Goal: Task Accomplishment & Management: Manage account settings

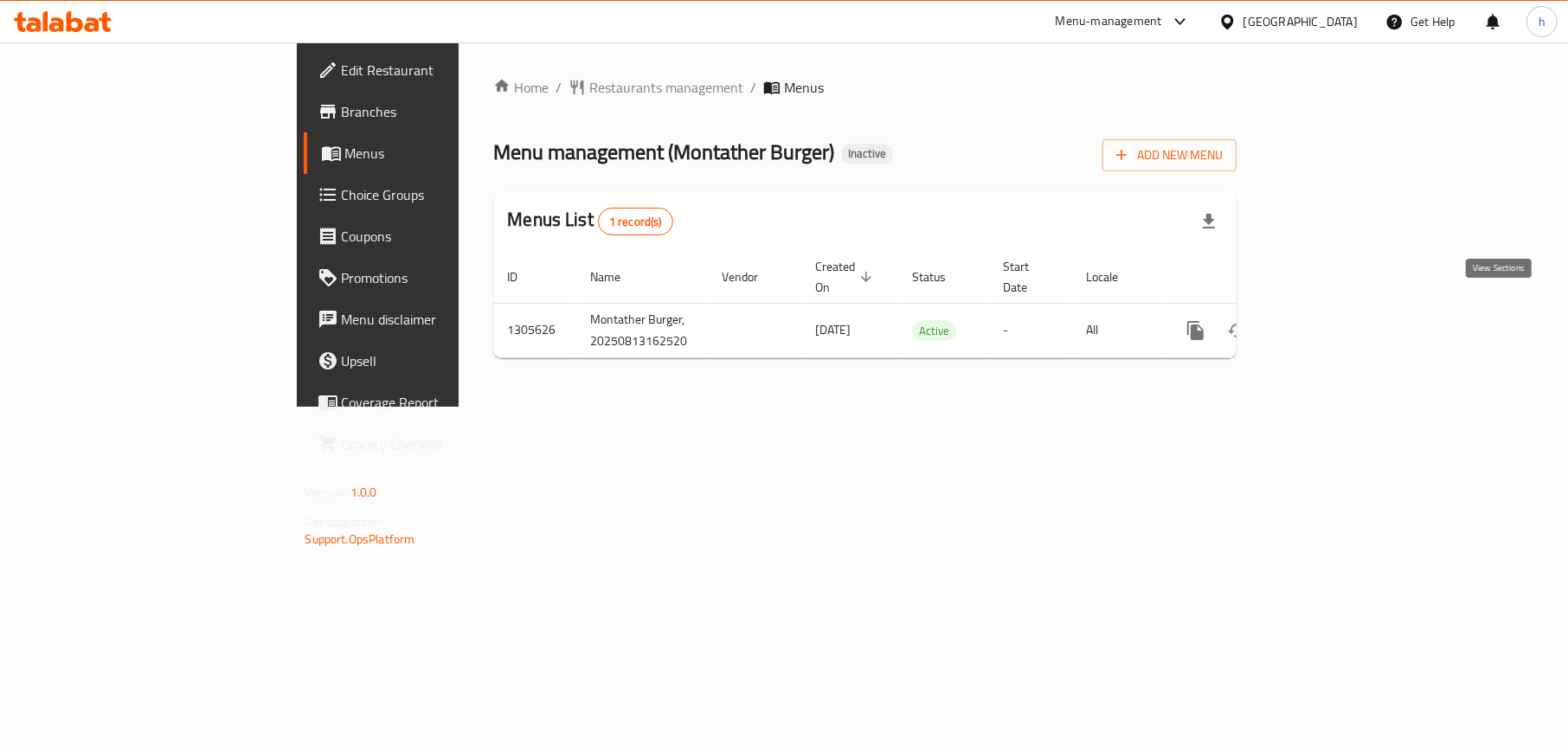
click at [1331, 320] on icon "enhanced table" at bounding box center [1321, 331] width 21 height 21
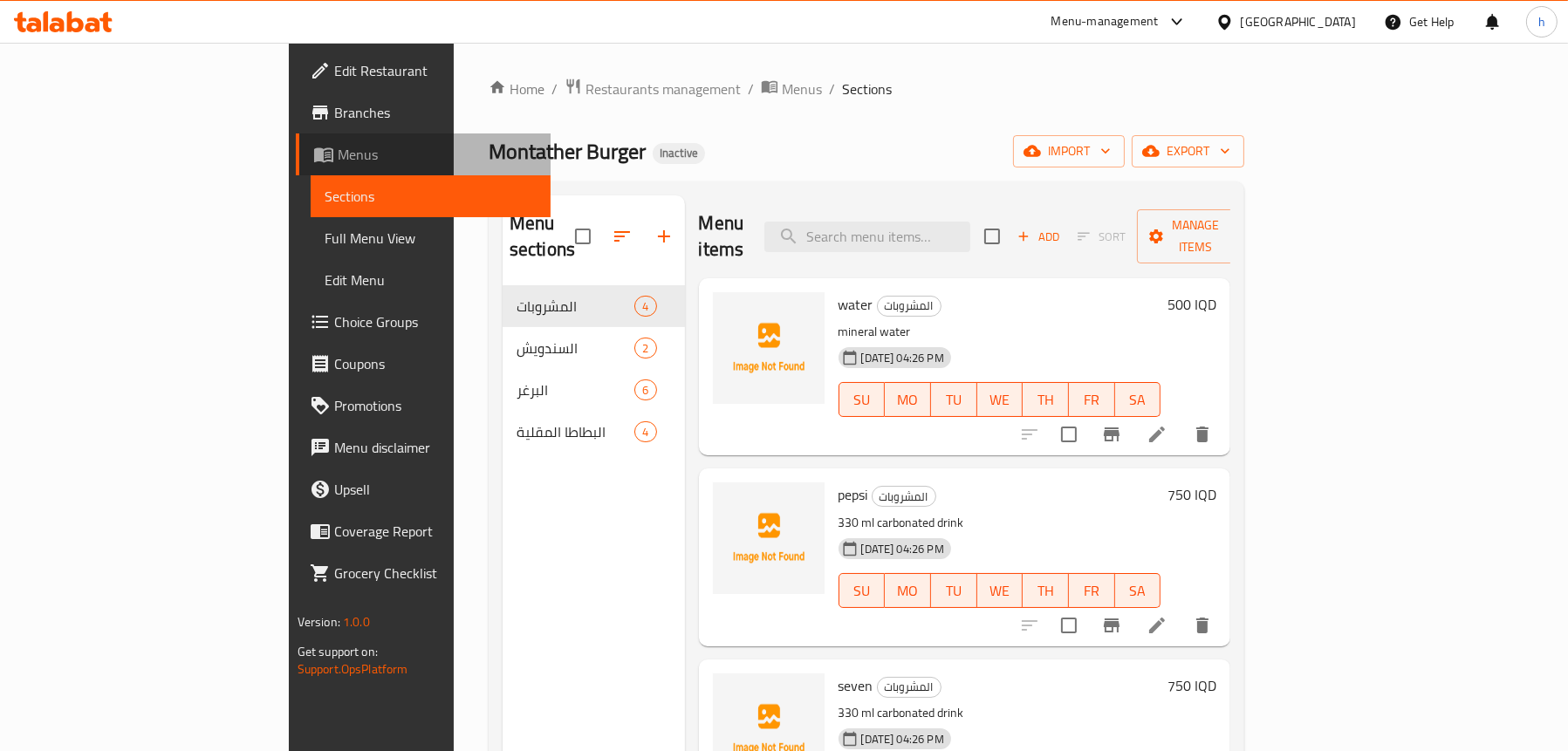
click at [338, 158] on span "Menus" at bounding box center [437, 155] width 199 height 21
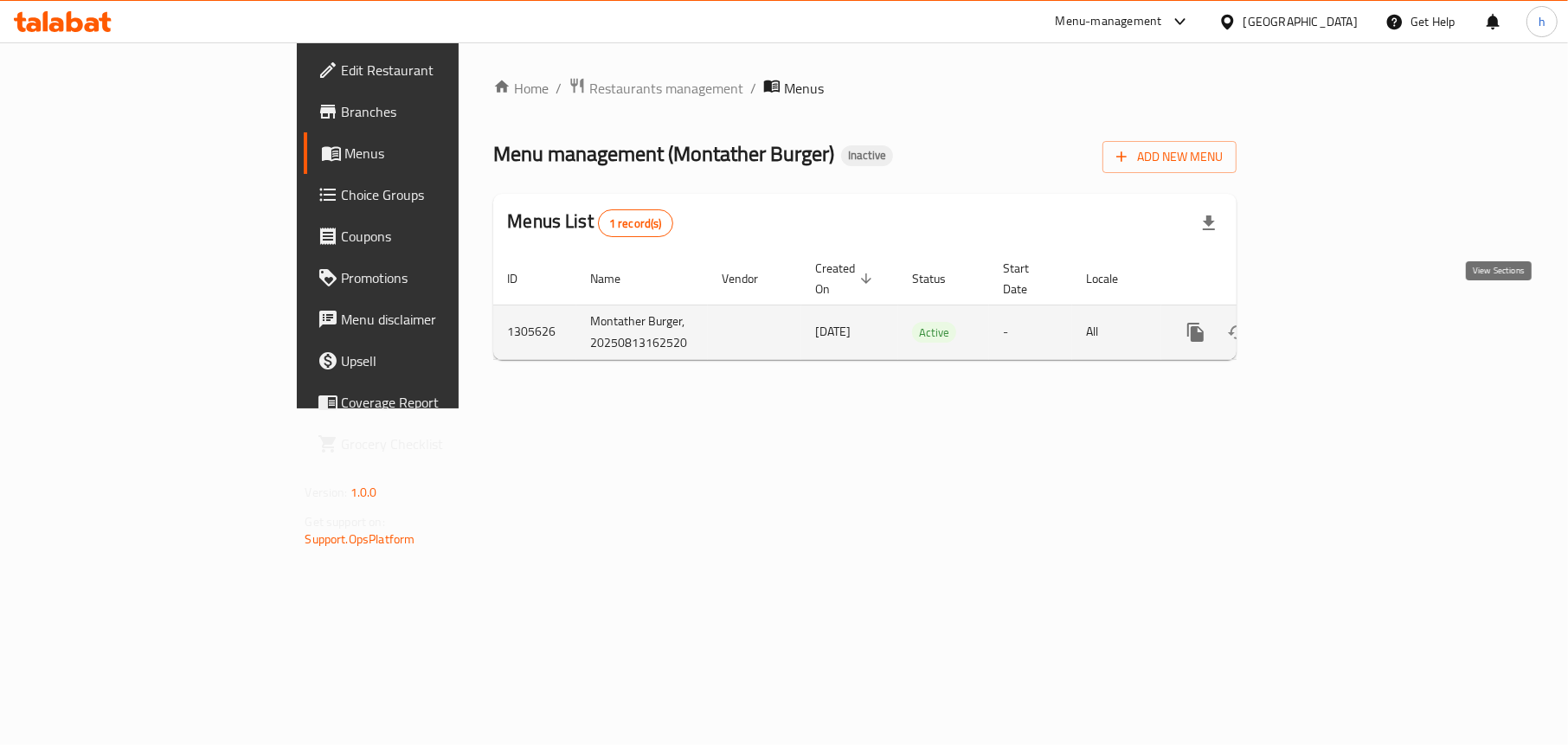
click at [1341, 313] on link "enhanced table" at bounding box center [1320, 332] width 42 height 42
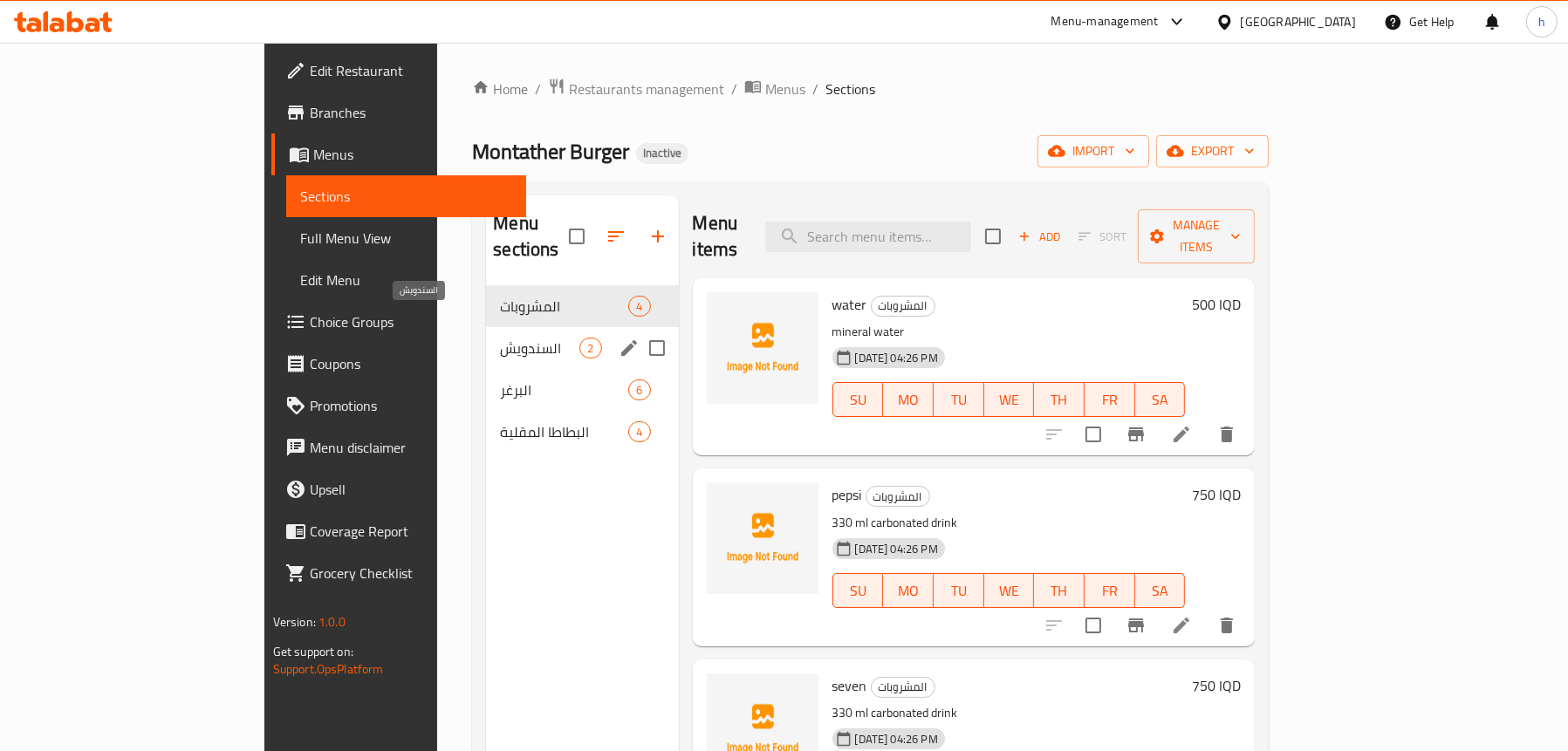
click at [500, 338] on span "السندويش" at bounding box center [539, 348] width 79 height 21
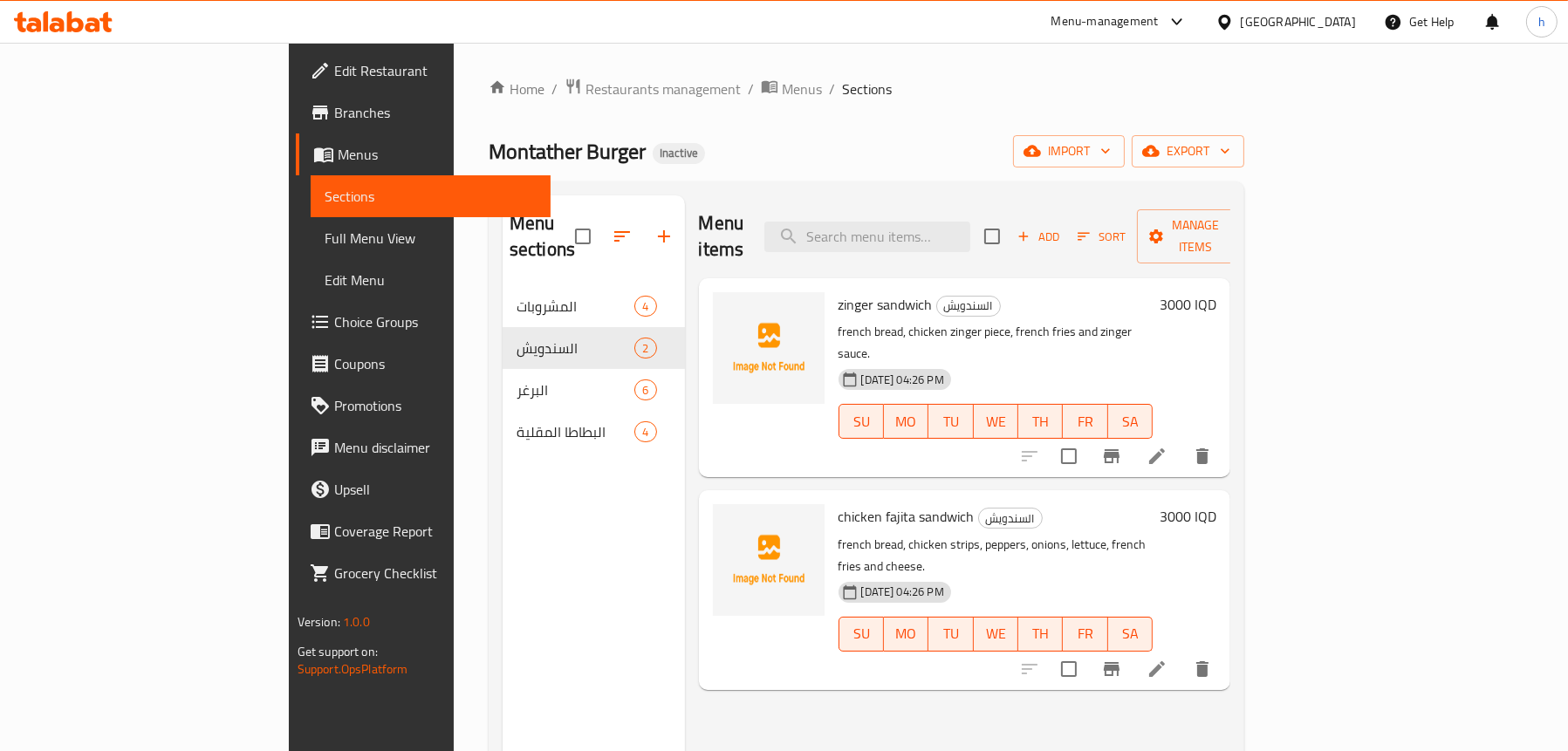
click at [338, 162] on span "Menus" at bounding box center [437, 155] width 199 height 21
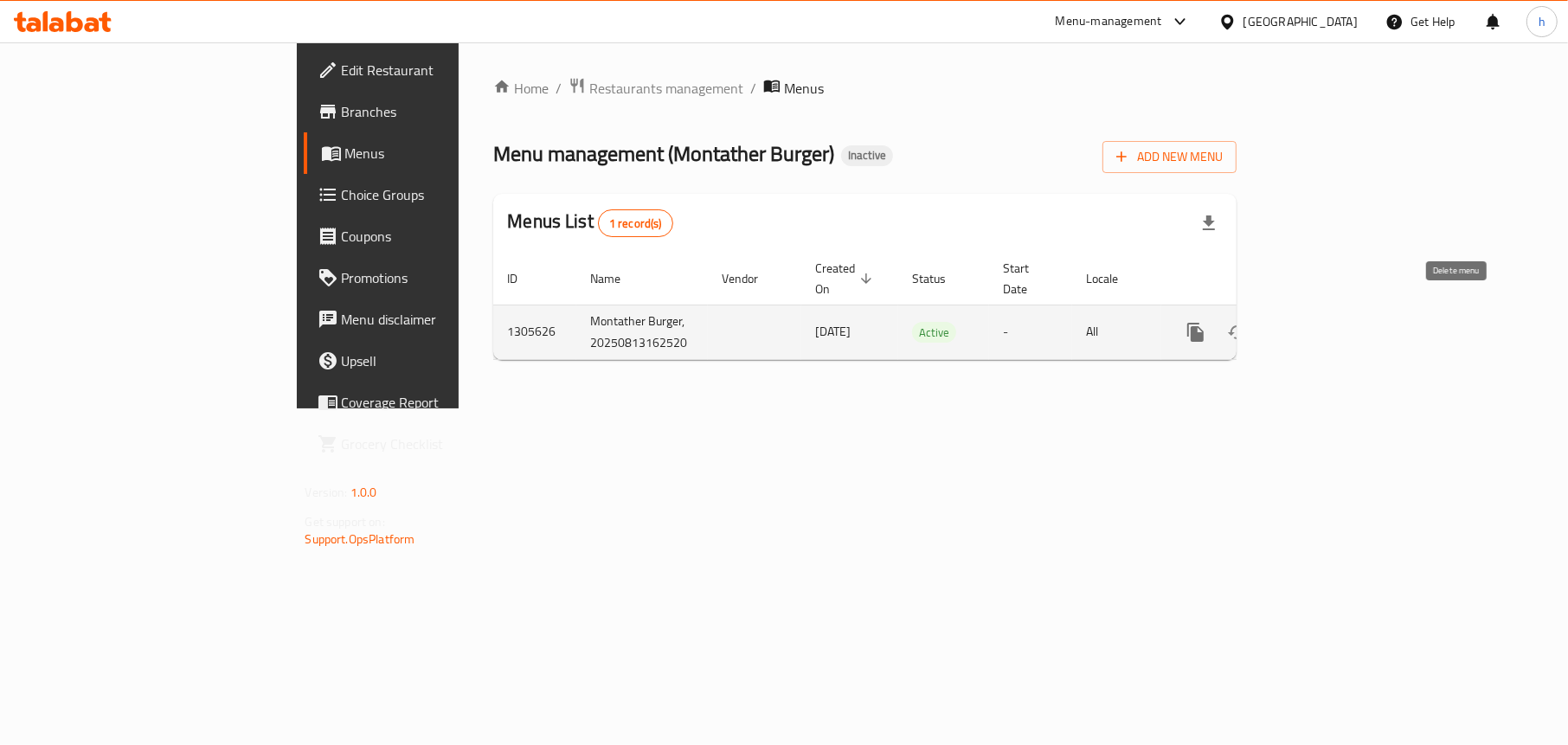
click at [1290, 322] on icon "enhanced table" at bounding box center [1279, 332] width 21 height 21
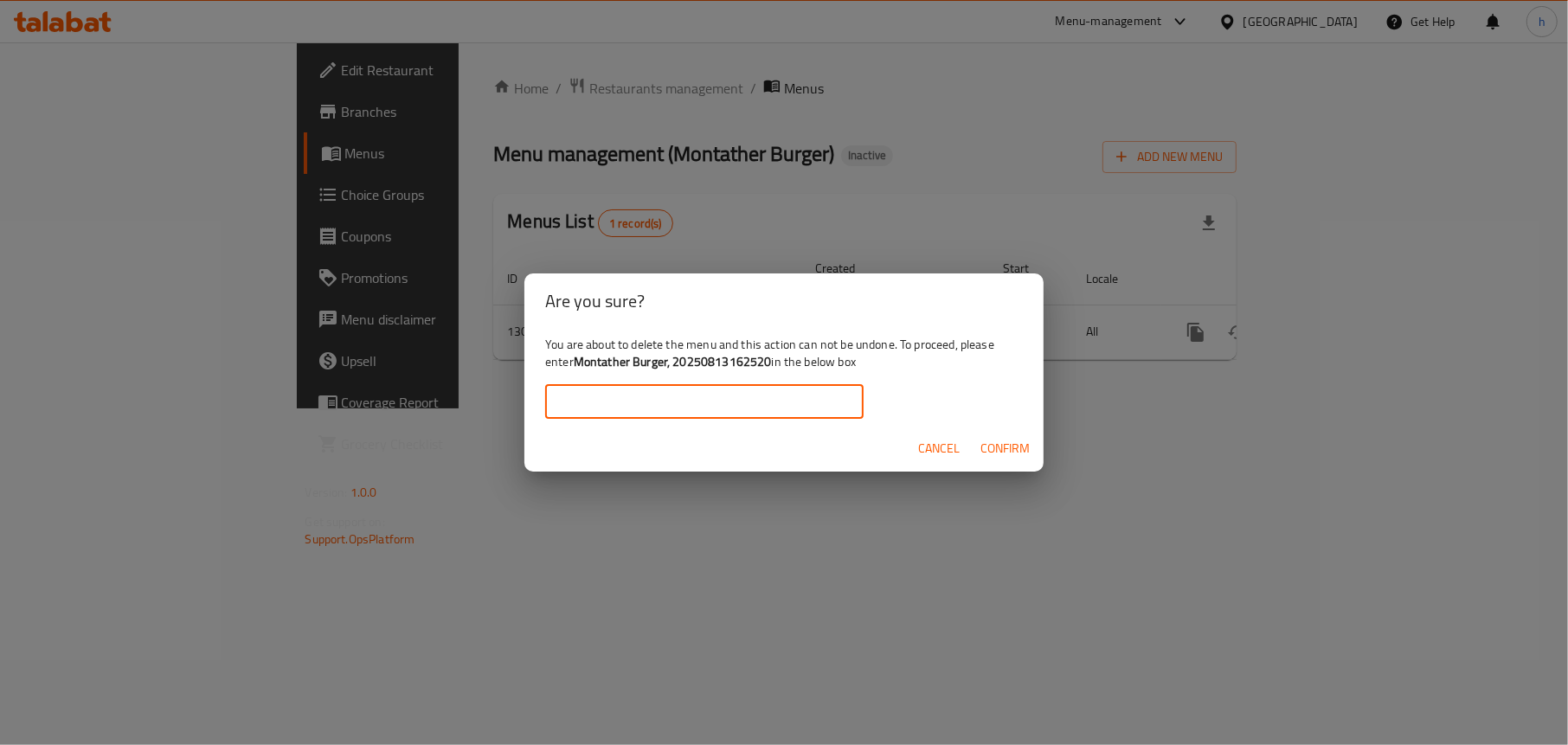
click at [730, 394] on input "text" at bounding box center [704, 401] width 318 height 34
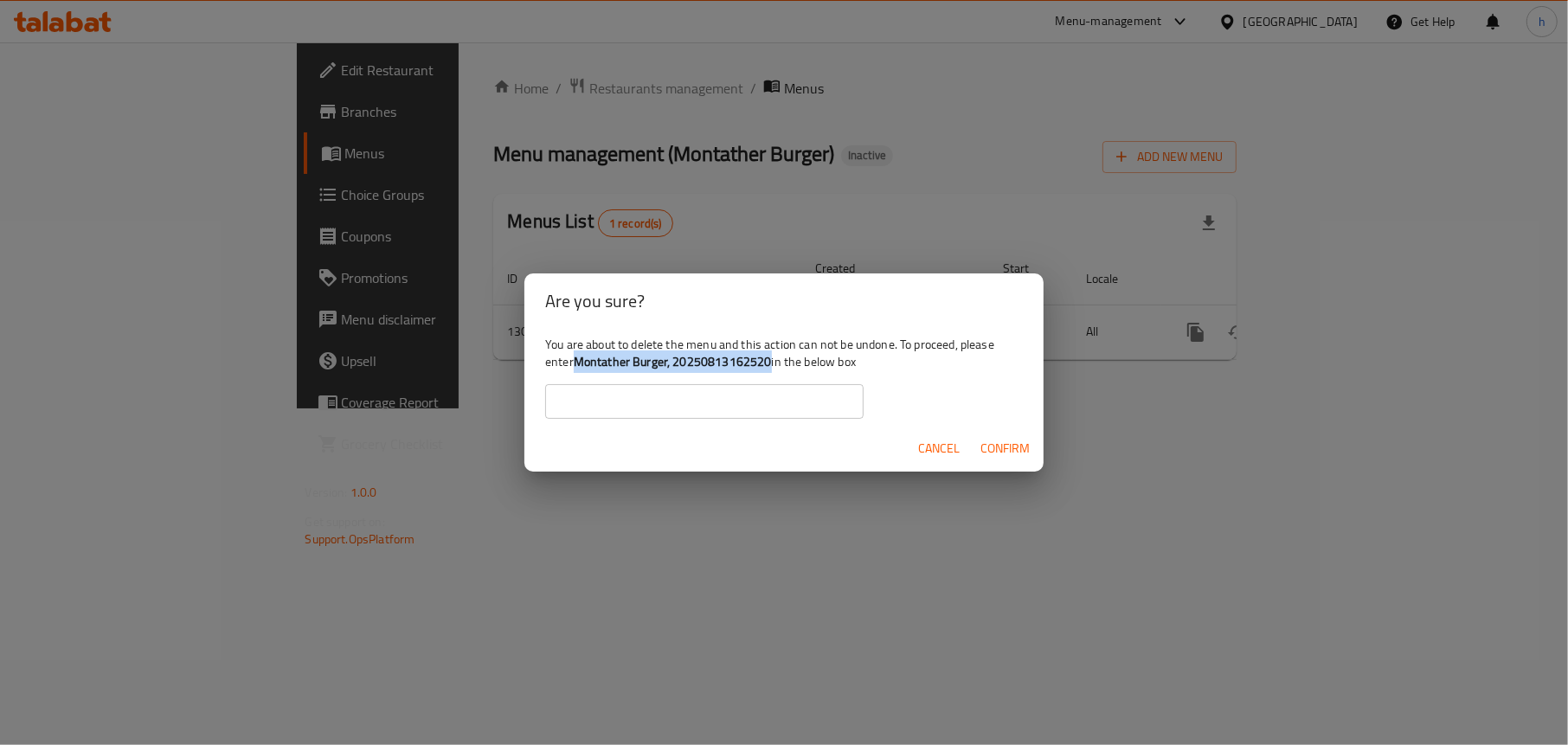
drag, startPoint x: 768, startPoint y: 360, endPoint x: 576, endPoint y: 368, distance: 192.2
click at [576, 368] on b "Montather Burger, 20250813162520" at bounding box center [672, 361] width 198 height 22
click at [935, 444] on span "Cancel" at bounding box center [938, 449] width 42 height 21
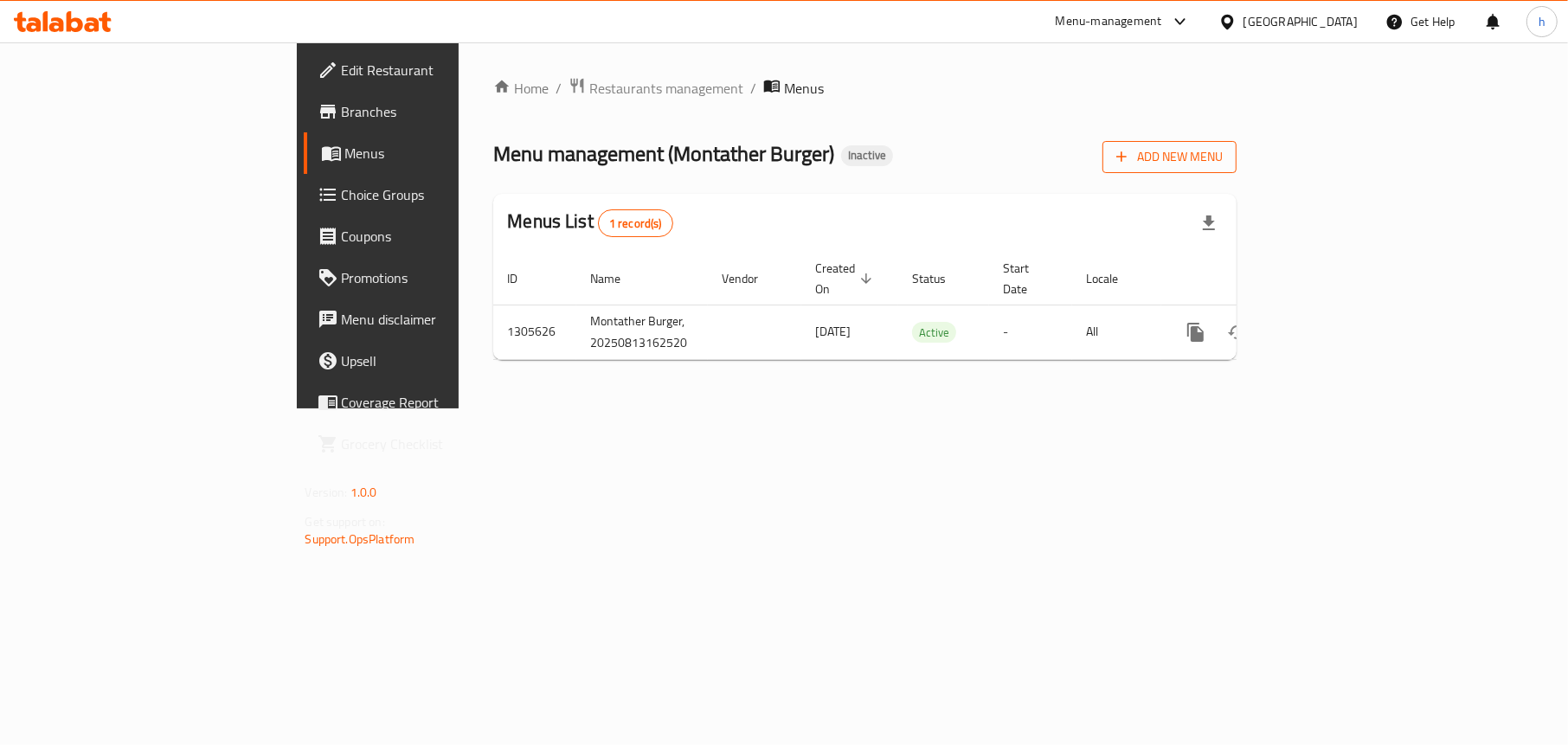
click at [1223, 161] on span "Add New Menu" at bounding box center [1170, 157] width 106 height 21
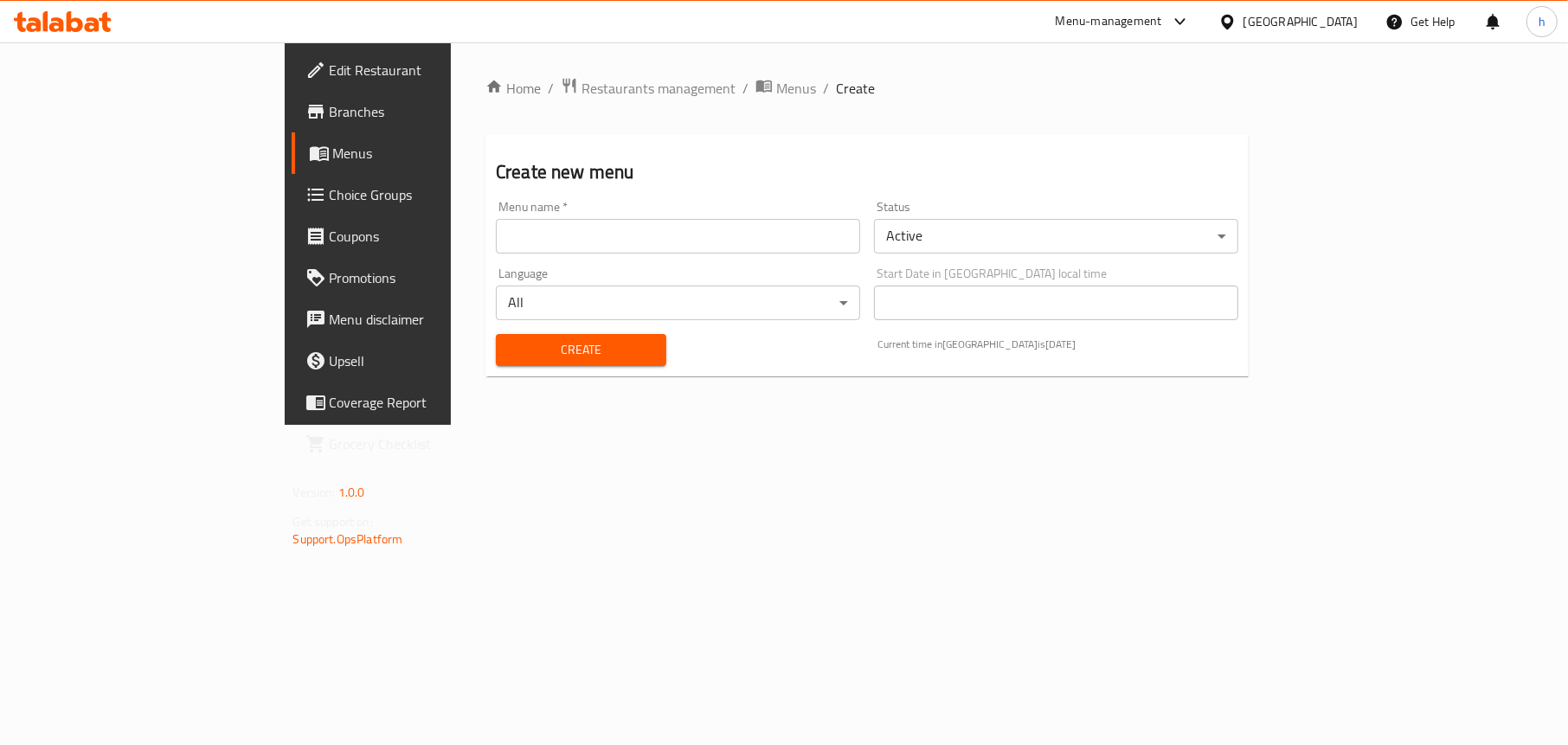
click at [594, 245] on input "text" at bounding box center [678, 236] width 364 height 34
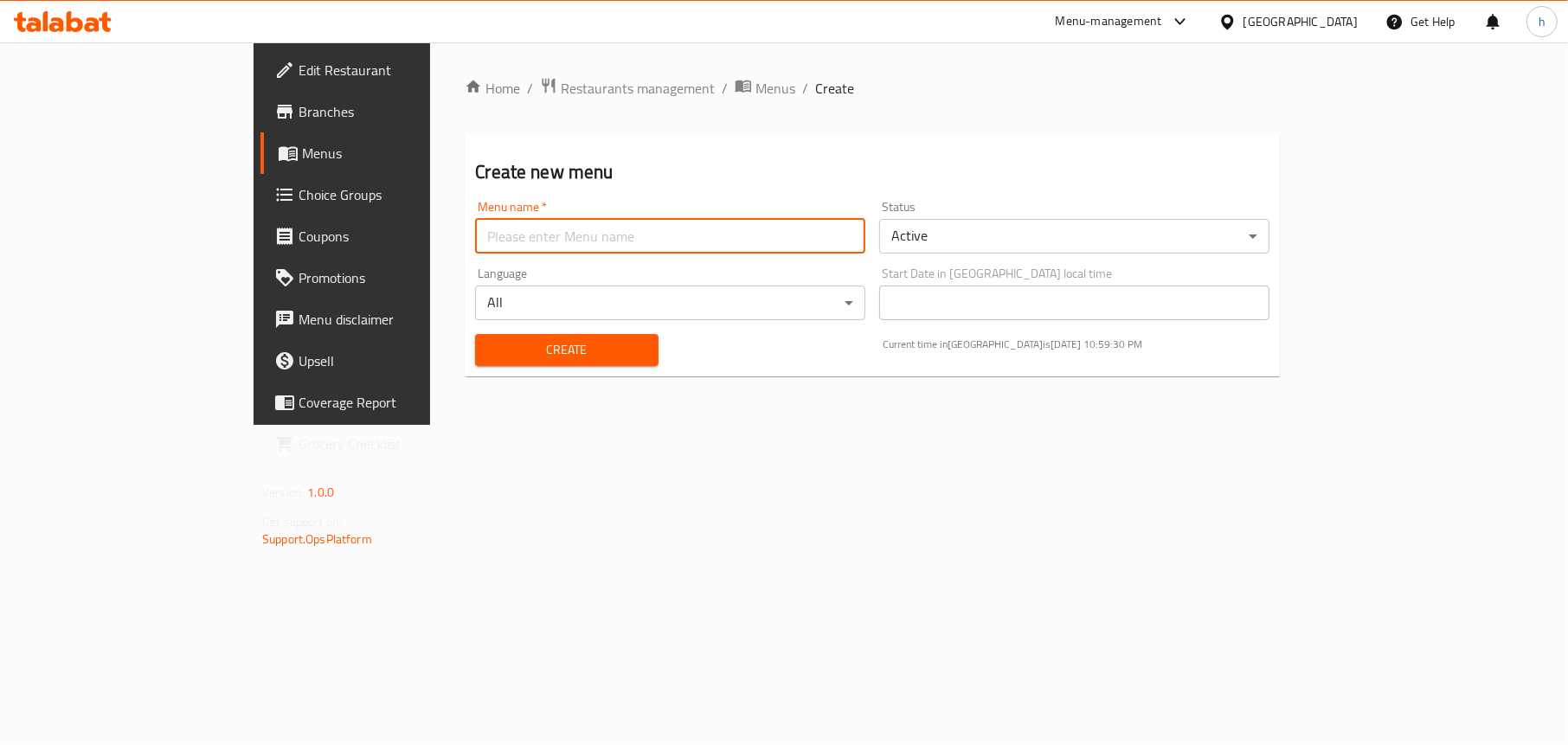
type input "Menu"
click at [489, 354] on span "Create" at bounding box center [565, 350] width 155 height 21
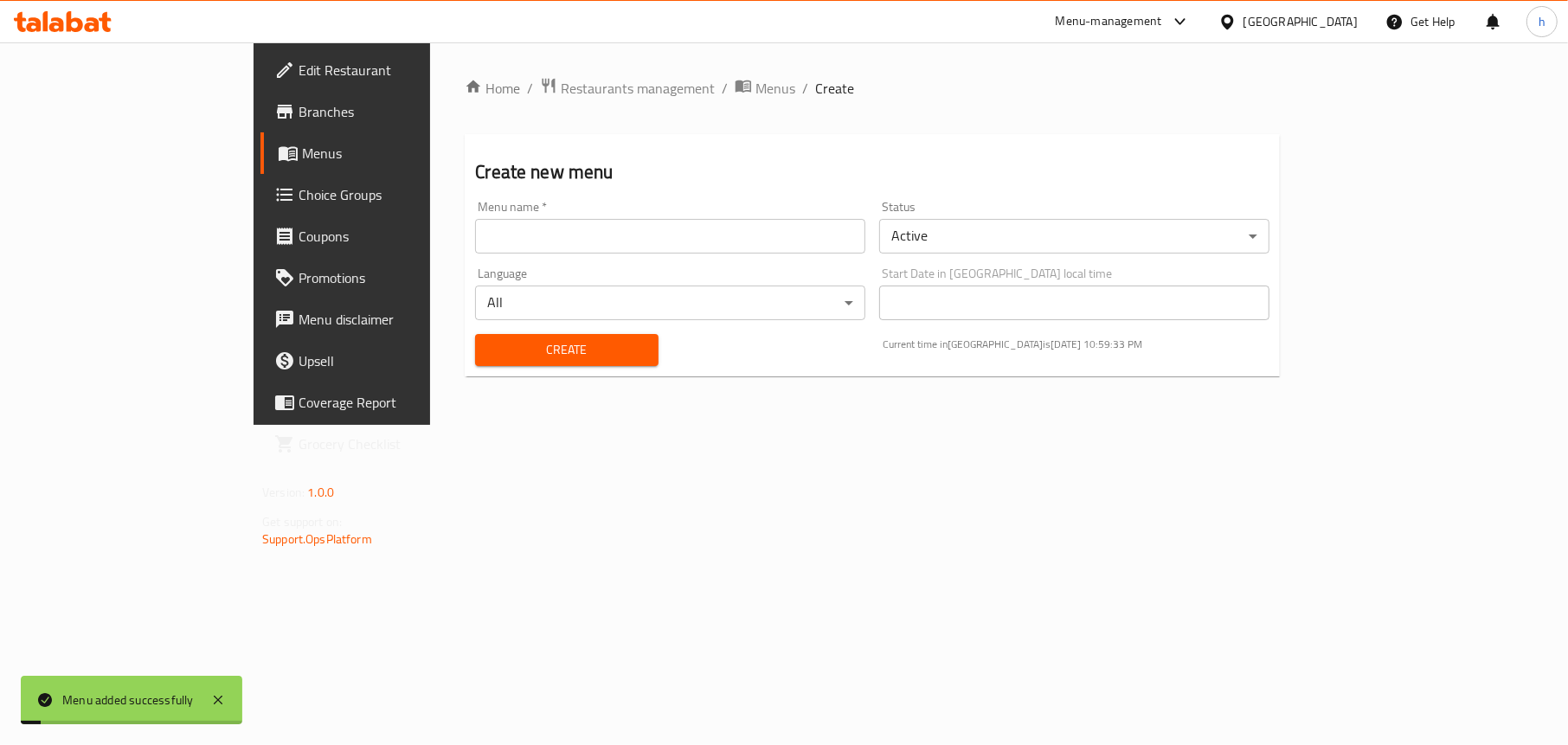
click at [302, 159] on span "Menus" at bounding box center [402, 154] width 200 height 21
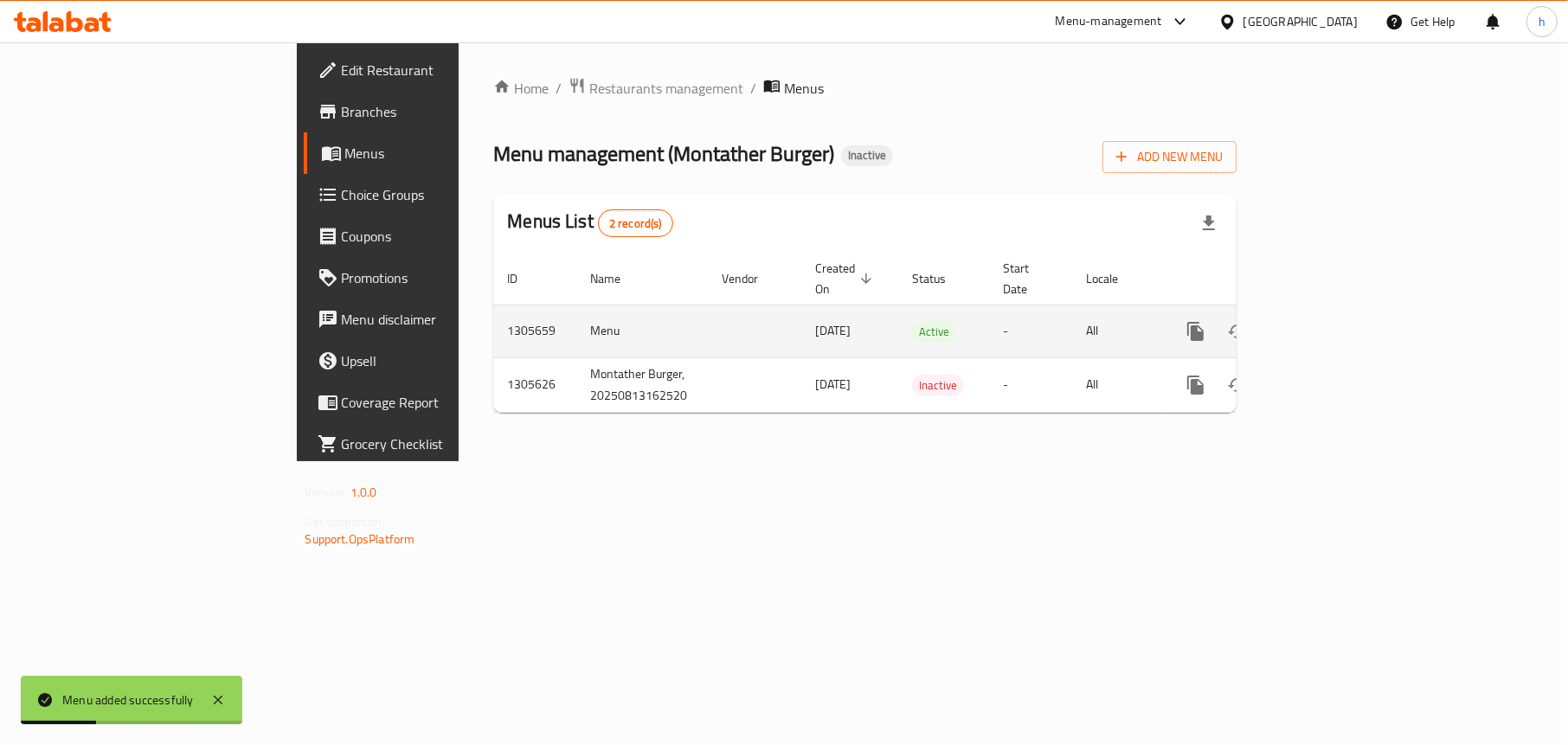
click at [1331, 321] on icon "enhanced table" at bounding box center [1321, 331] width 21 height 21
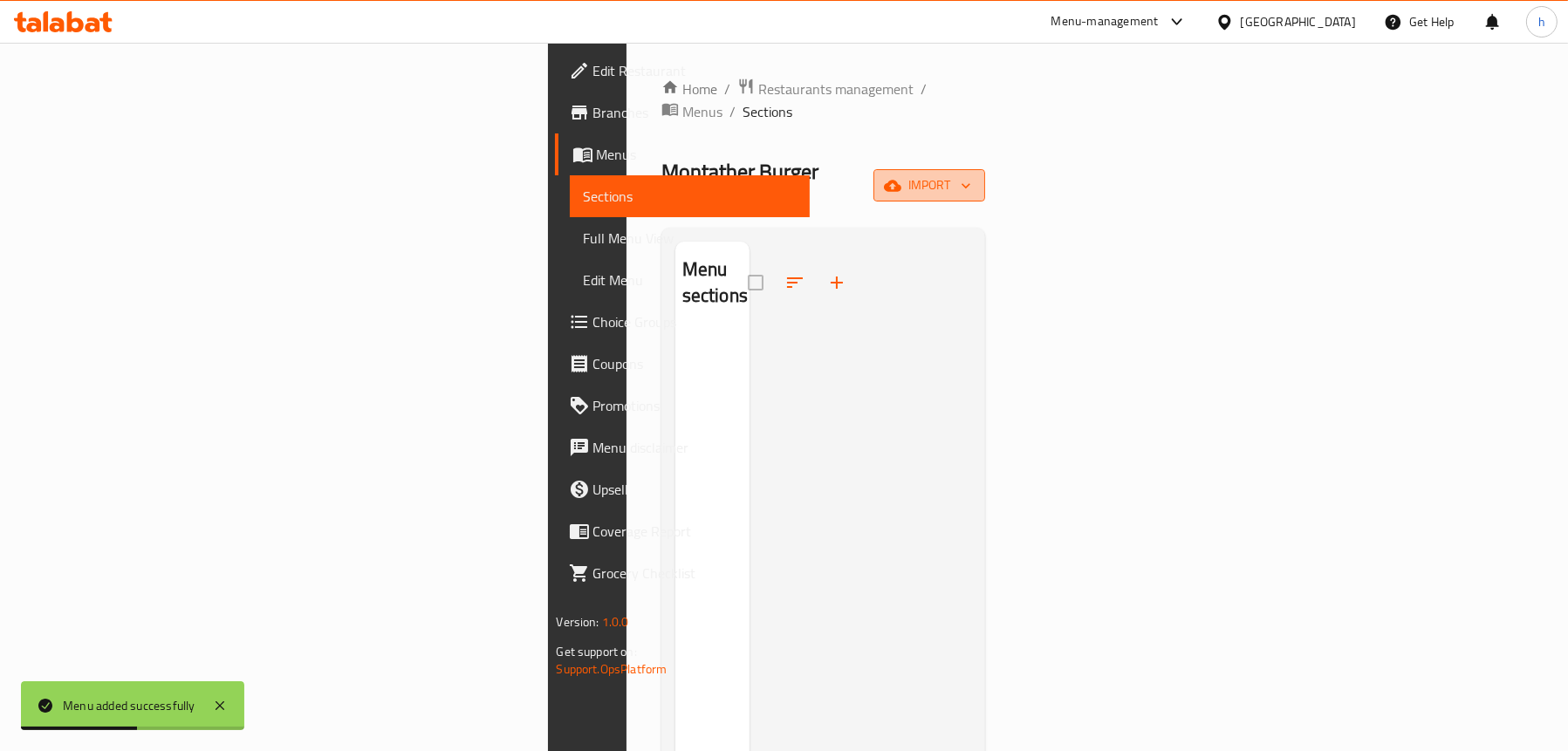
click at [985, 169] on button "import" at bounding box center [929, 185] width 111 height 32
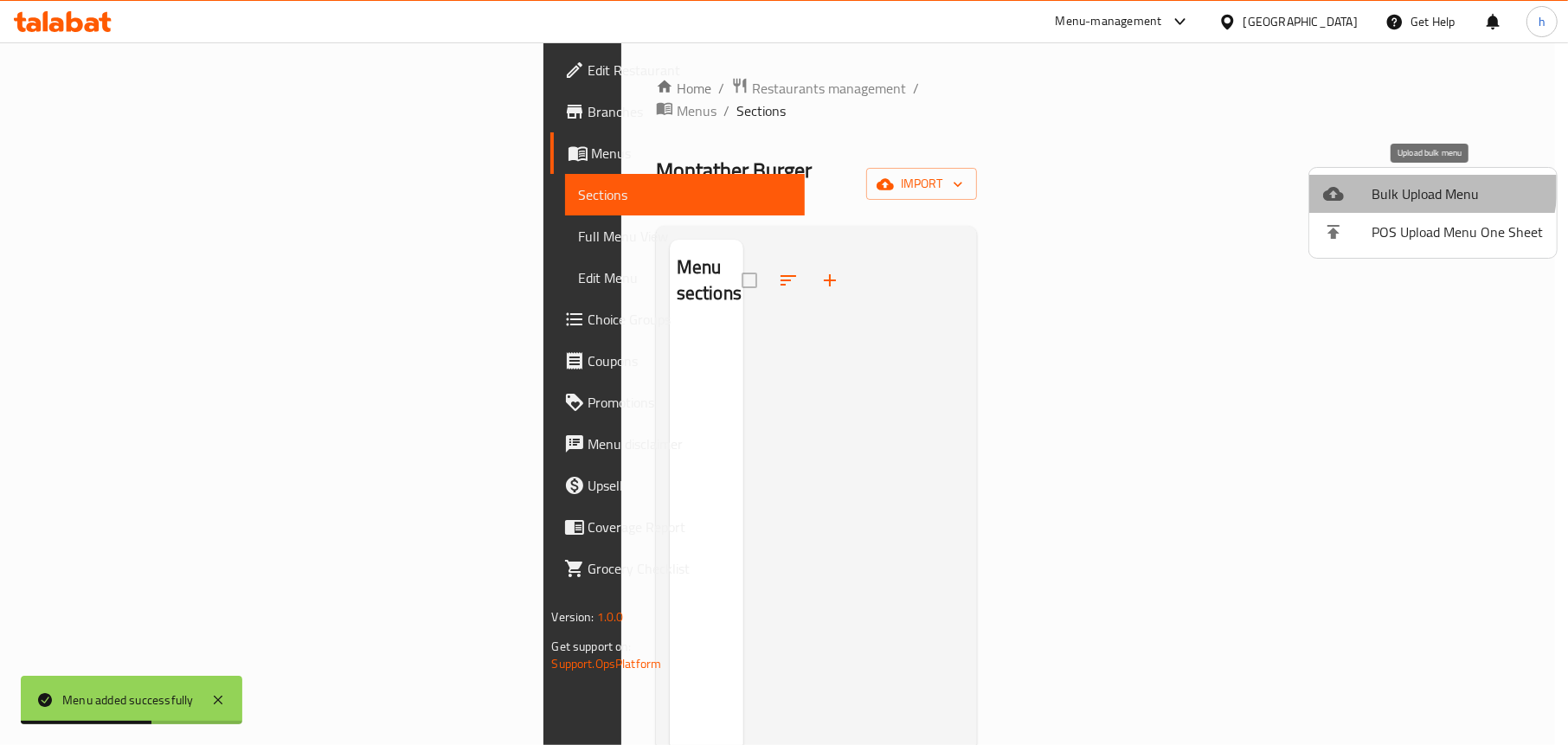
click at [1392, 184] on span "Bulk Upload Menu" at bounding box center [1458, 194] width 171 height 21
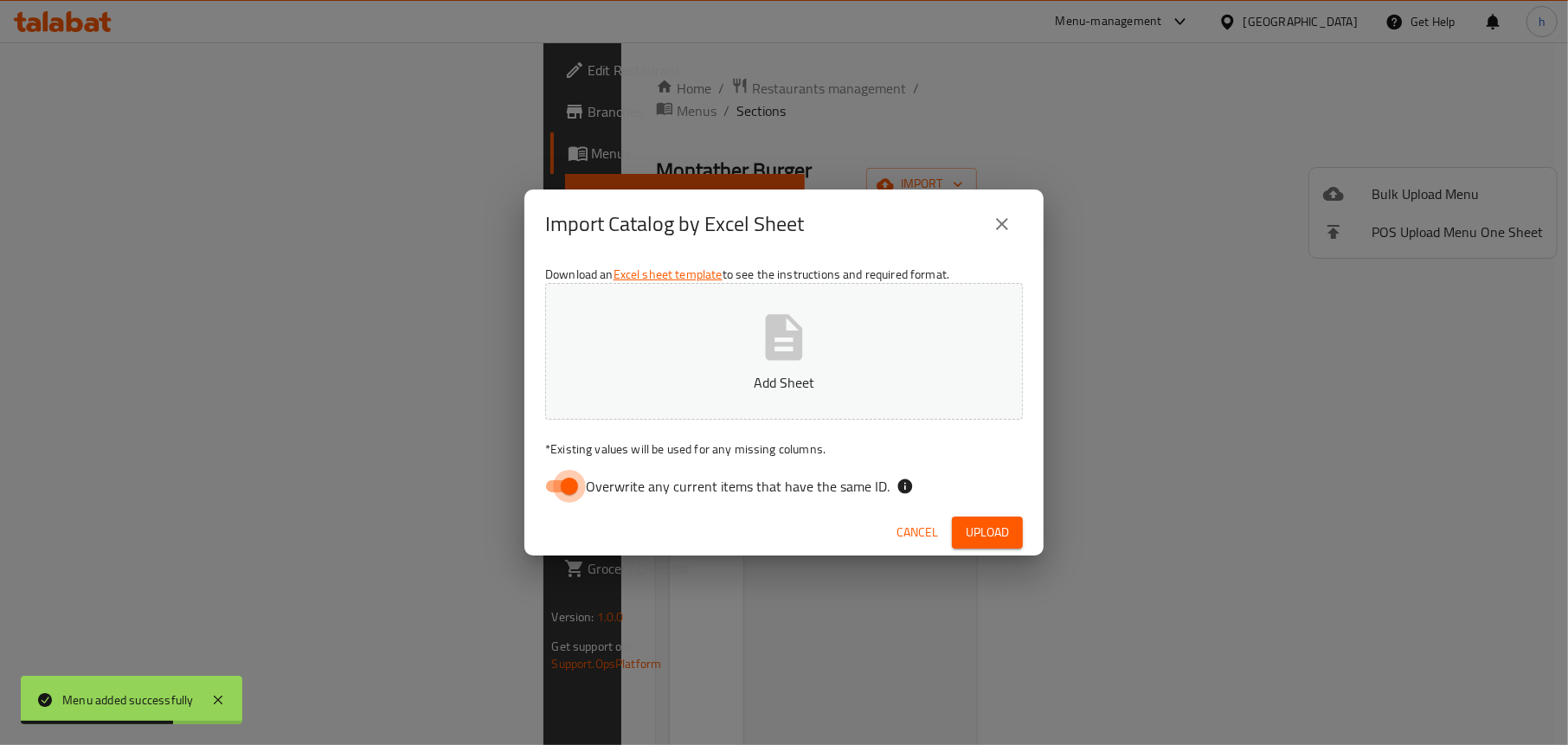
click at [568, 483] on input "Overwrite any current items that have the same ID." at bounding box center [570, 486] width 99 height 33
checkbox input "false"
click at [744, 383] on p "Add Sheet" at bounding box center [784, 383] width 424 height 21
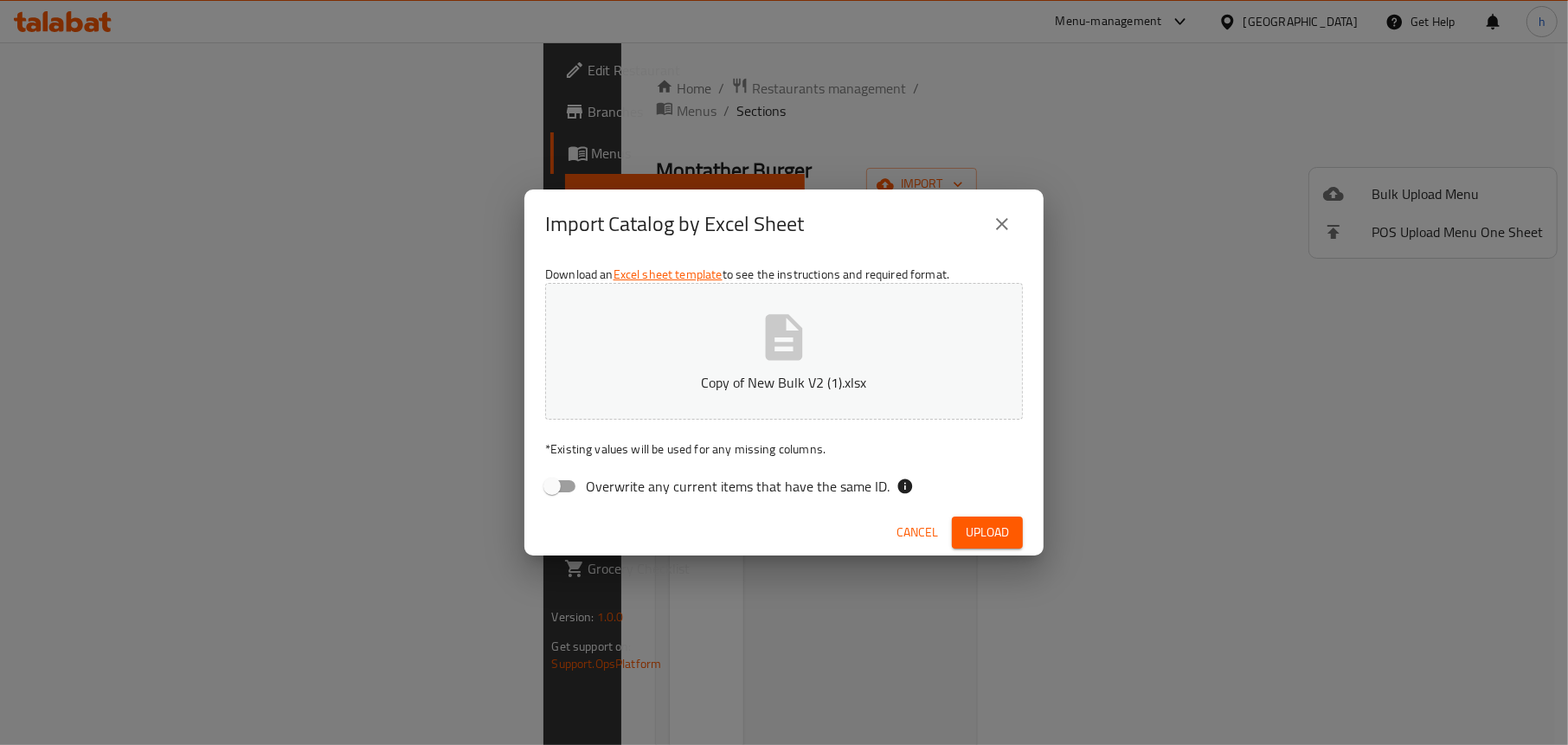
click at [994, 529] on span "Upload" at bounding box center [987, 533] width 43 height 21
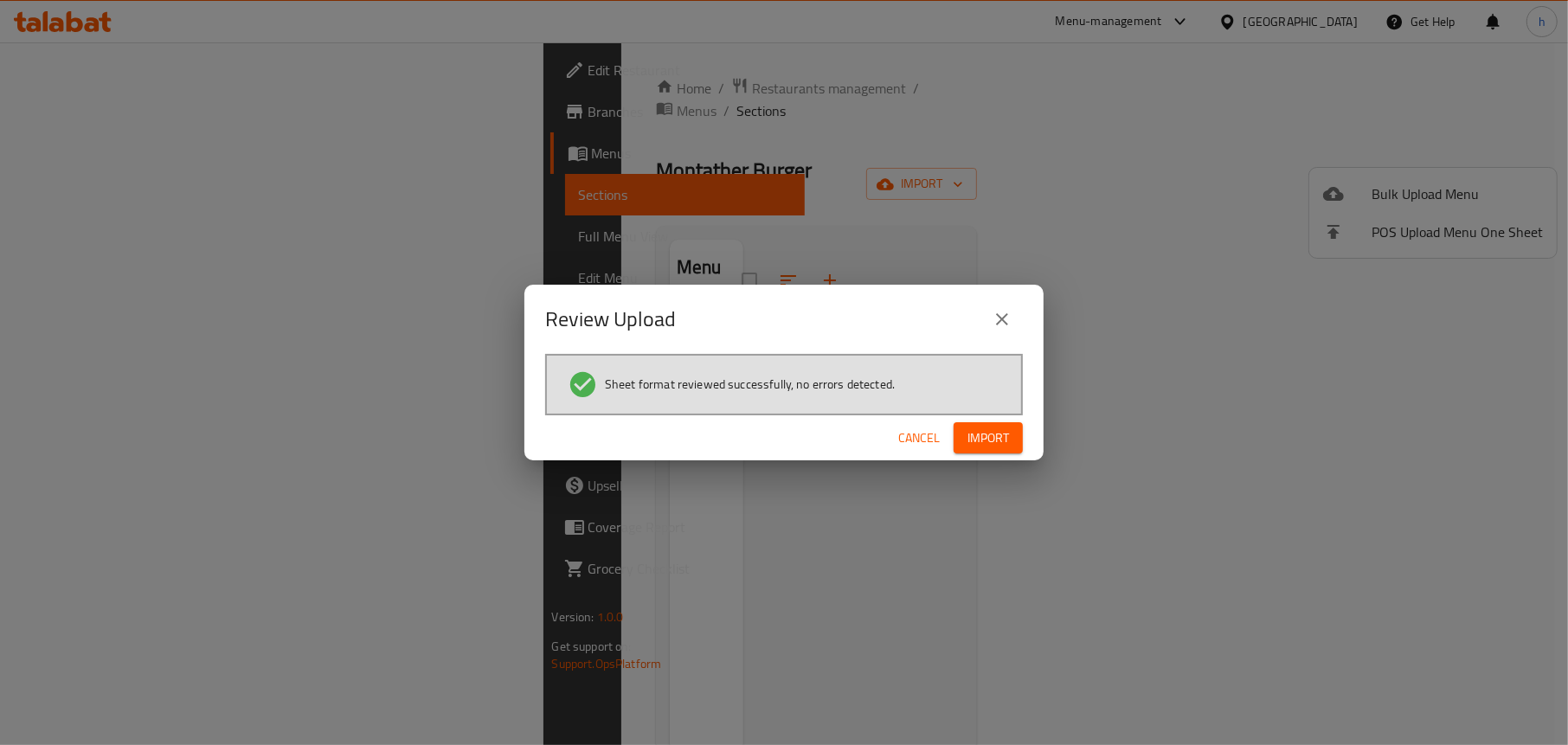
click at [986, 443] on span "Import" at bounding box center [988, 438] width 42 height 21
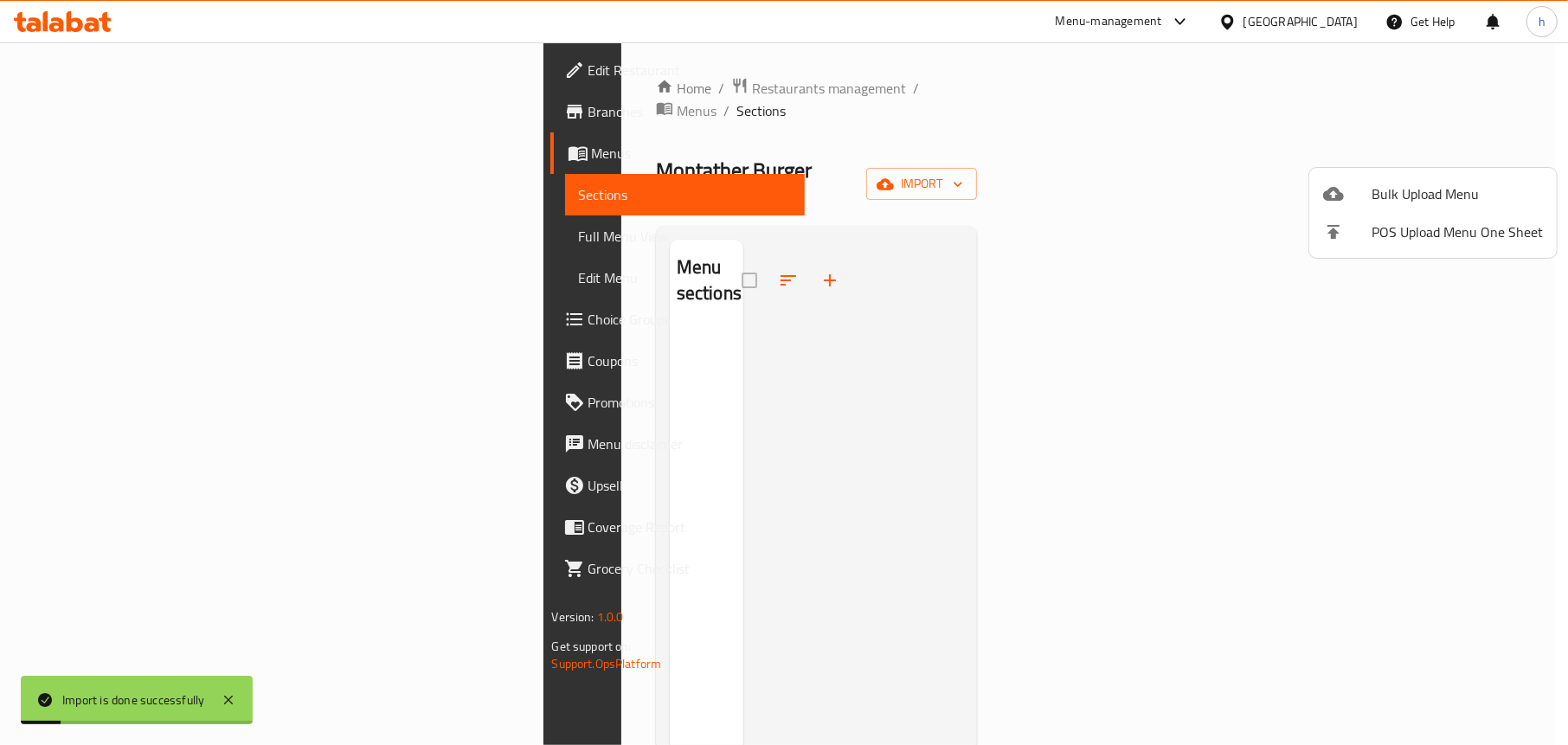
click at [748, 148] on div at bounding box center [784, 372] width 1568 height 745
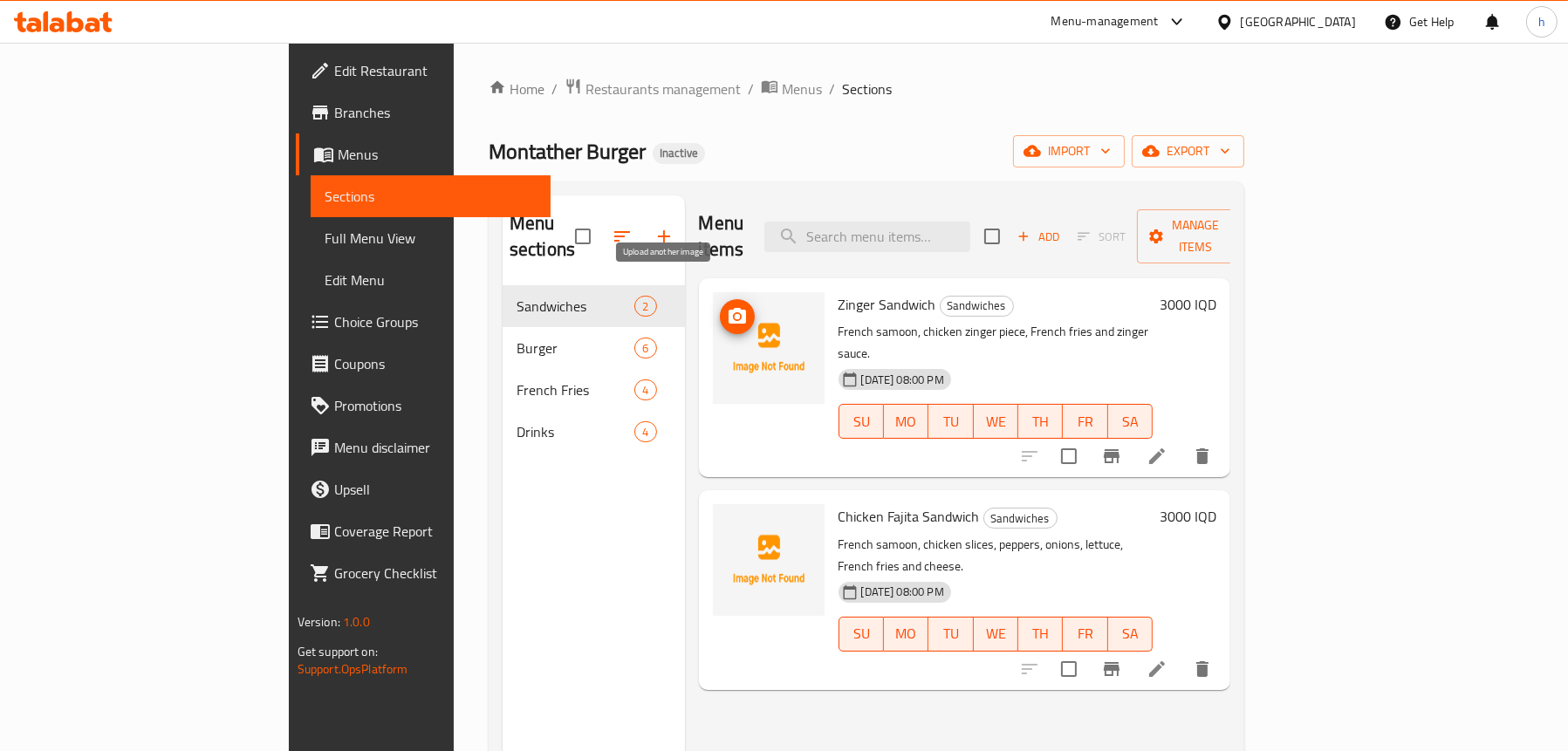
click at [713, 298] on img at bounding box center [768, 347] width 111 height 111
click at [729, 308] on icon "upload picture" at bounding box center [738, 316] width 18 height 16
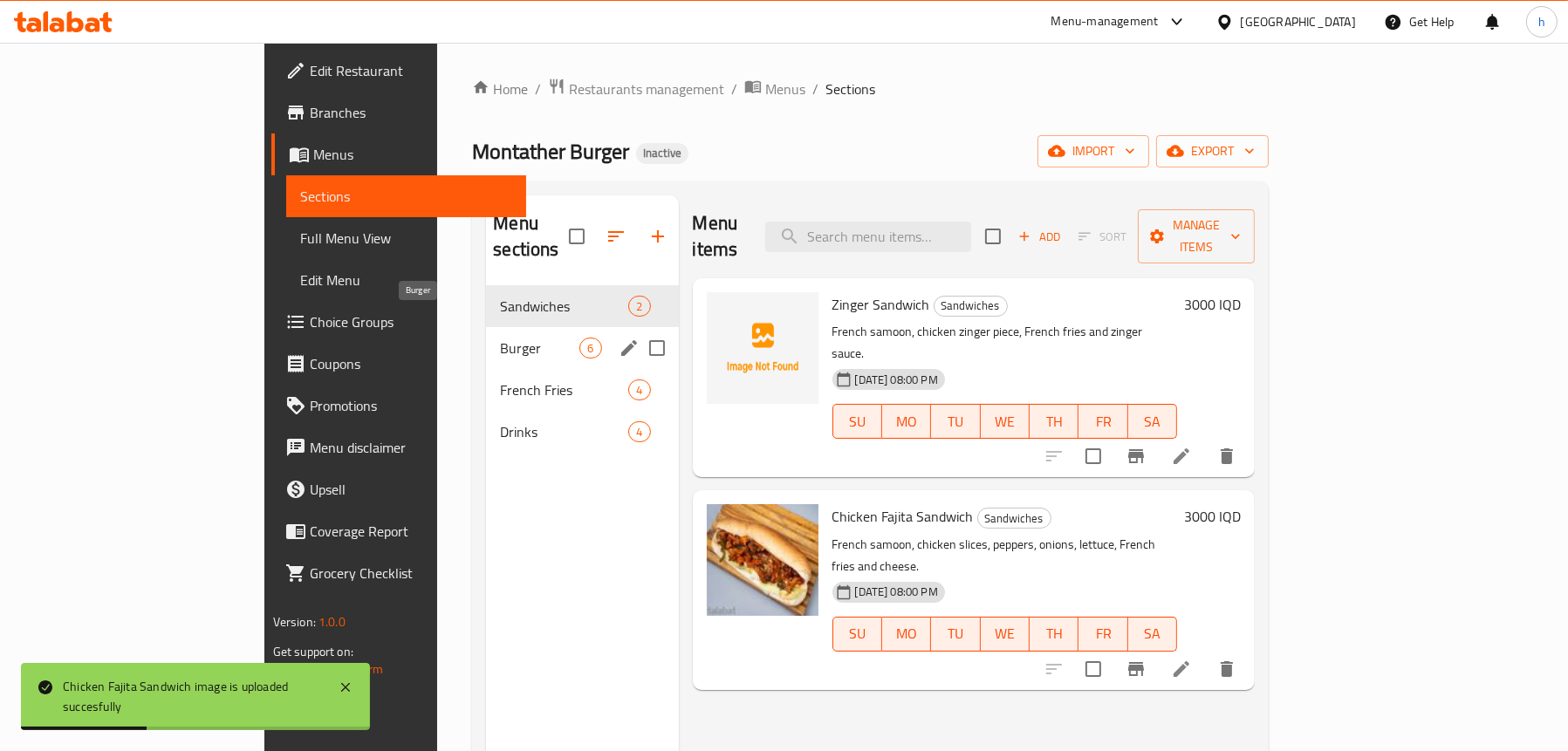
click at [500, 338] on span "Burger" at bounding box center [539, 348] width 79 height 21
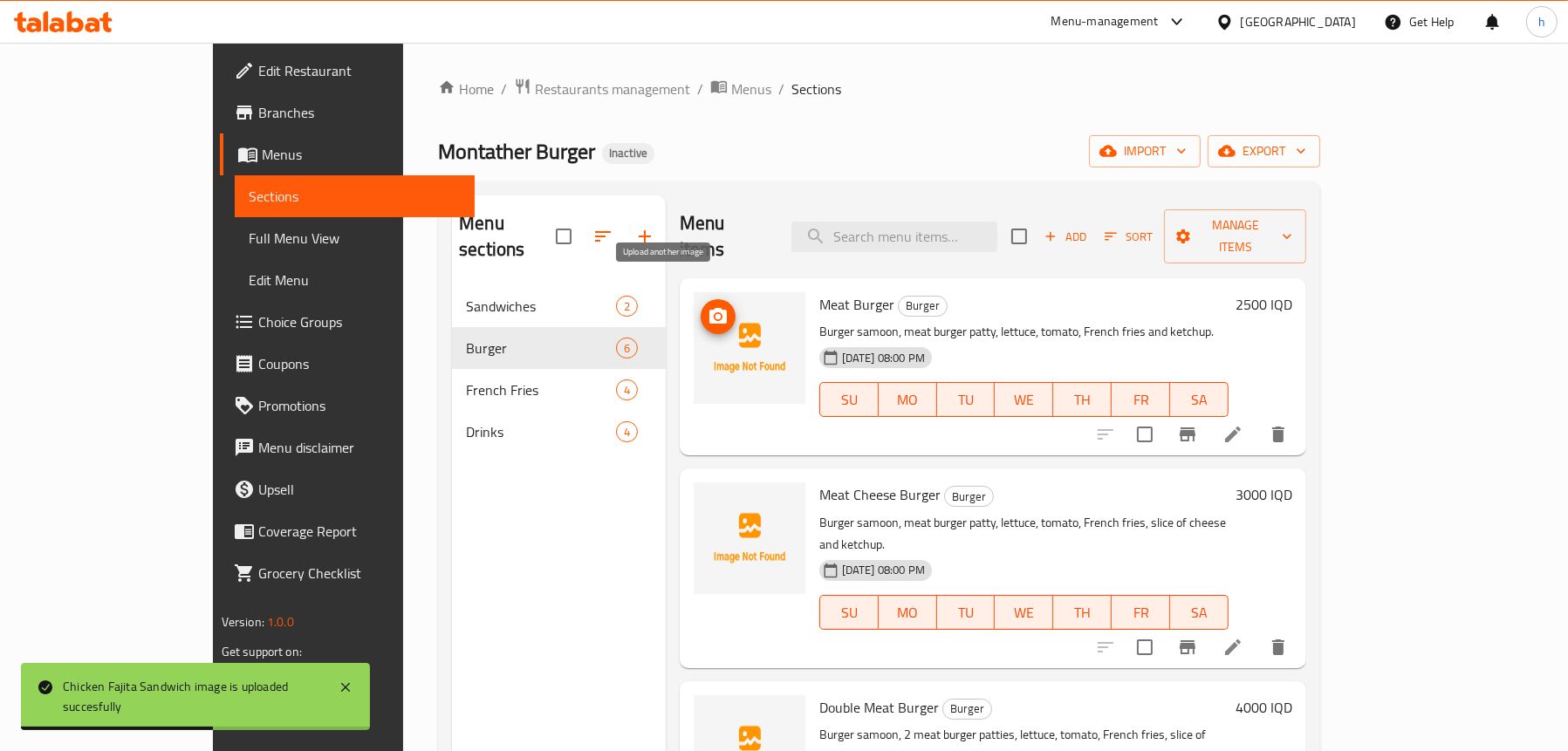
click at [701, 306] on span "upload picture" at bounding box center [718, 317] width 35 height 21
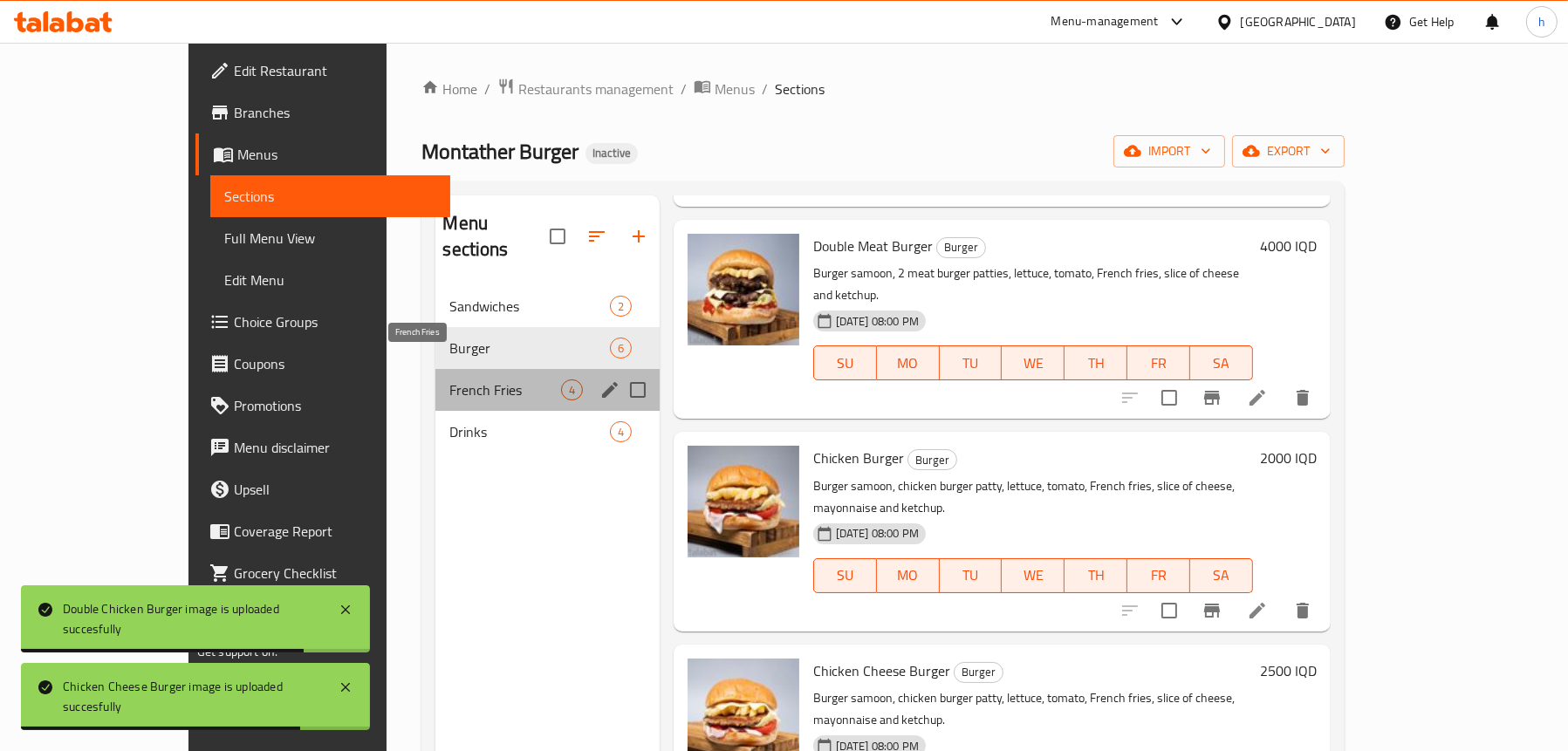
click at [449, 380] on span "French Fries" at bounding box center [504, 390] width 110 height 21
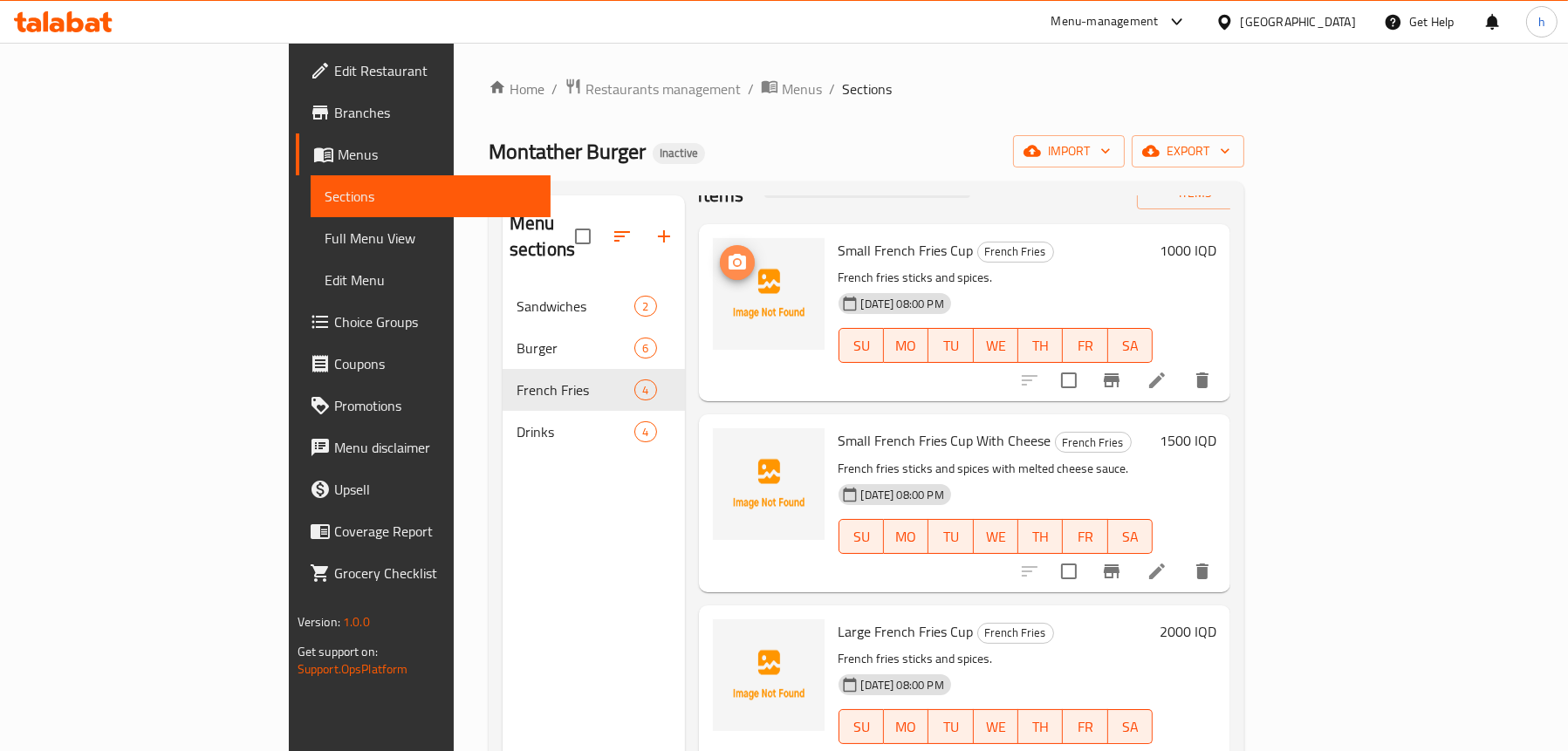
click at [729, 254] on icon "upload picture" at bounding box center [738, 262] width 18 height 16
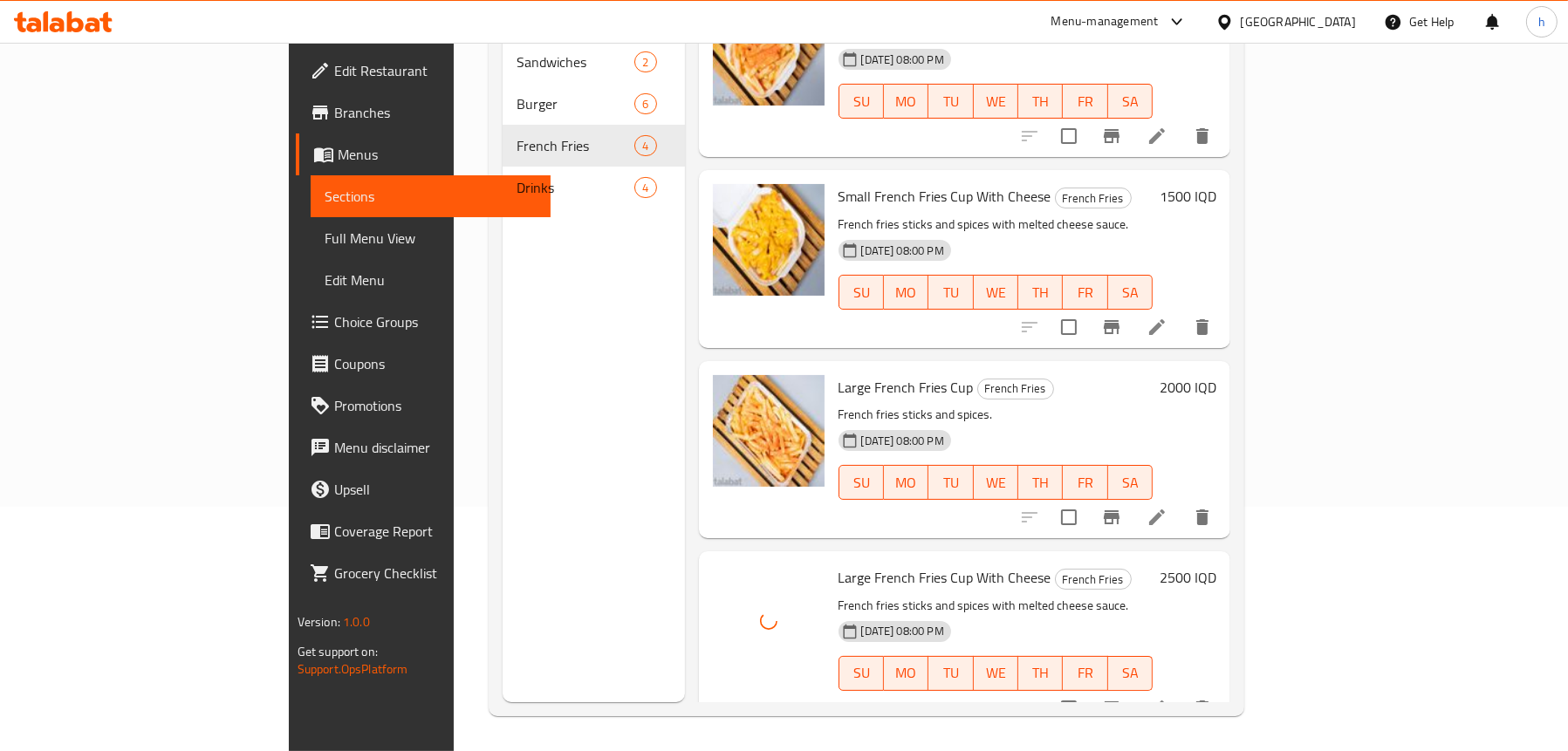
scroll to position [245, 0]
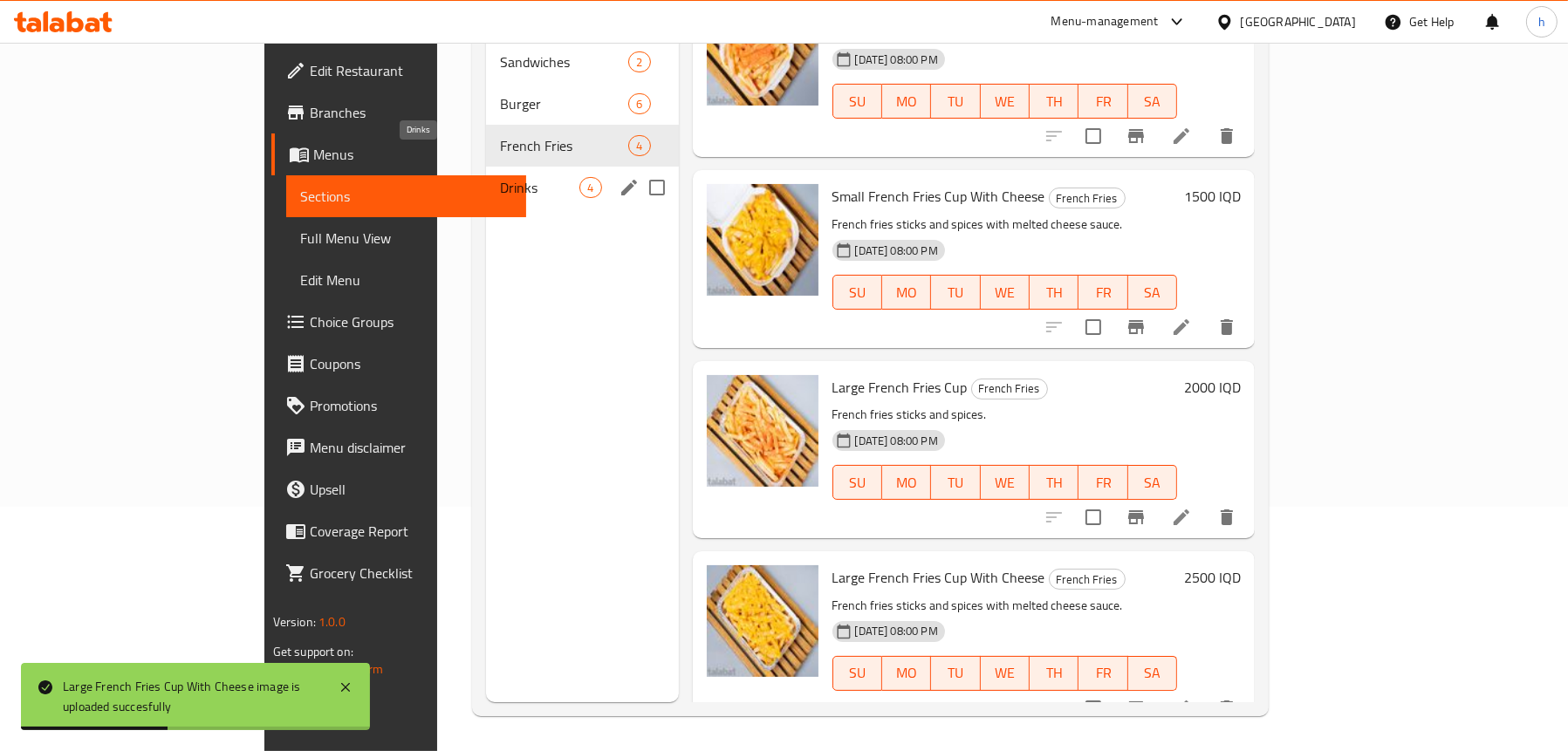
click at [500, 177] on span "Drinks" at bounding box center [539, 188] width 79 height 21
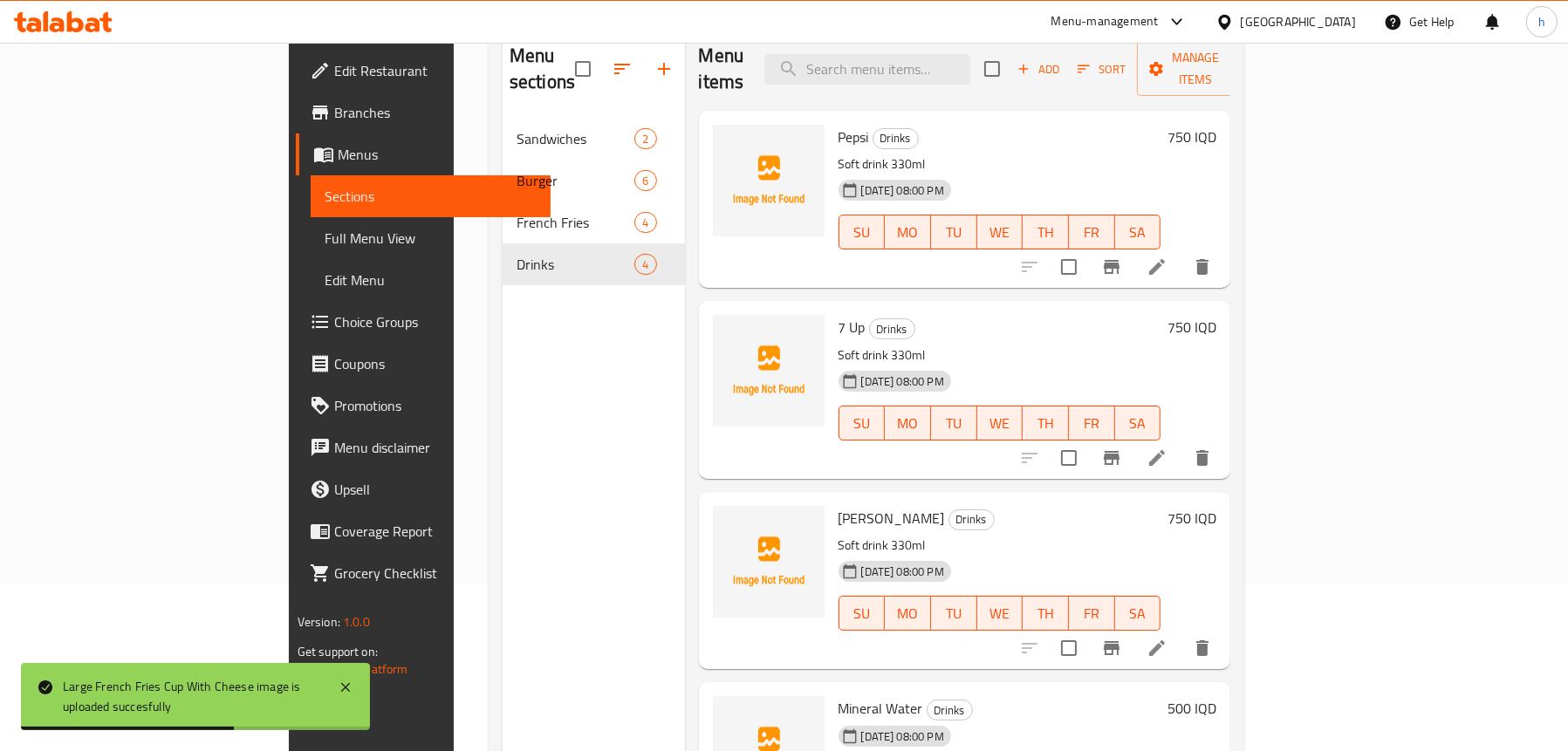
scroll to position [70, 0]
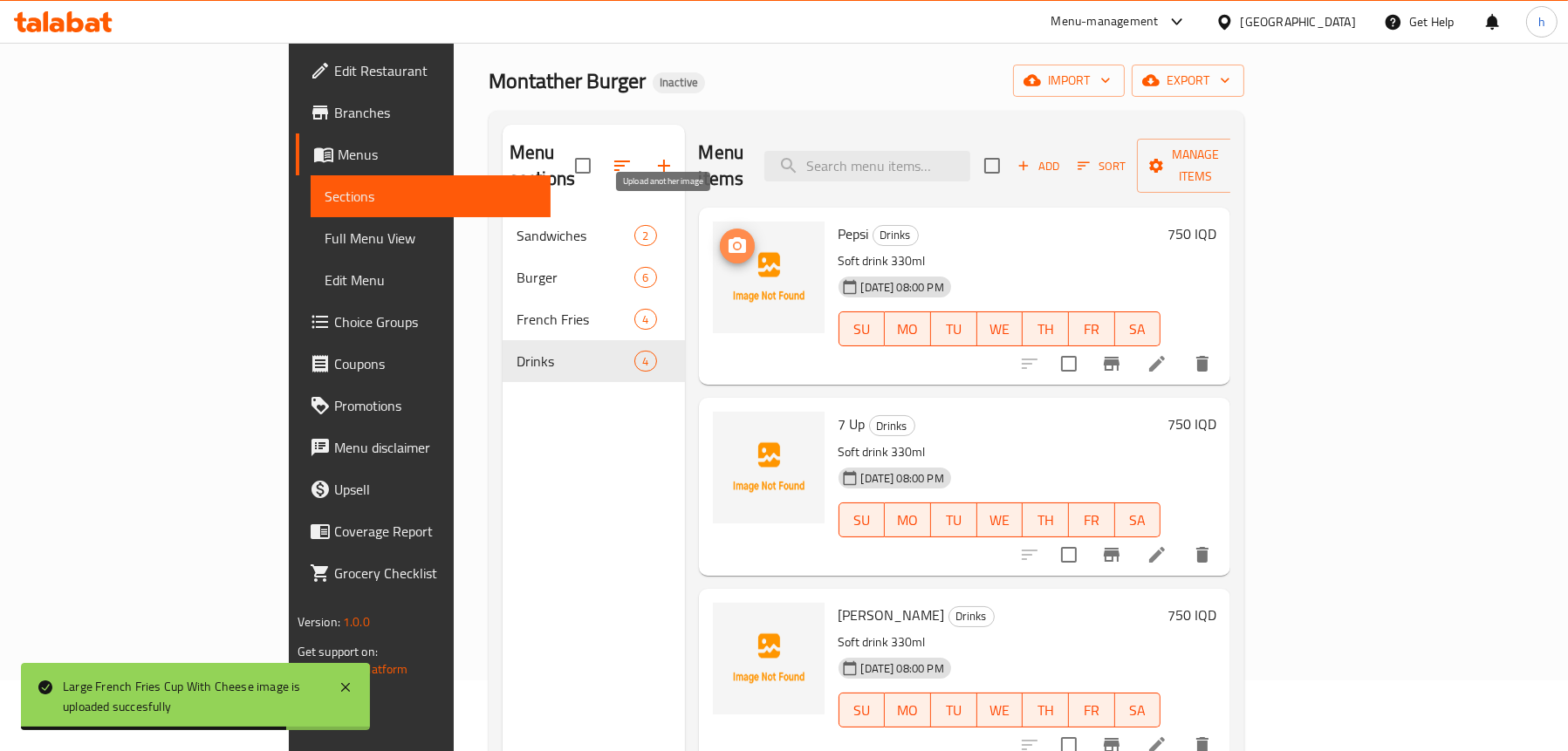
click at [720, 235] on span "upload picture" at bounding box center [737, 246] width 35 height 21
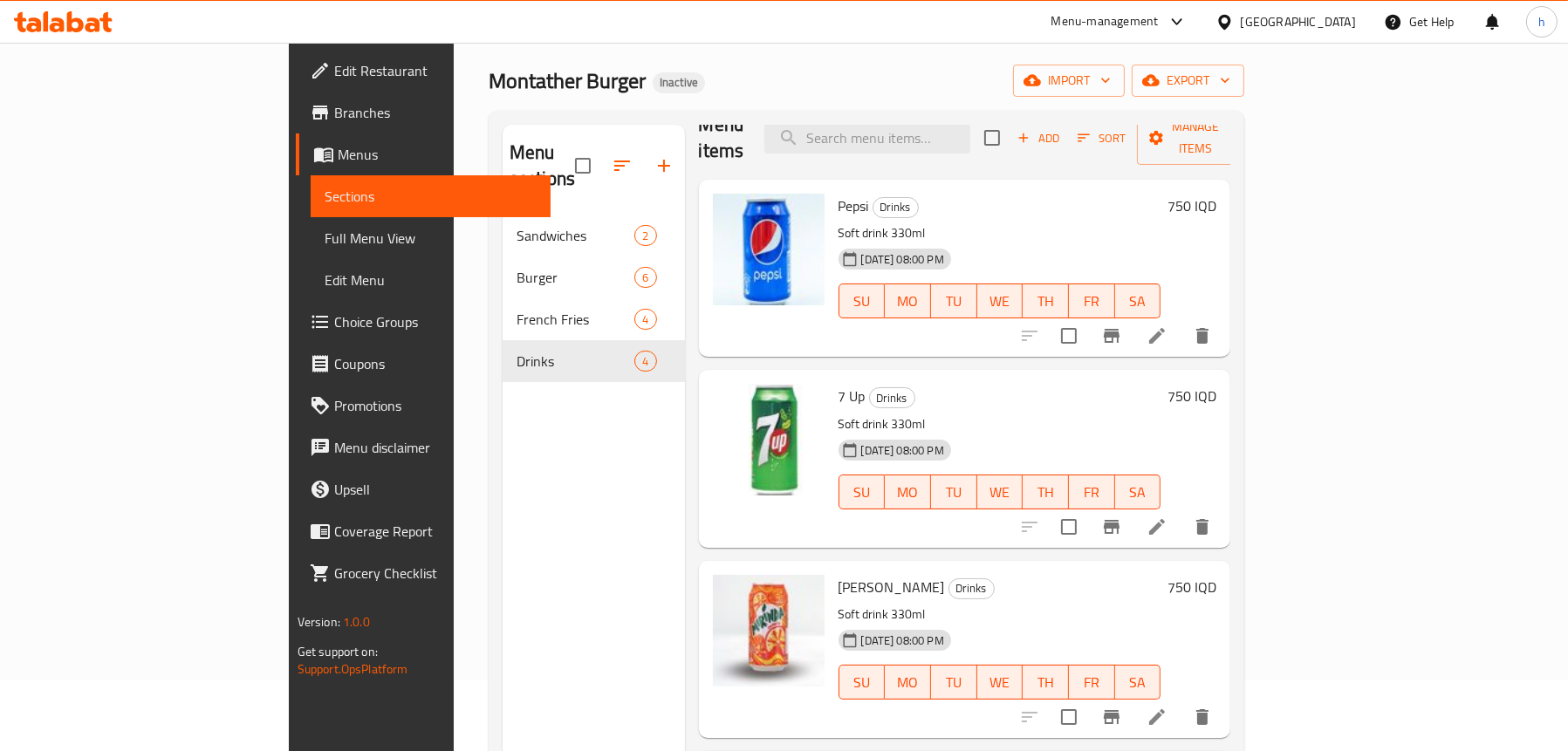
click at [311, 219] on link "Full Menu View" at bounding box center [430, 238] width 240 height 42
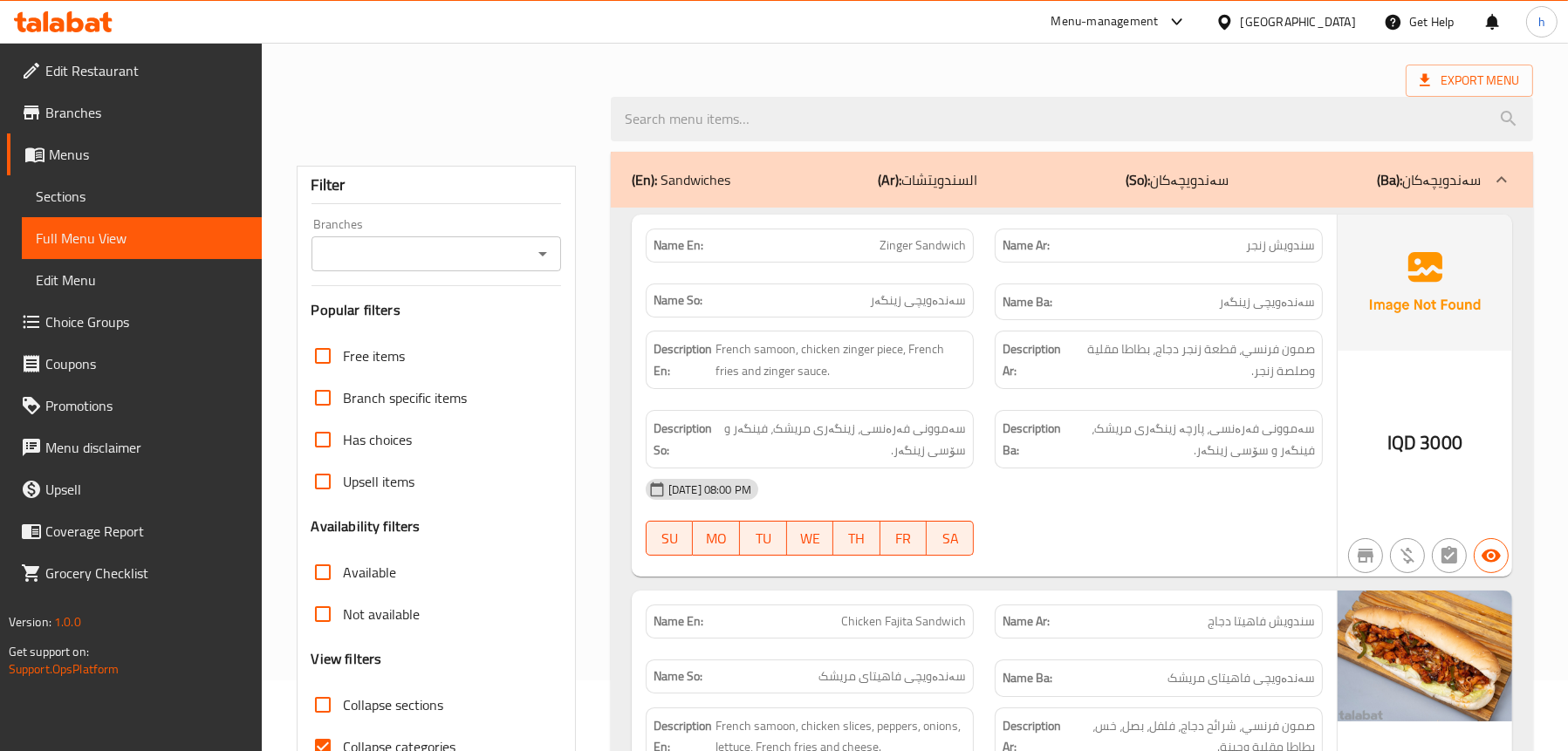
click at [550, 249] on icon "Open" at bounding box center [543, 254] width 21 height 21
click at [542, 260] on icon "Open" at bounding box center [543, 254] width 21 height 21
click at [548, 249] on icon "Open" at bounding box center [543, 254] width 21 height 21
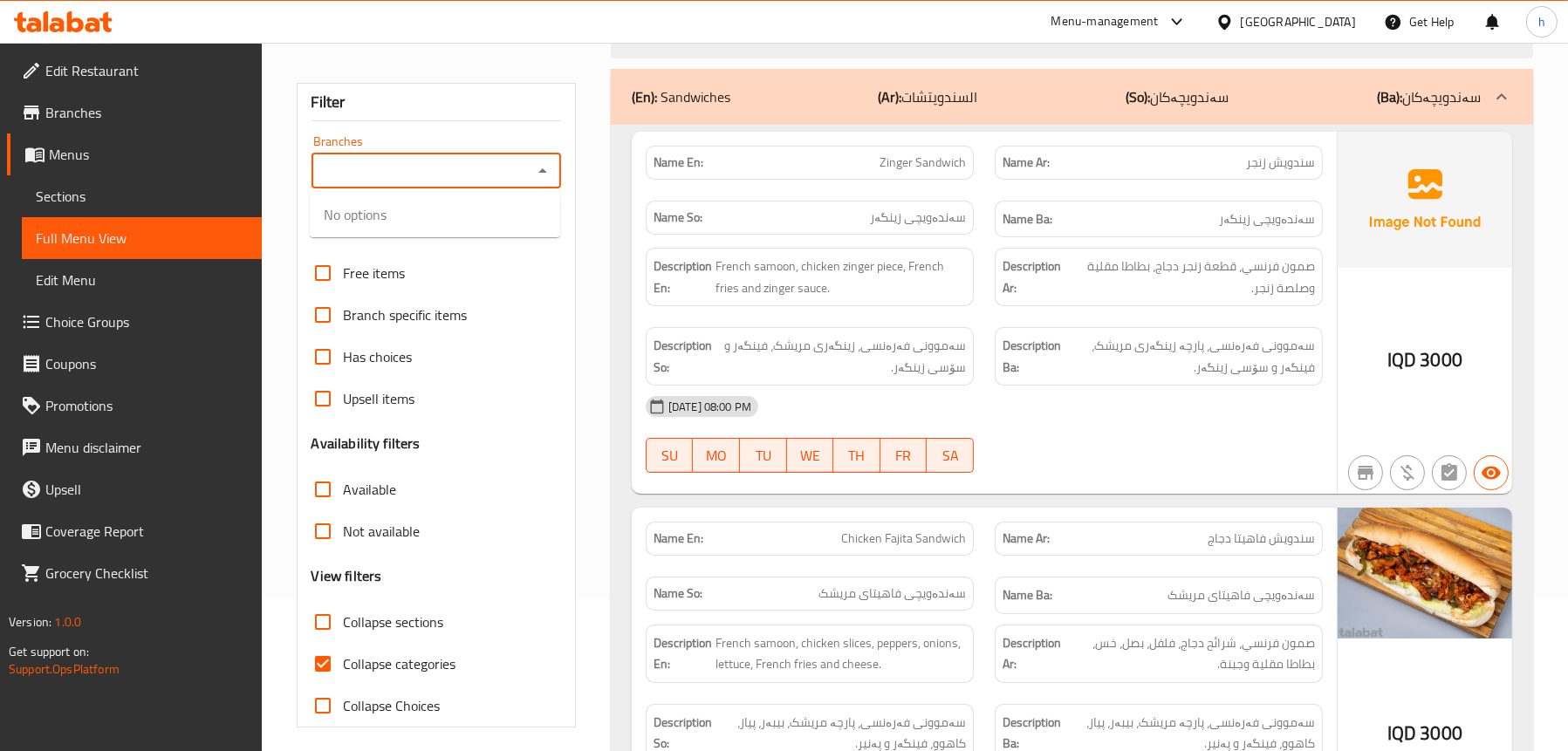
scroll to position [70, 0]
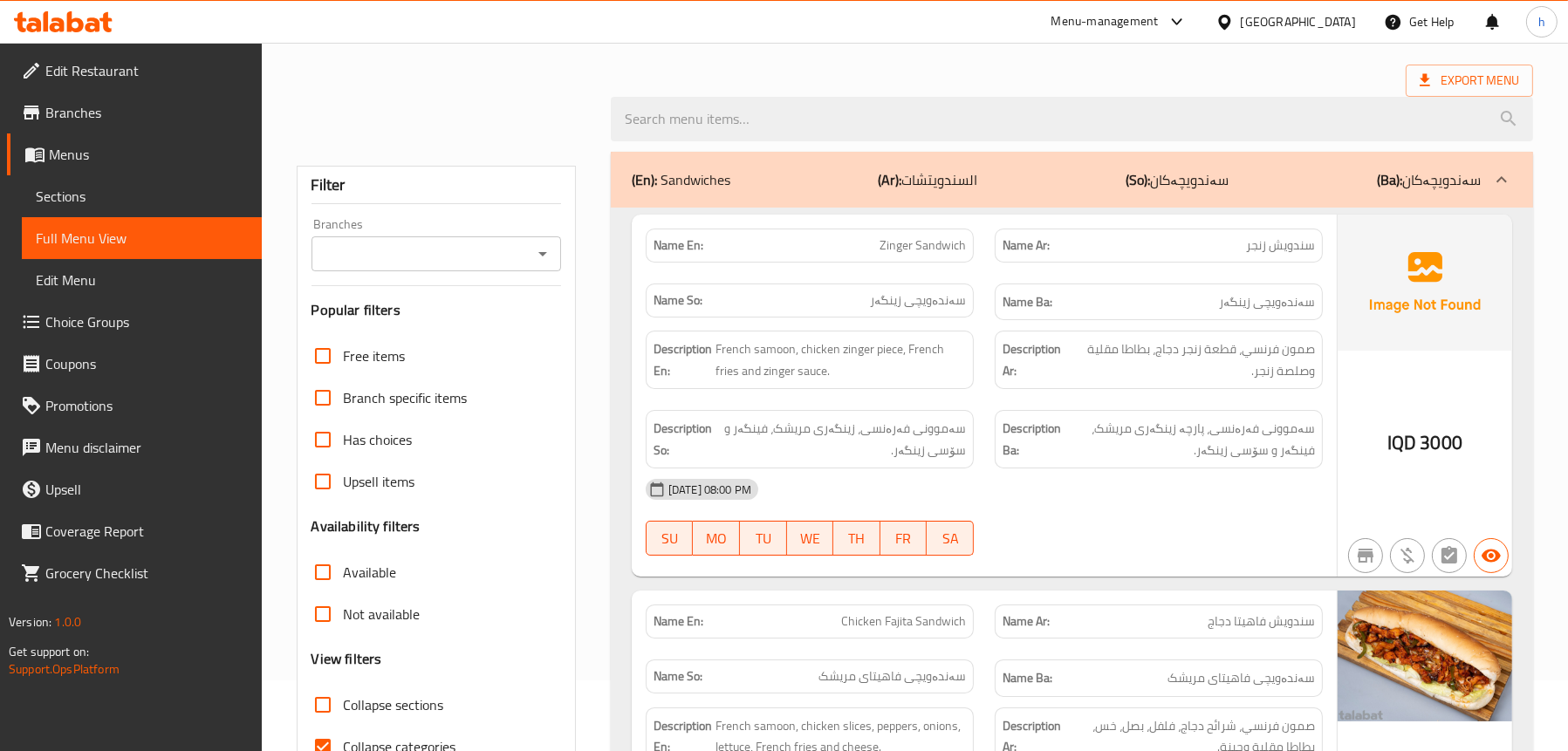
click at [544, 247] on icon "Open" at bounding box center [543, 254] width 21 height 21
click at [539, 250] on icon "Close" at bounding box center [543, 254] width 21 height 21
click at [539, 250] on icon "Open" at bounding box center [543, 254] width 21 height 21
click at [539, 250] on icon "Close" at bounding box center [543, 254] width 21 height 21
click at [539, 250] on icon "Open" at bounding box center [543, 254] width 21 height 21
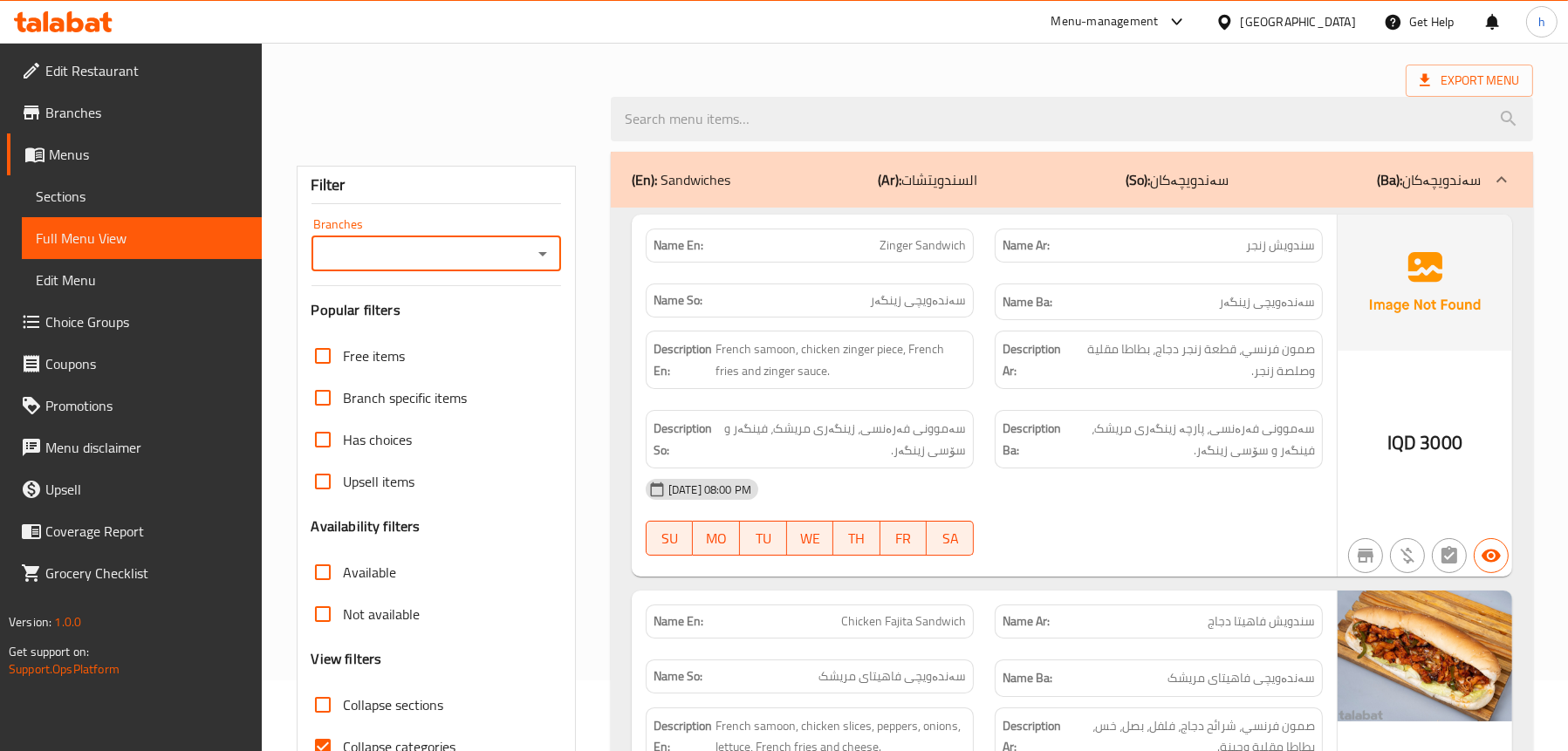
click at [539, 250] on icon "Open" at bounding box center [543, 254] width 21 height 21
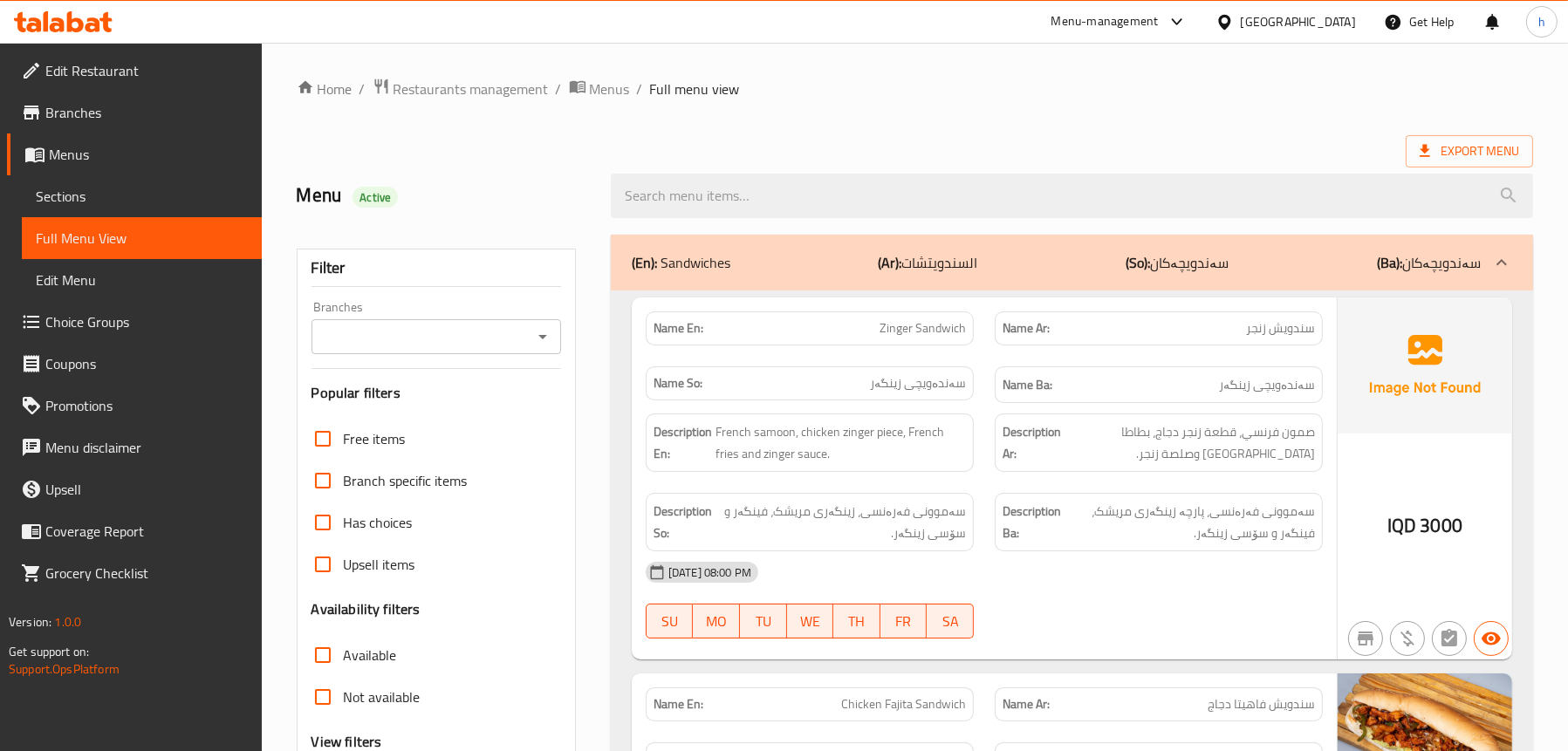
click at [552, 343] on icon "Open" at bounding box center [543, 337] width 21 height 21
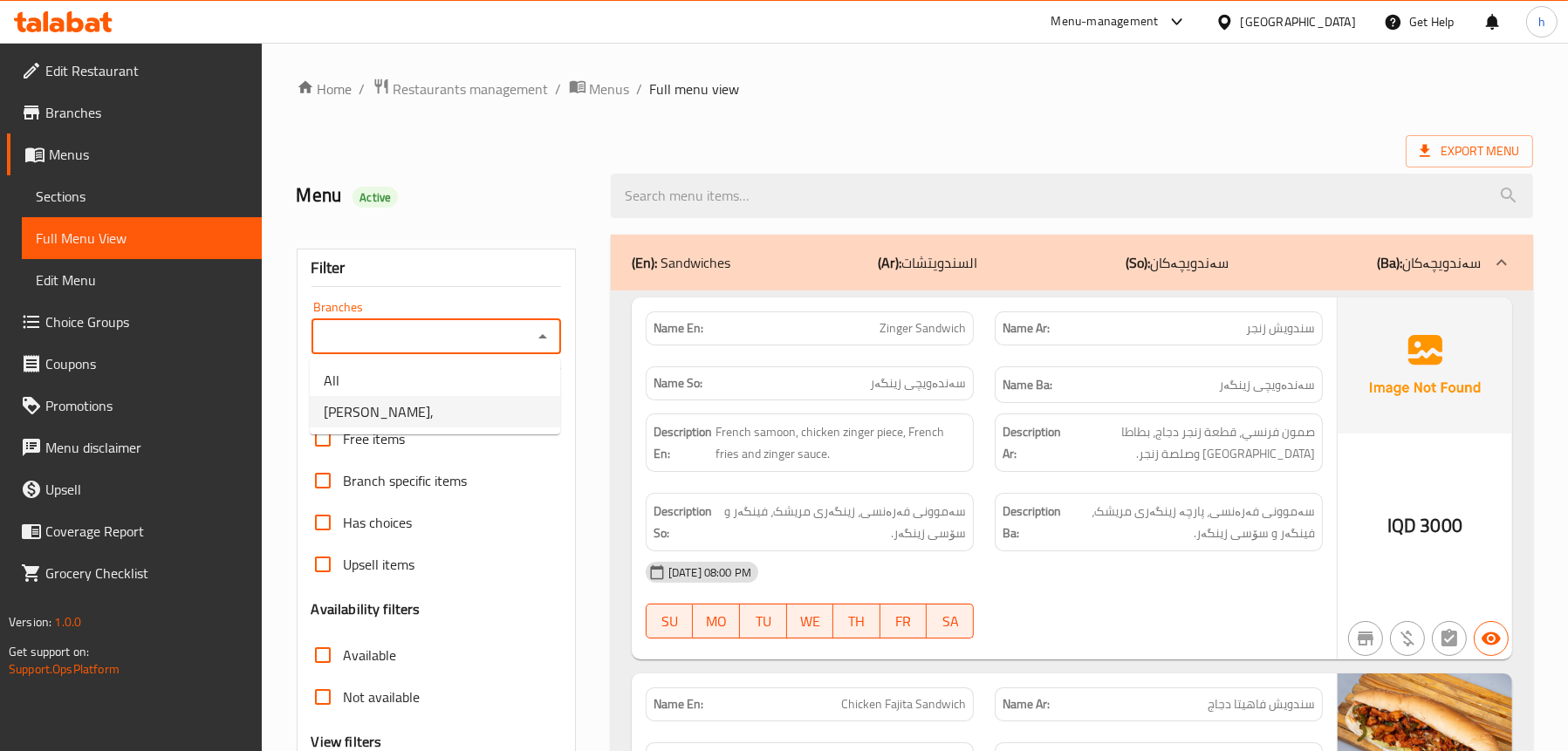
click at [470, 402] on li "Montather Burger," at bounding box center [435, 412] width 250 height 31
type input "Montather Burger,"
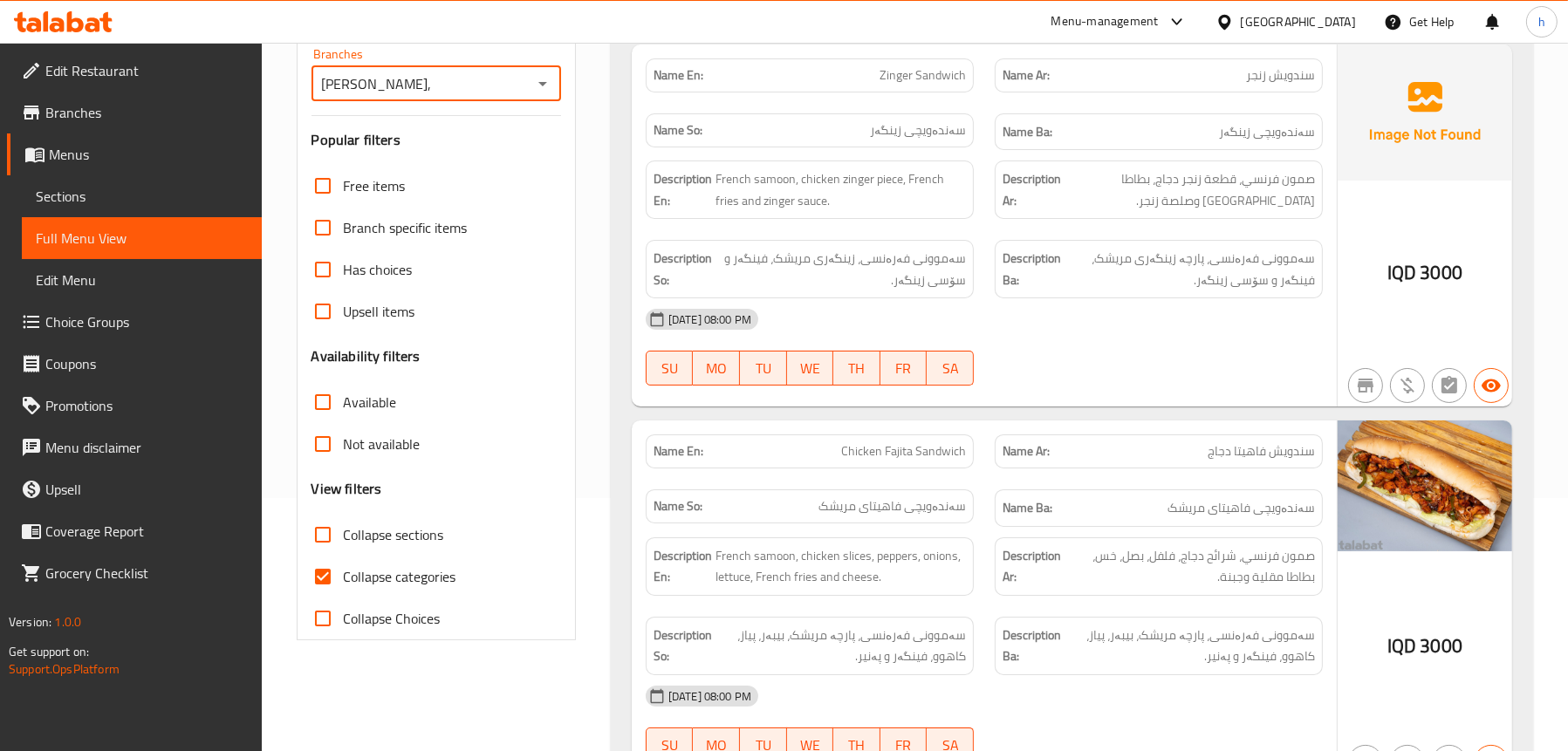
scroll to position [262, 0]
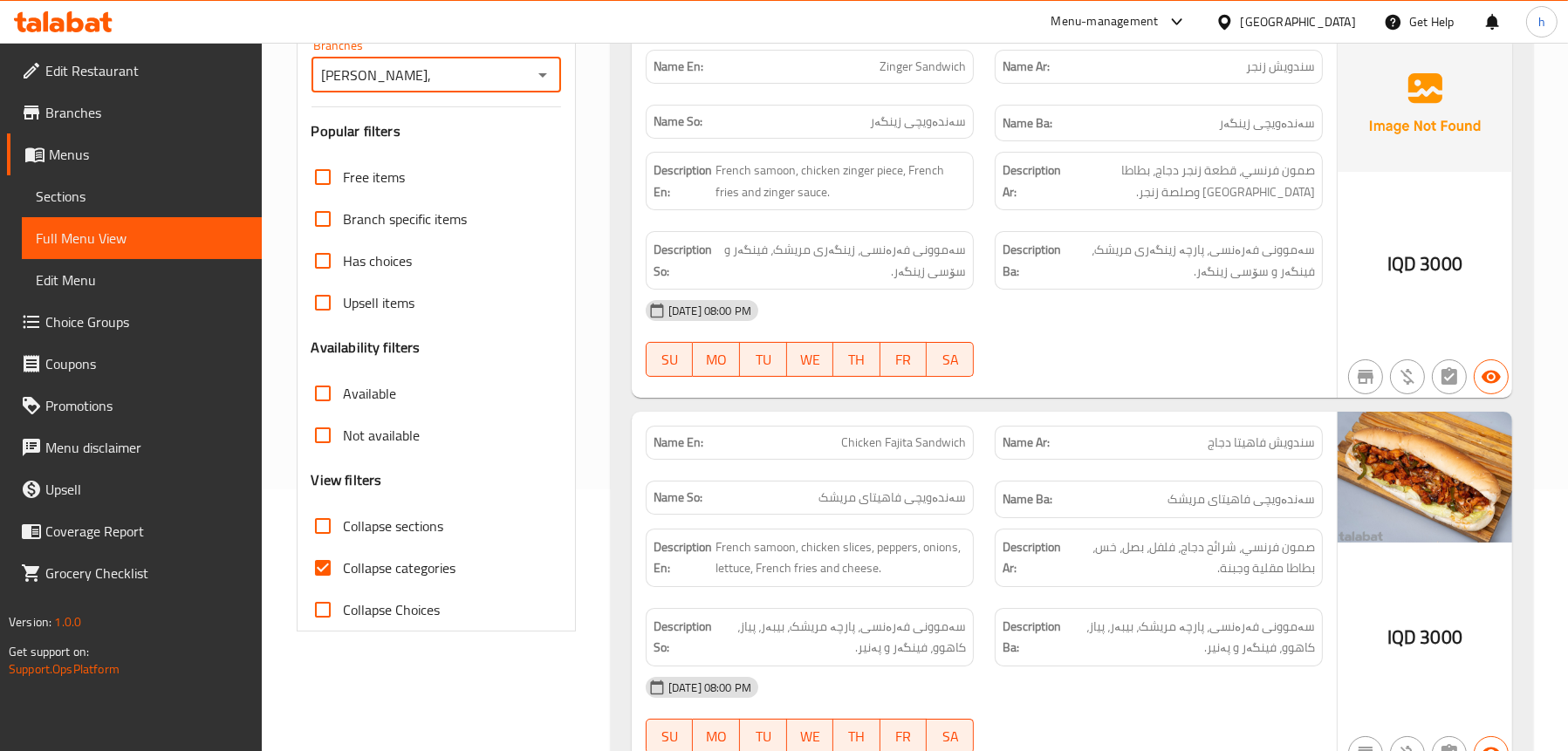
click at [411, 521] on span "Collapse sections" at bounding box center [394, 527] width 101 height 21
click at [344, 521] on input "Collapse sections" at bounding box center [323, 526] width 42 height 42
checkbox input "true"
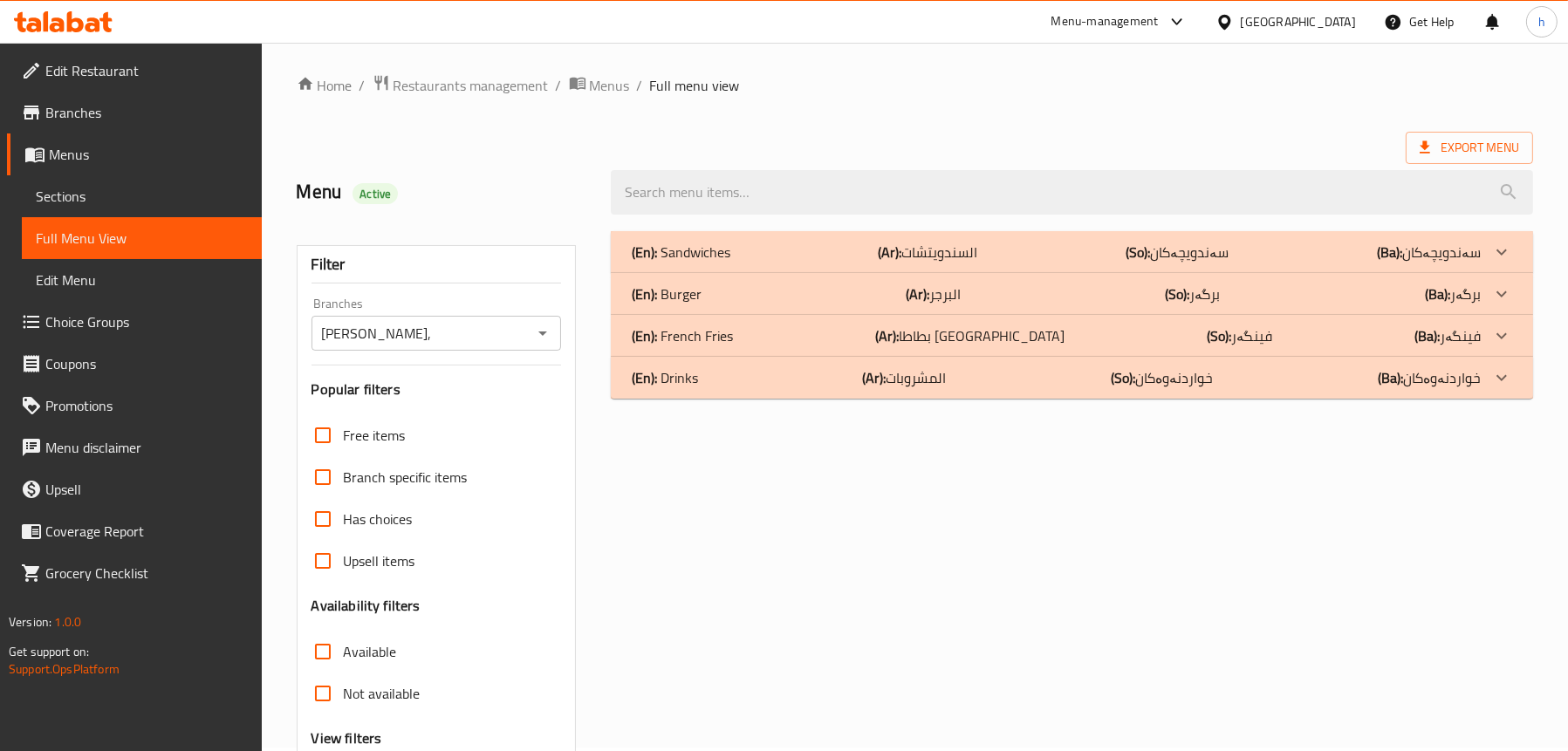
scroll to position [0, 0]
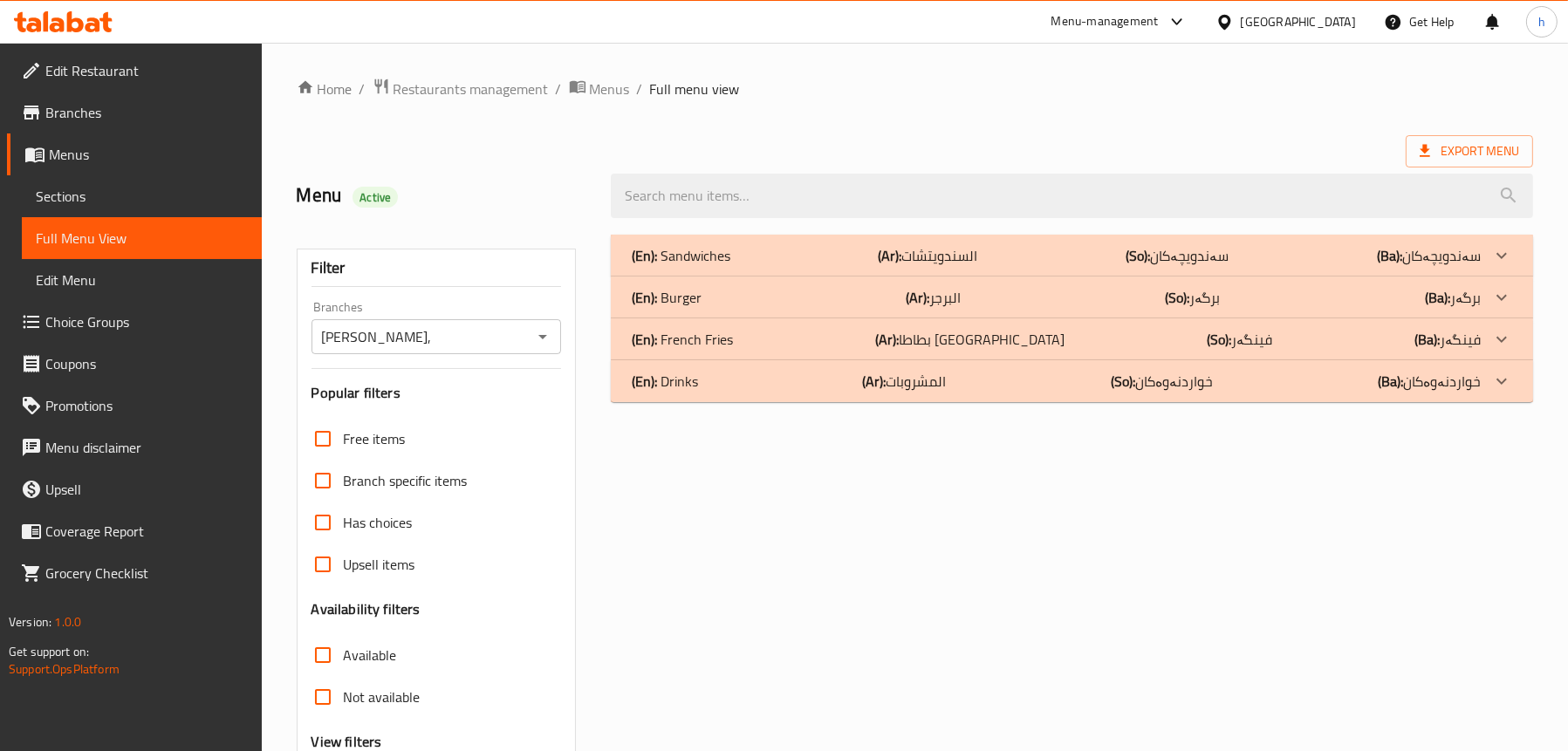
click at [777, 257] on div "(En): Sandwiches (Ar): السندويتشات (So): سەندویچەکان (Ba): سەندویچەکان" at bounding box center [1056, 256] width 849 height 21
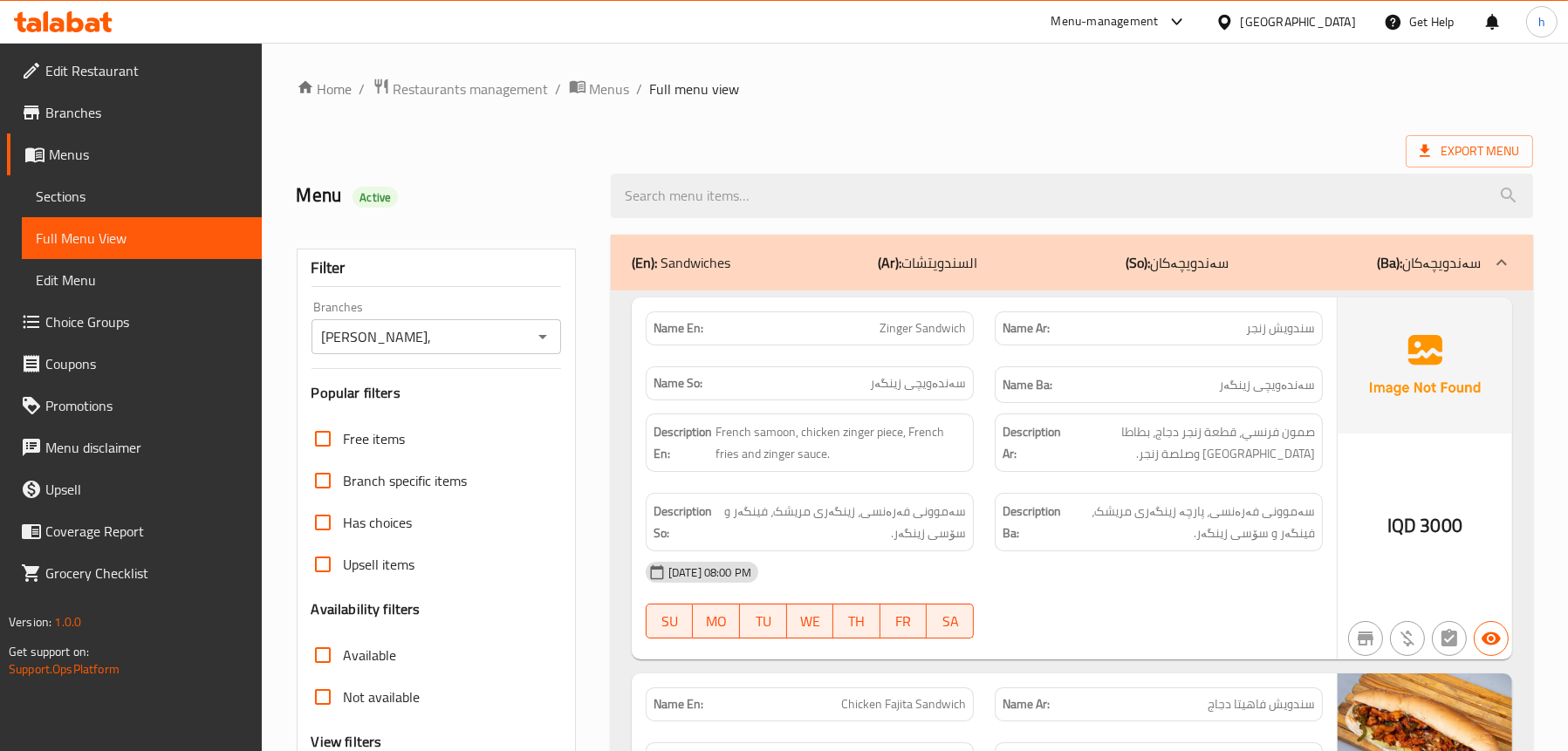
click at [61, 197] on span "Sections" at bounding box center [142, 197] width 212 height 21
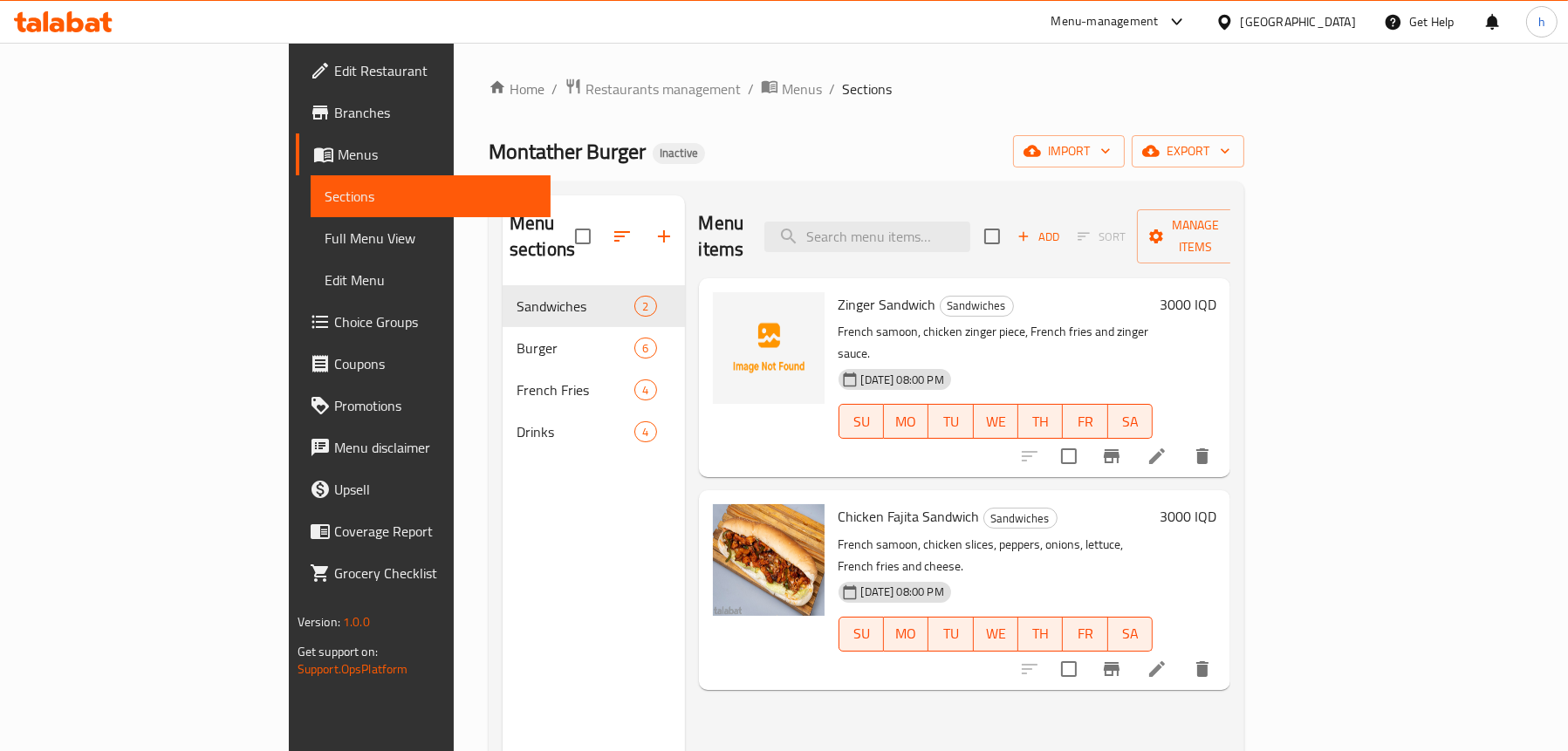
click at [1181, 441] on li at bounding box center [1156, 456] width 49 height 31
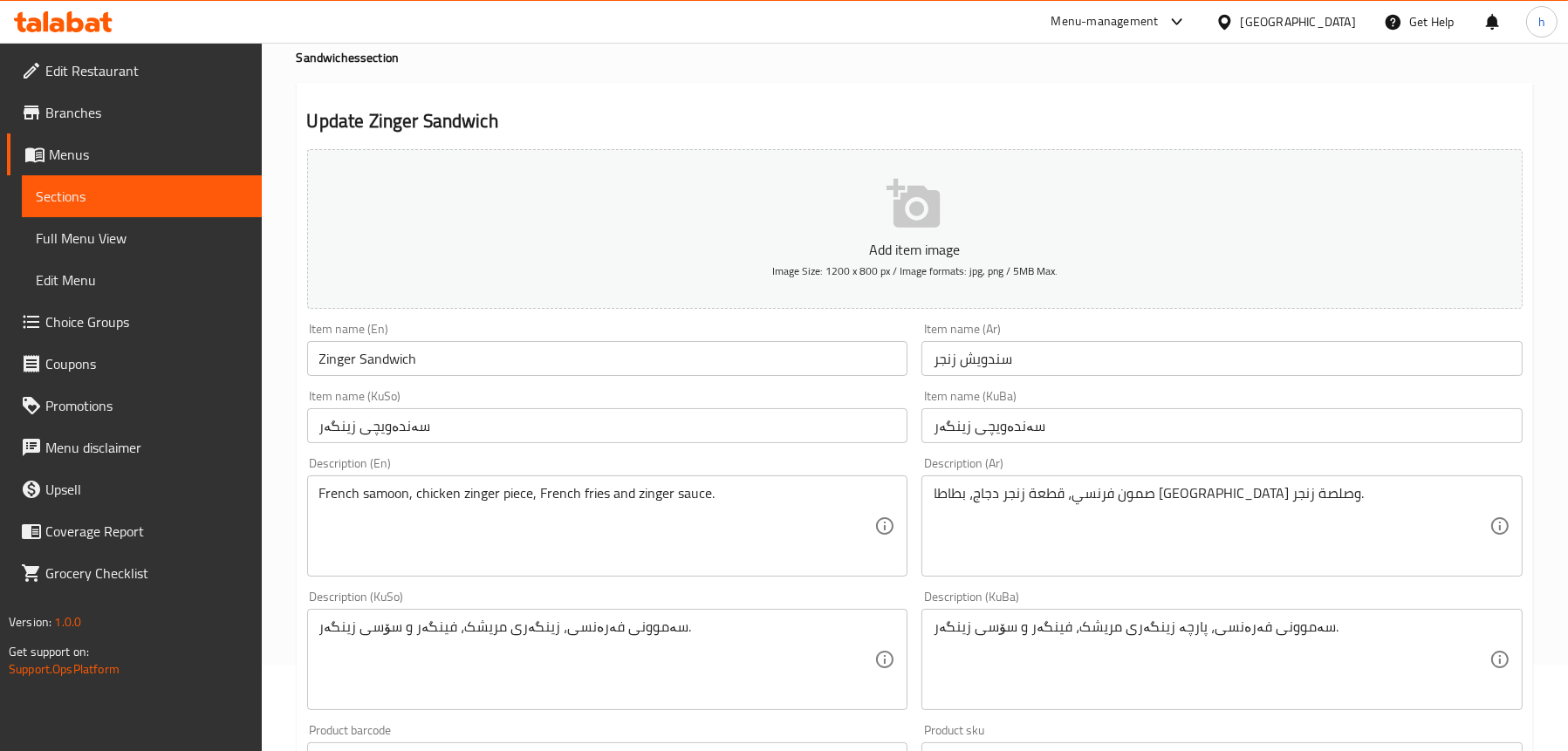
scroll to position [87, 0]
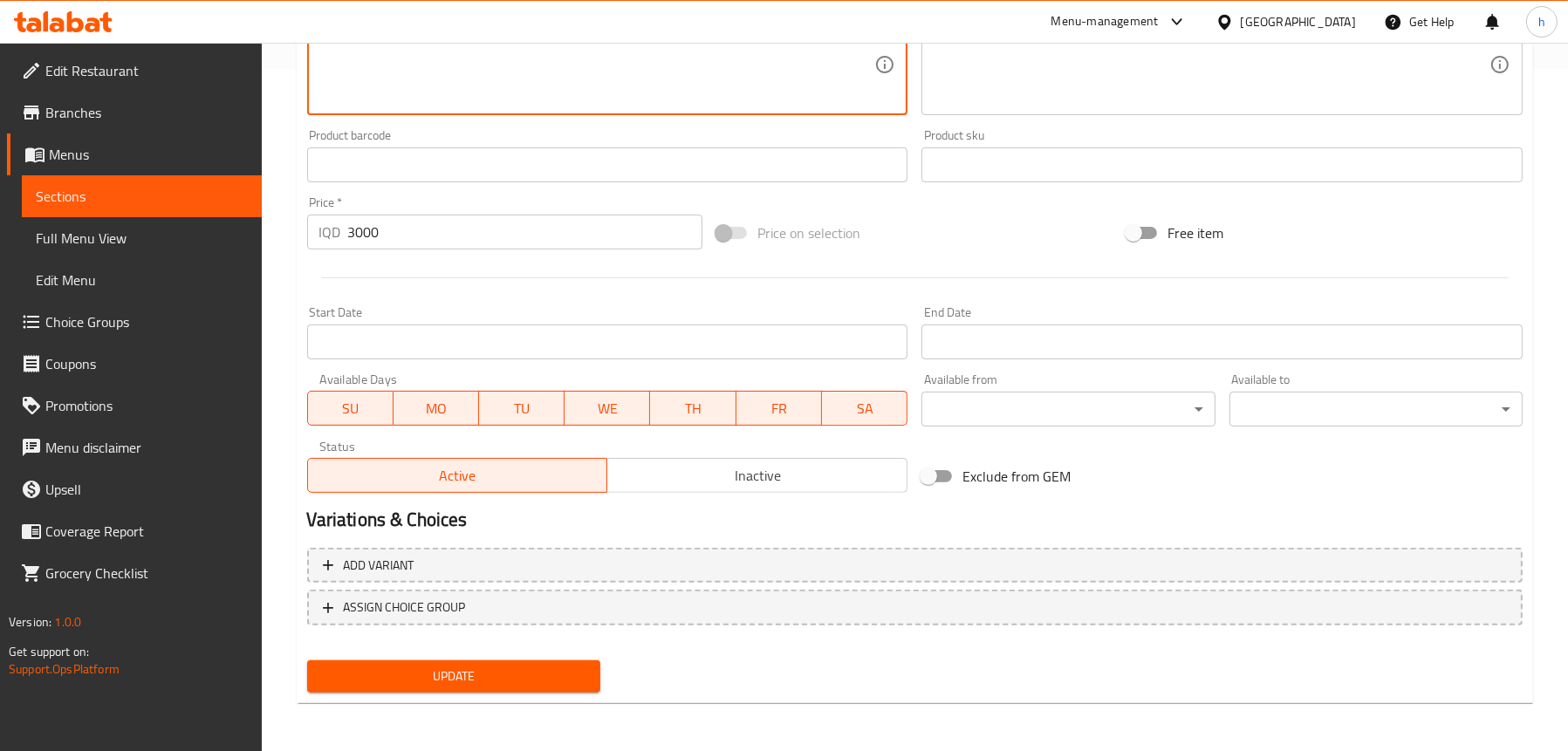
type textarea "سەموونی فەرەنسی، پارچە زینگەری مریشک، فینگەر و سۆسی زینگەر."
click at [437, 687] on button "Update" at bounding box center [453, 677] width 293 height 32
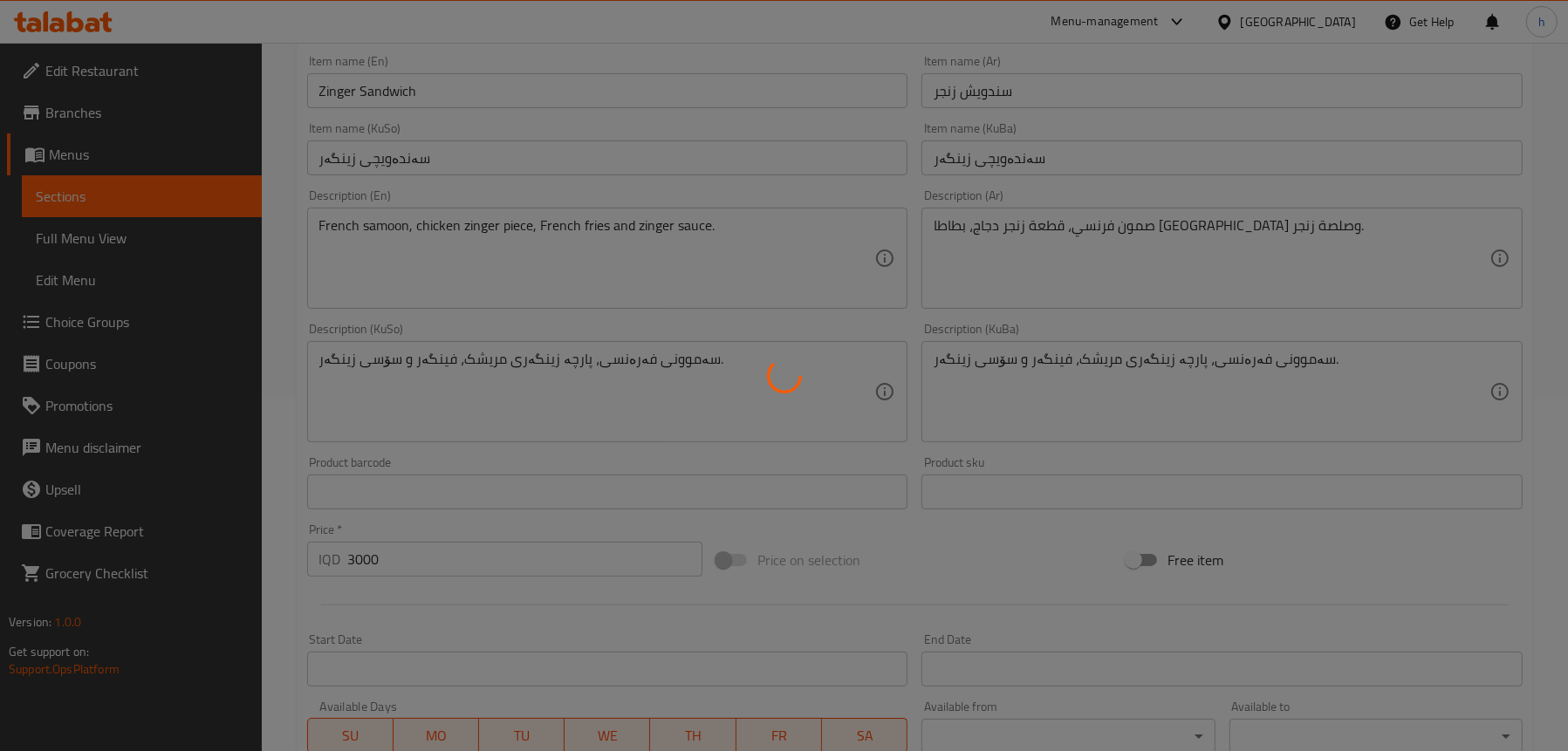
scroll to position [332, 0]
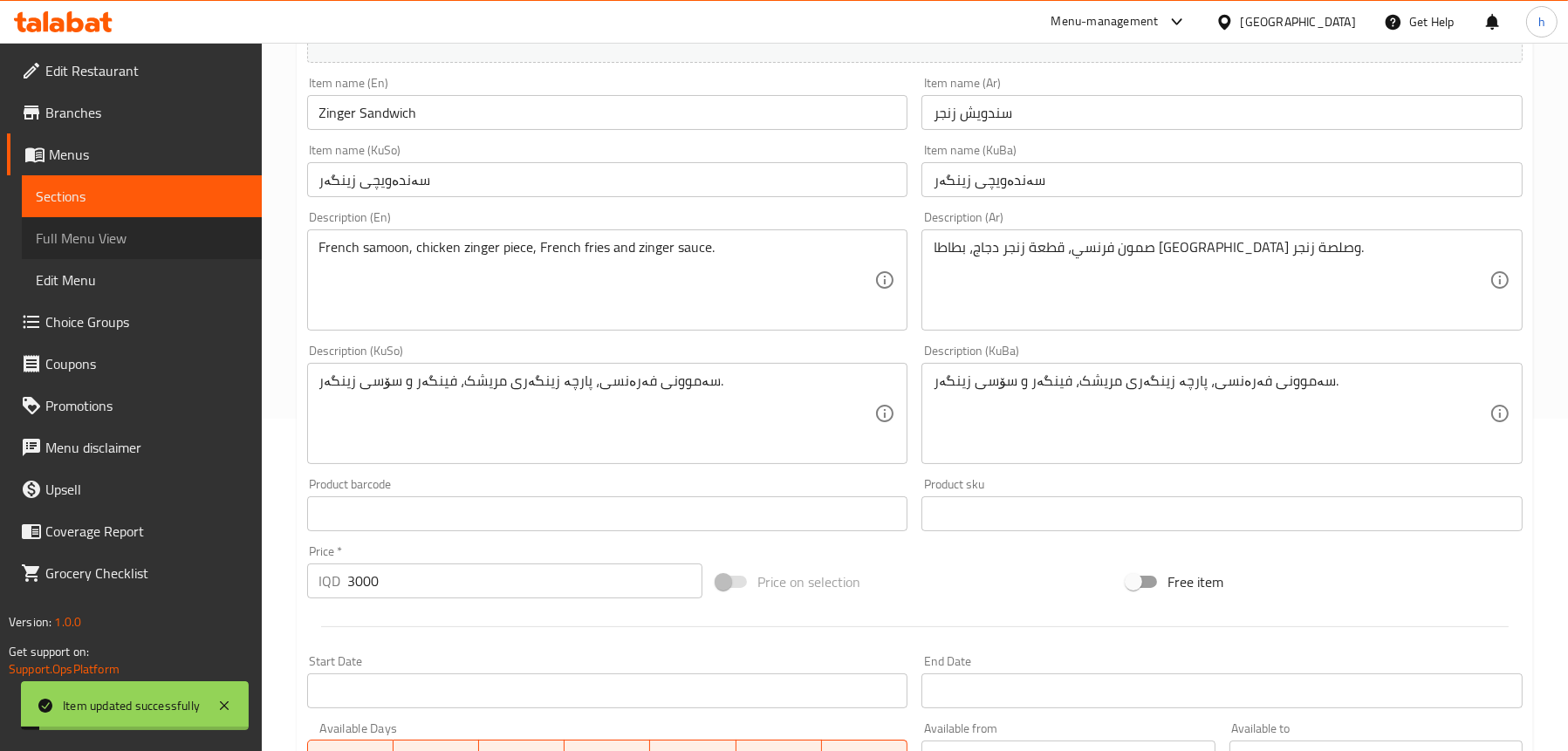
click at [92, 228] on span "Full Menu View" at bounding box center [142, 239] width 212 height 21
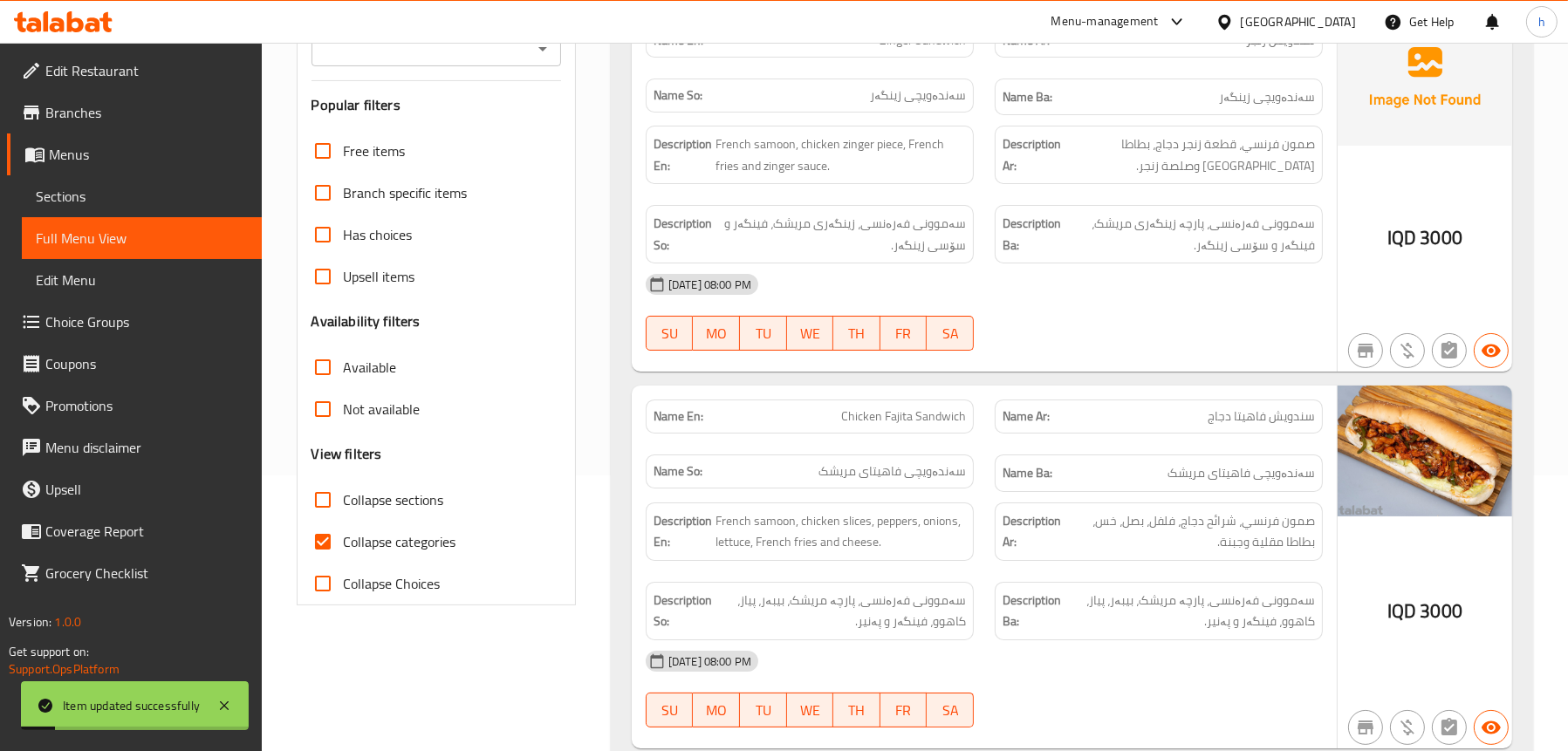
scroll to position [158, 0]
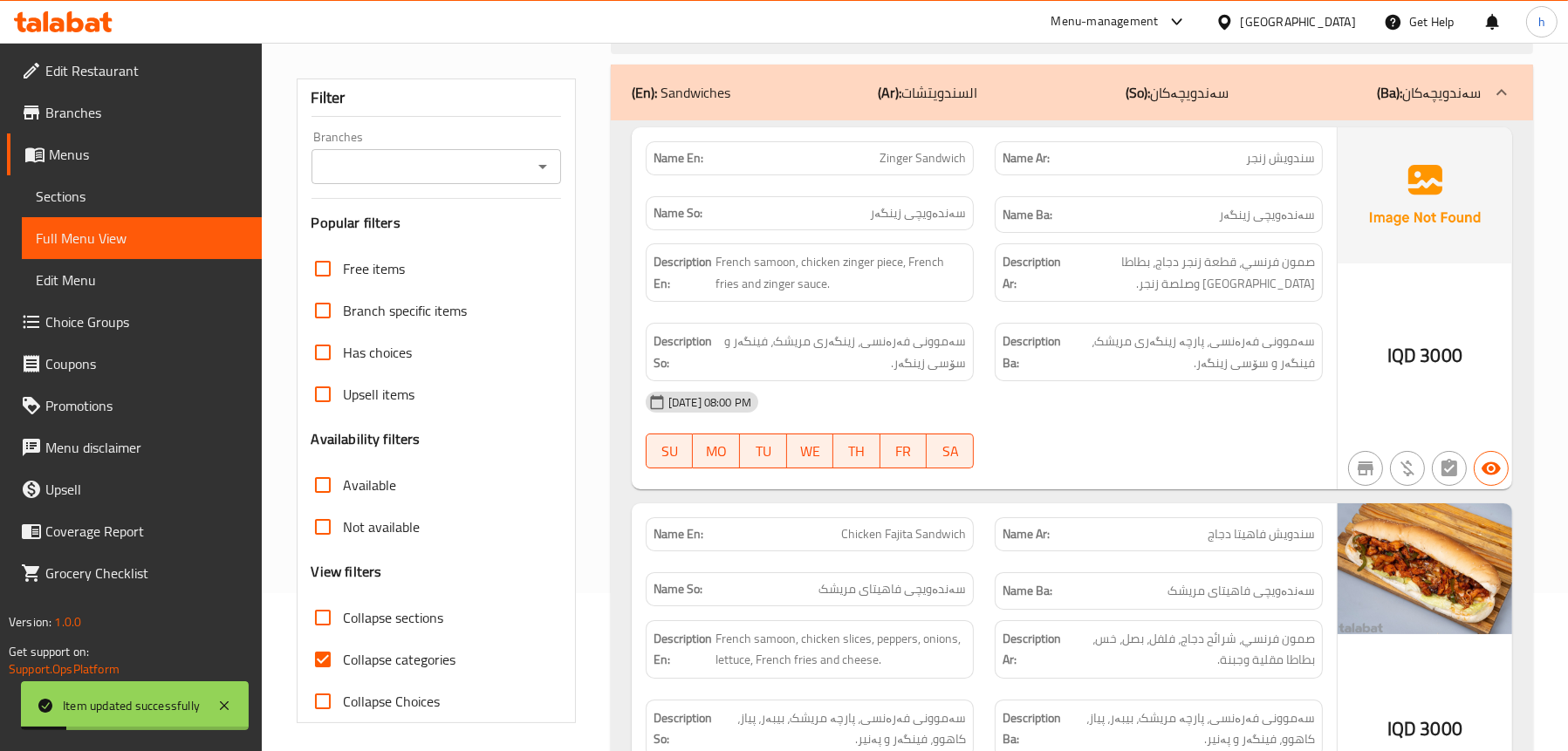
click at [535, 159] on icon "Open" at bounding box center [543, 167] width 21 height 21
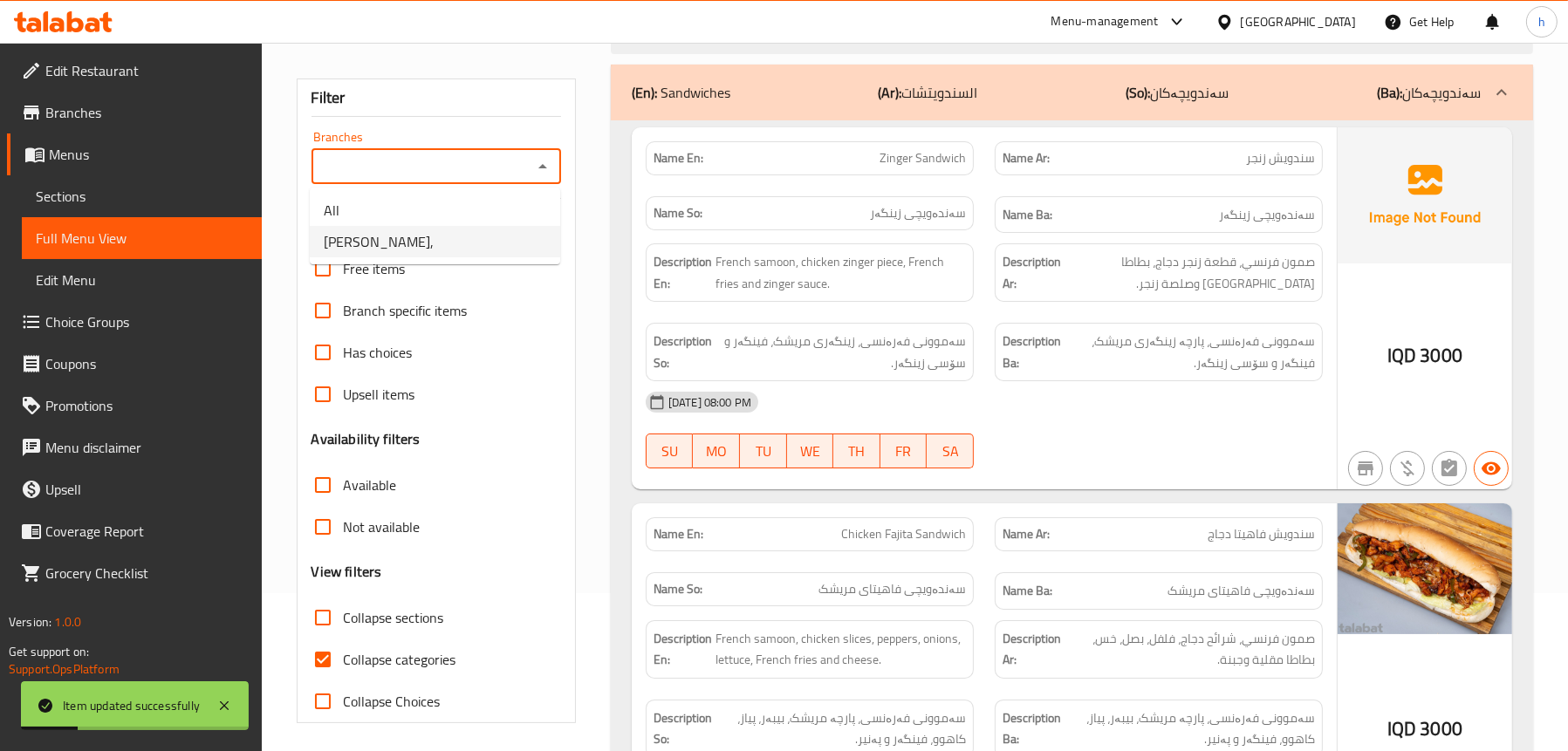
click at [473, 234] on li "Montather Burger," at bounding box center [435, 241] width 250 height 31
type input "Montather Burger,"
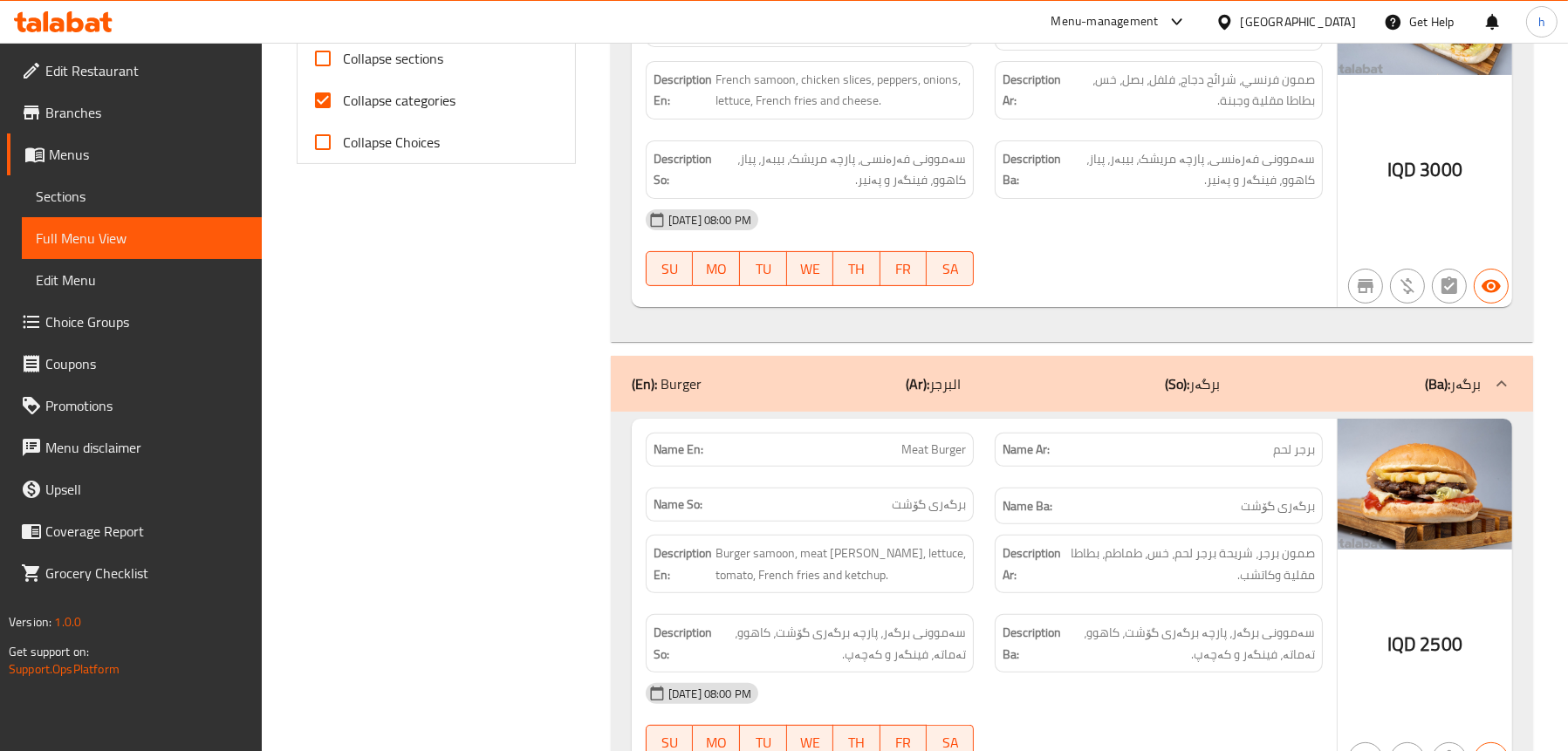
scroll to position [856, 0]
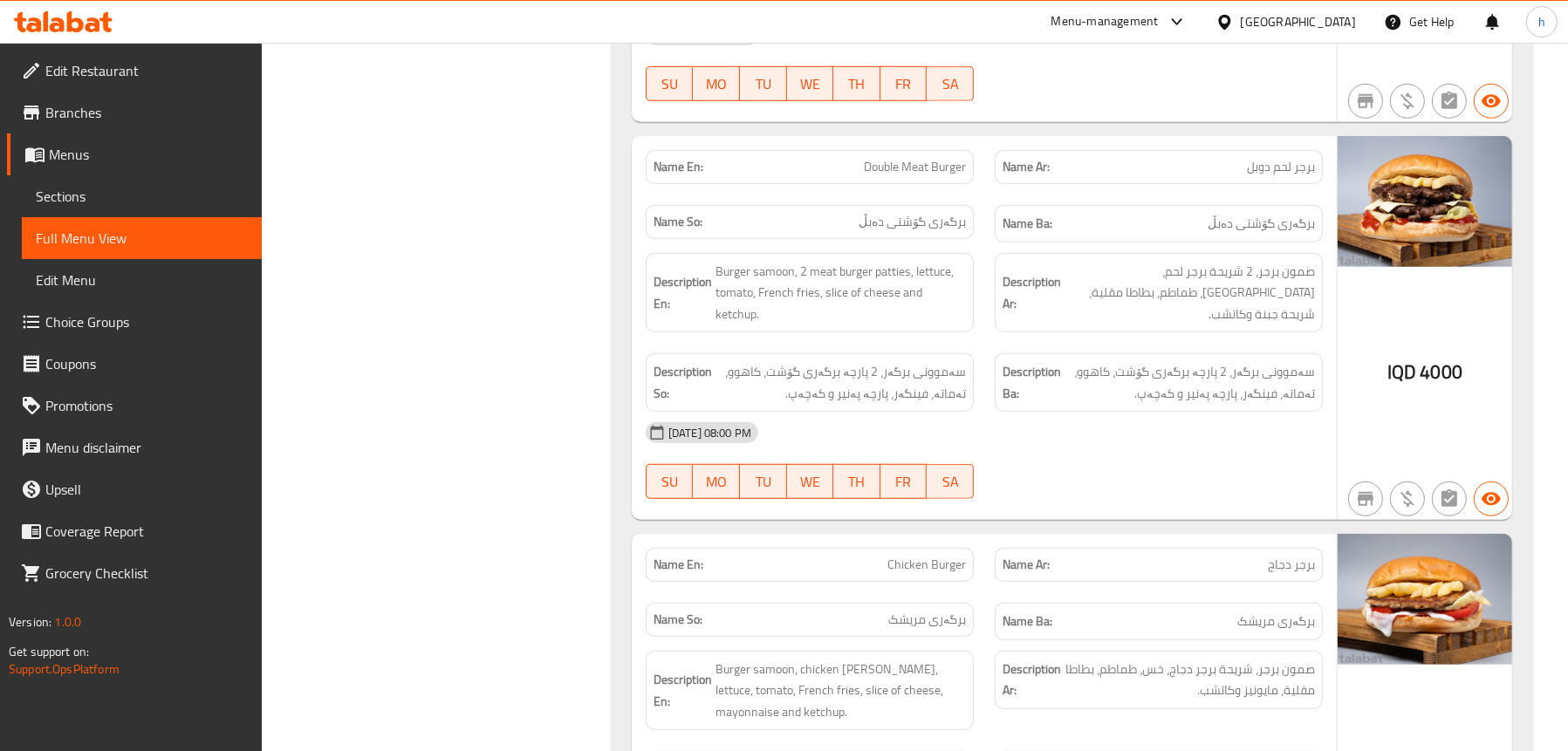
scroll to position [1816, 0]
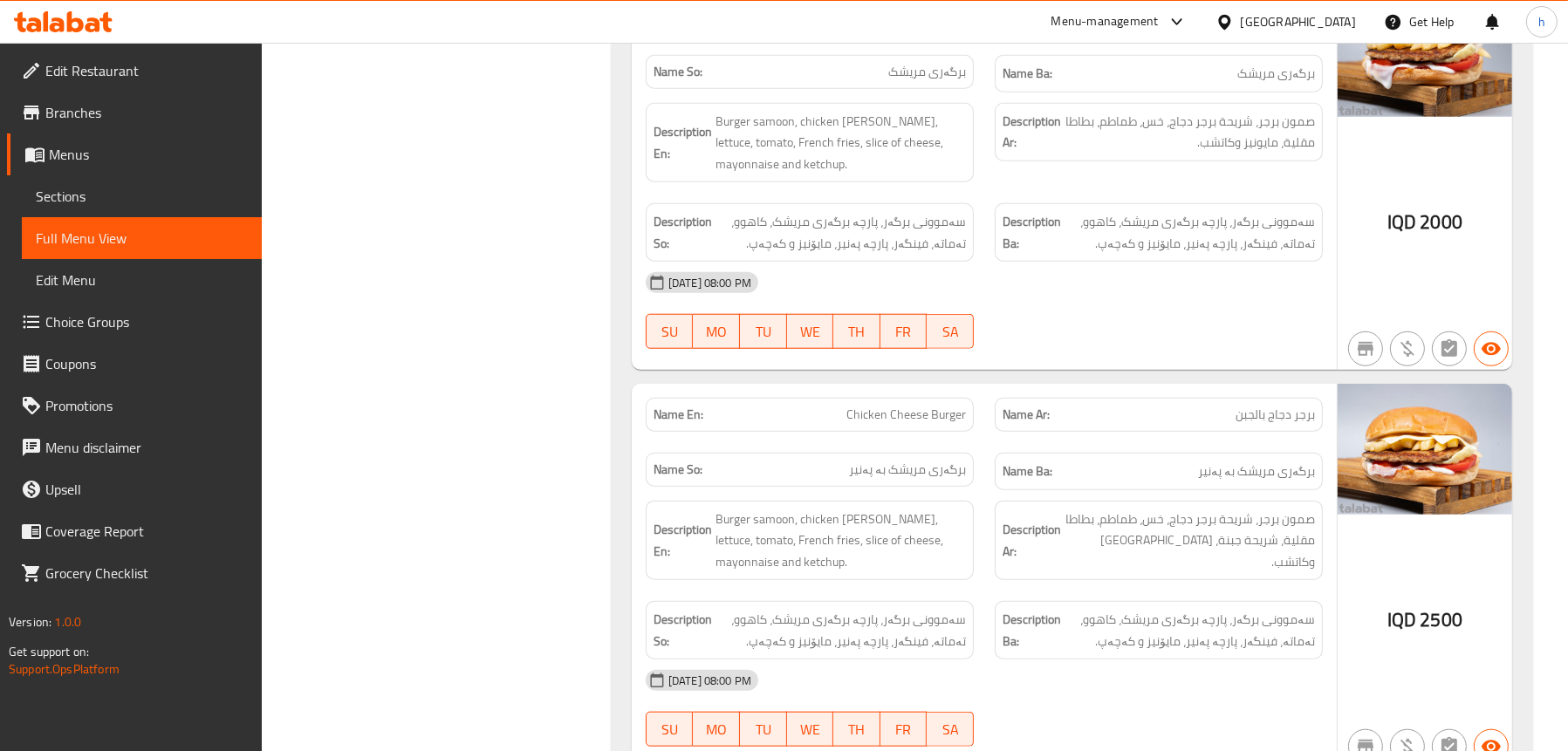
scroll to position [2252, 0]
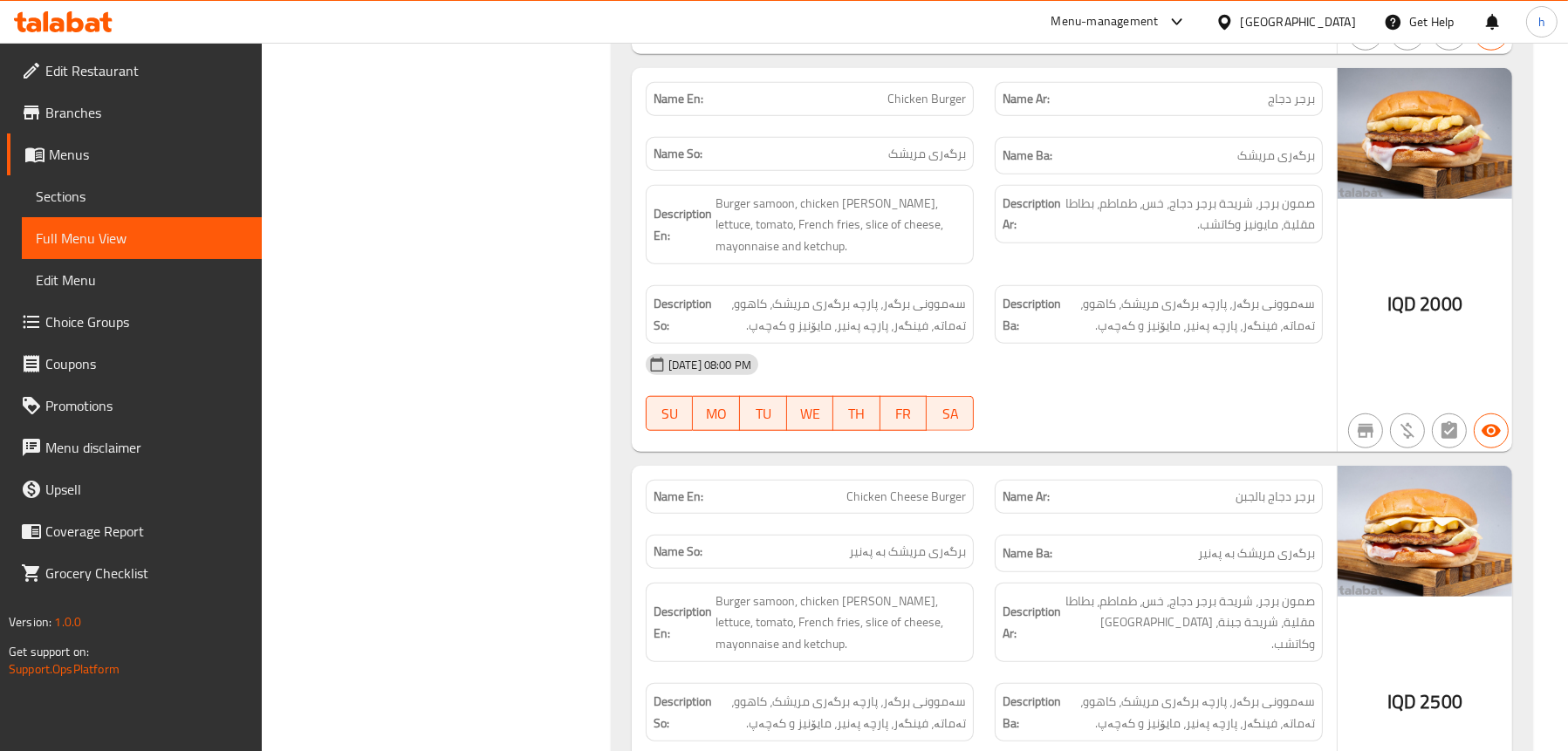
click at [72, 187] on span "Sections" at bounding box center [142, 197] width 212 height 21
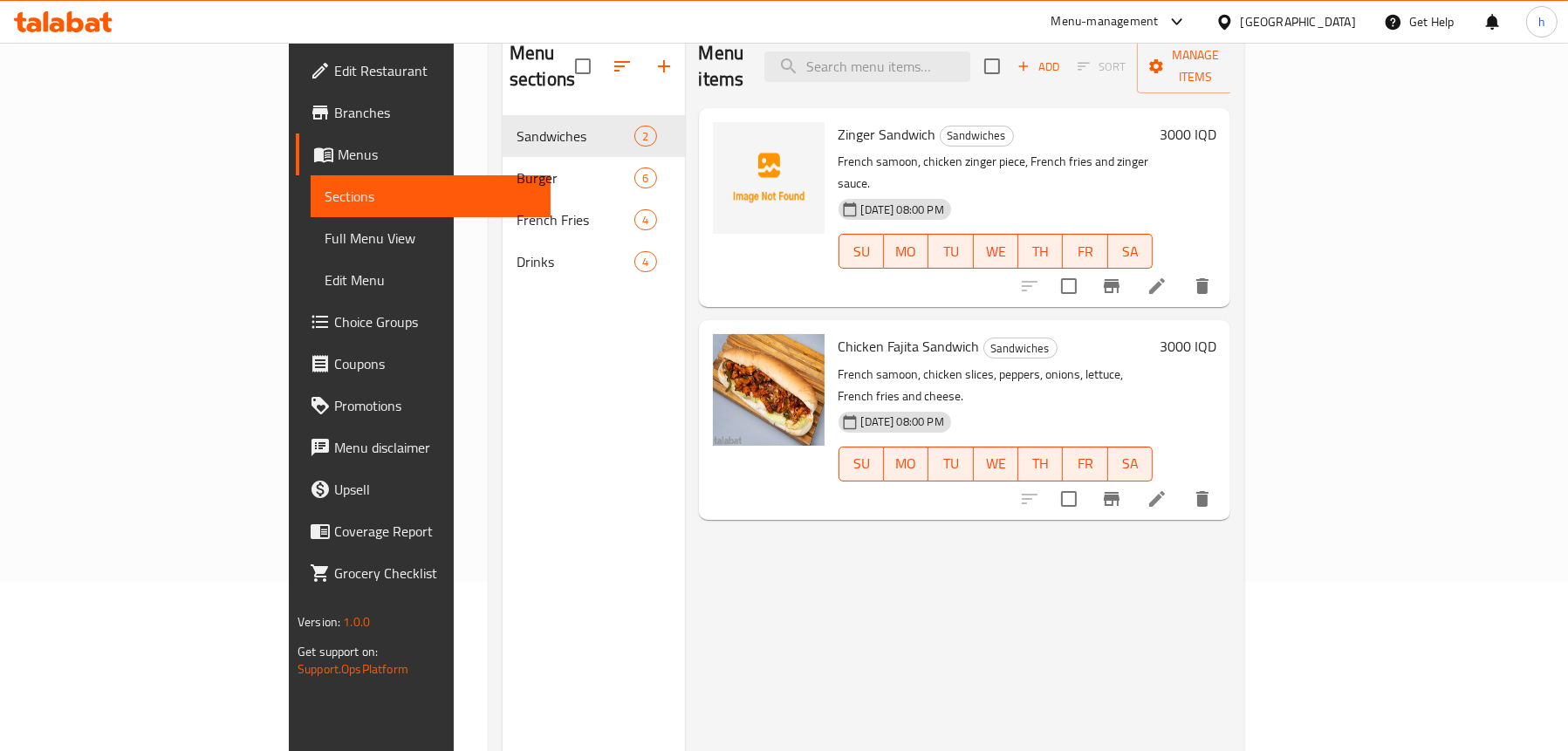
scroll to position [70, 0]
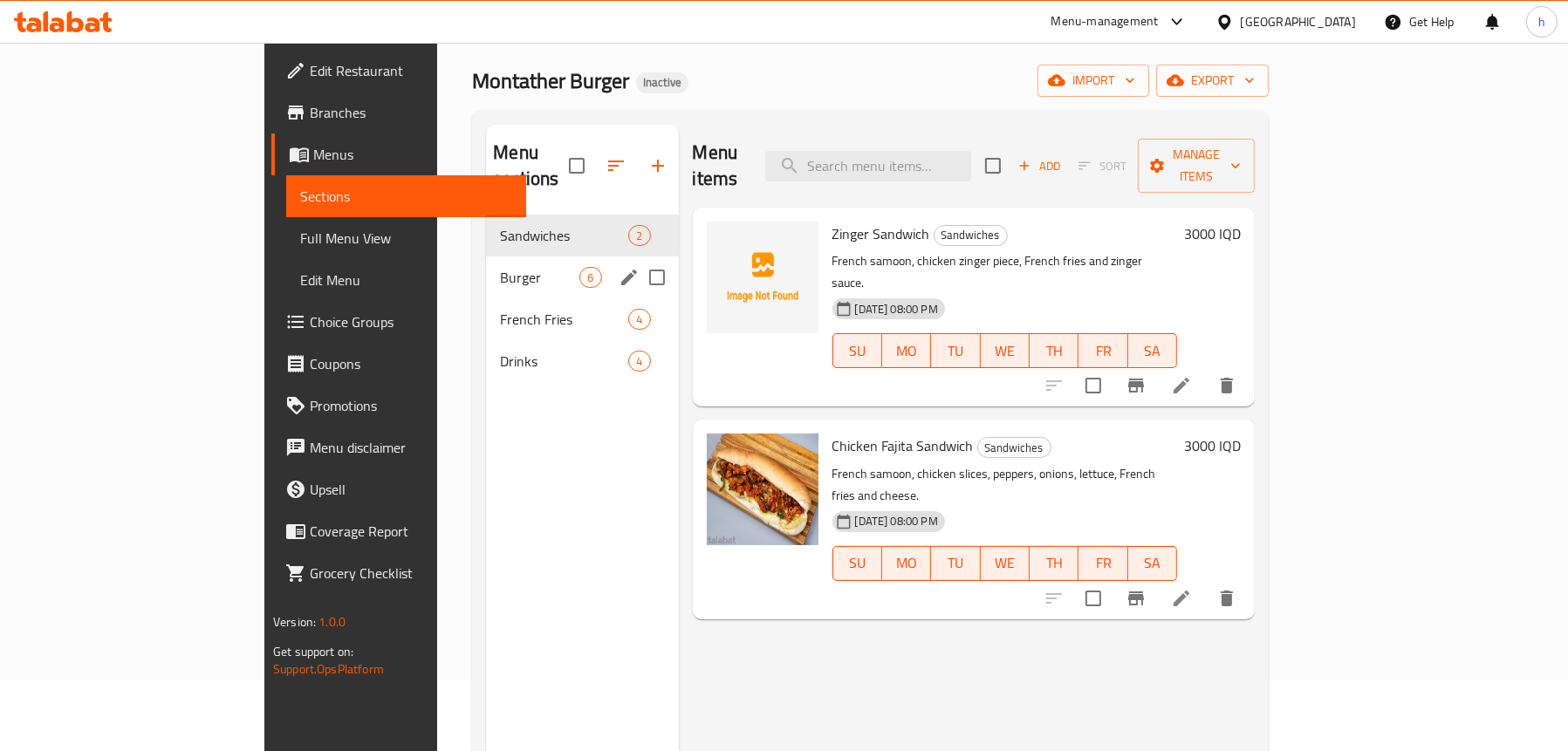
click at [500, 267] on span "Burger" at bounding box center [539, 278] width 79 height 21
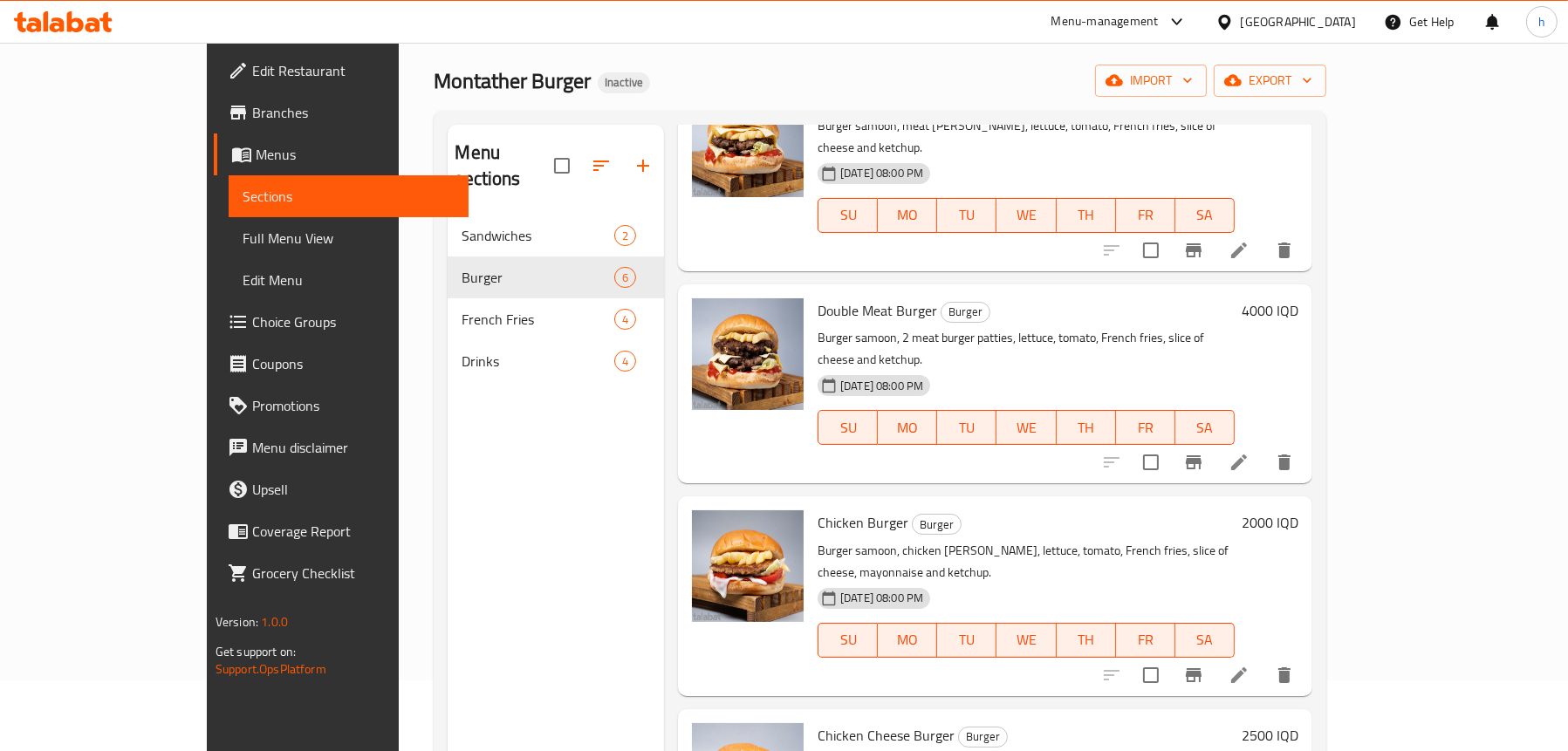
scroll to position [261, 0]
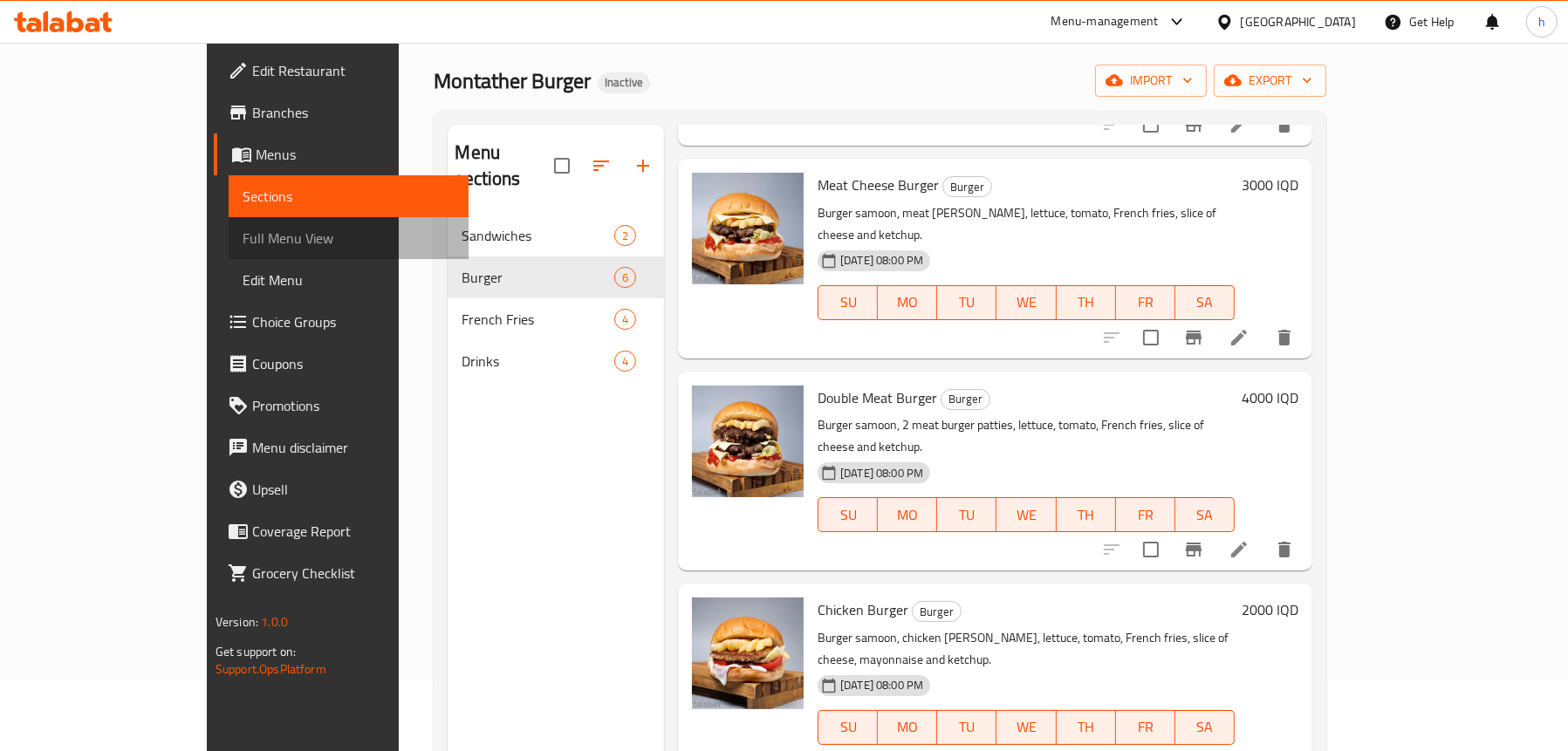
click at [242, 249] on span "Full Menu View" at bounding box center [348, 239] width 212 height 21
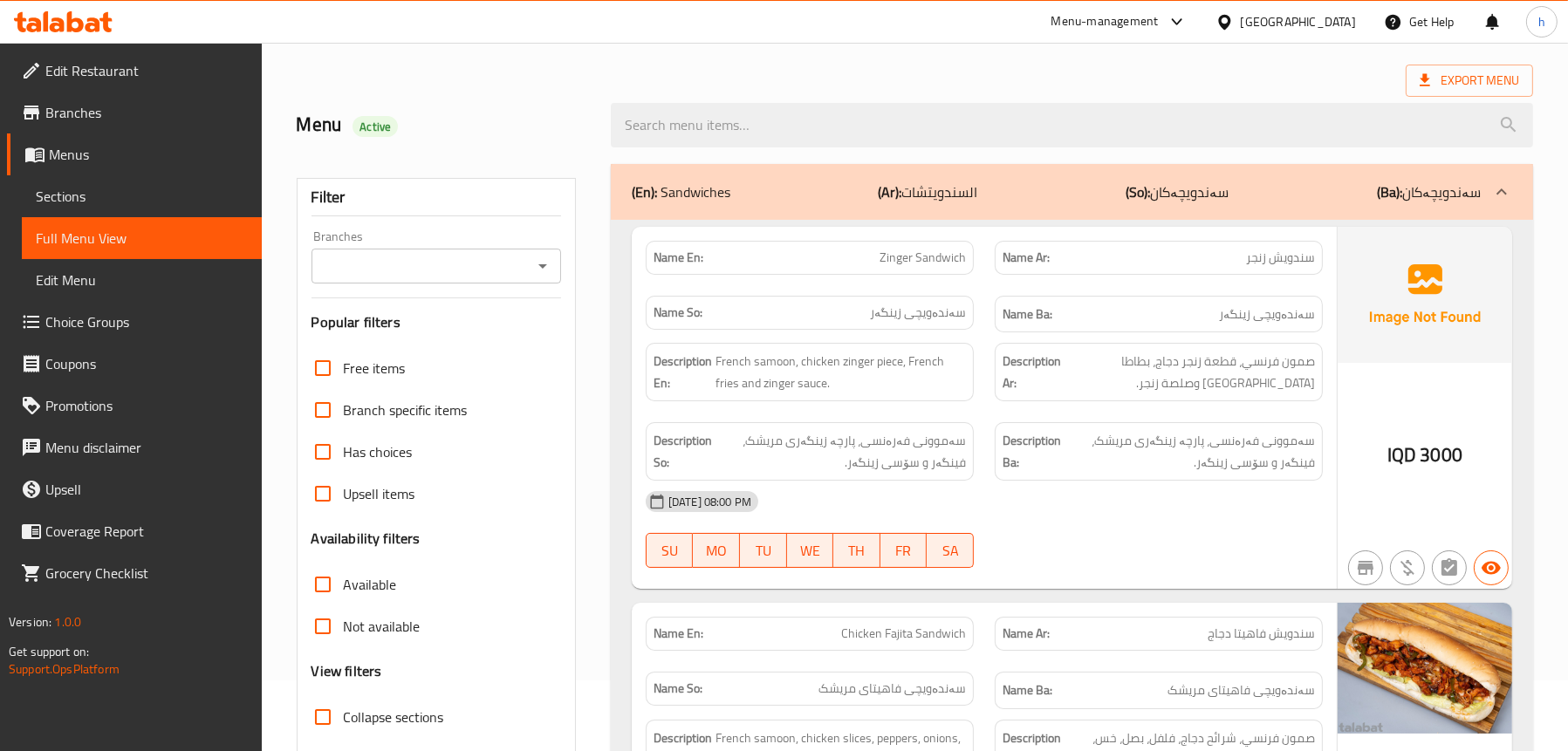
click at [538, 268] on icon "Open" at bounding box center [543, 266] width 21 height 21
click at [545, 266] on icon "Open" at bounding box center [543, 266] width 21 height 21
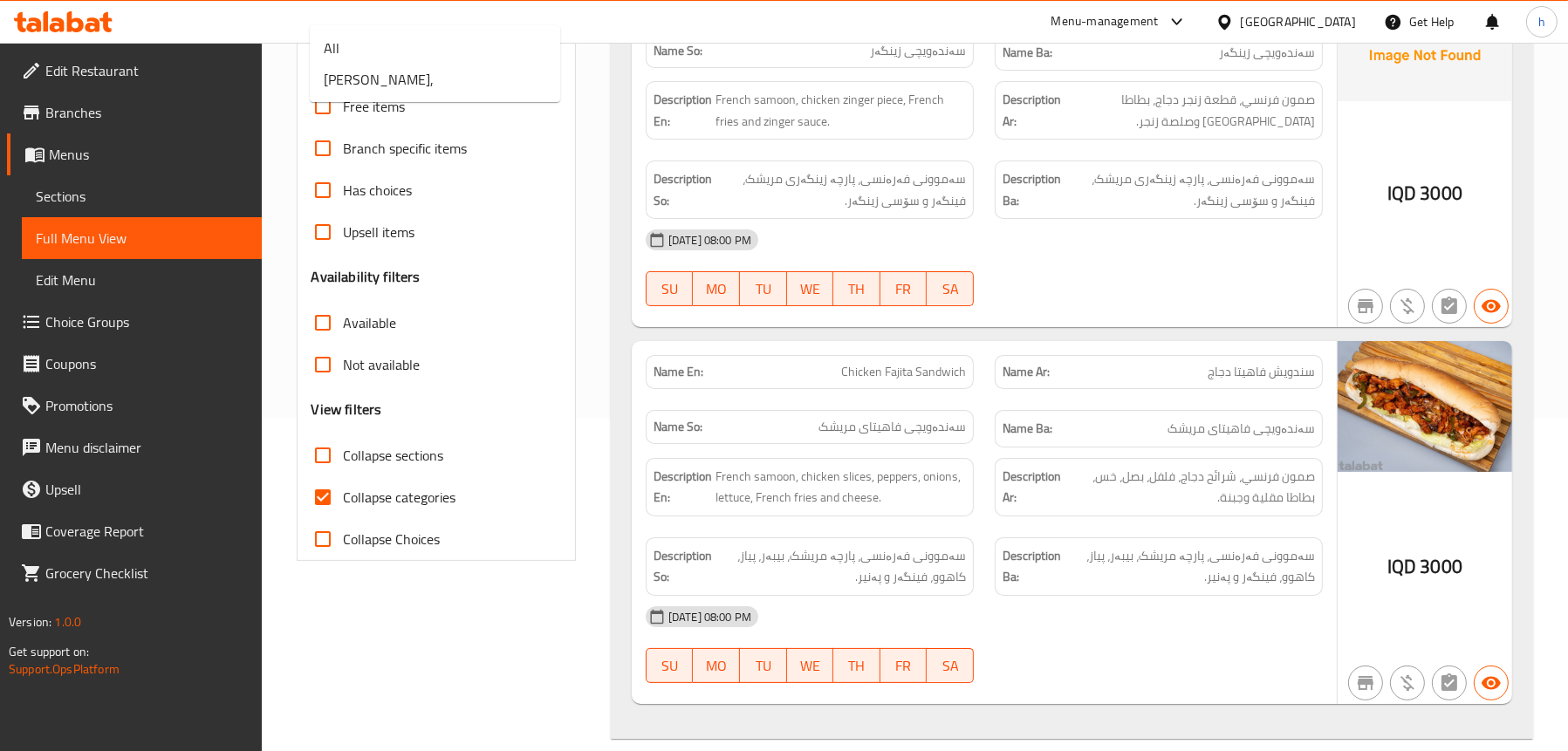
scroll to position [70, 0]
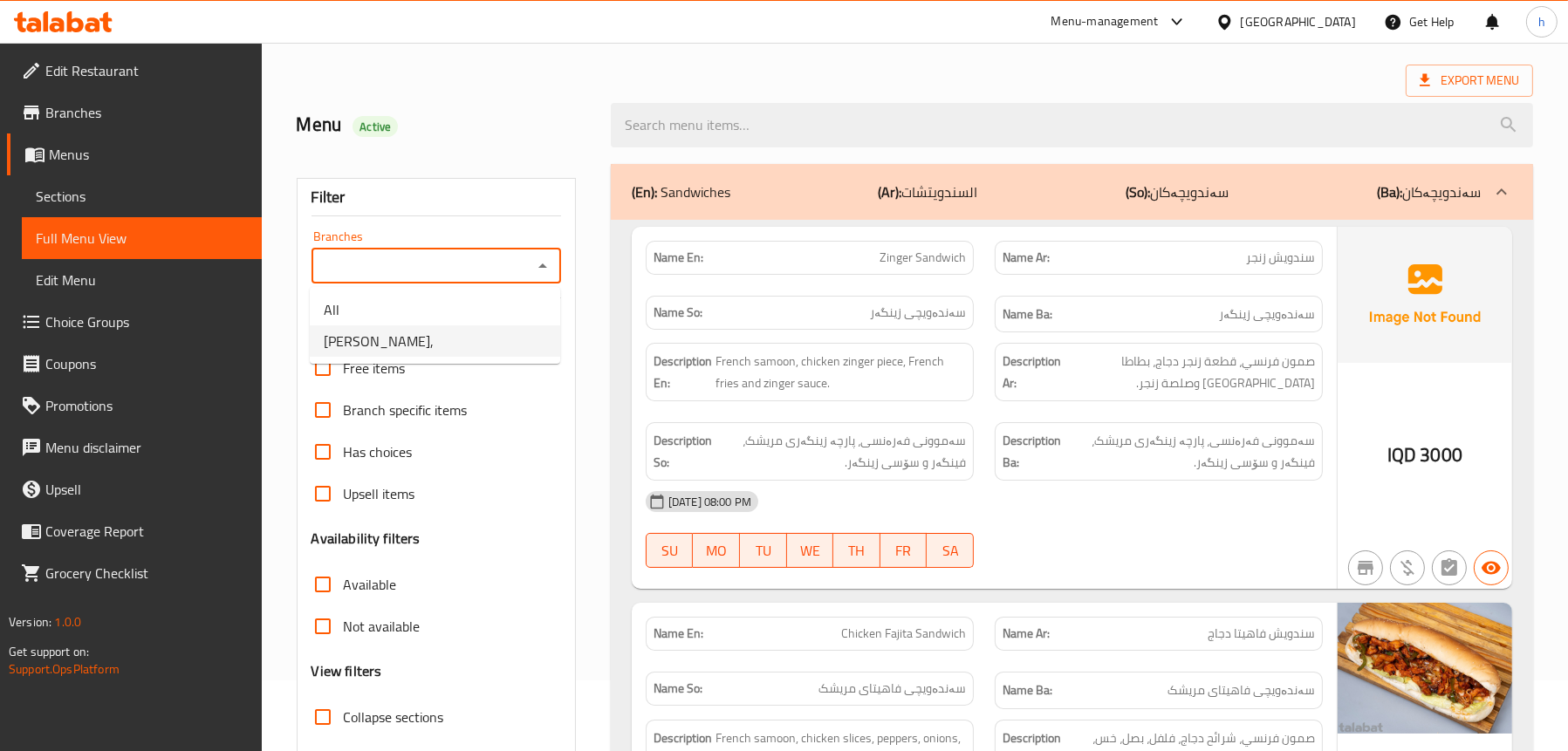
click at [465, 340] on li "Montather Burger," at bounding box center [435, 340] width 250 height 31
type input "Montather Burger,"
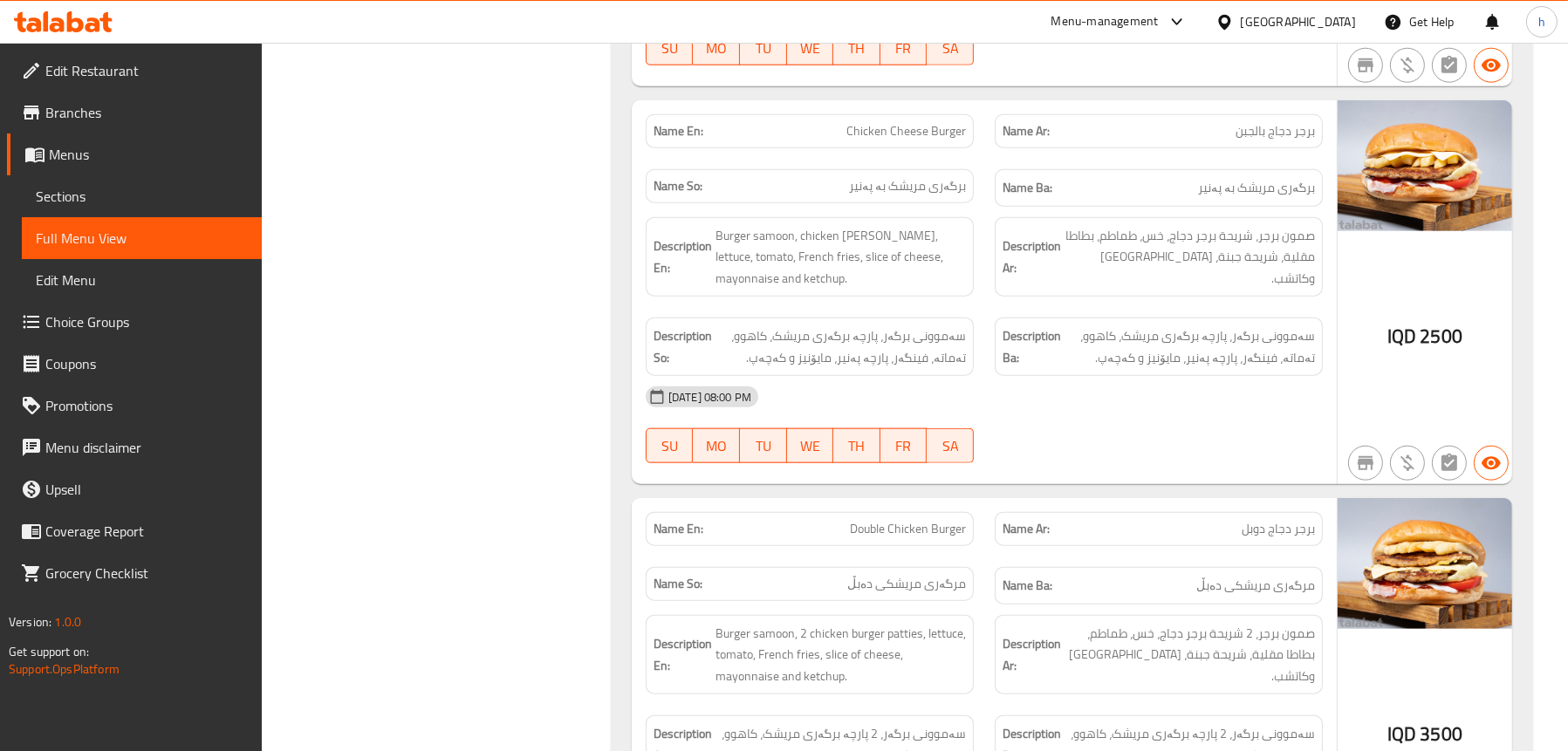
scroll to position [2863, 0]
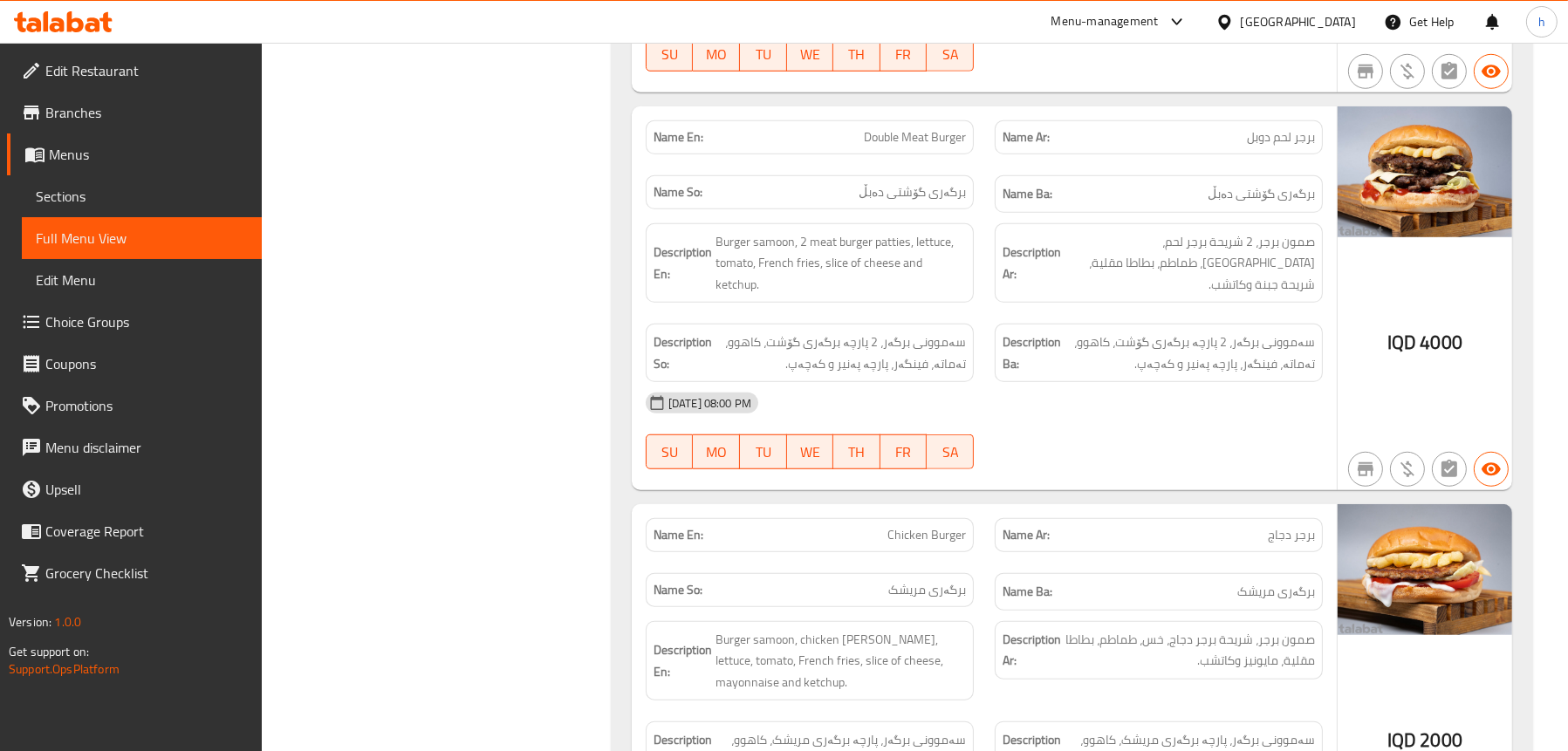
click at [156, 186] on span "Sections" at bounding box center [142, 197] width 212 height 21
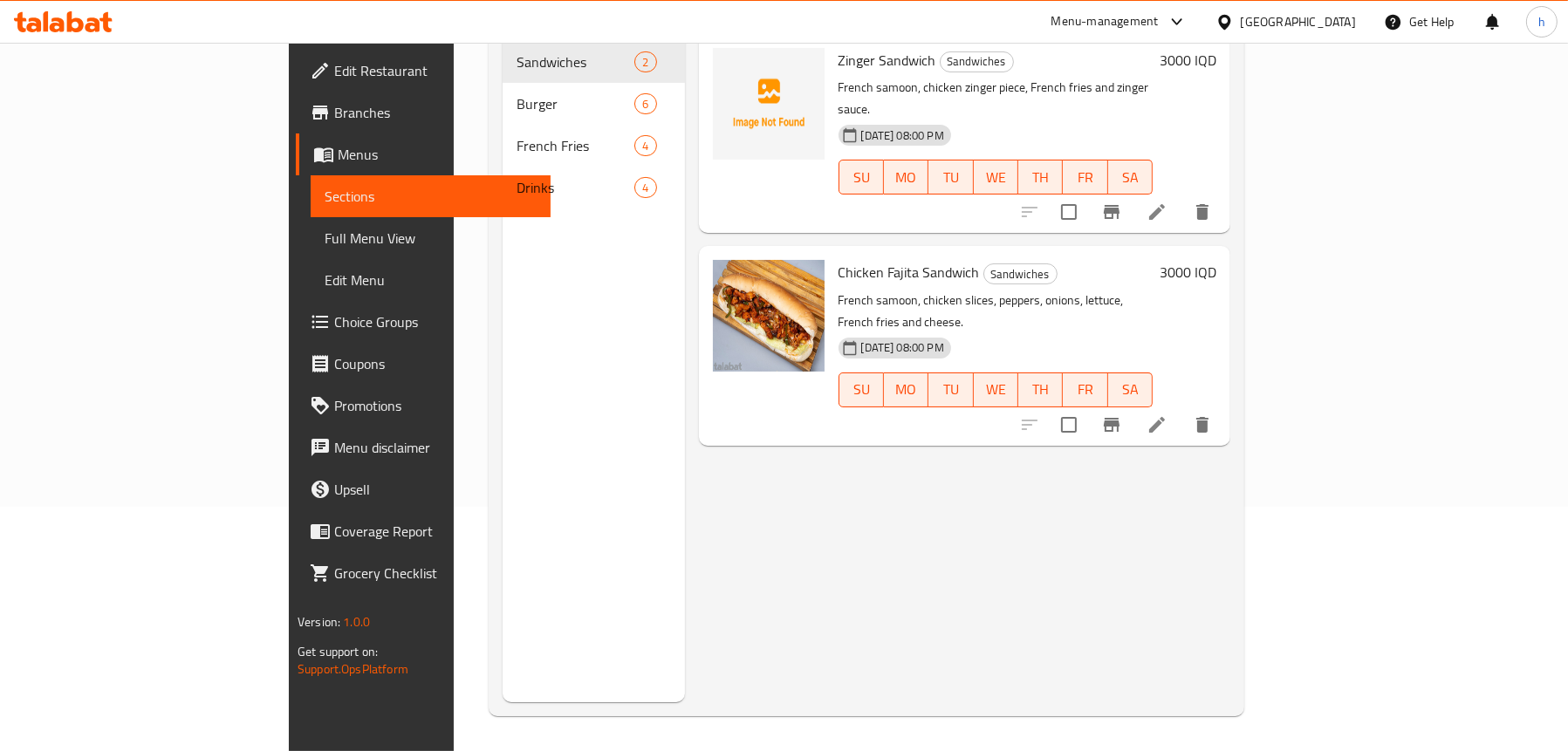
scroll to position [245, 0]
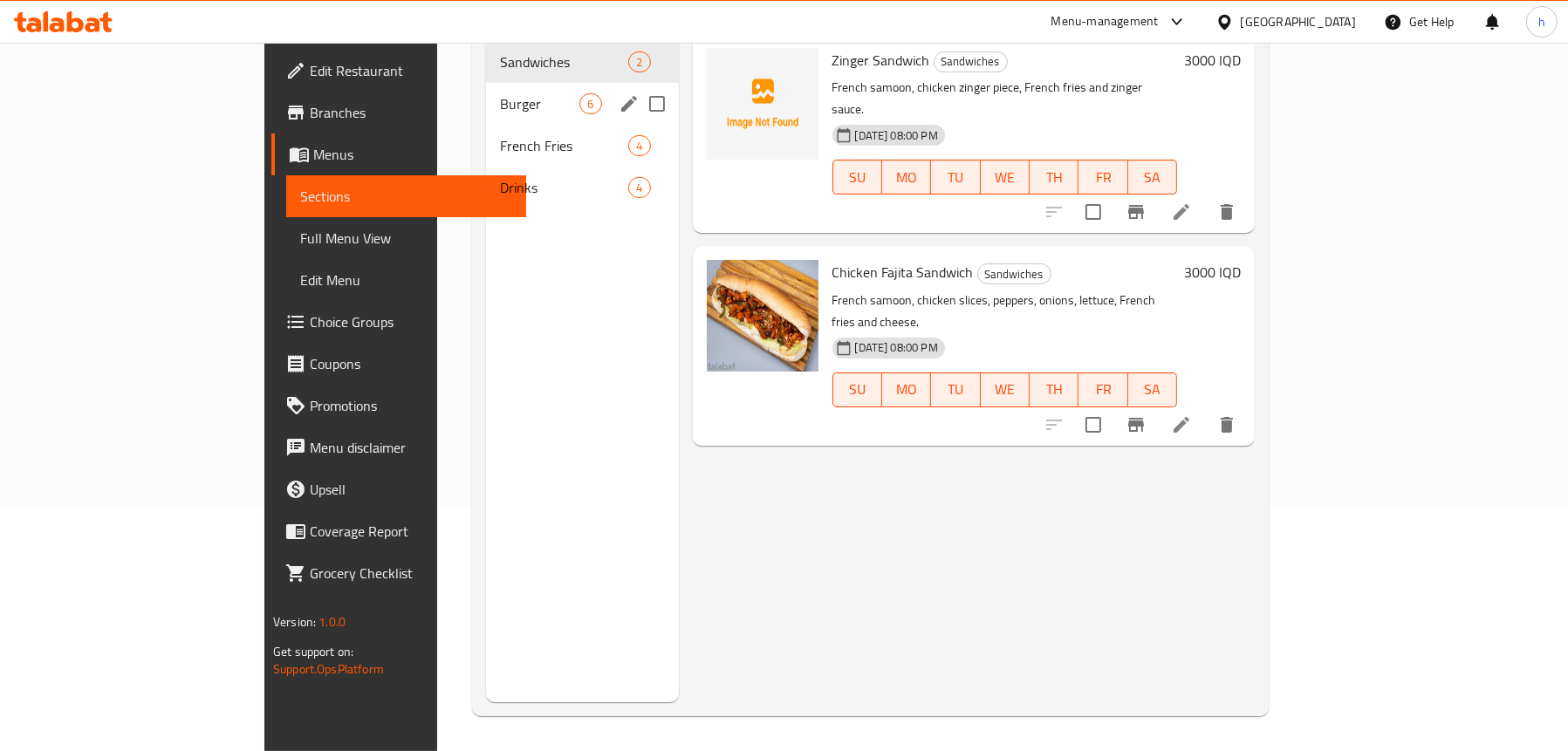
click at [500, 94] on span "Burger" at bounding box center [539, 104] width 79 height 21
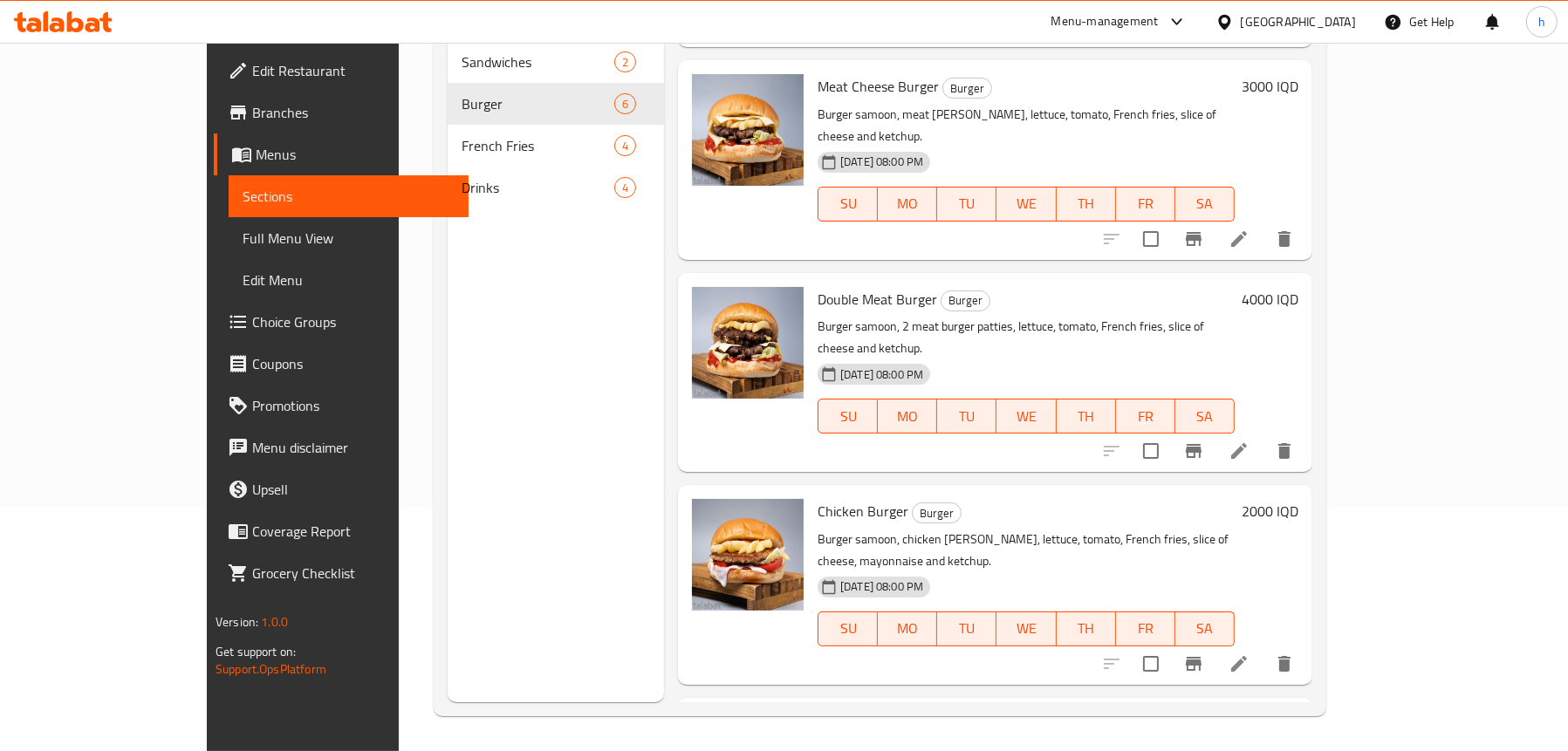
scroll to position [349, 0]
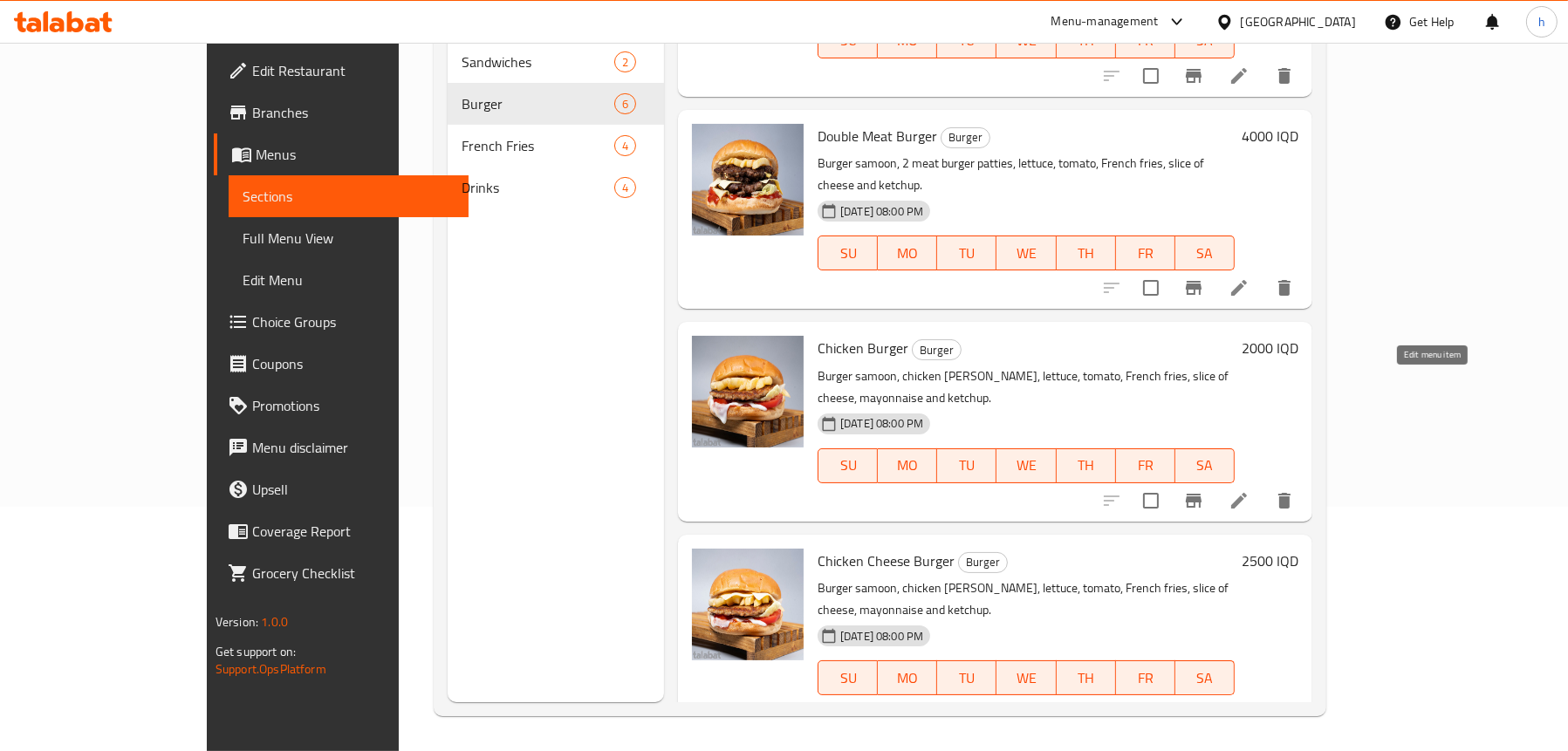
click at [1250, 491] on icon at bounding box center [1239, 502] width 21 height 21
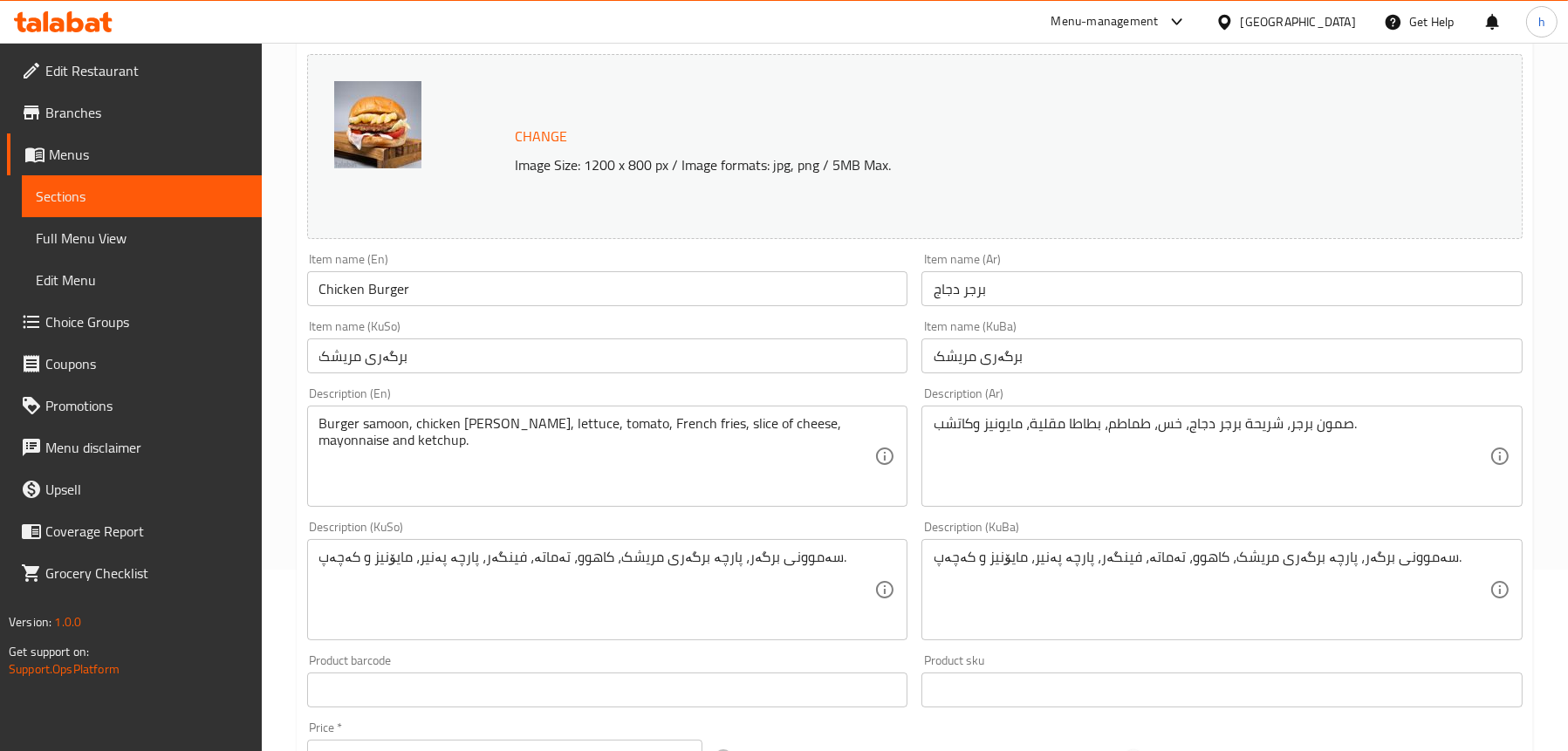
scroll to position [262, 0]
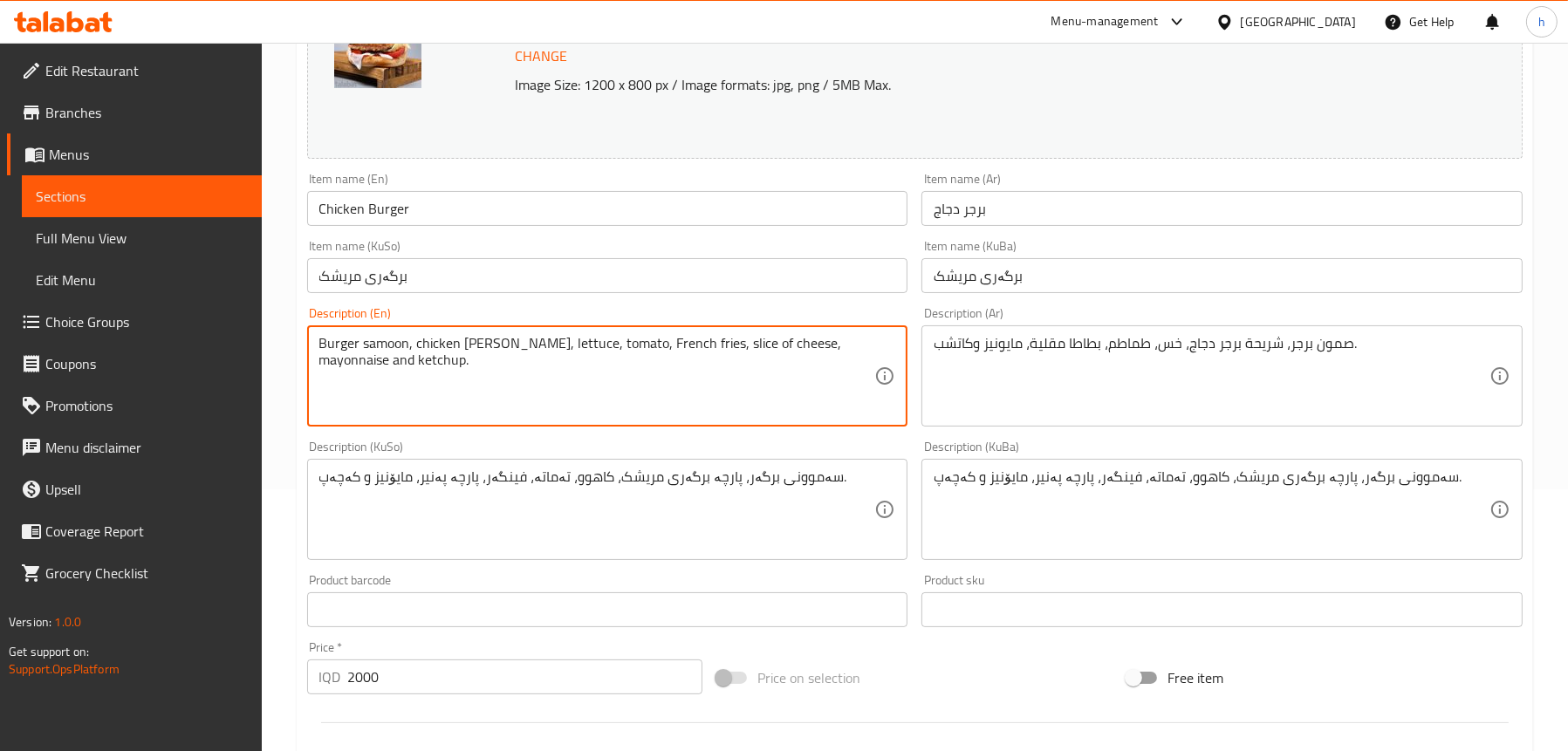
drag, startPoint x: 797, startPoint y: 344, endPoint x: 713, endPoint y: 347, distance: 84.1
type textarea "Burger samoon, chicken burger patty, lettuce, tomato, French fries, mayonnaise …"
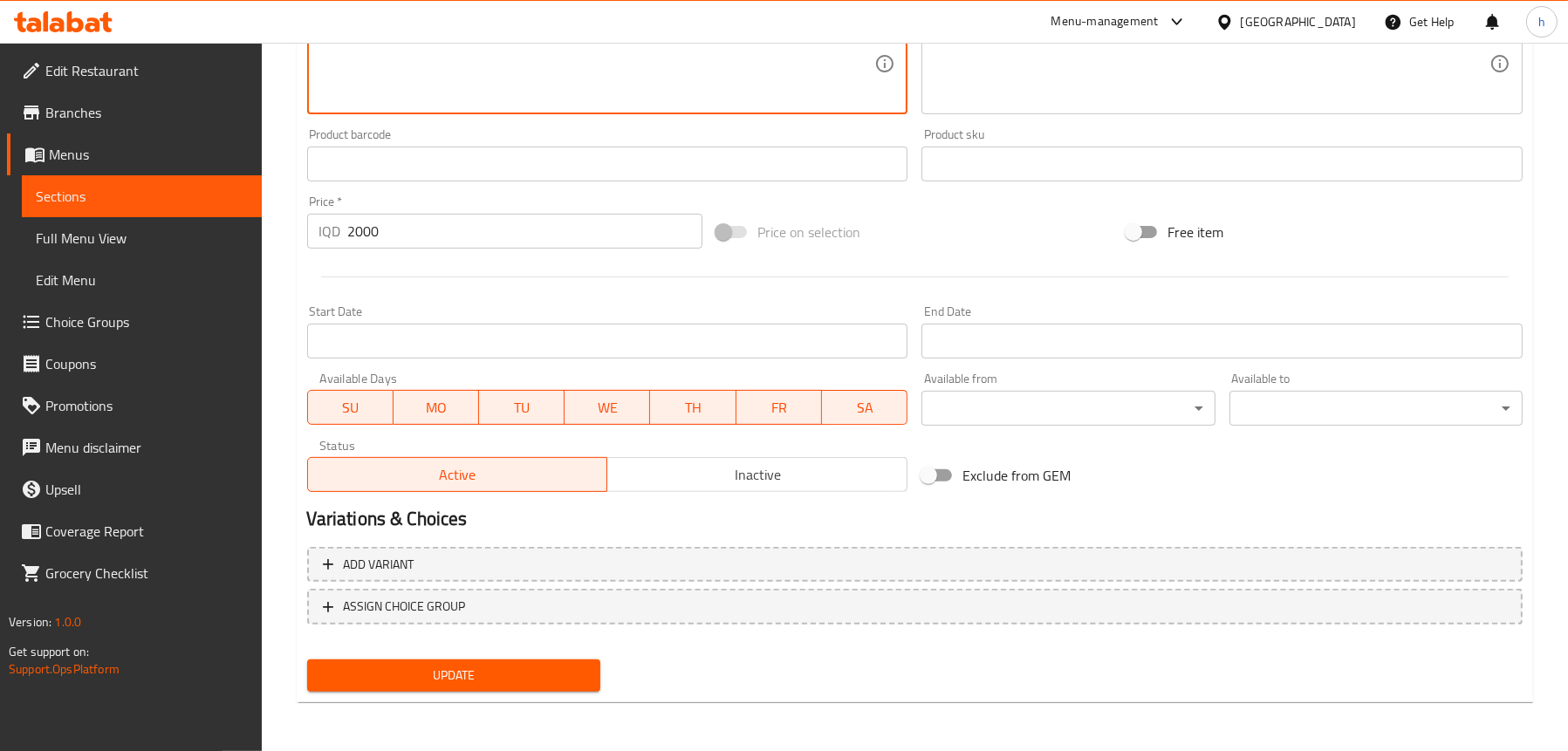
type textarea "سەموونی برگەر، پارچە برگەری مریشک، کاهوو، تەماتە، فینگەر، مایۆنیز و کەچەپ."
click at [489, 671] on span "Update" at bounding box center [453, 675] width 265 height 21
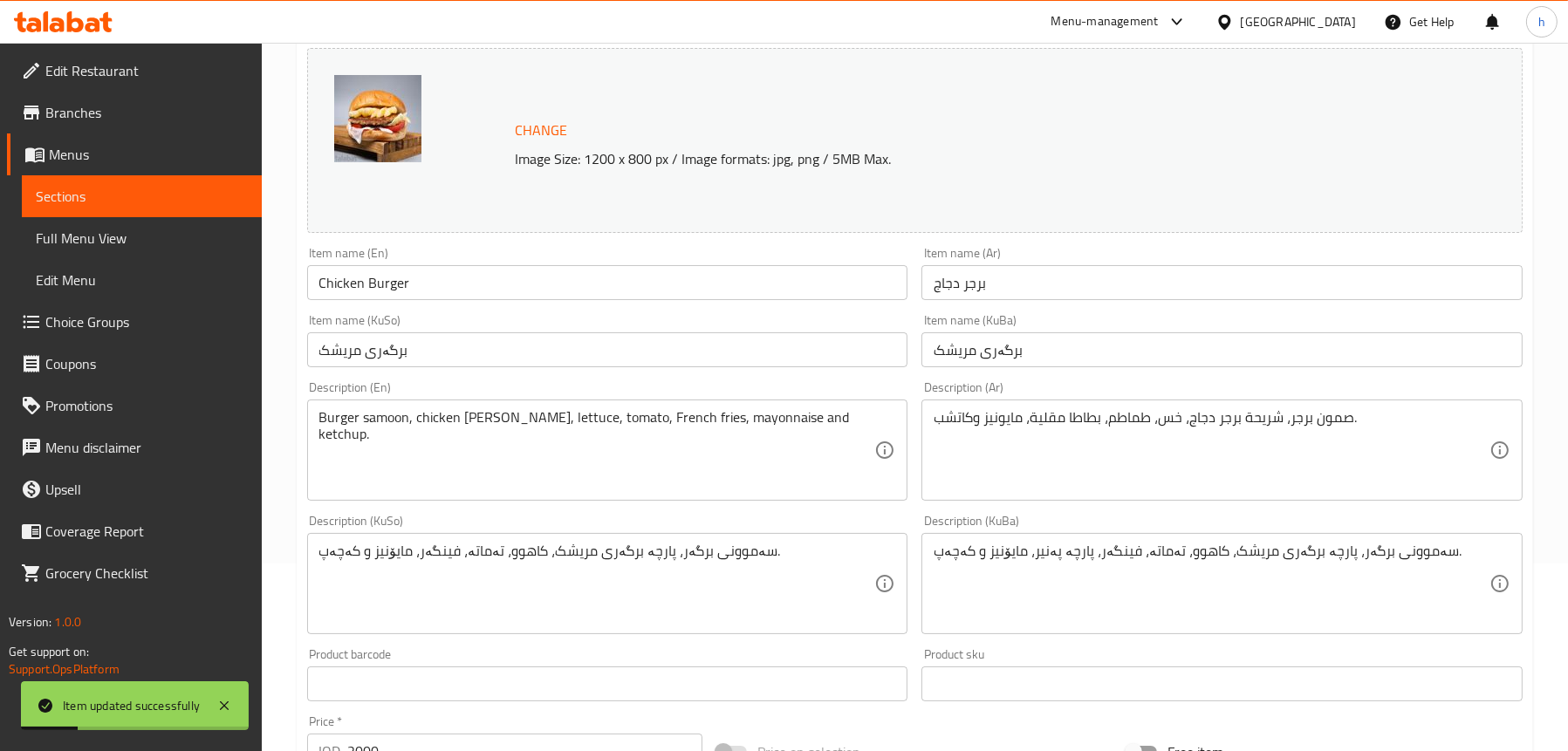
scroll to position [184, 0]
click at [77, 238] on span "Full Menu View" at bounding box center [142, 239] width 212 height 21
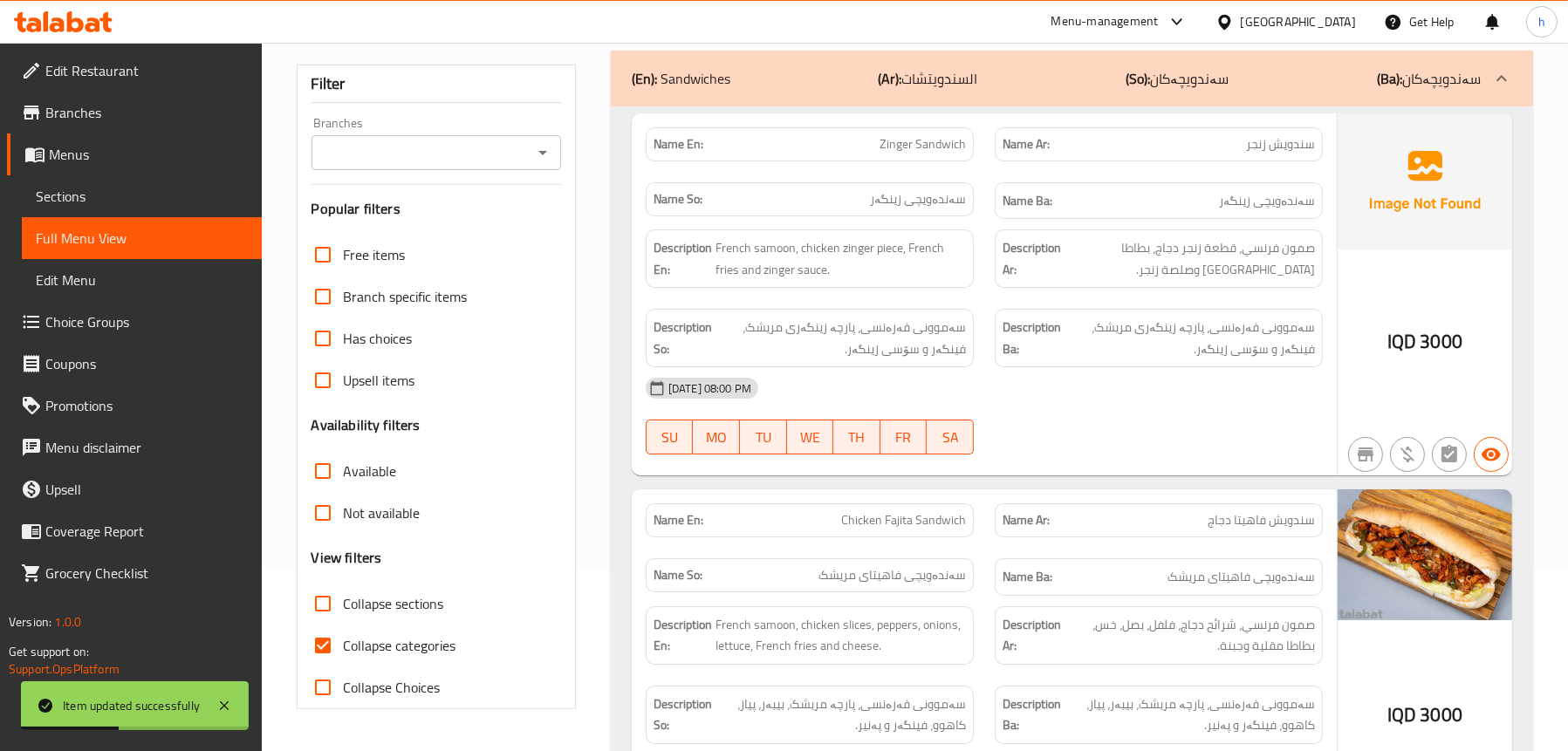
scroll to position [97, 0]
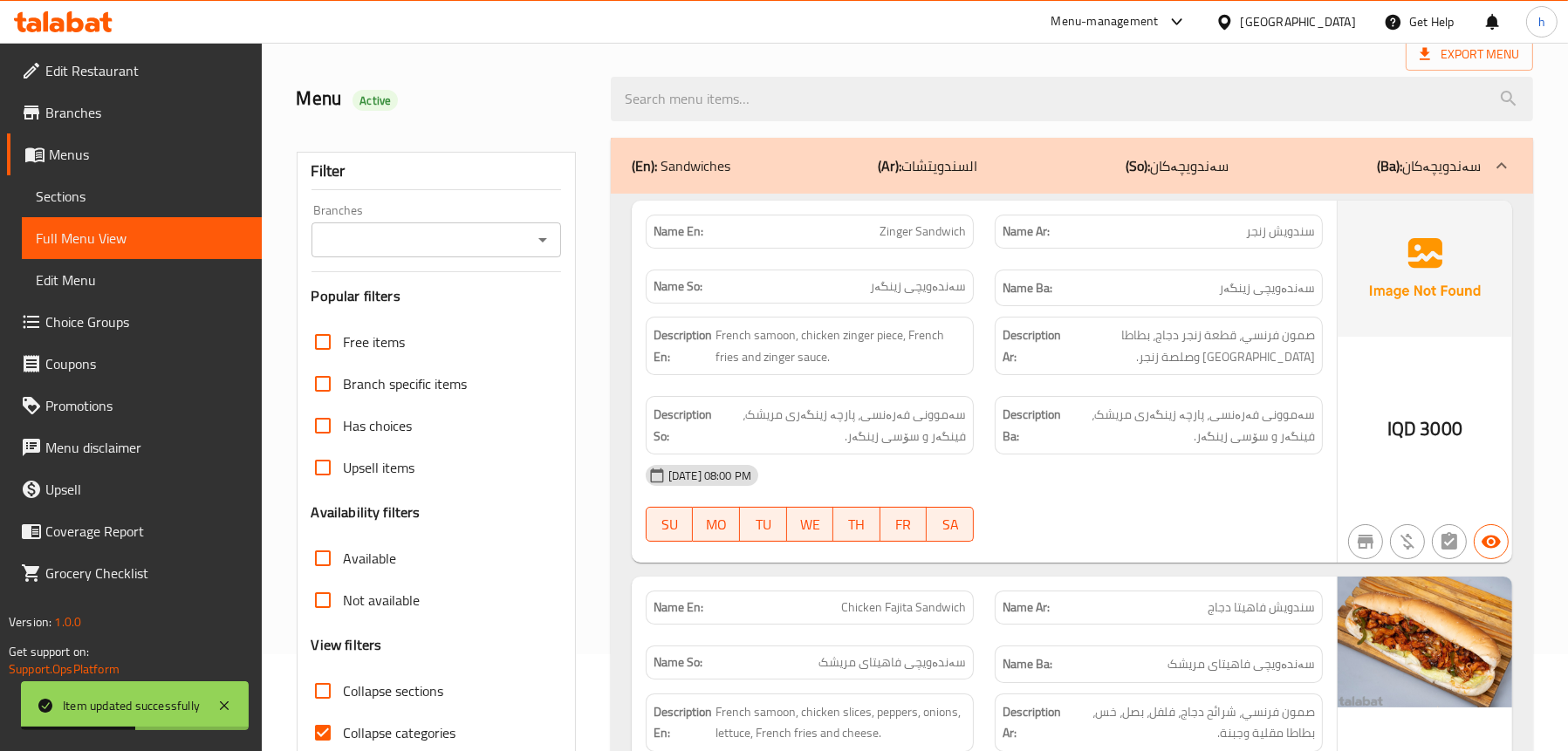
click at [529, 240] on div "Branches" at bounding box center [437, 240] width 249 height 35
click at [547, 241] on icon "Open" at bounding box center [543, 241] width 21 height 21
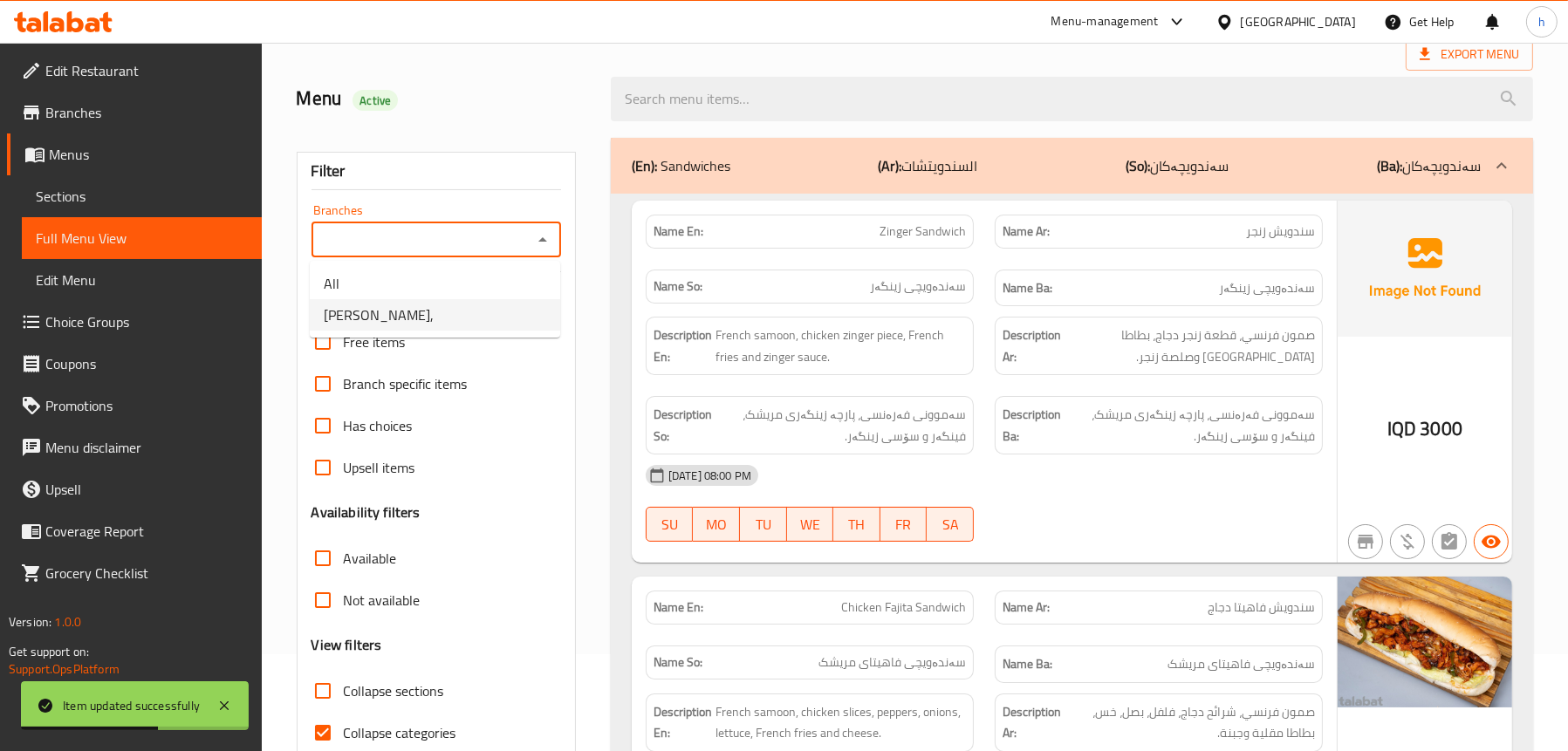
click at [457, 312] on li "Montather Burger," at bounding box center [435, 314] width 250 height 31
type input "Montather Burger,"
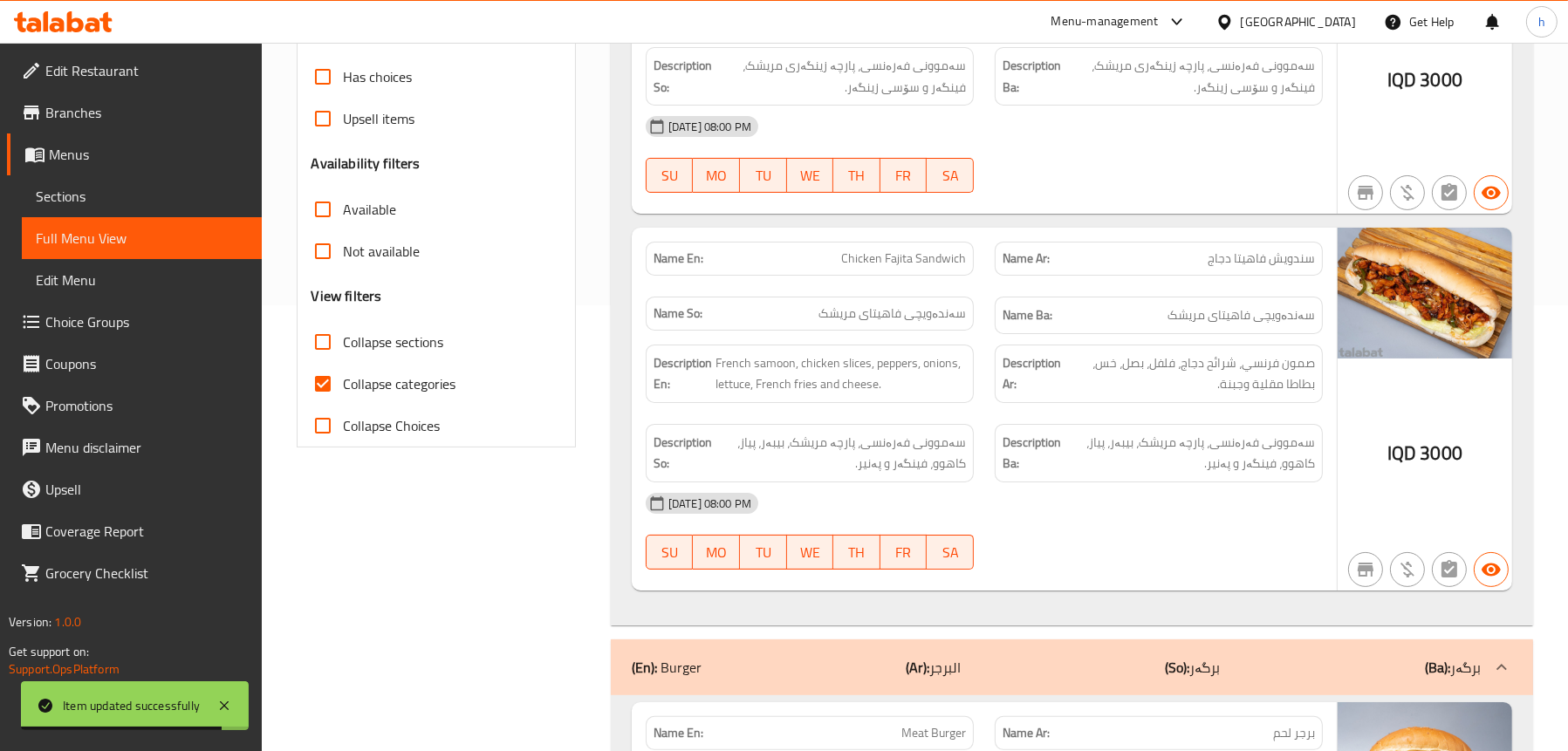
click at [421, 373] on span "Collapse categories" at bounding box center [400, 384] width 112 height 21
click at [344, 373] on input "Collapse categories" at bounding box center [323, 383] width 42 height 42
click at [437, 380] on span "Collapse categories" at bounding box center [400, 384] width 112 height 21
click at [344, 380] on input "Collapse categories" at bounding box center [323, 383] width 42 height 42
checkbox input "true"
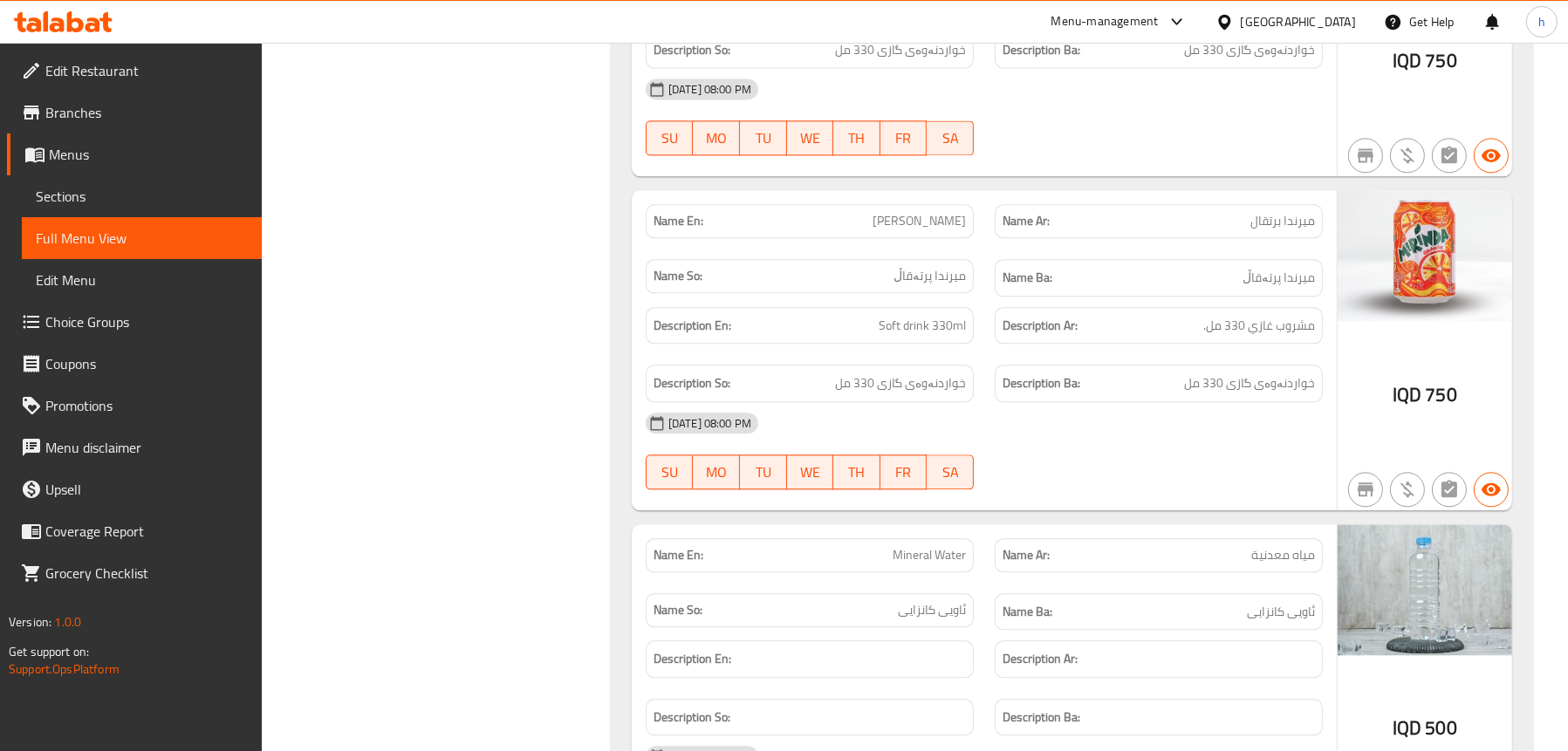
scroll to position [5350, 0]
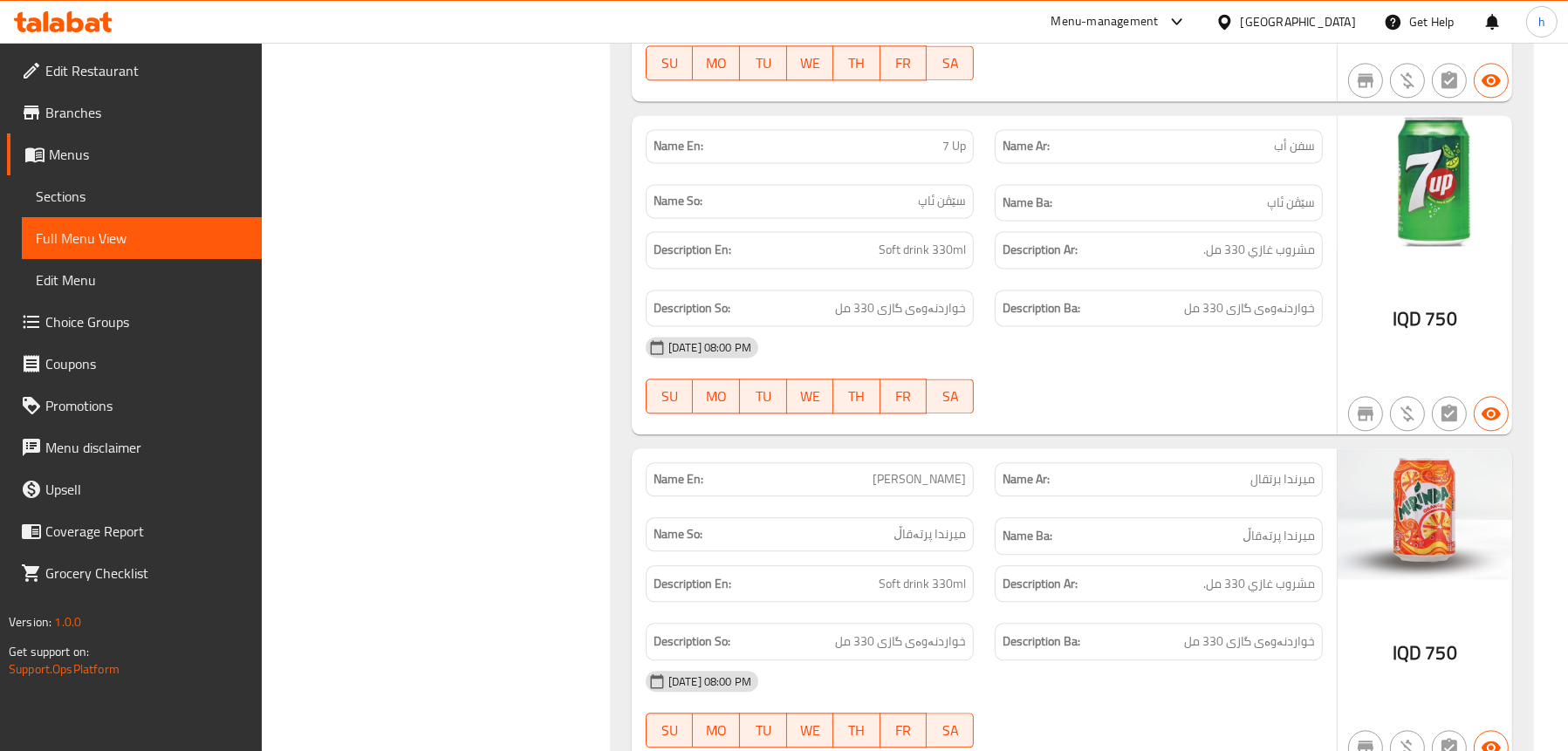
click at [77, 76] on span "Edit Restaurant" at bounding box center [146, 71] width 202 height 21
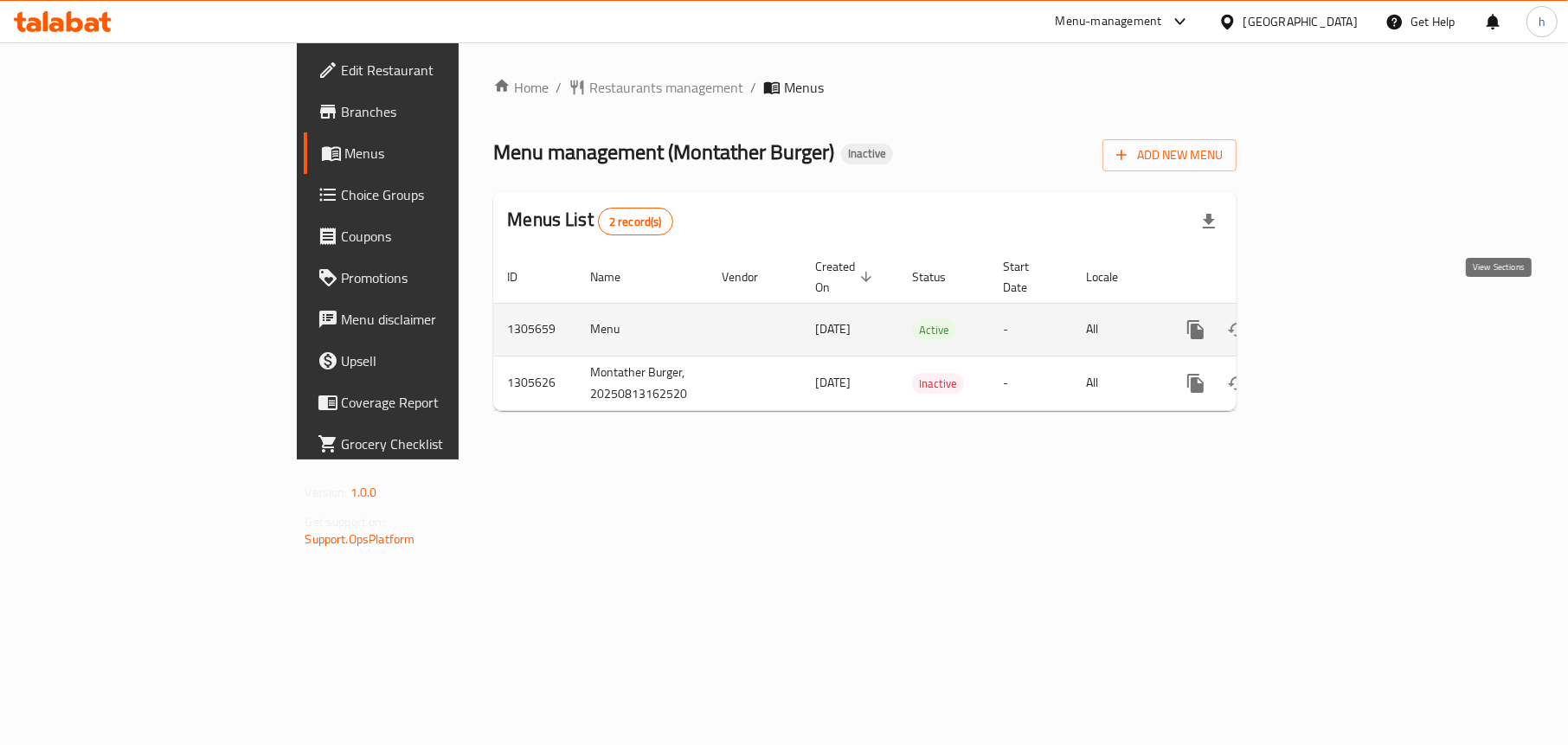
click at [1341, 309] on link "enhanced table" at bounding box center [1320, 330] width 42 height 42
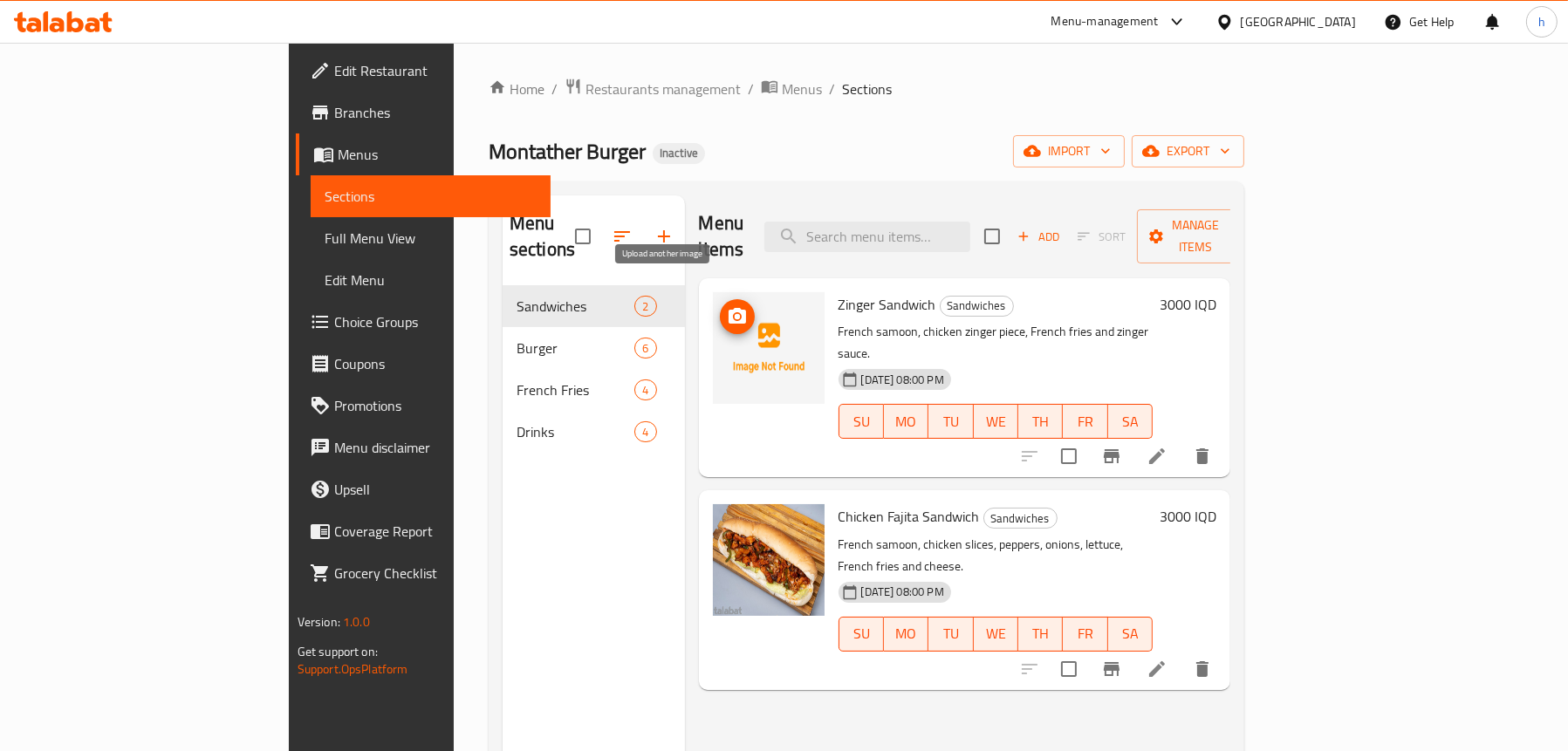
click at [720, 306] on span "upload picture" at bounding box center [737, 317] width 35 height 21
click at [845, 291] on span "Zinger Sandwich" at bounding box center [887, 304] width 98 height 26
copy h6 "Zinger Sandwich"
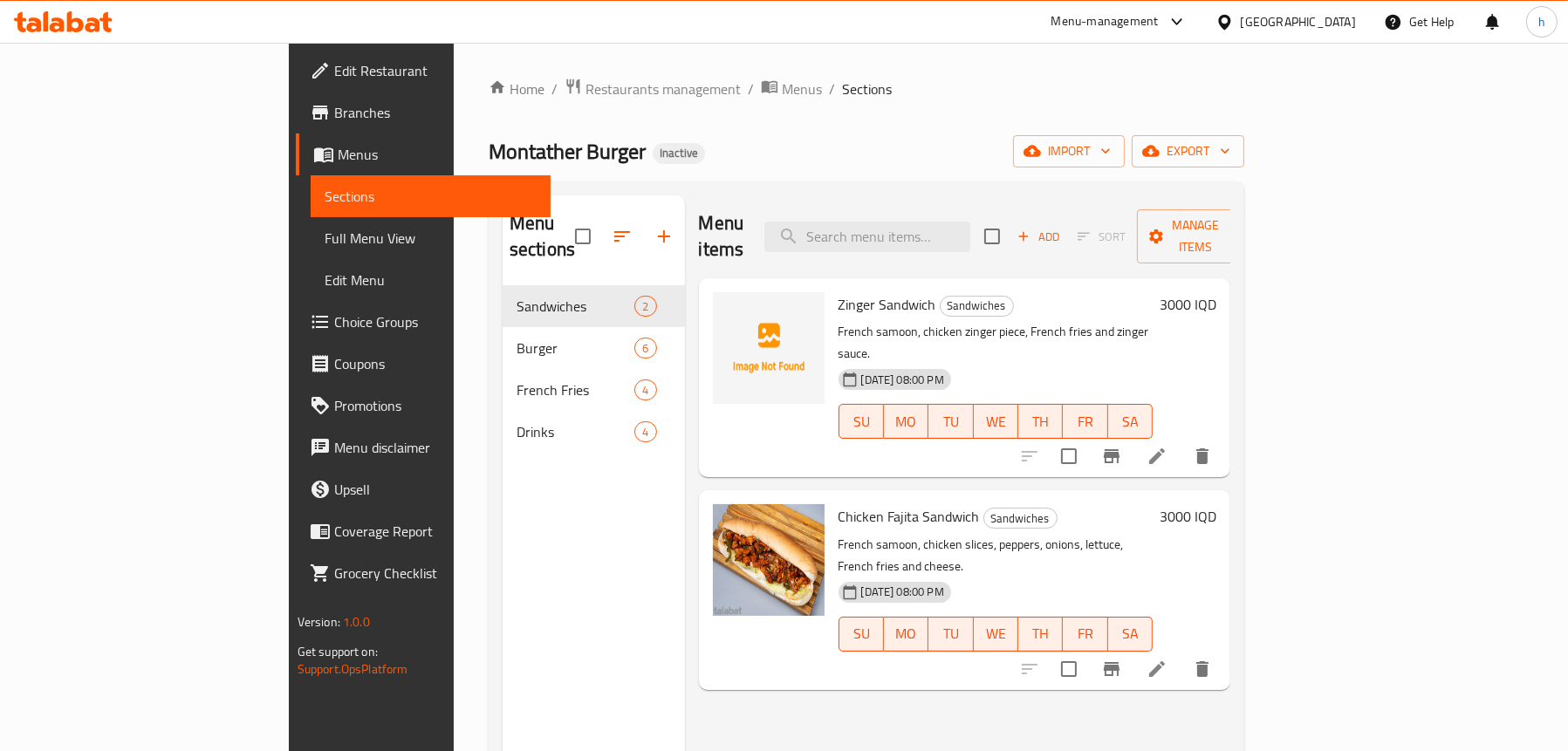
click at [502, 501] on div "Menu sections Sandwiches 2 Burger 6 French Fries 4 Drinks 4" at bounding box center [593, 570] width 183 height 751
click at [334, 113] on span "Branches" at bounding box center [435, 113] width 202 height 21
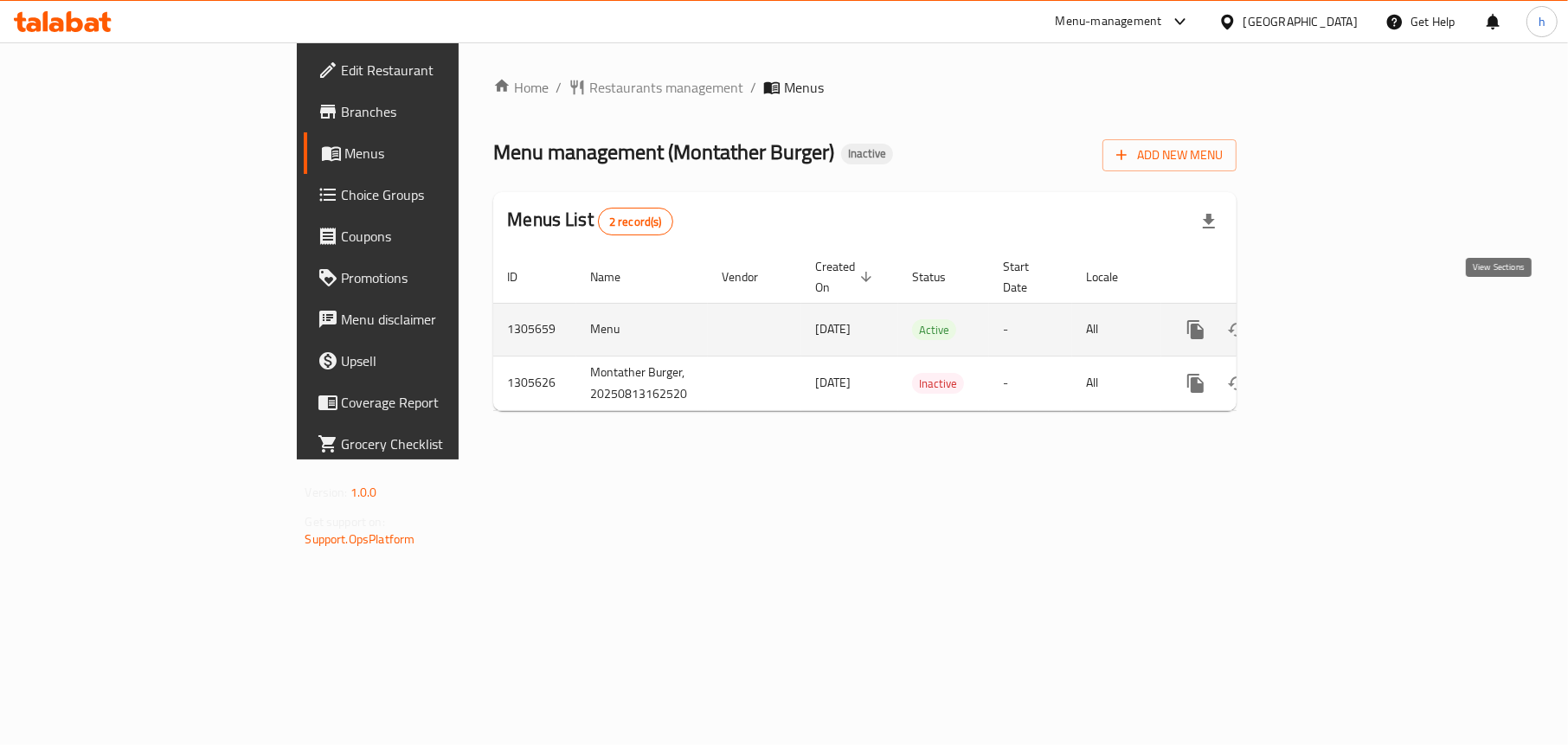
click at [1331, 319] on icon "enhanced table" at bounding box center [1321, 330] width 21 height 21
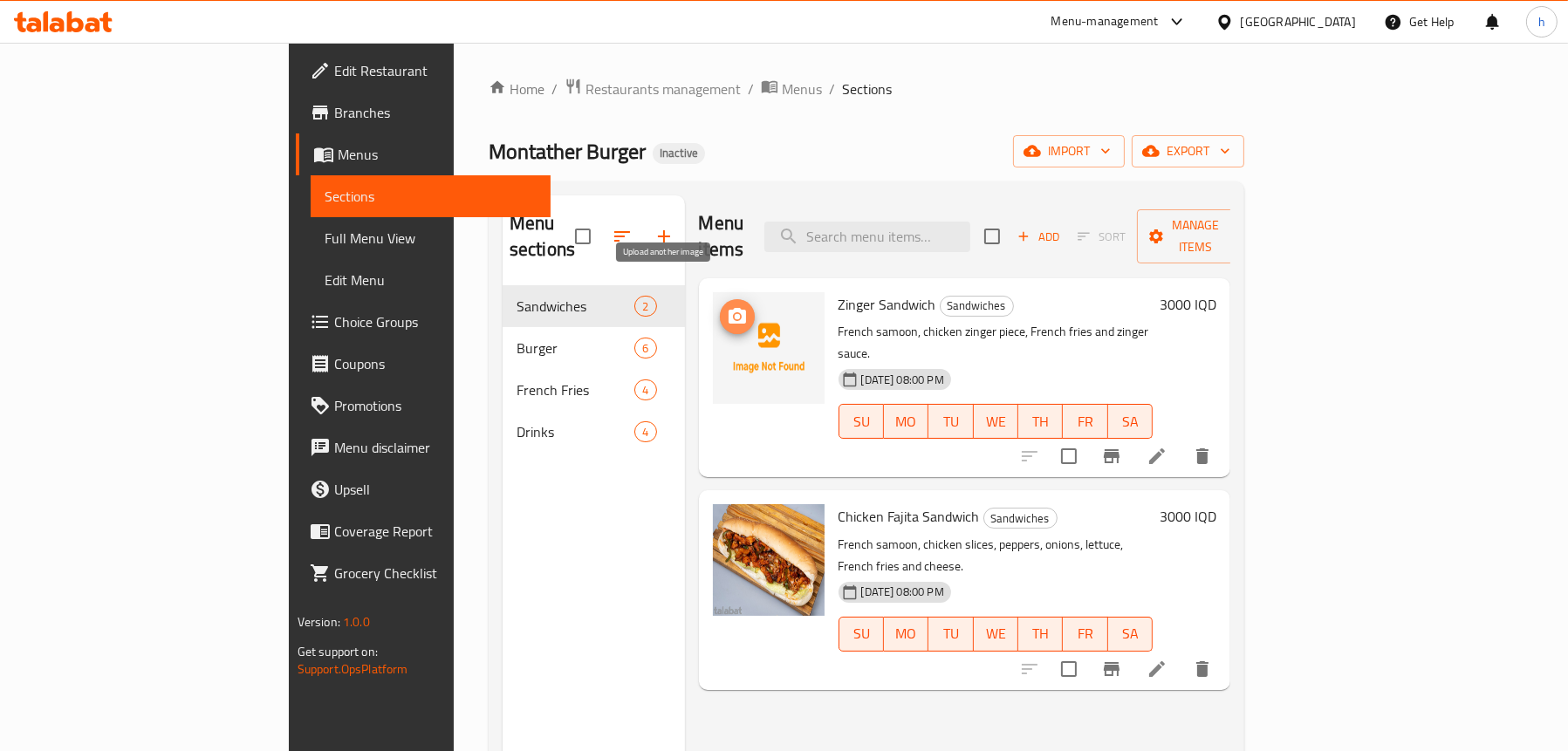
click at [727, 306] on icon "upload picture" at bounding box center [738, 317] width 21 height 21
click at [324, 237] on span "Full Menu View" at bounding box center [430, 239] width 212 height 21
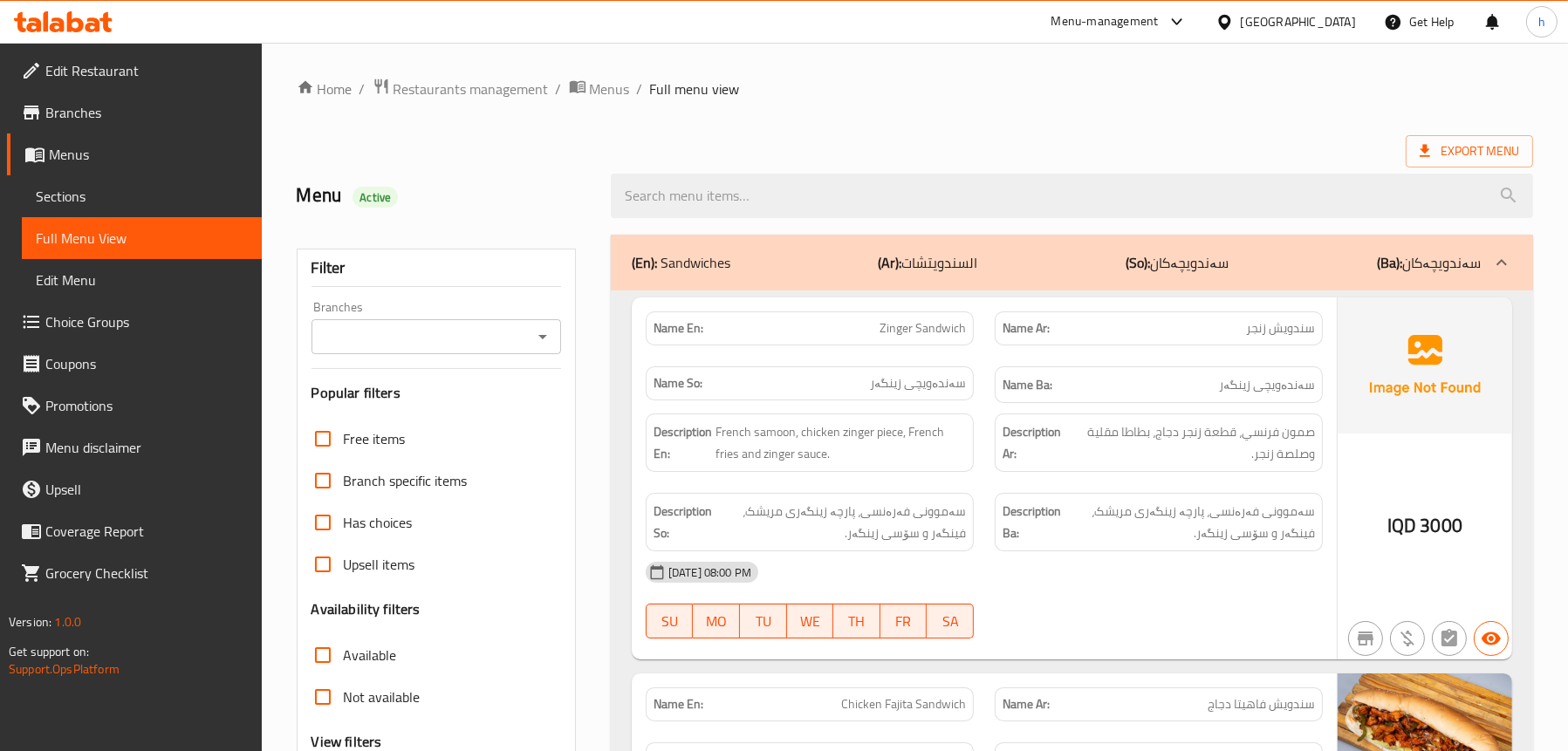
click at [545, 326] on icon "Open" at bounding box center [543, 337] width 21 height 21
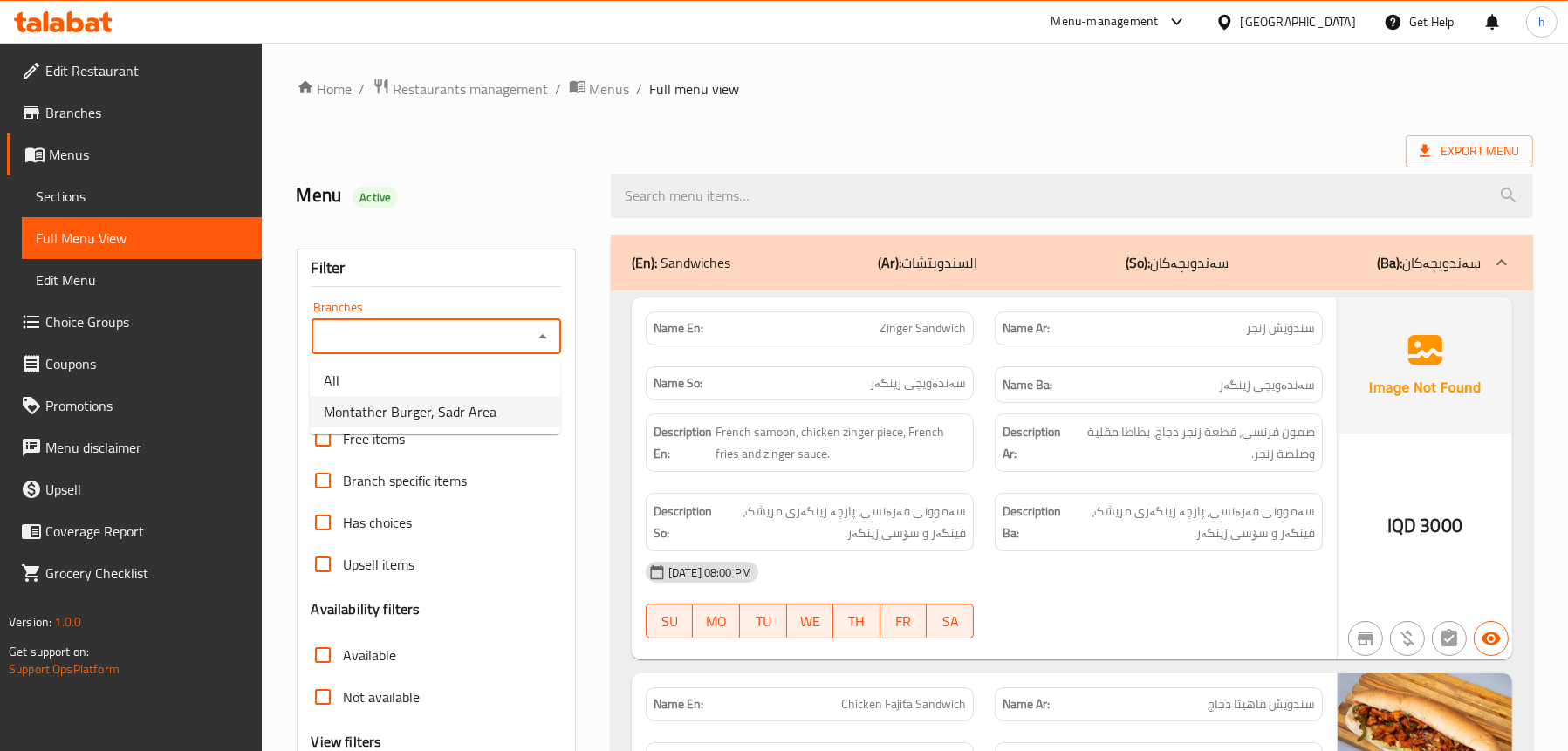
click at [449, 404] on span "Montather Burger, Sadr Area" at bounding box center [410, 412] width 173 height 21
type input "Montather Burger, Sadr Area"
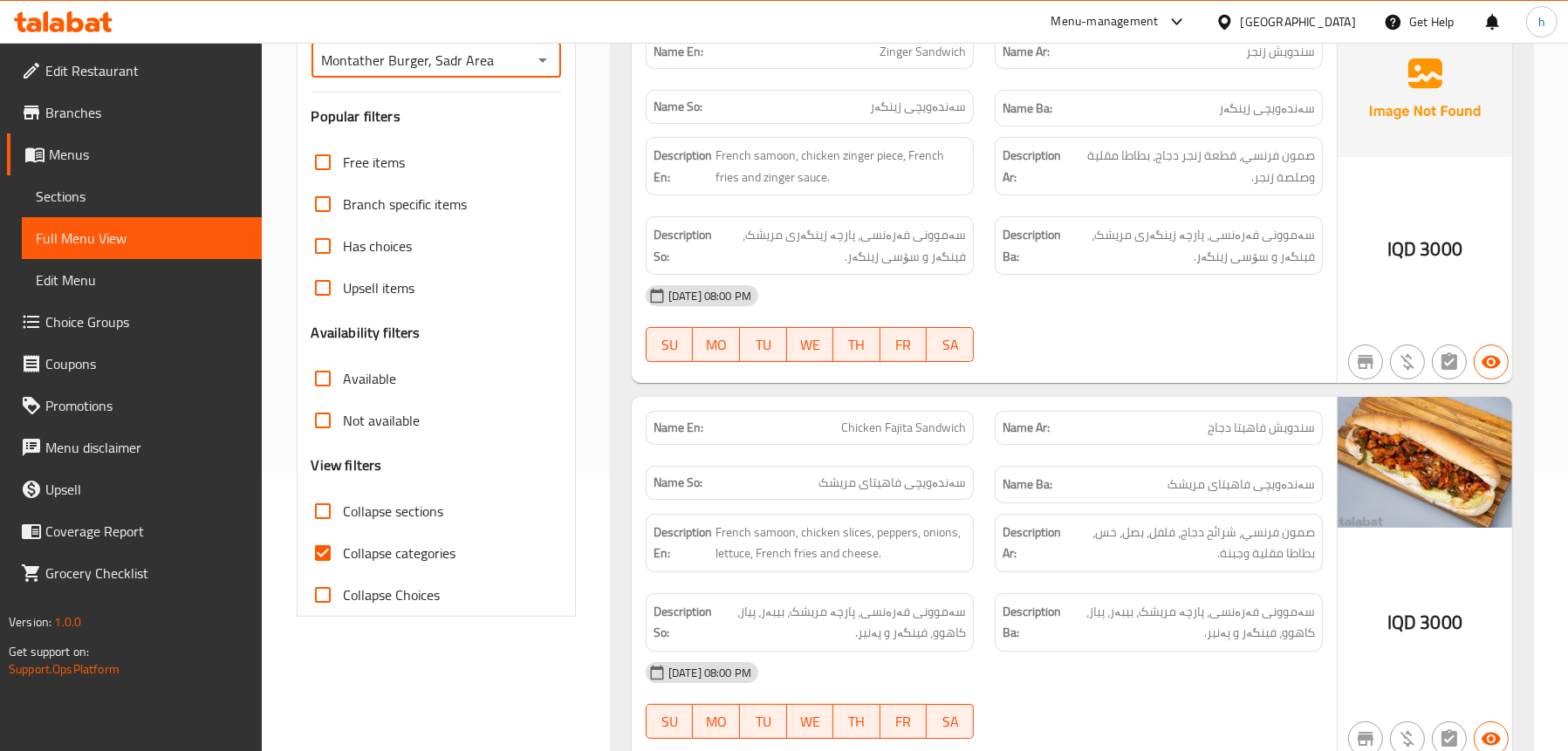
scroll to position [524, 0]
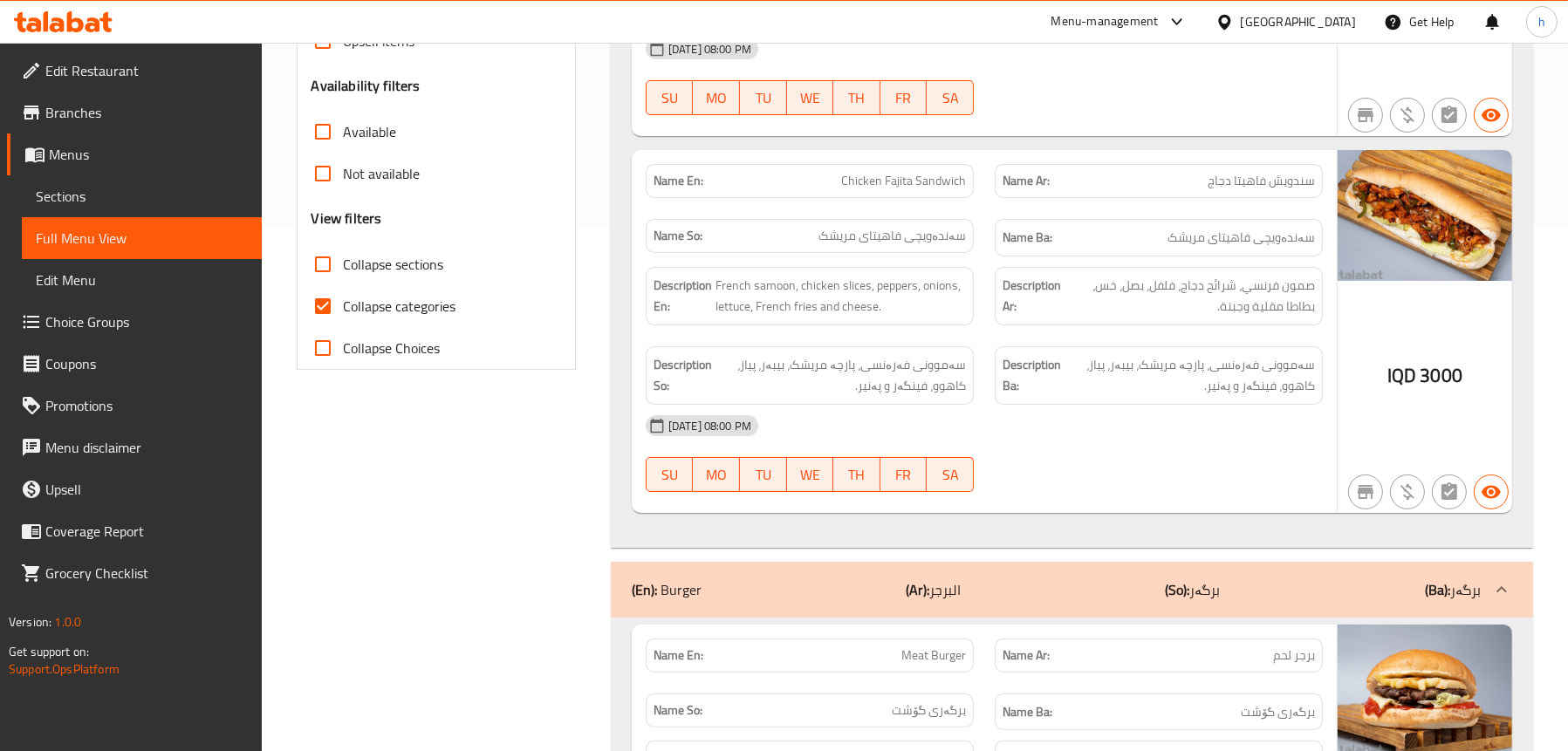
click at [414, 269] on span "Collapse sections" at bounding box center [394, 265] width 101 height 21
click at [344, 269] on input "Collapse sections" at bounding box center [323, 264] width 42 height 42
checkbox input "true"
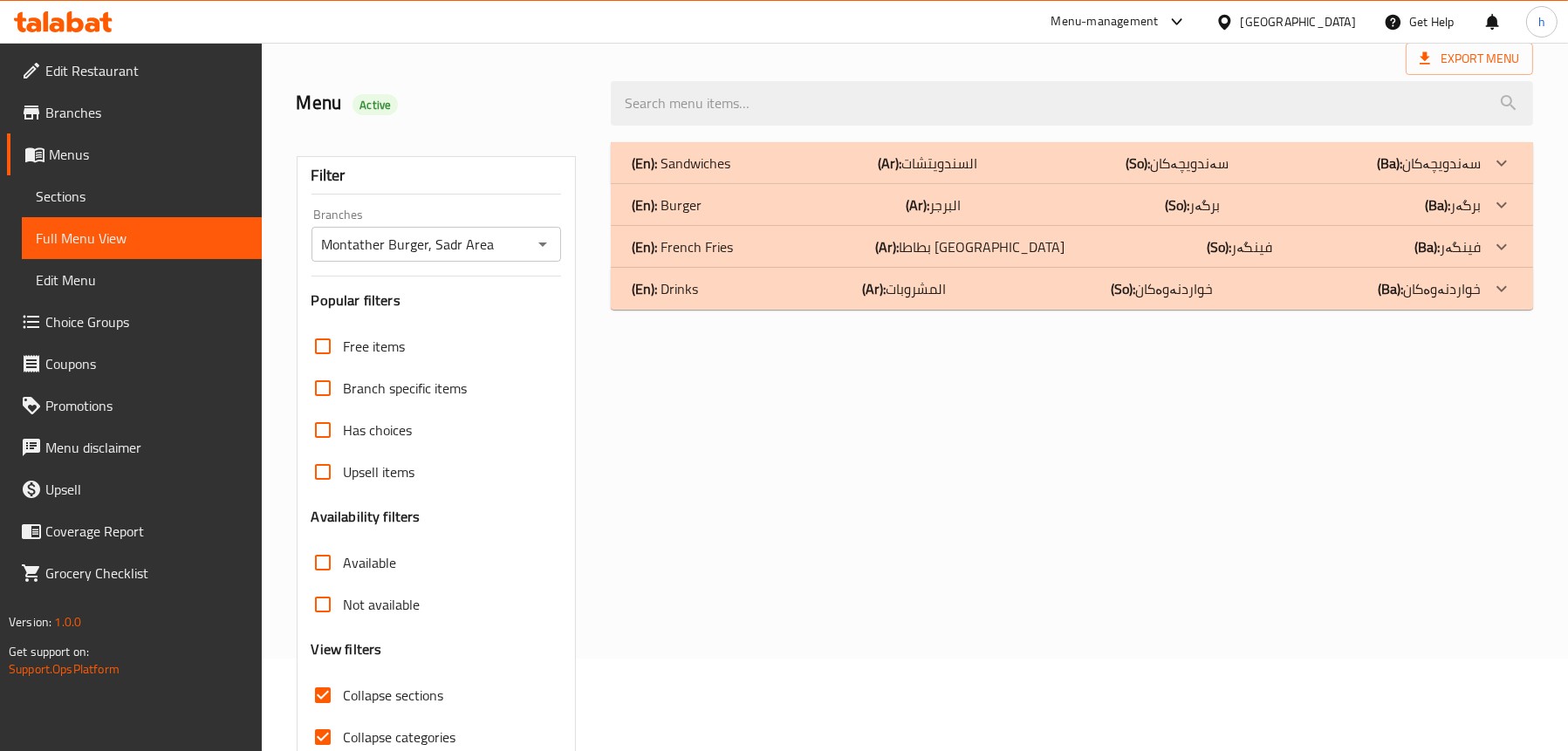
scroll to position [0, 0]
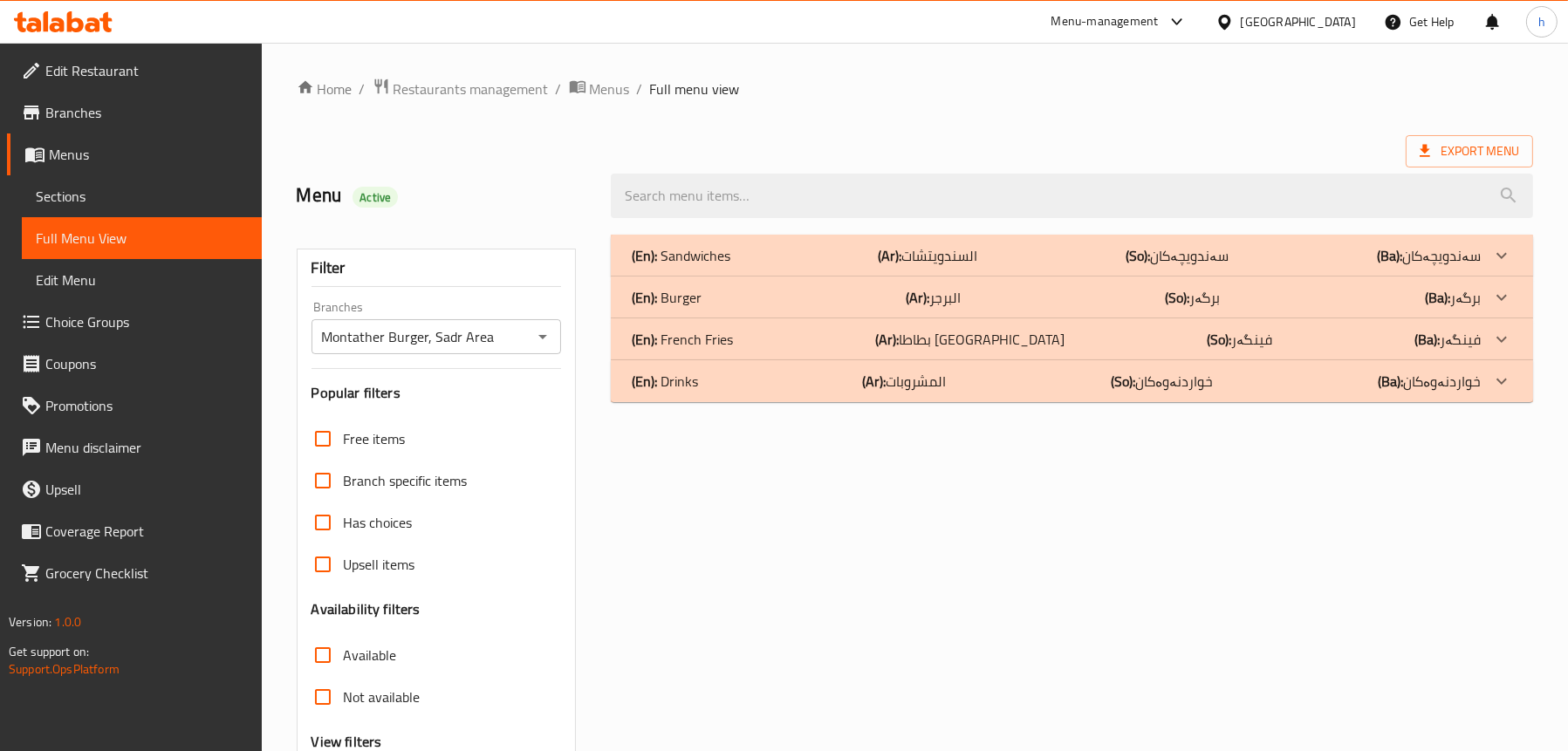
click at [736, 252] on div "(En): Sandwiches (Ar): السندويتشات (So): سەندویچەکان (Ba): سەندویچەکان" at bounding box center [1056, 256] width 849 height 21
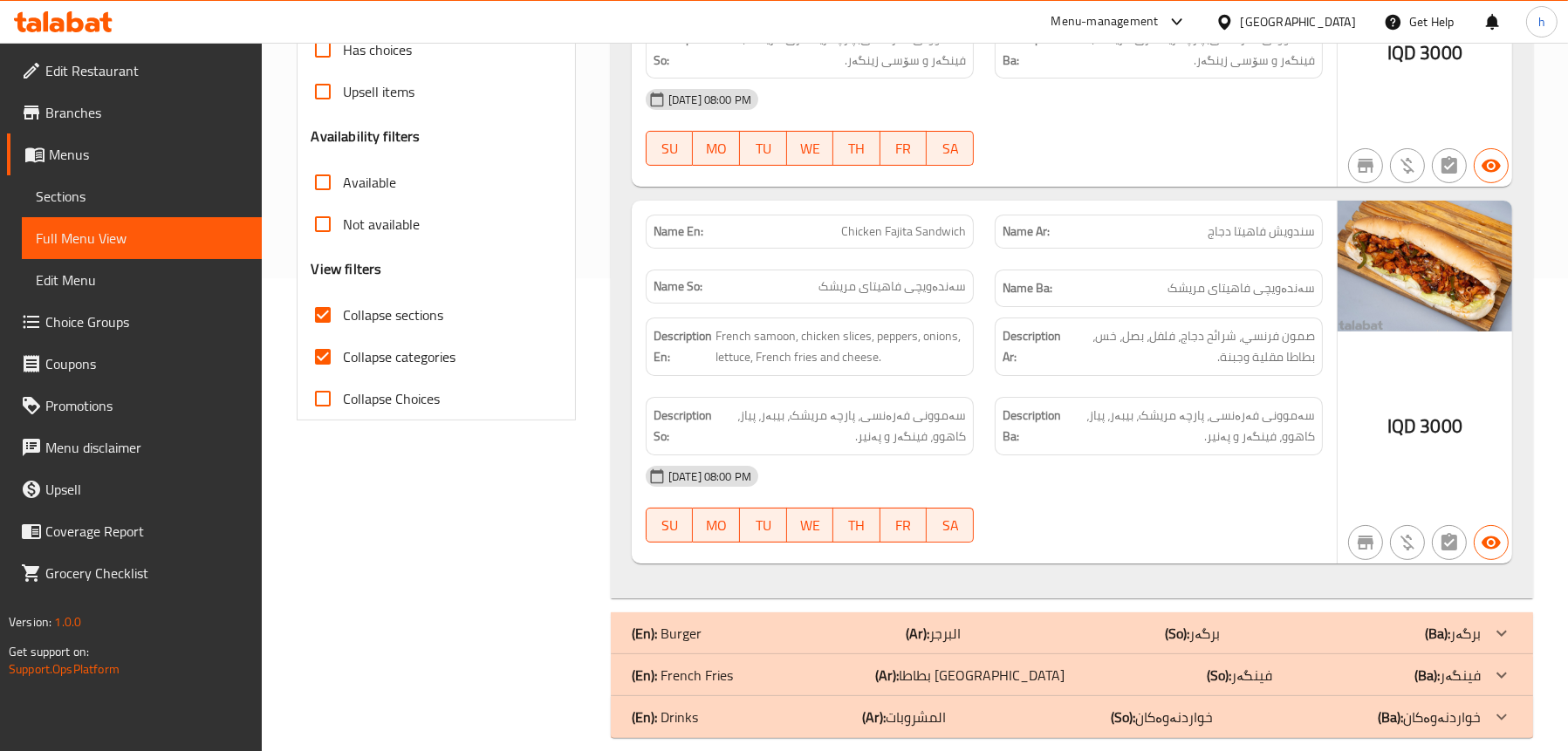
scroll to position [494, 0]
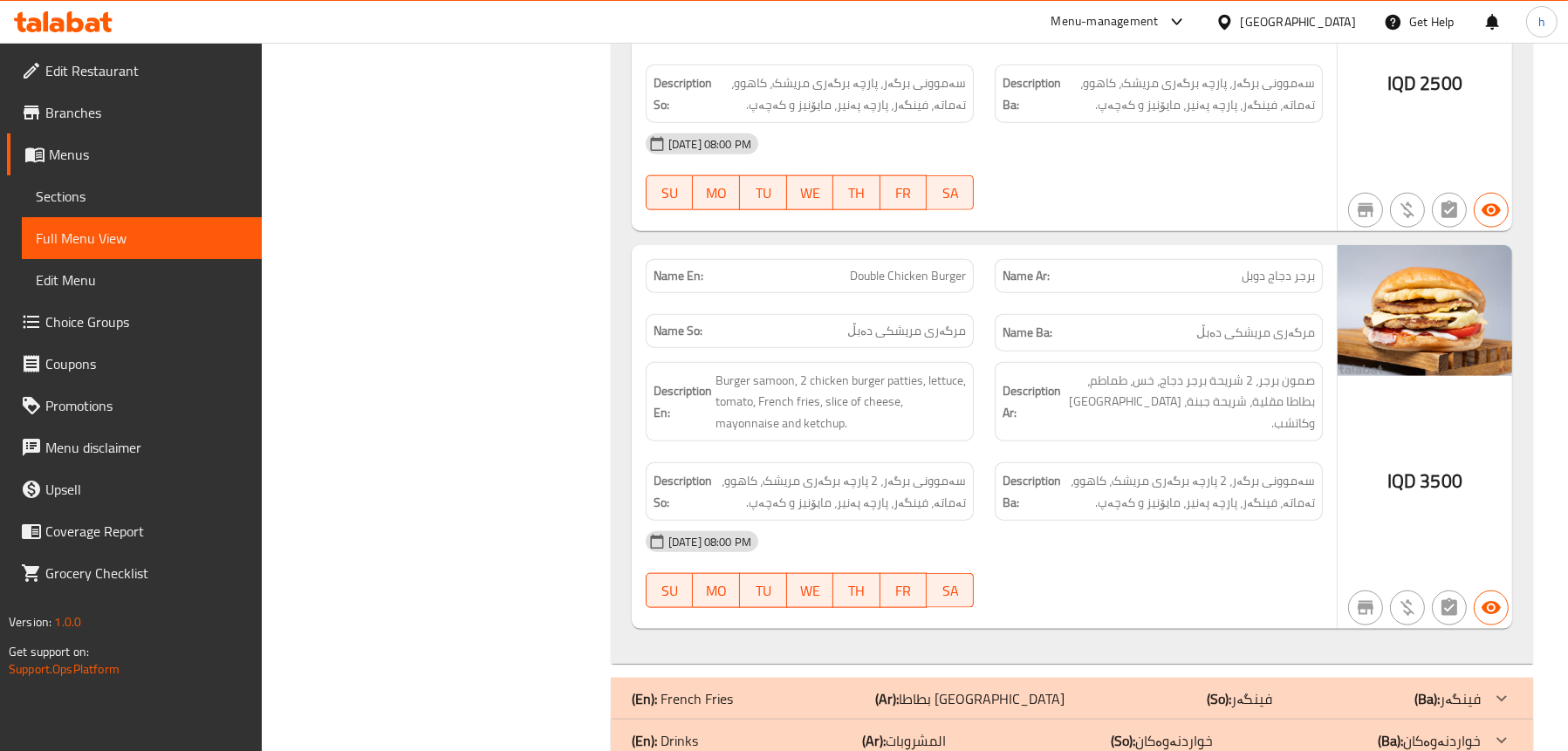
scroll to position [2892, 0]
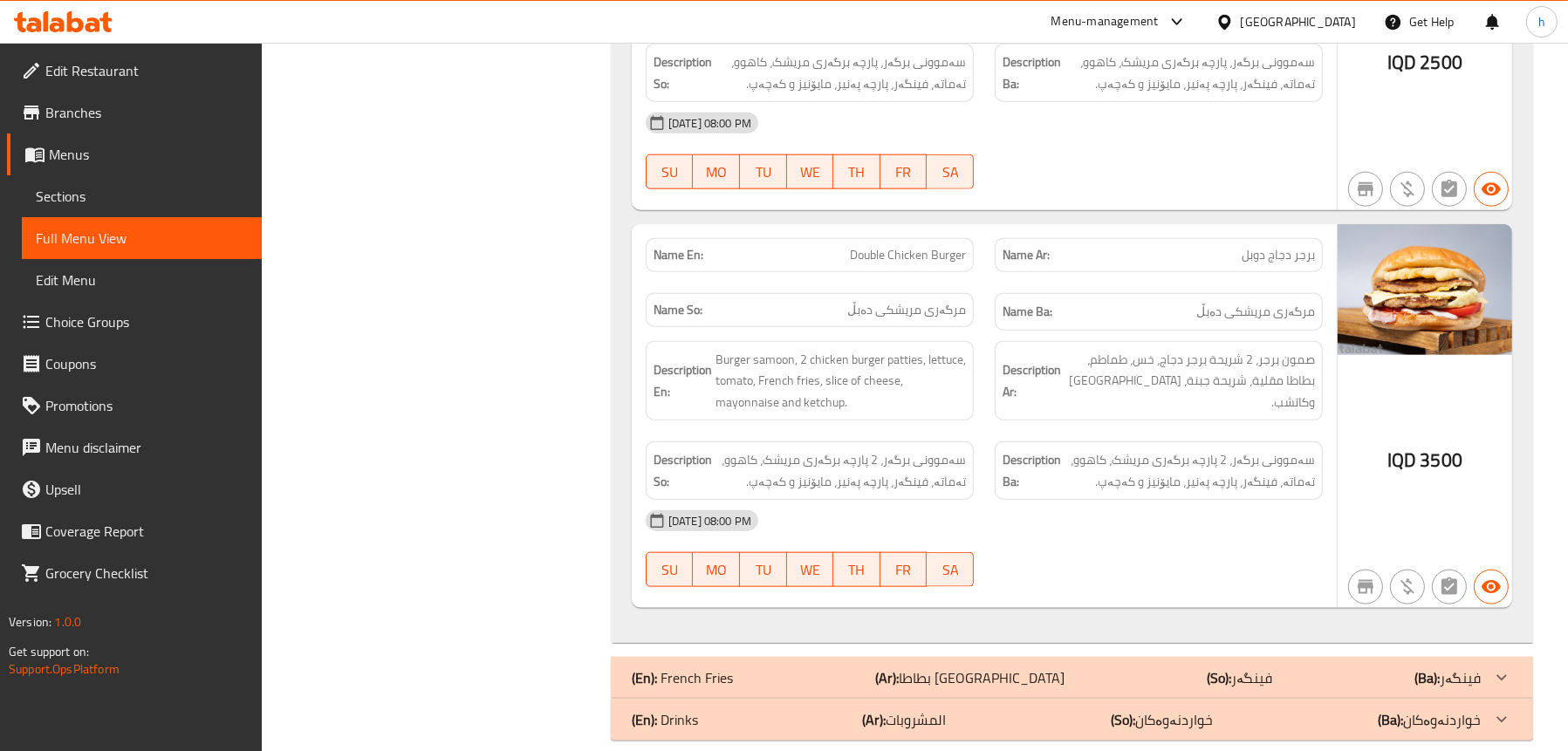
click at [69, 26] on icon at bounding box center [75, 22] width 17 height 21
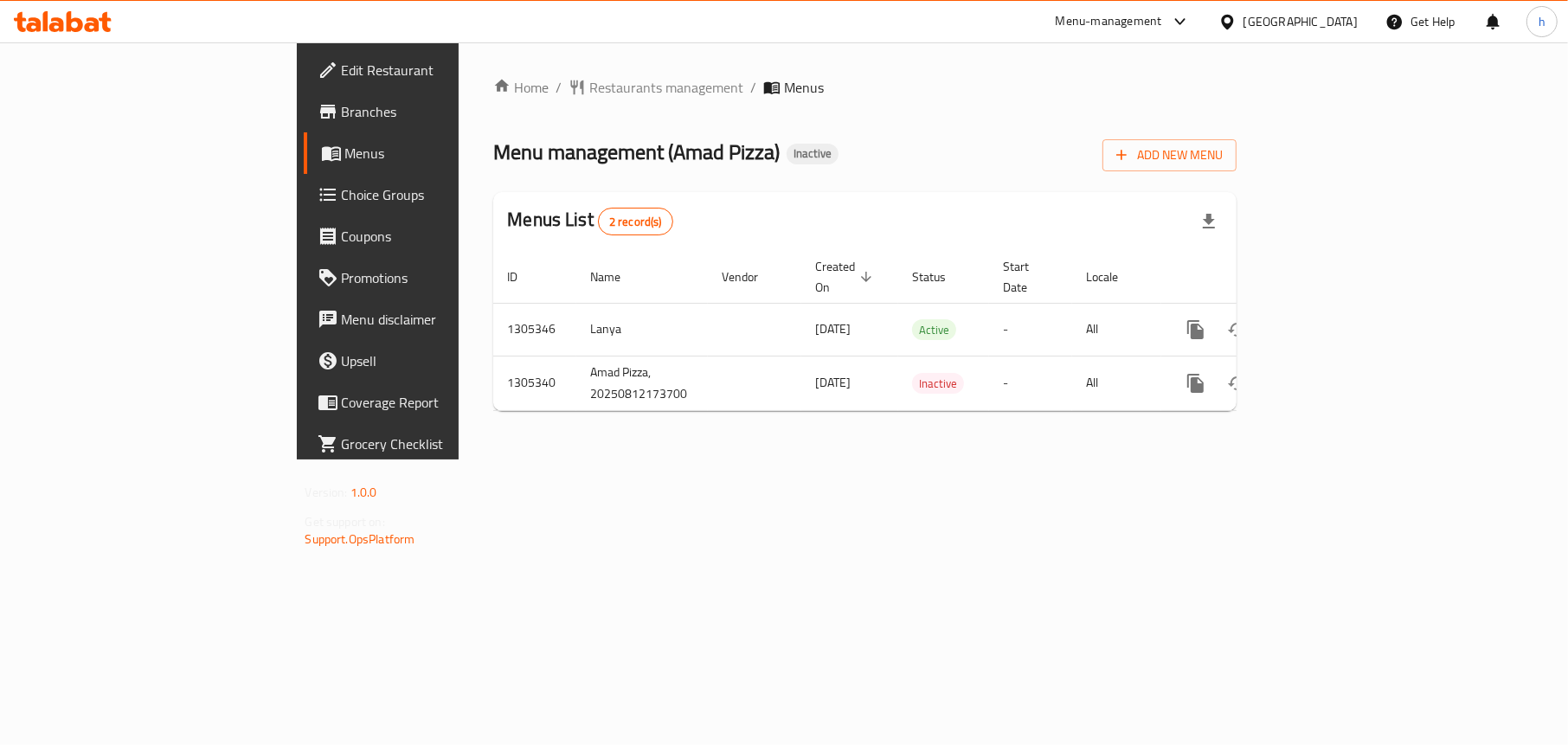
drag, startPoint x: 923, startPoint y: 501, endPoint x: 981, endPoint y: 474, distance: 64.0
click at [923, 460] on div "Home / Restaurants management / Menus Menu management ( Amad Pizza ) Inactive A…" at bounding box center [865, 251] width 813 height 417
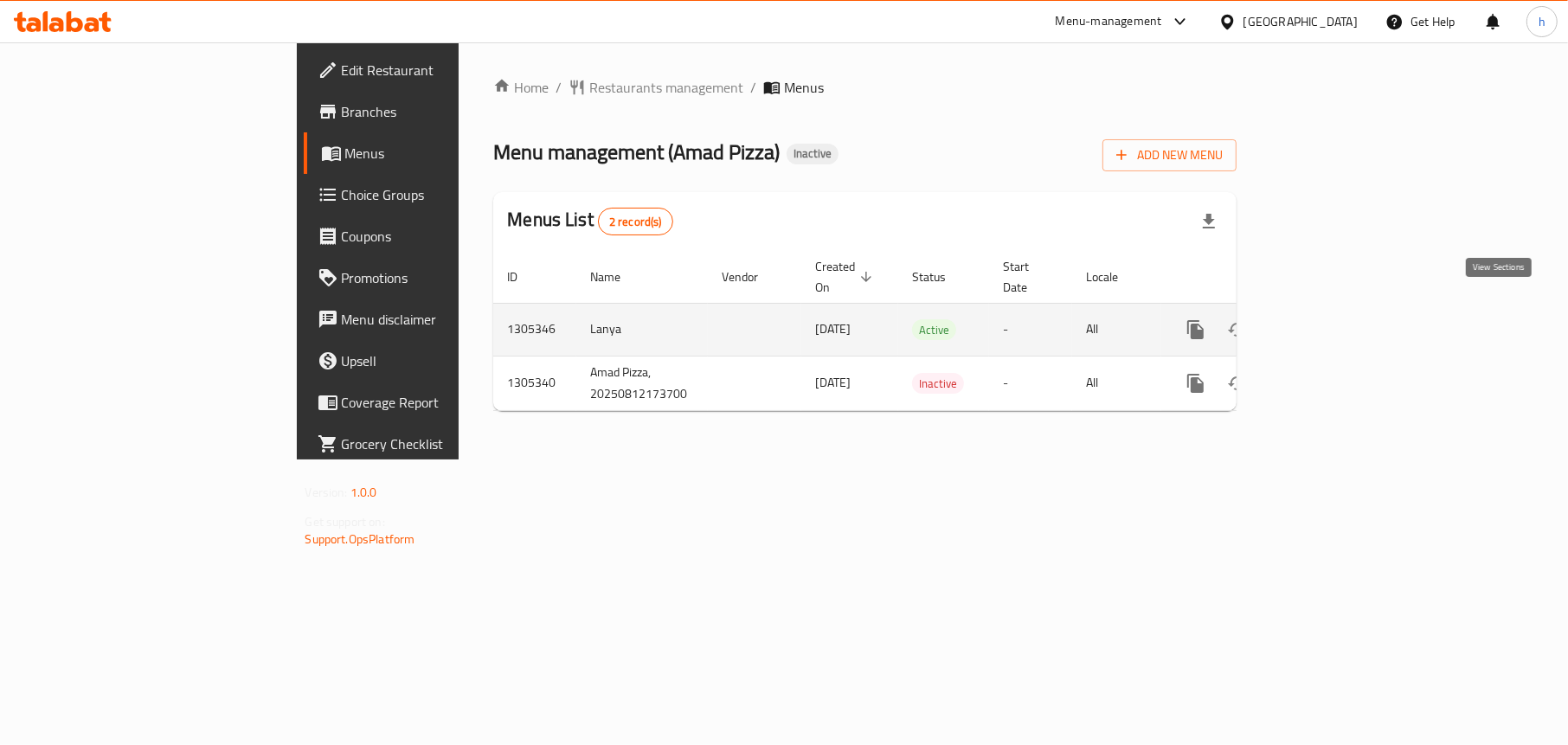
click at [1331, 319] on icon "enhanced table" at bounding box center [1321, 330] width 21 height 21
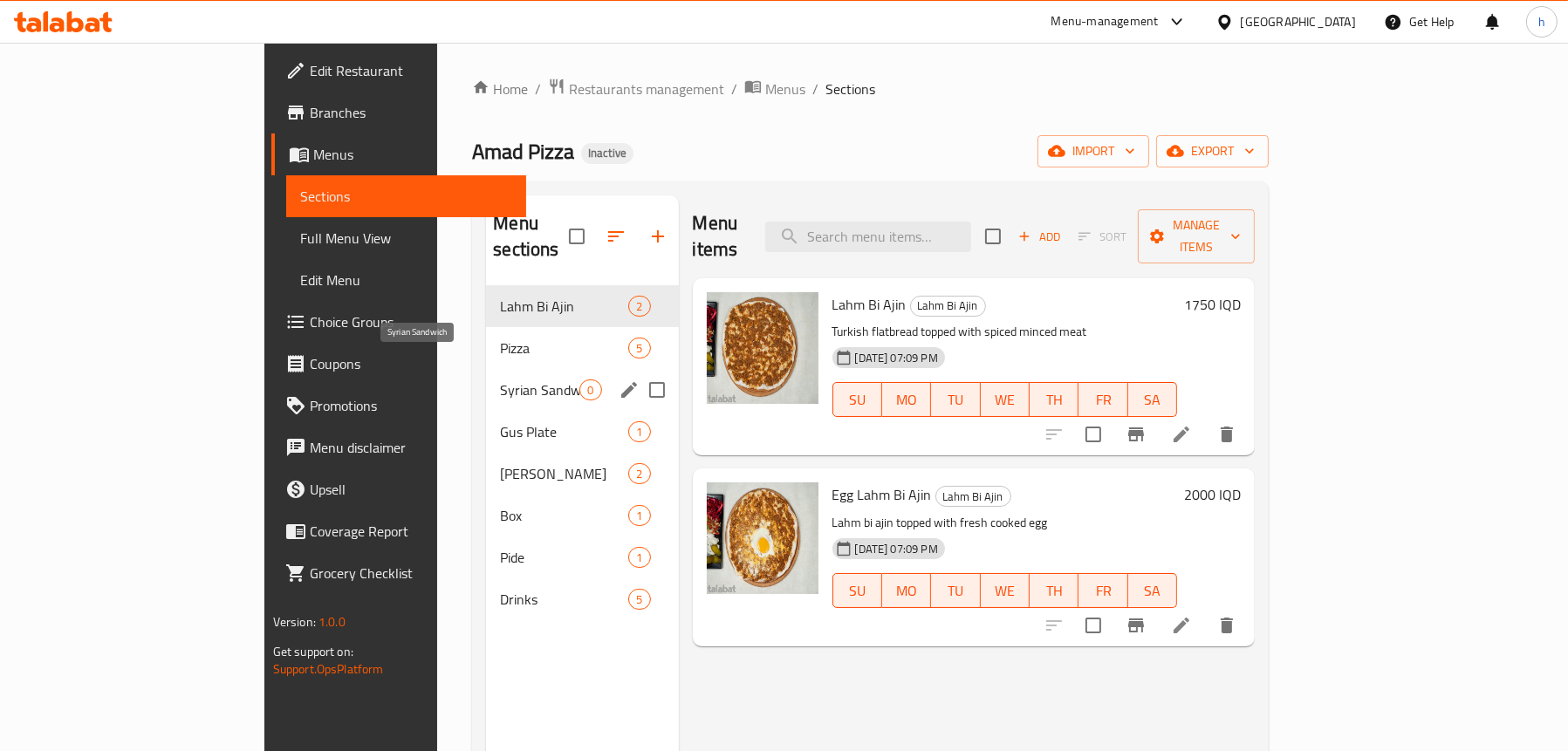
click at [500, 380] on span "Syrian Sandwich" at bounding box center [539, 390] width 79 height 21
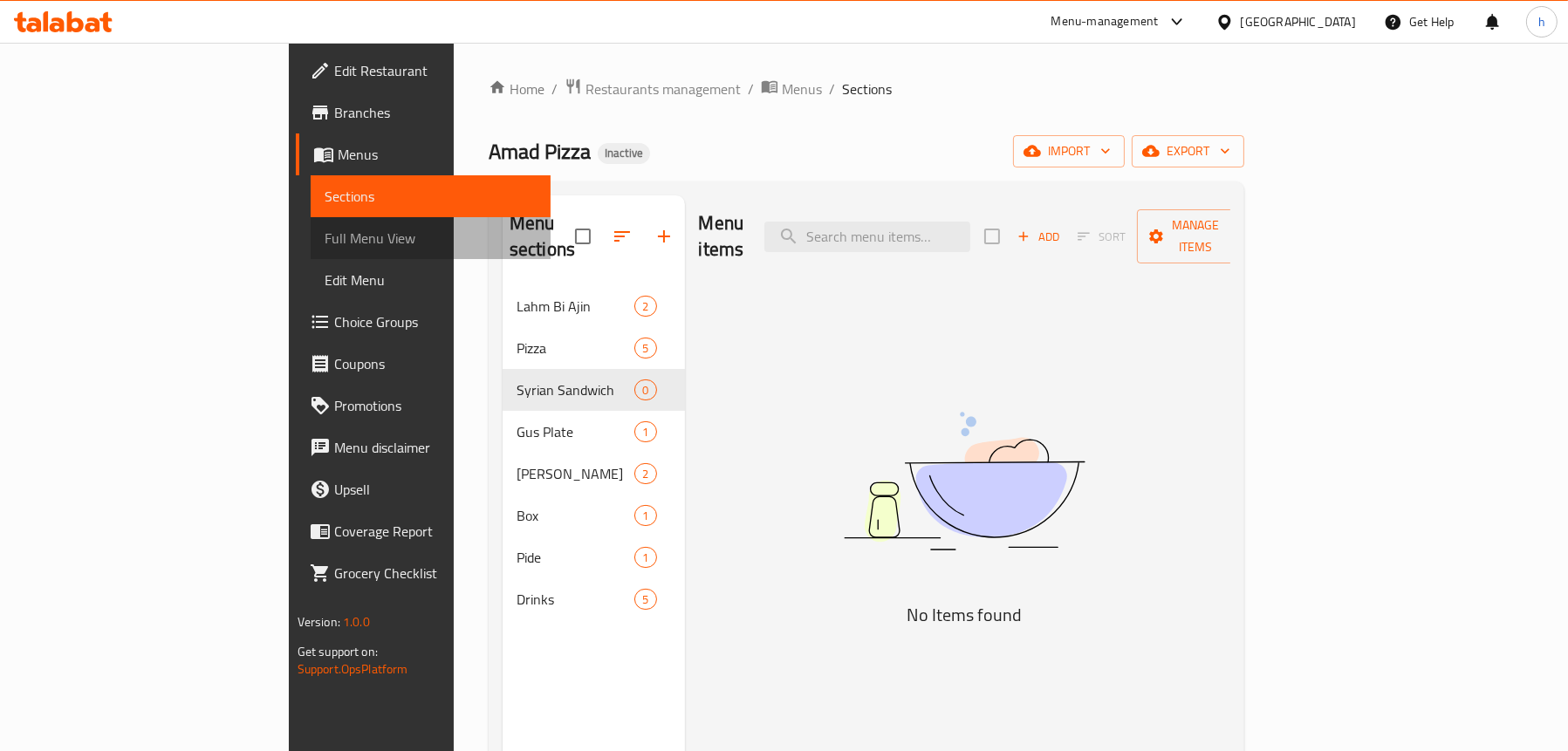
click at [324, 228] on span "Full Menu View" at bounding box center [430, 239] width 212 height 21
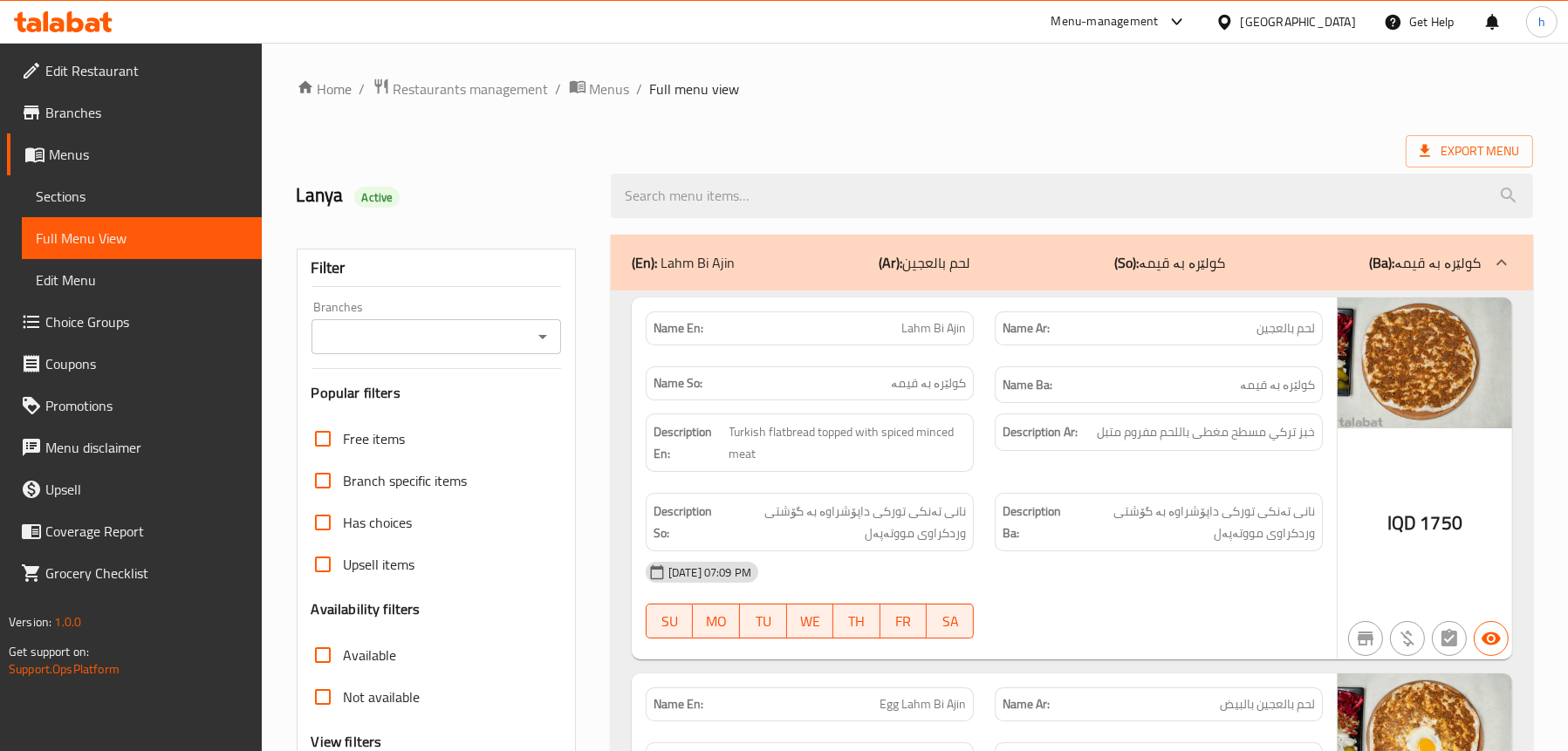
click at [543, 328] on icon "Open" at bounding box center [543, 337] width 21 height 21
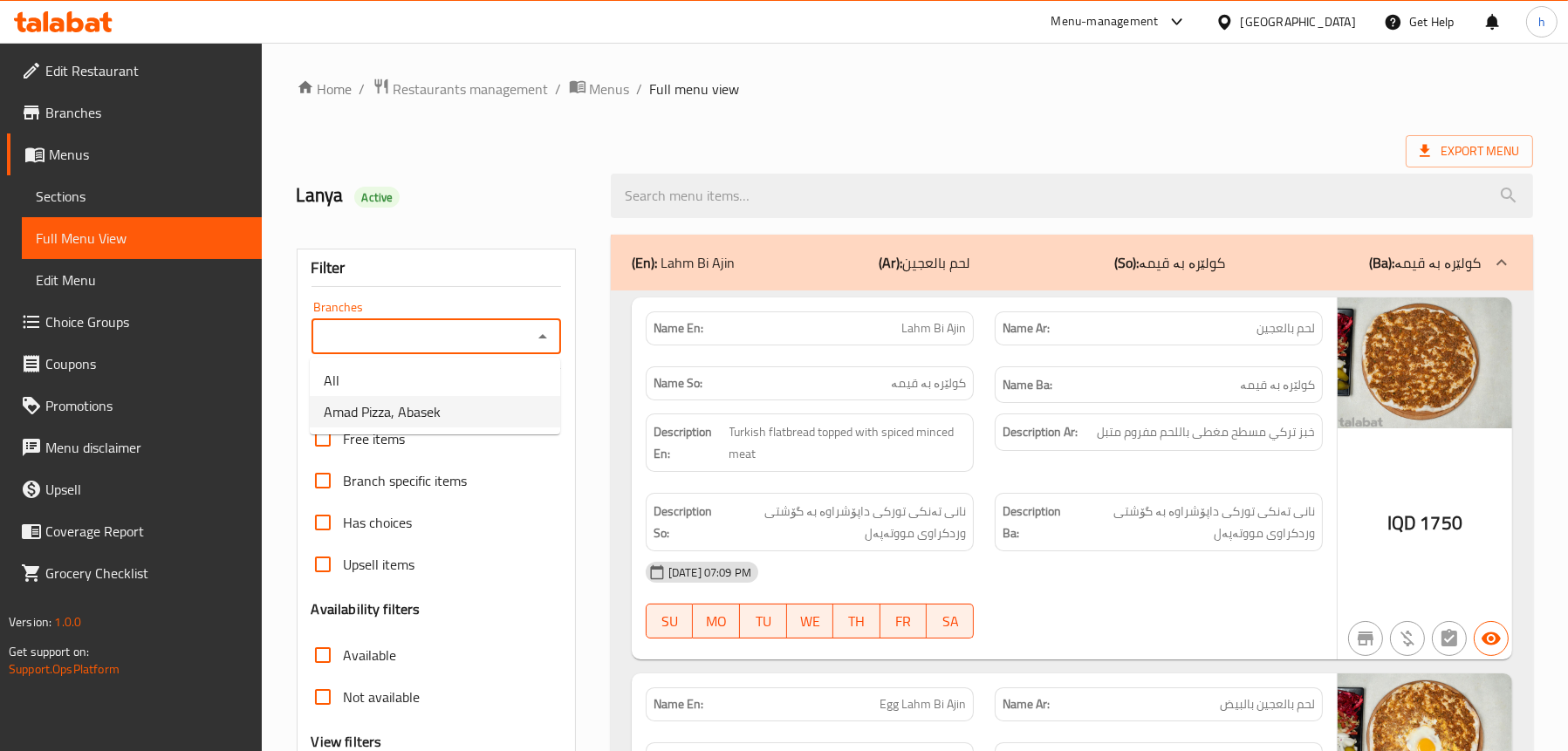
click at [372, 420] on span "Amad Pizza, Abasek" at bounding box center [381, 412] width 117 height 21
type input "Amad Pizza, Abasek"
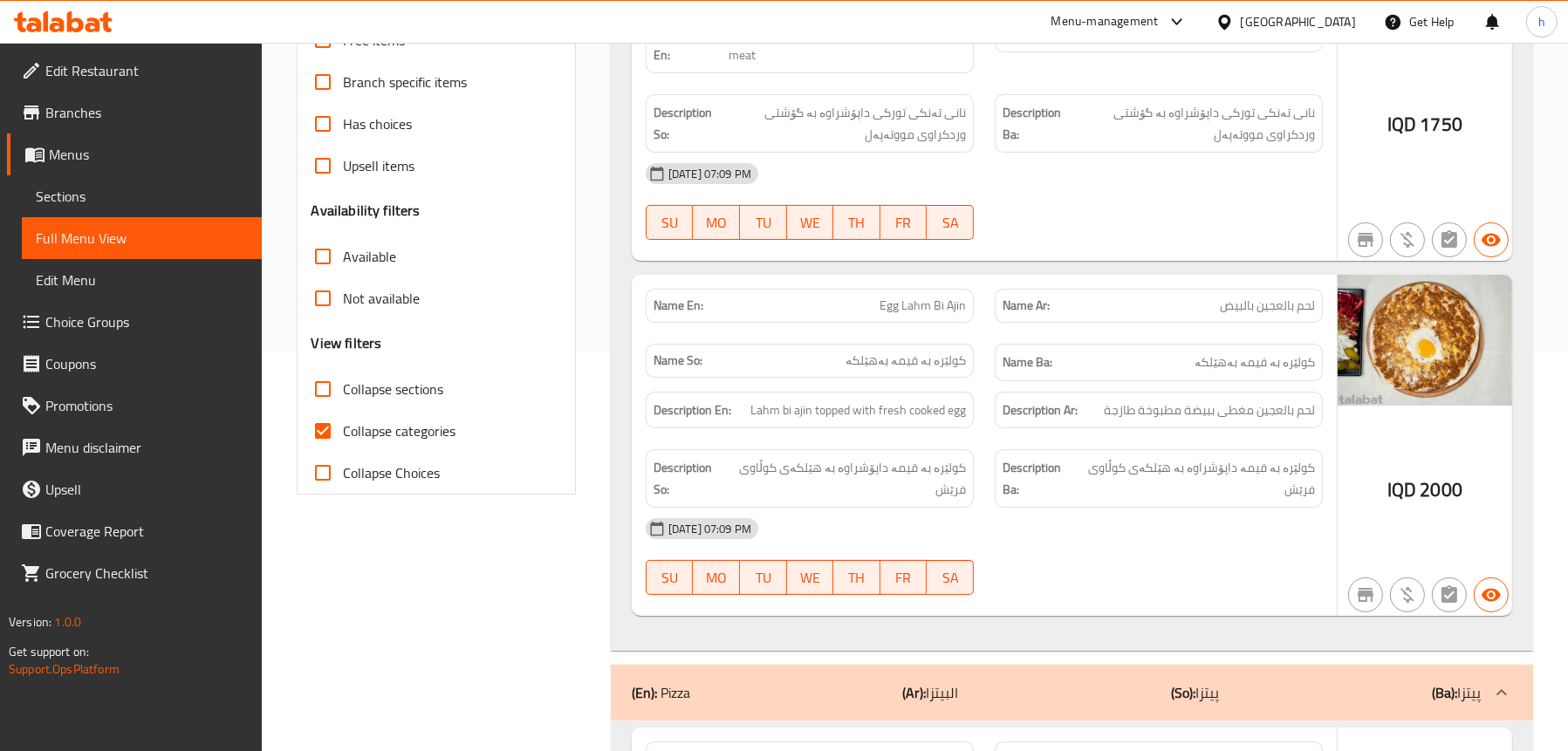
scroll to position [437, 0]
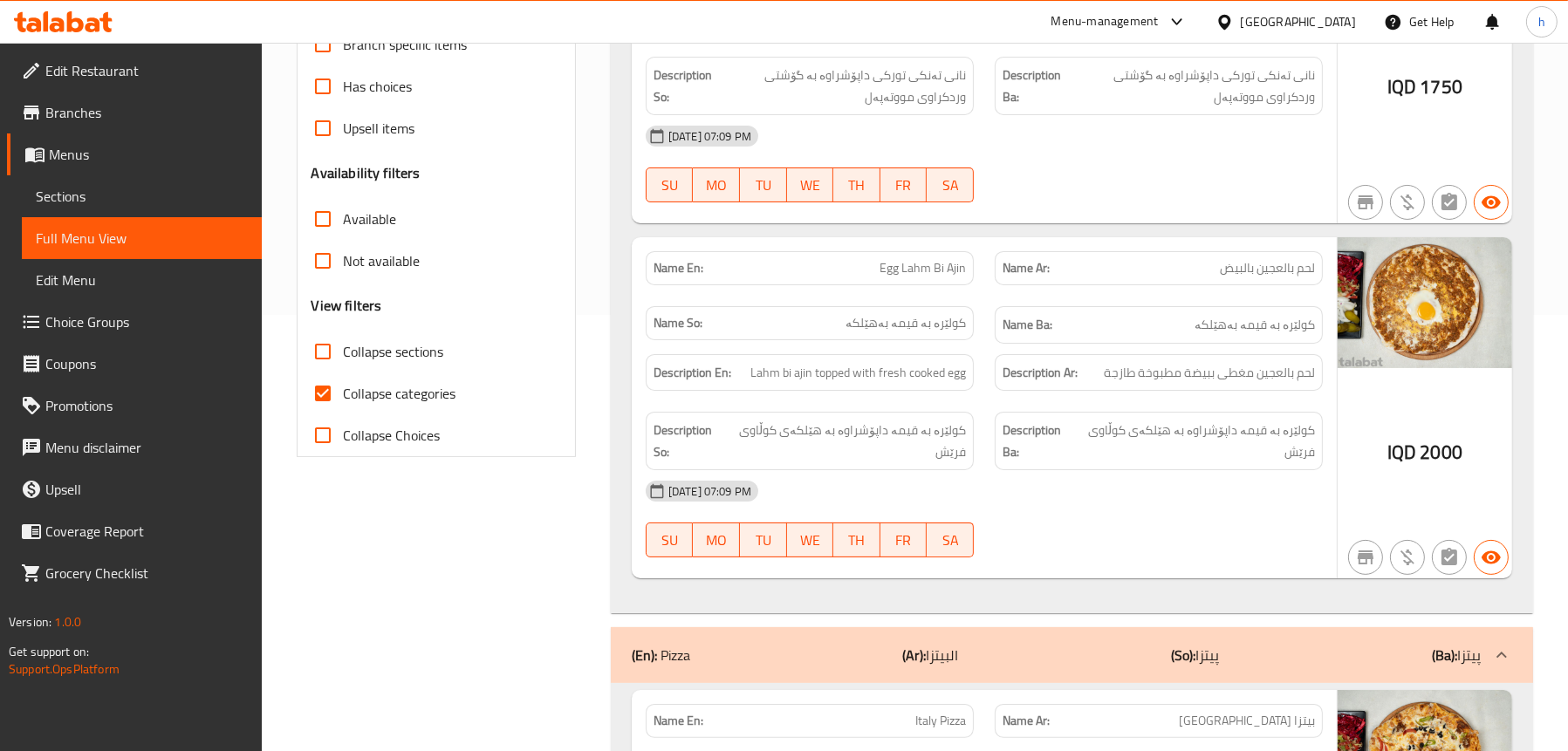
click at [390, 341] on span "Collapse sections" at bounding box center [394, 352] width 101 height 21
click at [344, 340] on input "Collapse sections" at bounding box center [323, 351] width 42 height 42
checkbox input "true"
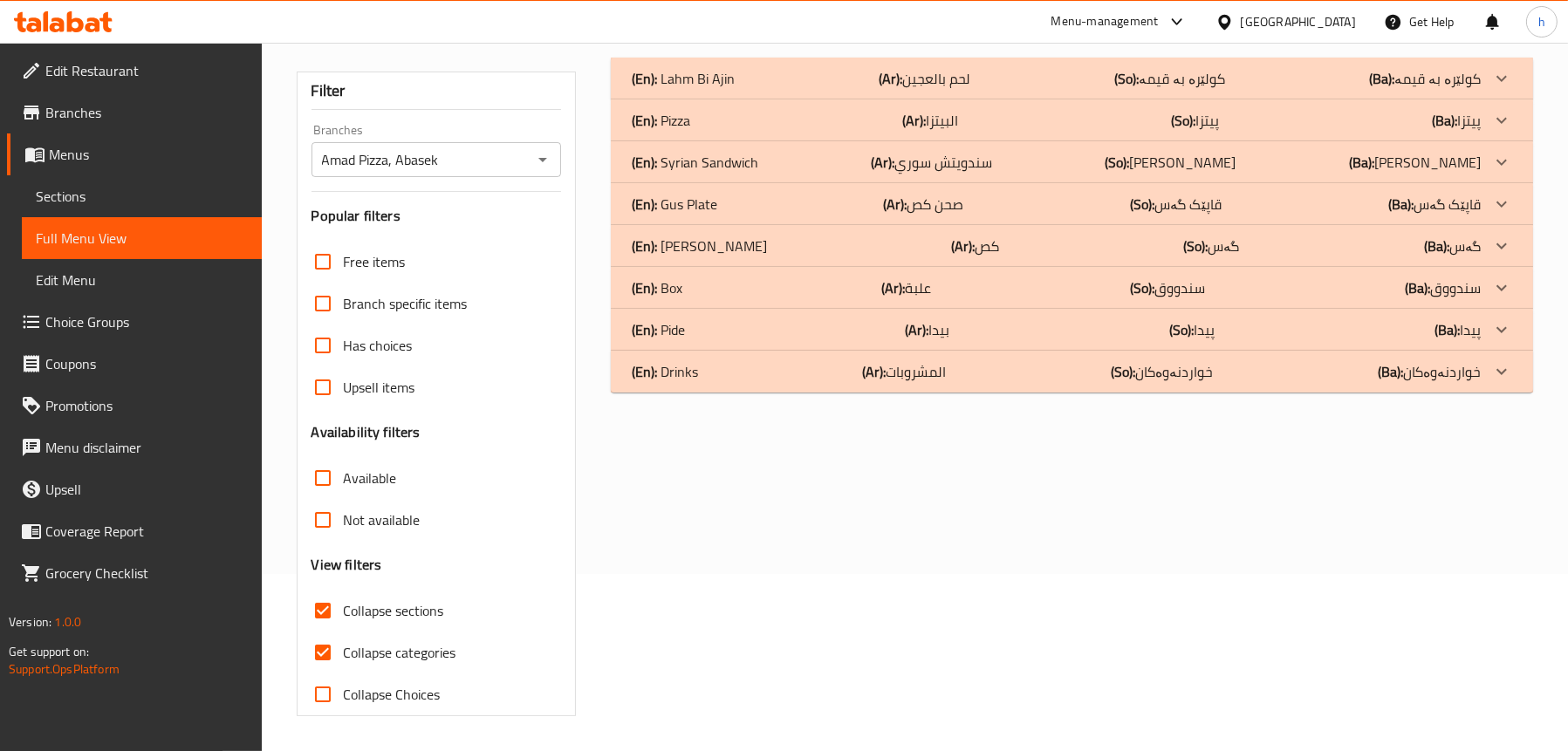
scroll to position [177, 0]
click at [145, 199] on span "Sections" at bounding box center [142, 197] width 212 height 21
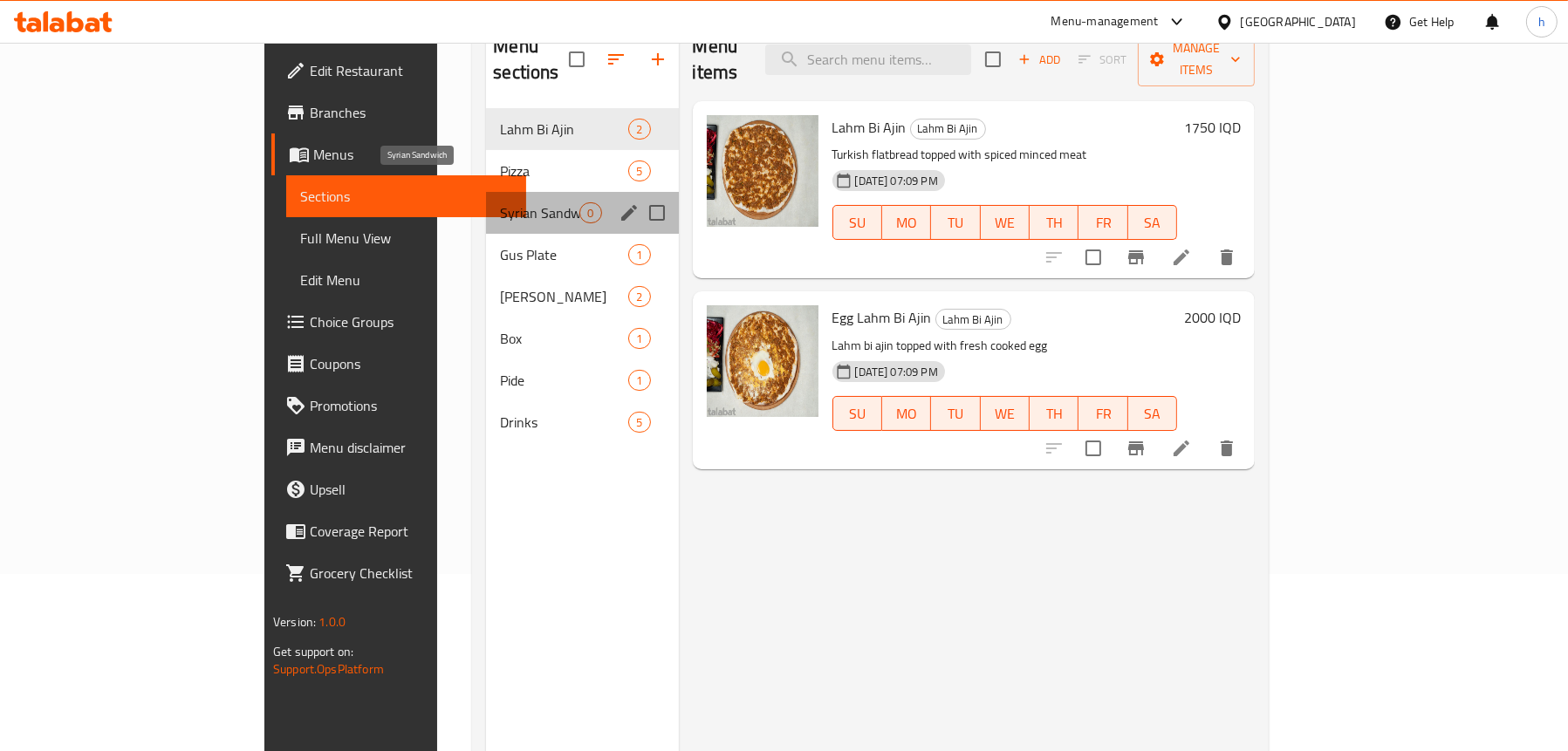
click at [500, 202] on span "Syrian Sandwich" at bounding box center [539, 213] width 79 height 21
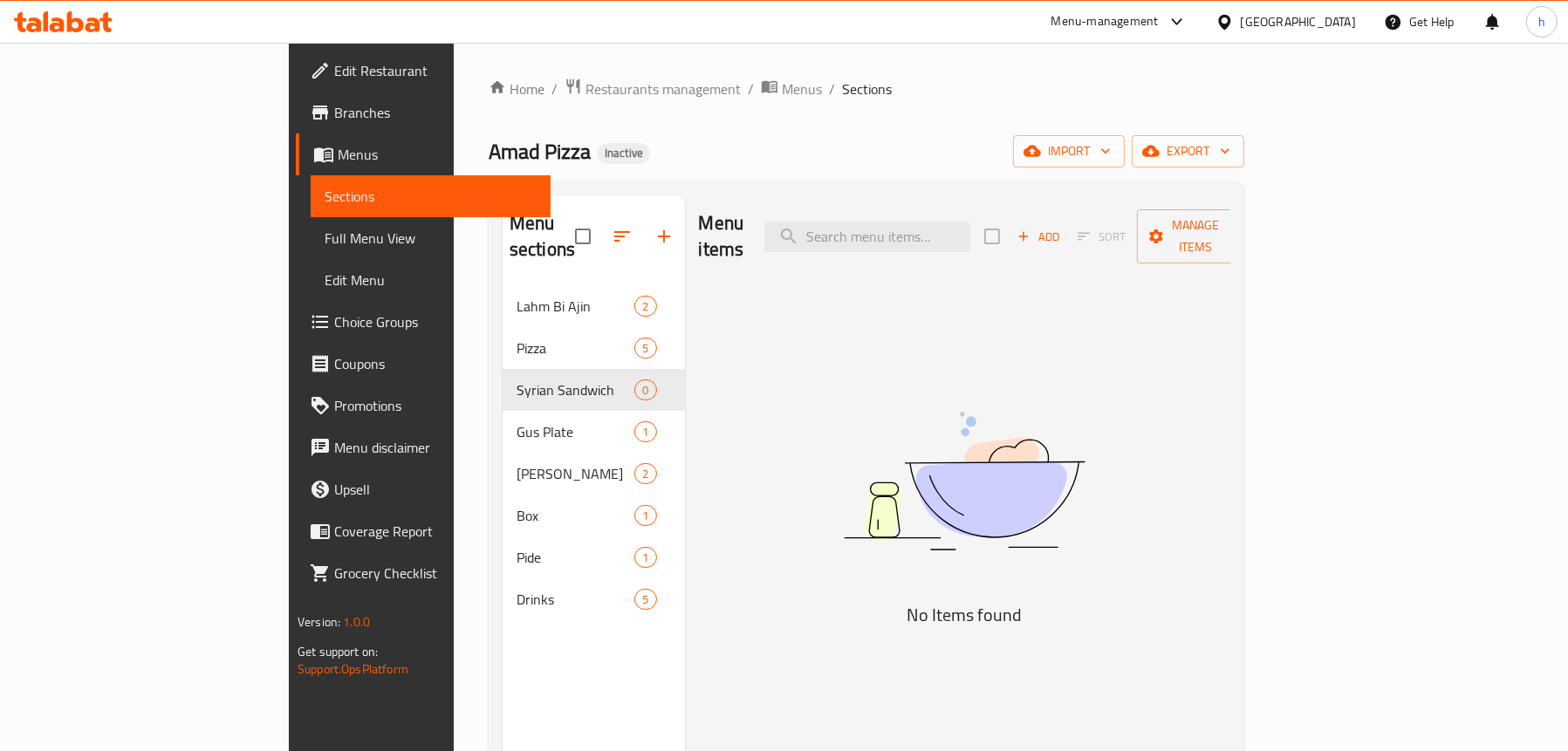
click at [1062, 234] on span "Add" at bounding box center [1038, 237] width 47 height 20
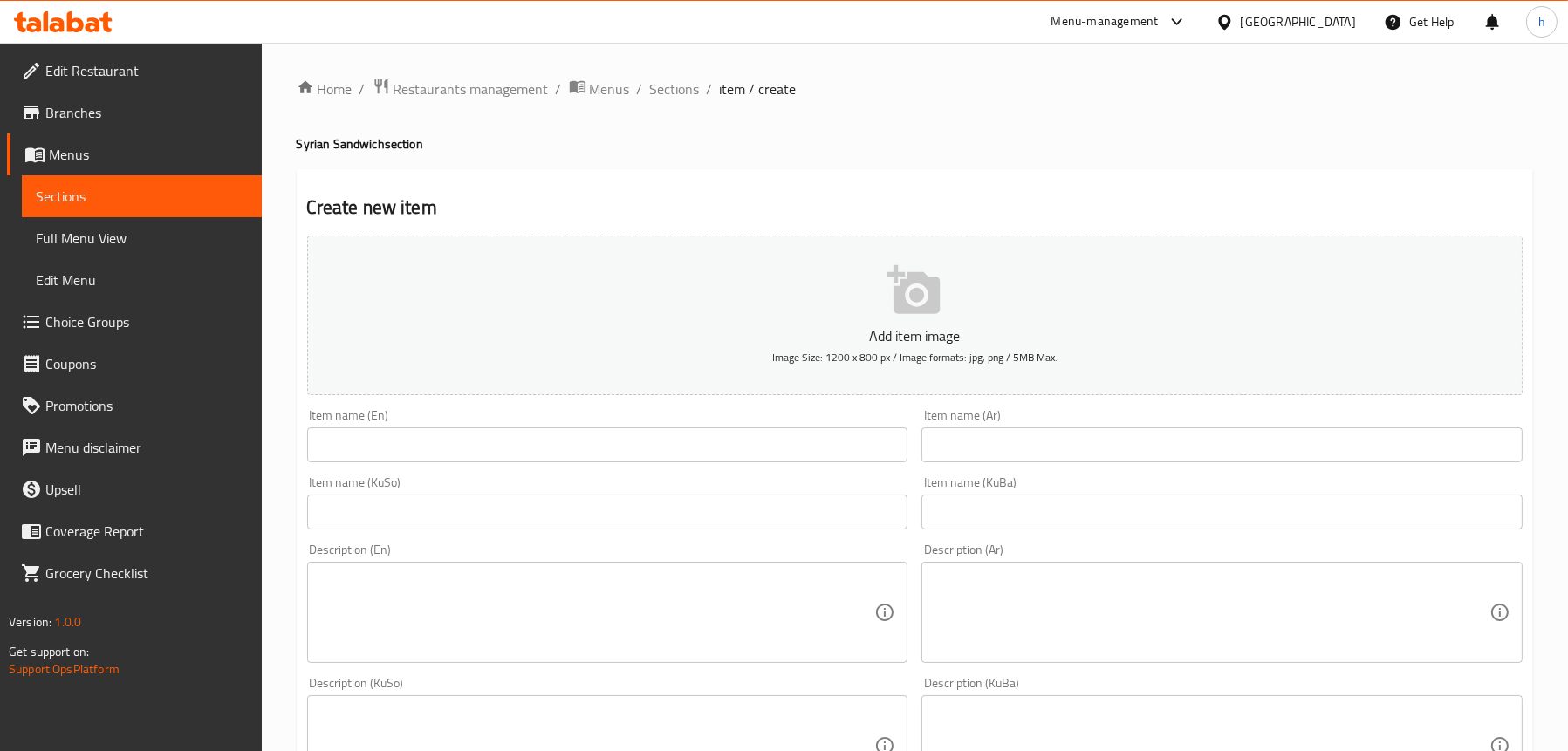
click at [531, 443] on input "text" at bounding box center [608, 445] width 601 height 35
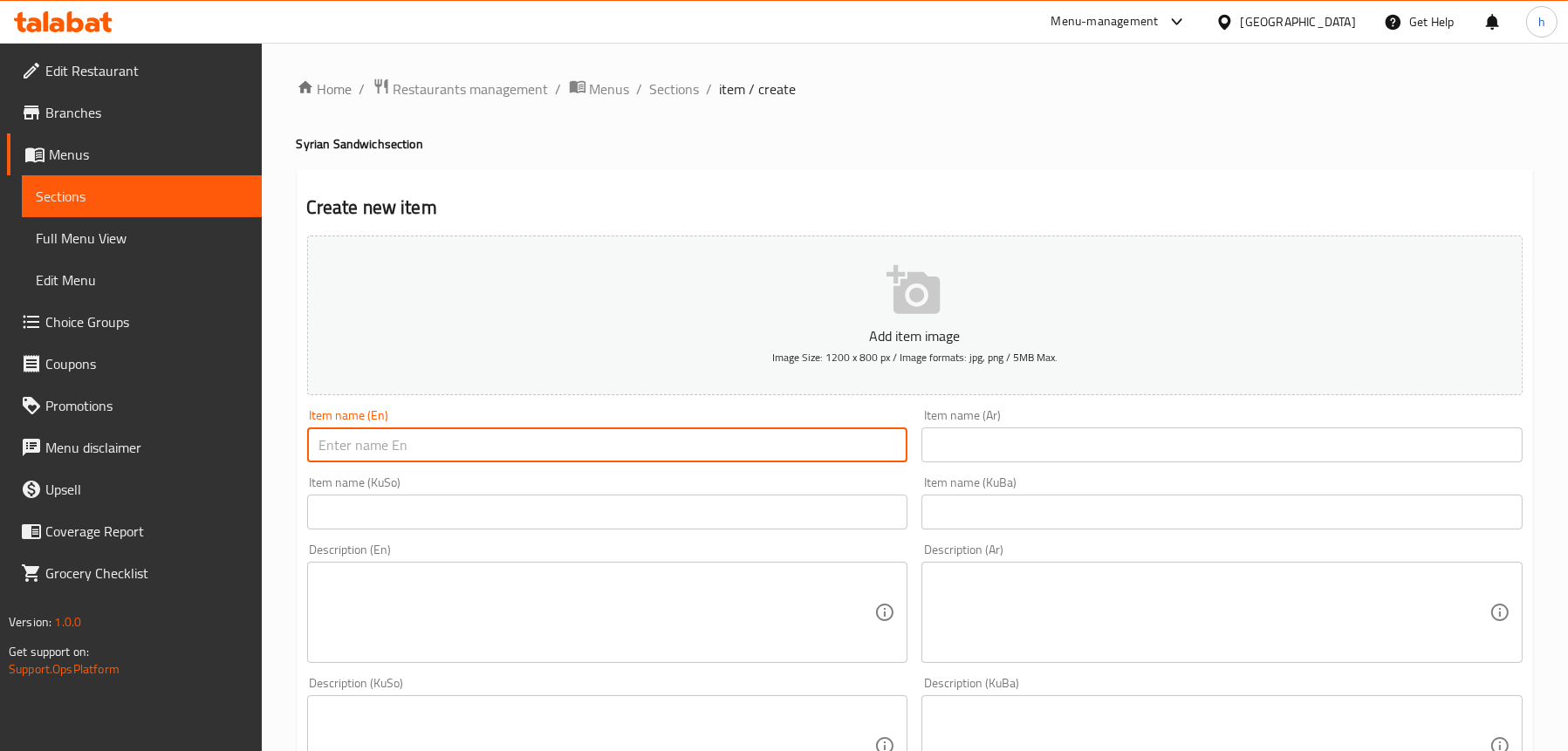
paste input "Syrian Sandwich"
type input "Syrian Sandwich"
click at [982, 447] on input "text" at bounding box center [1221, 445] width 601 height 35
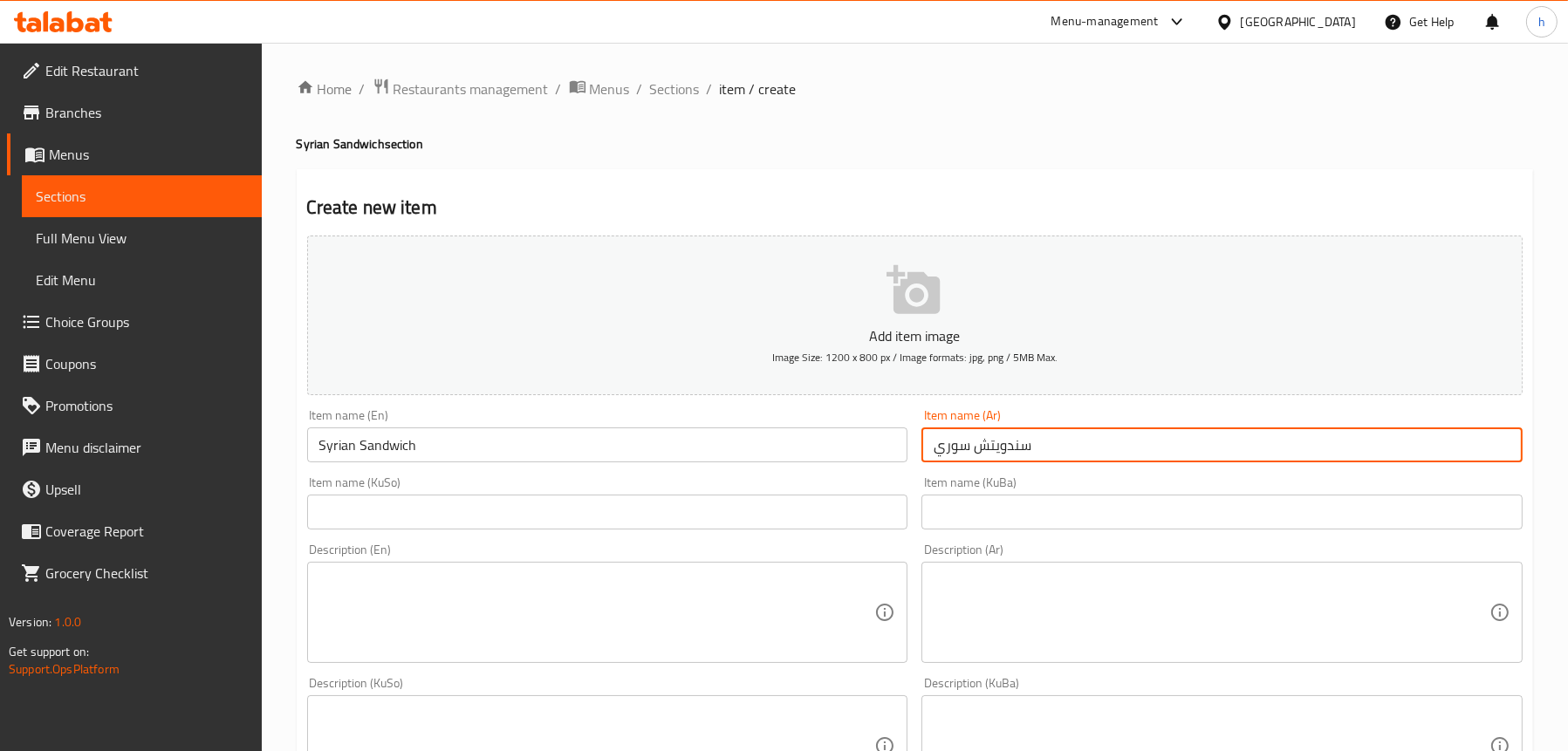
type input "سندويتش سوري"
click at [712, 519] on input "text" at bounding box center [608, 511] width 601 height 35
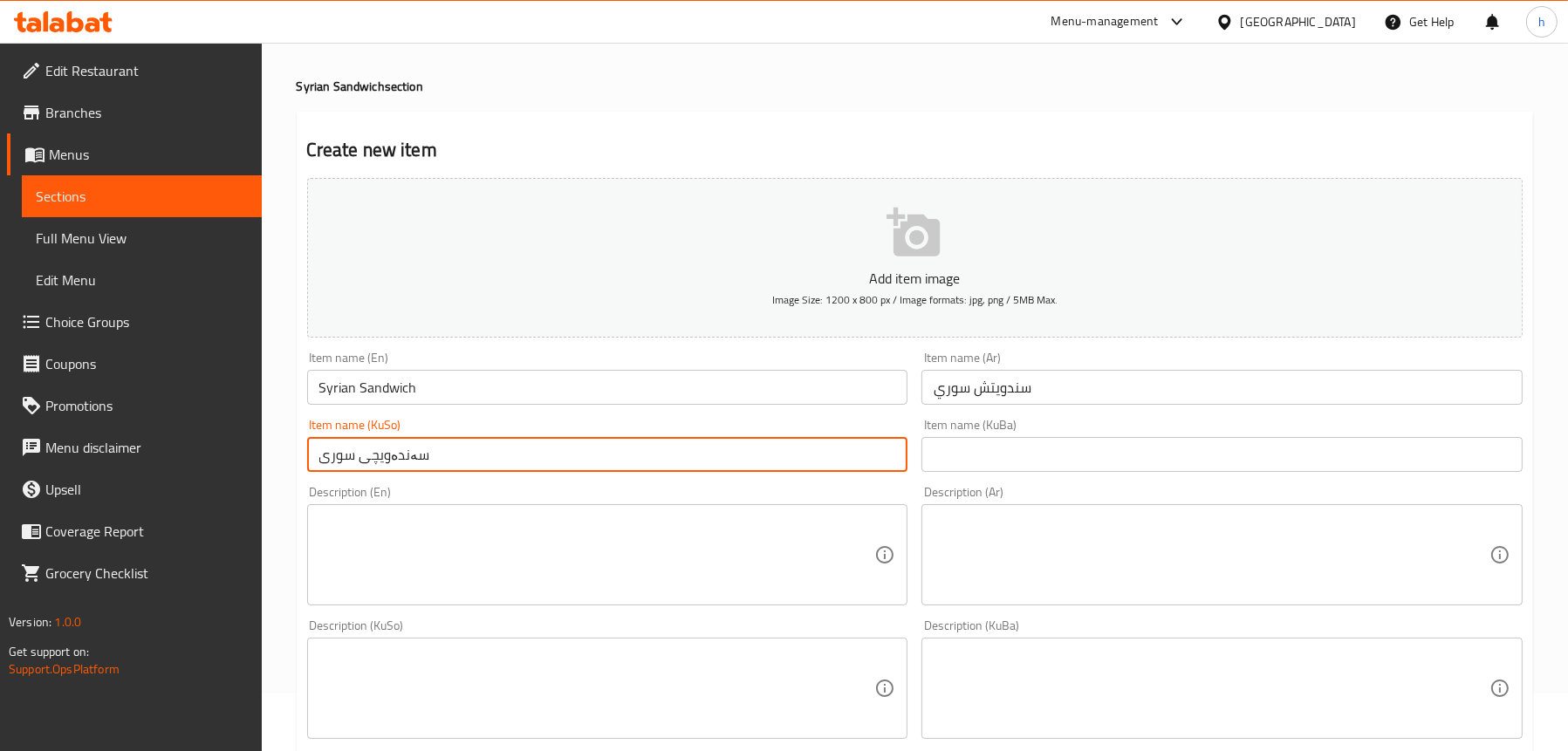
scroll to position [87, 0]
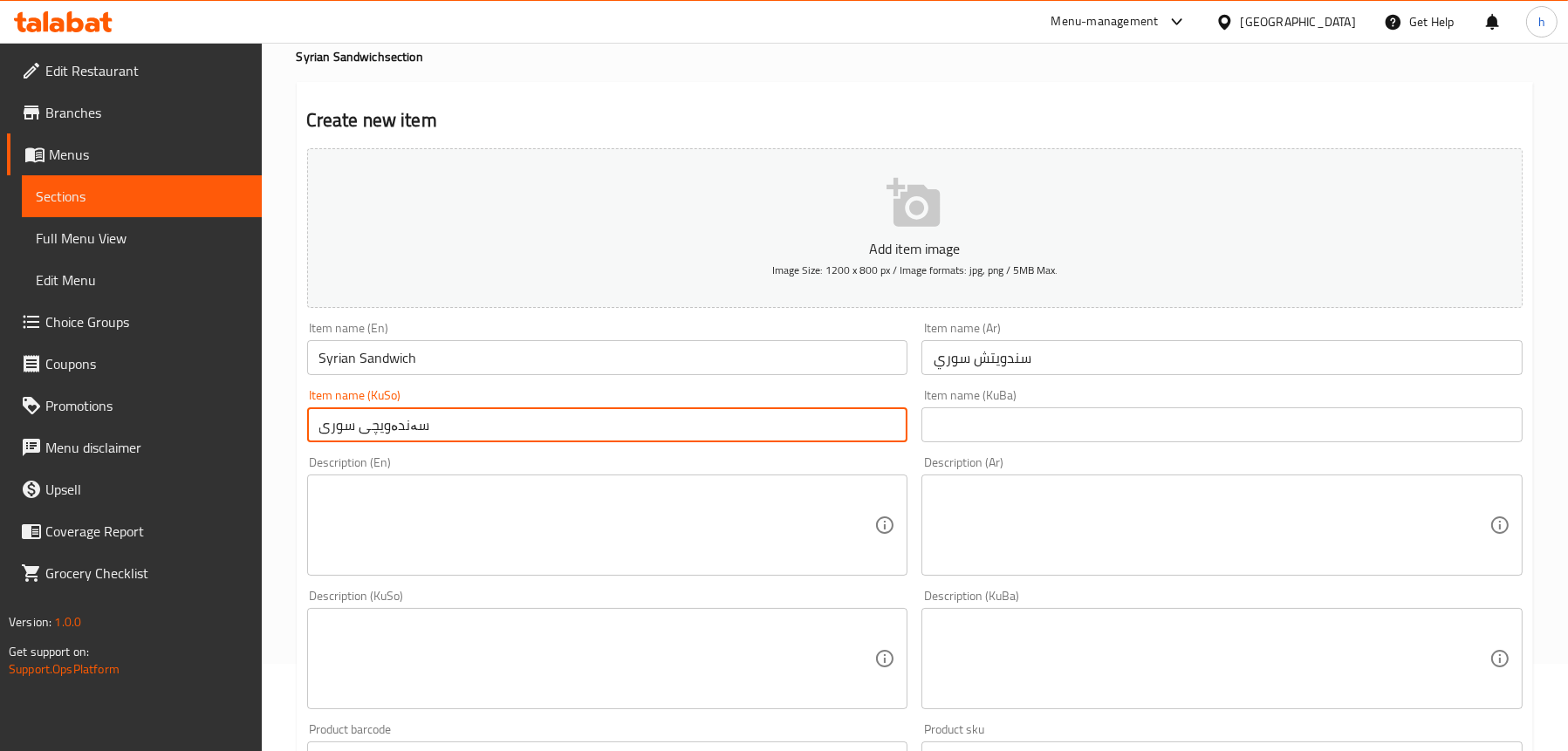
type input "سەندەویچی سوری"
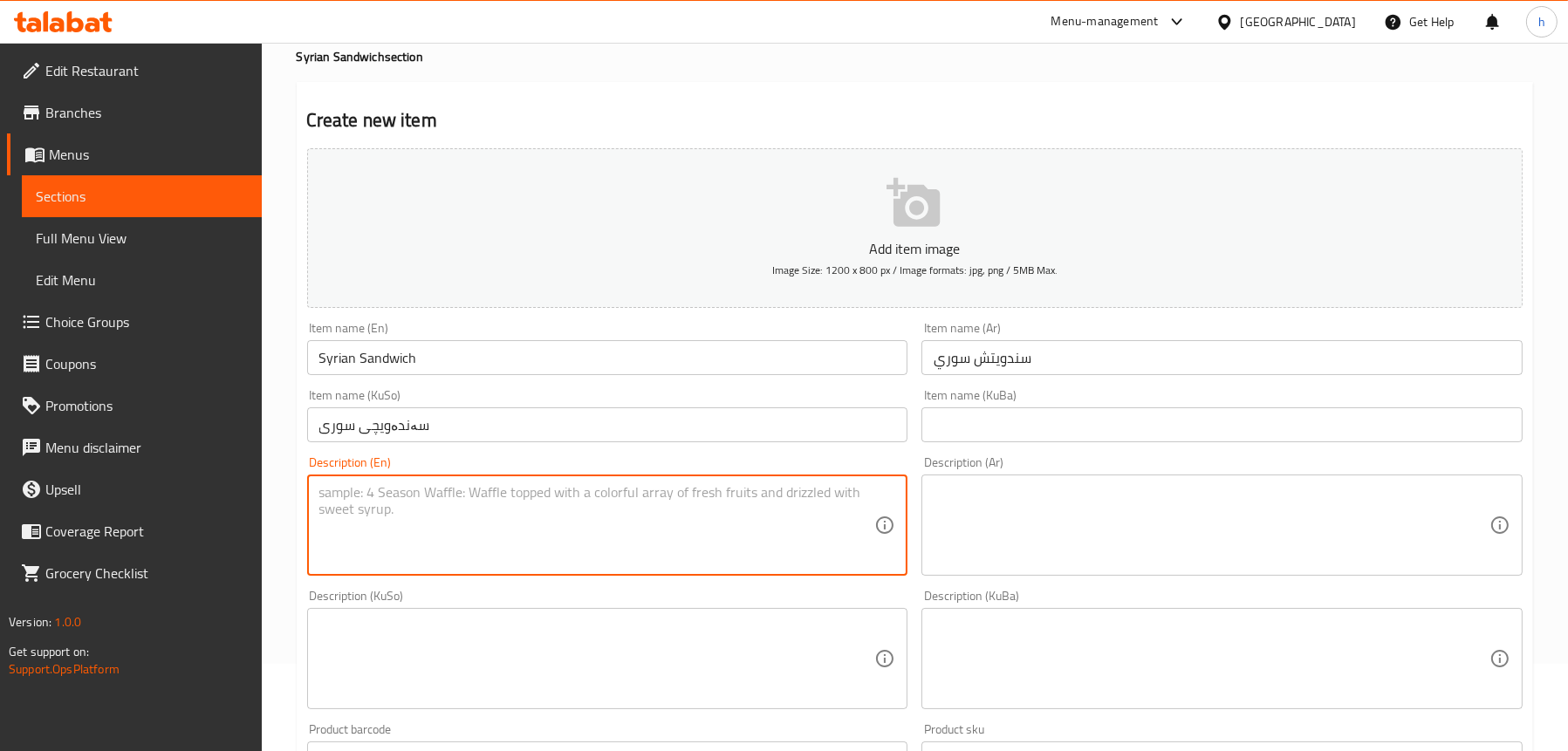
click at [483, 527] on textarea at bounding box center [598, 526] width 556 height 83
paste textarea "Marinated chicken breast, lettuce, tomato, marinated cucumber, red cabbages and…"
type textarea "Marinated chicken breast, lettuce, tomato, marinated cucumber, red cabbages and…"
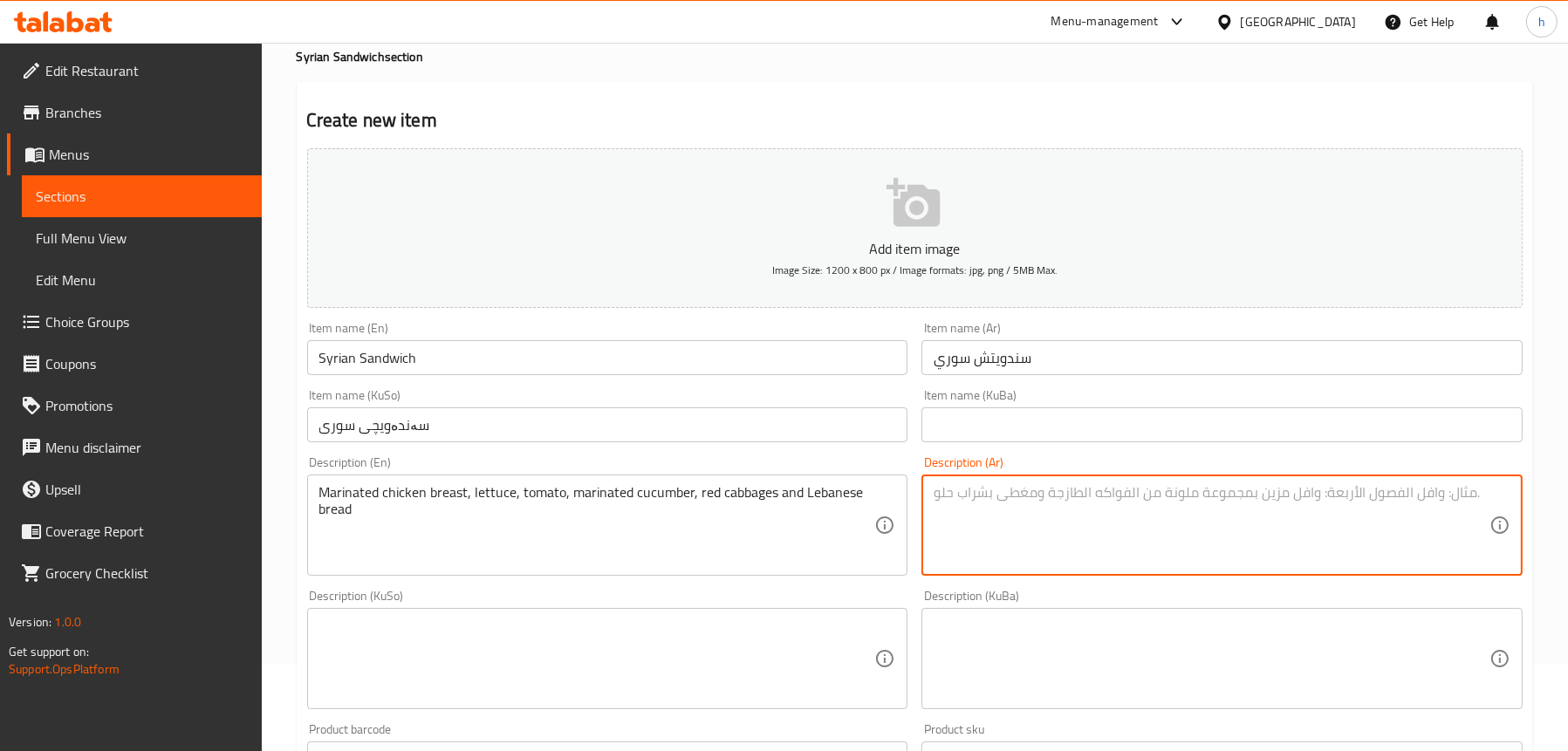
click at [1089, 518] on textarea at bounding box center [1212, 526] width 556 height 83
paste textarea "صدر دجاج متبل، خس، طماطم، خيار متبل، ملفوف أحمر وخبز لبناني"
type textarea "صدر دجاج متبل، خس، طماطم، خيار متبل، ملفوف أحمر وخبز لبناني"
click at [682, 624] on textarea at bounding box center [598, 659] width 556 height 83
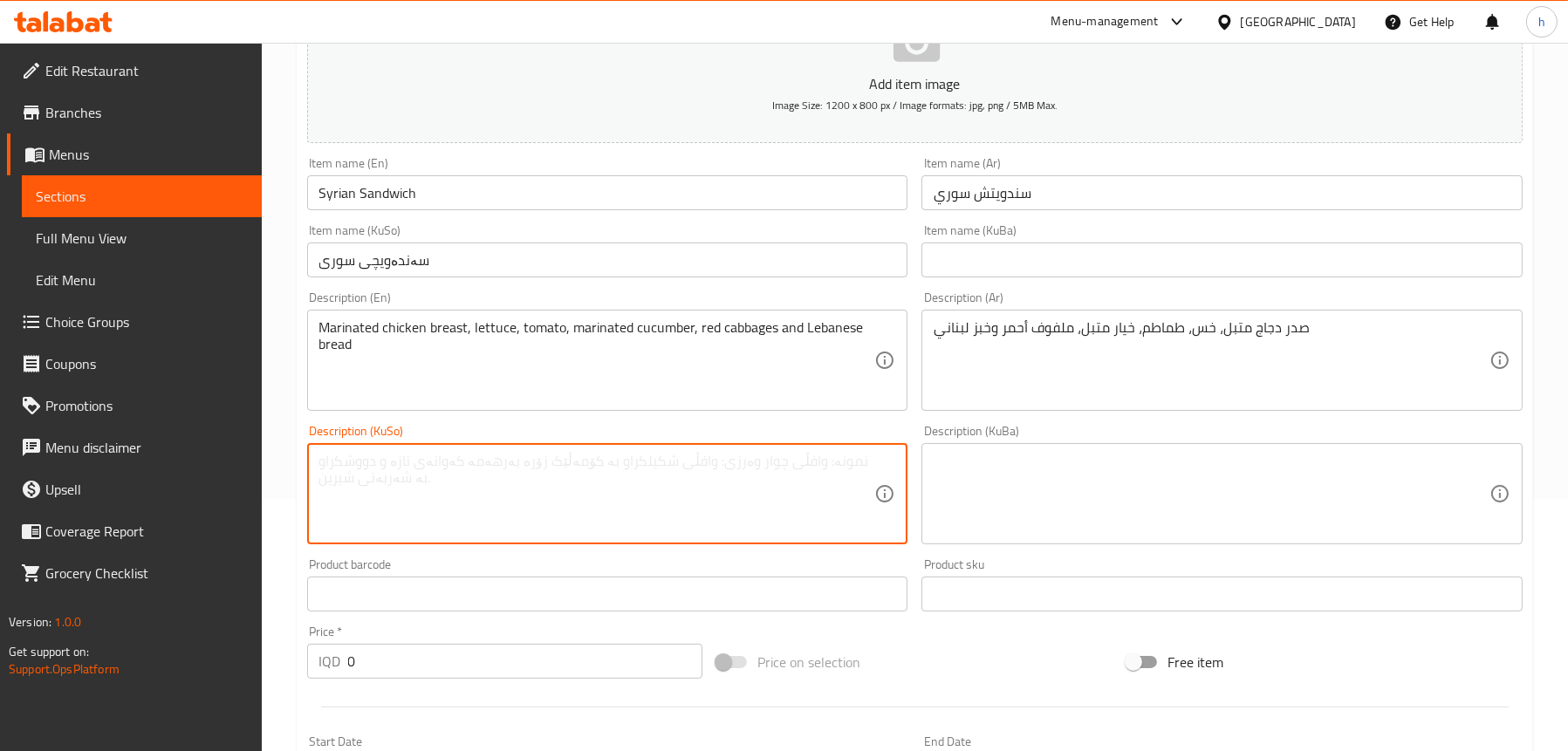
scroll to position [262, 0]
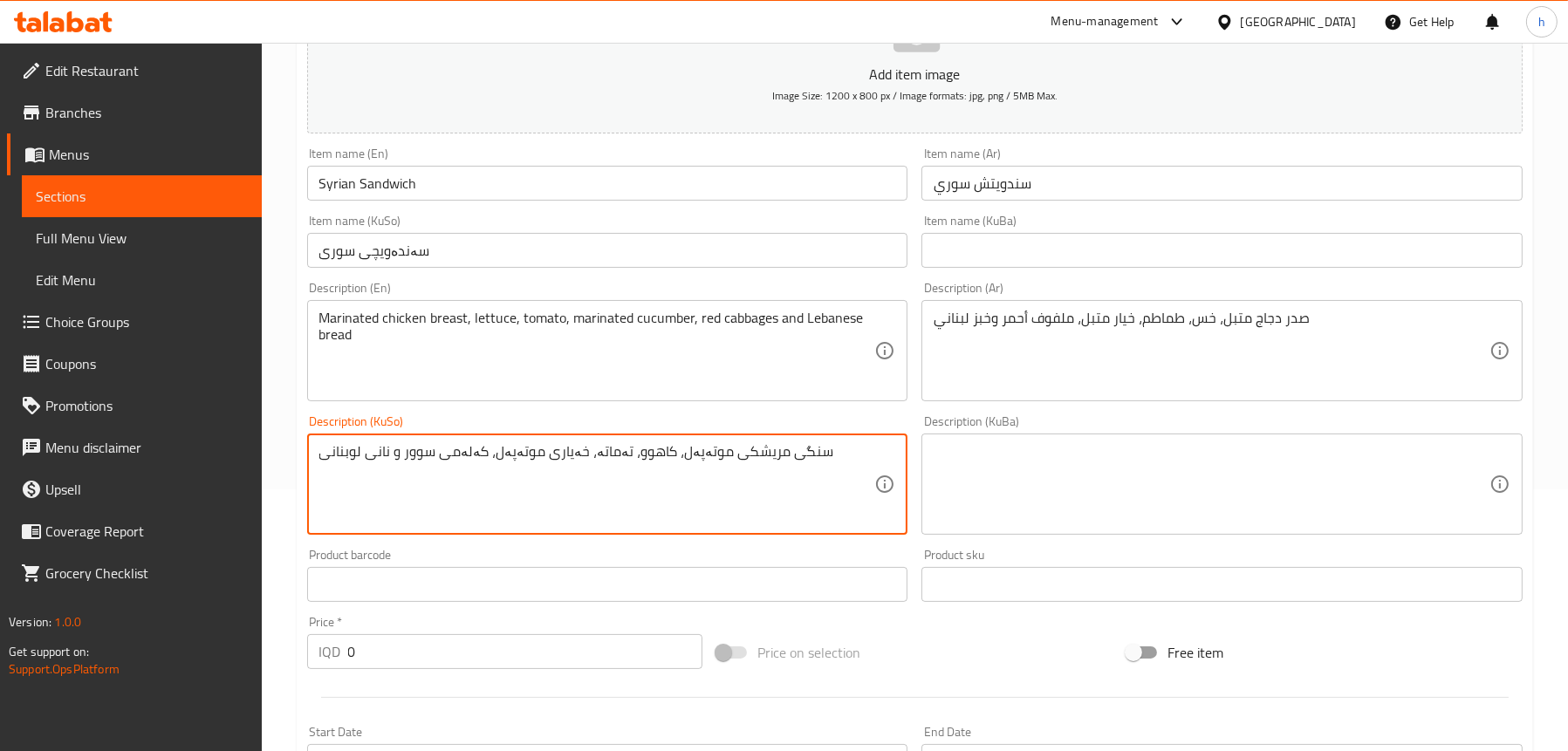
type textarea "سنگی مریشکی موتەپەل، کاهوو، تەماتە، خەیاری موتەپەل، کەلەمی سوور و نانی لوبنانی"
click at [427, 649] on input "0" at bounding box center [526, 651] width 355 height 35
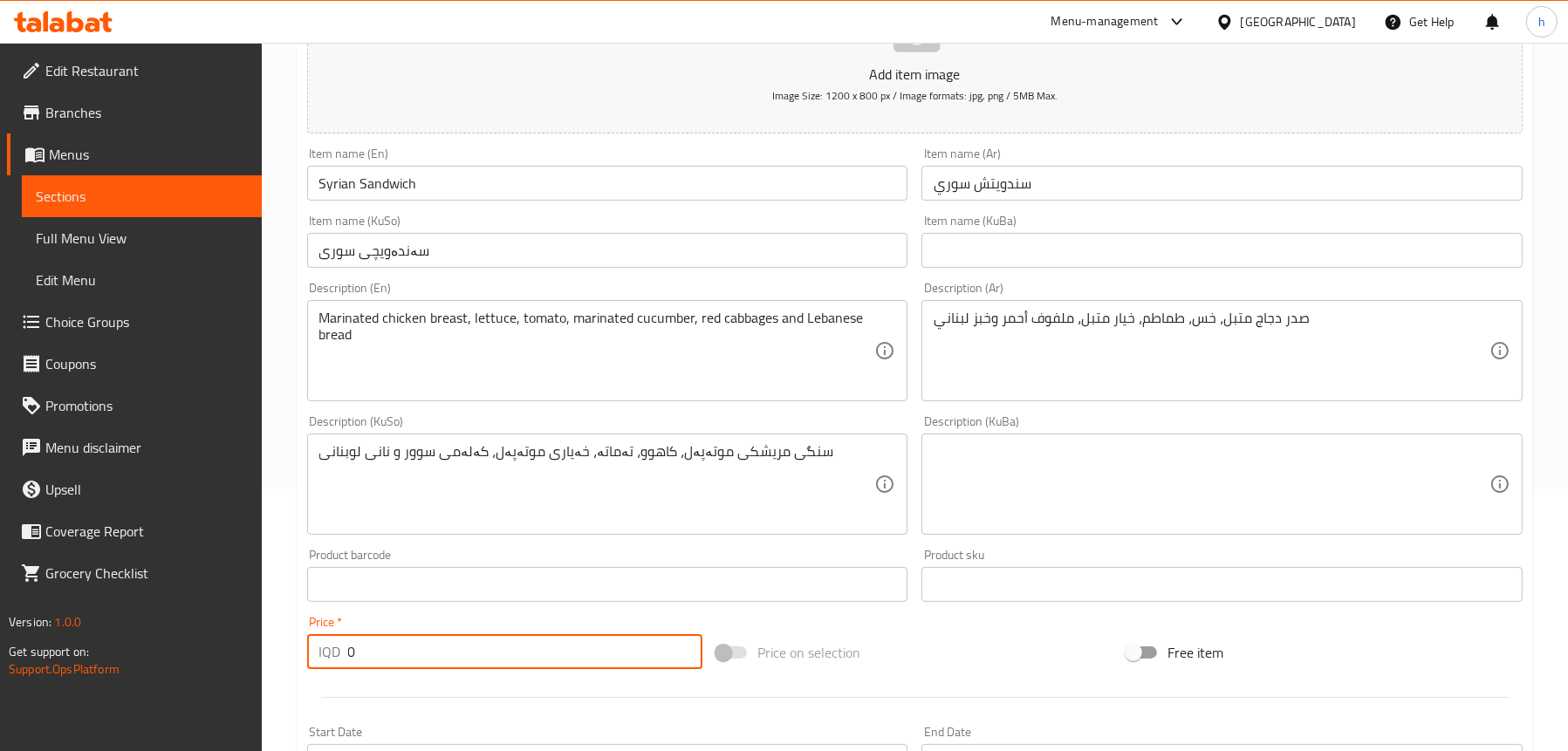
click at [427, 649] on input "0" at bounding box center [526, 651] width 355 height 35
paste input "200"
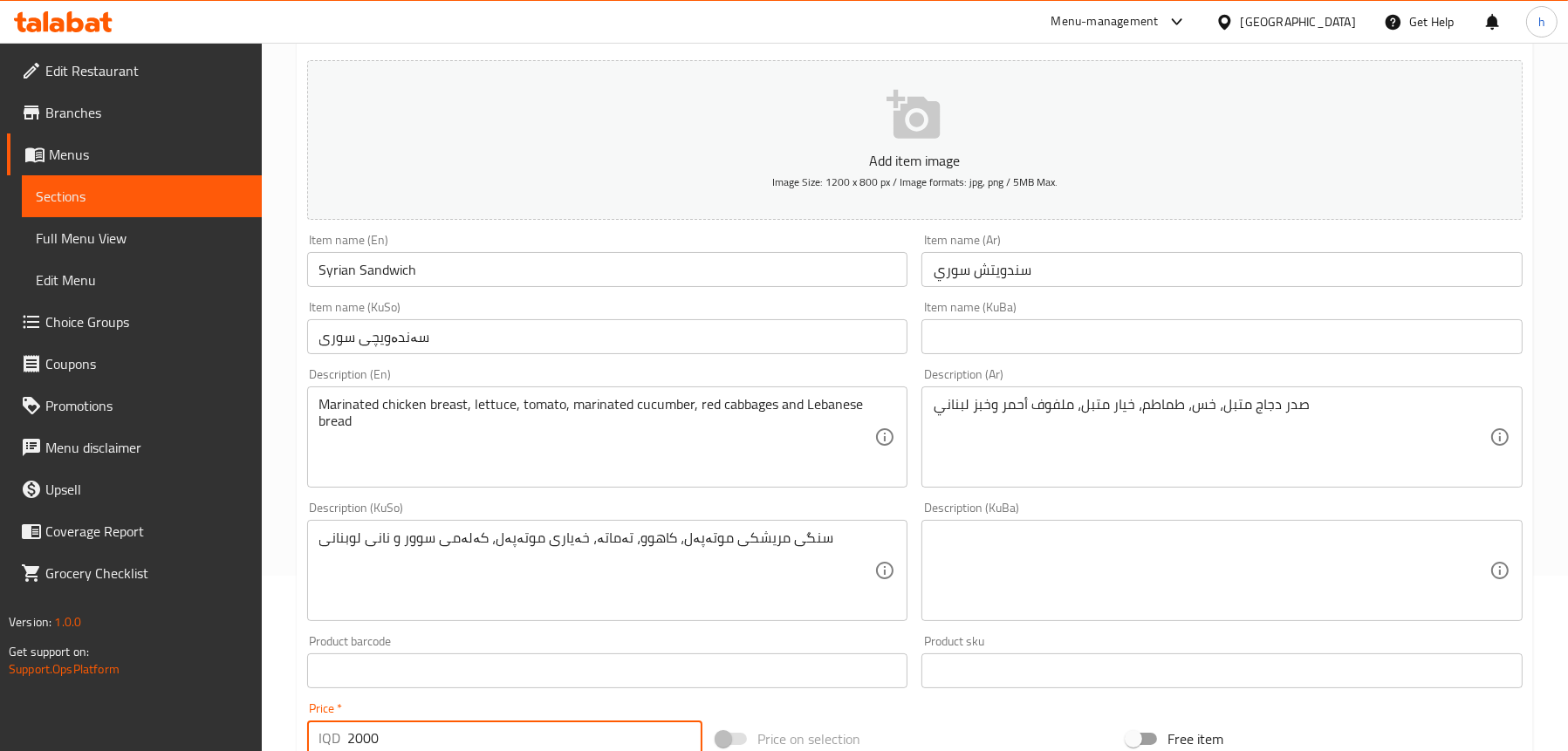
scroll to position [0, 0]
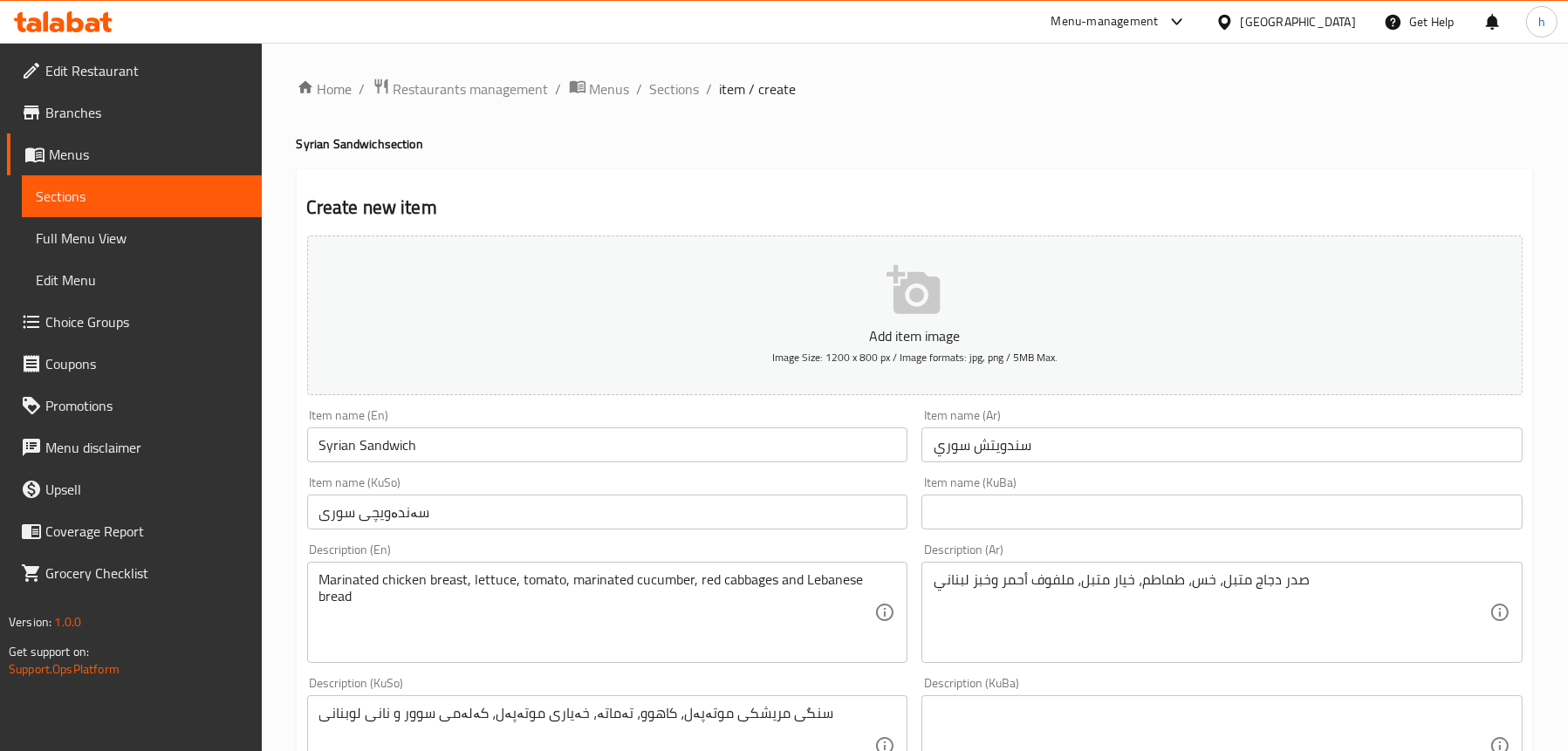
type input "2000"
click at [870, 314] on button "Add item image Image Size: 1200 x 800 px / Image formats: jpg, png / 5MB Max." at bounding box center [915, 314] width 1216 height 159
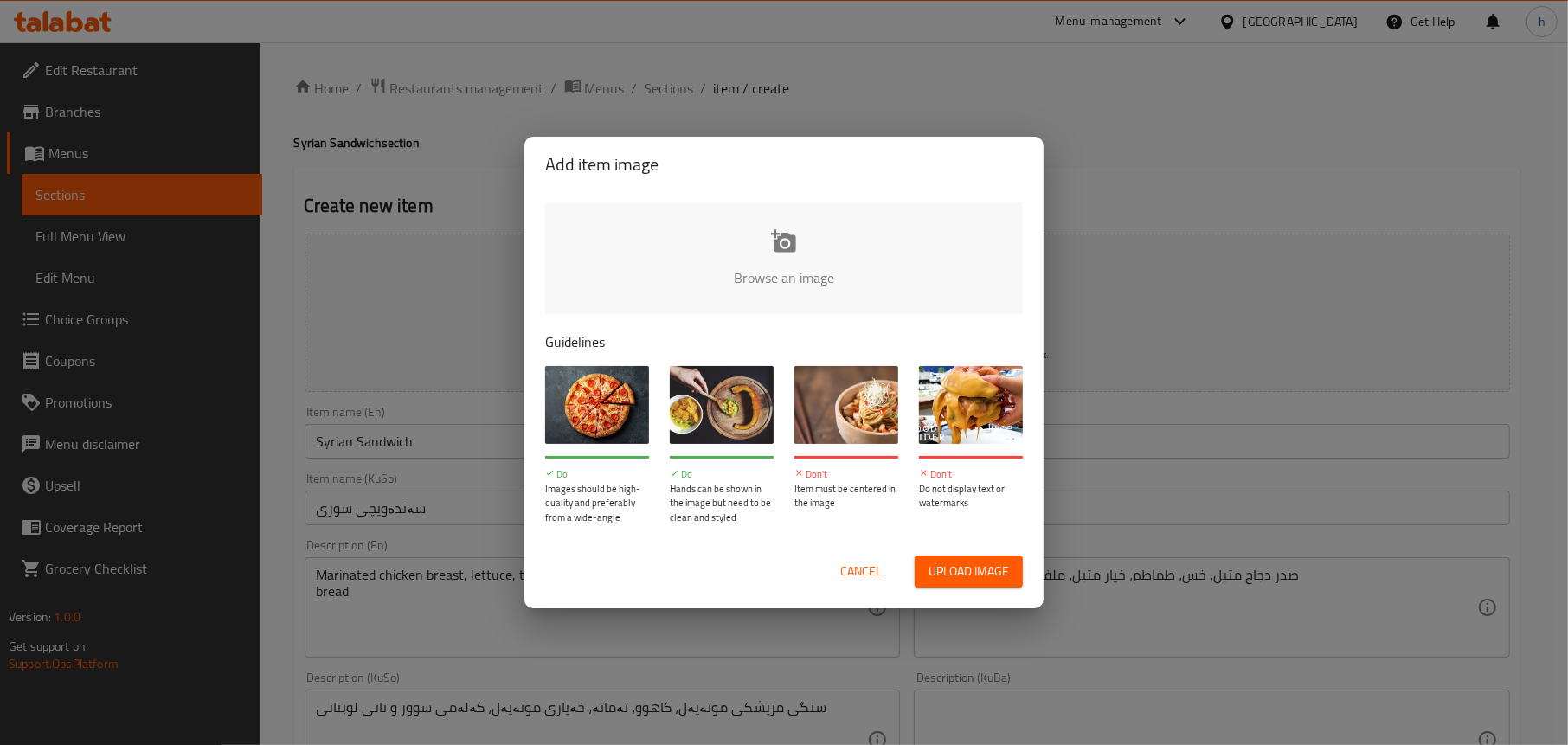
click at [718, 241] on input "file" at bounding box center [1368, 283] width 1648 height 162
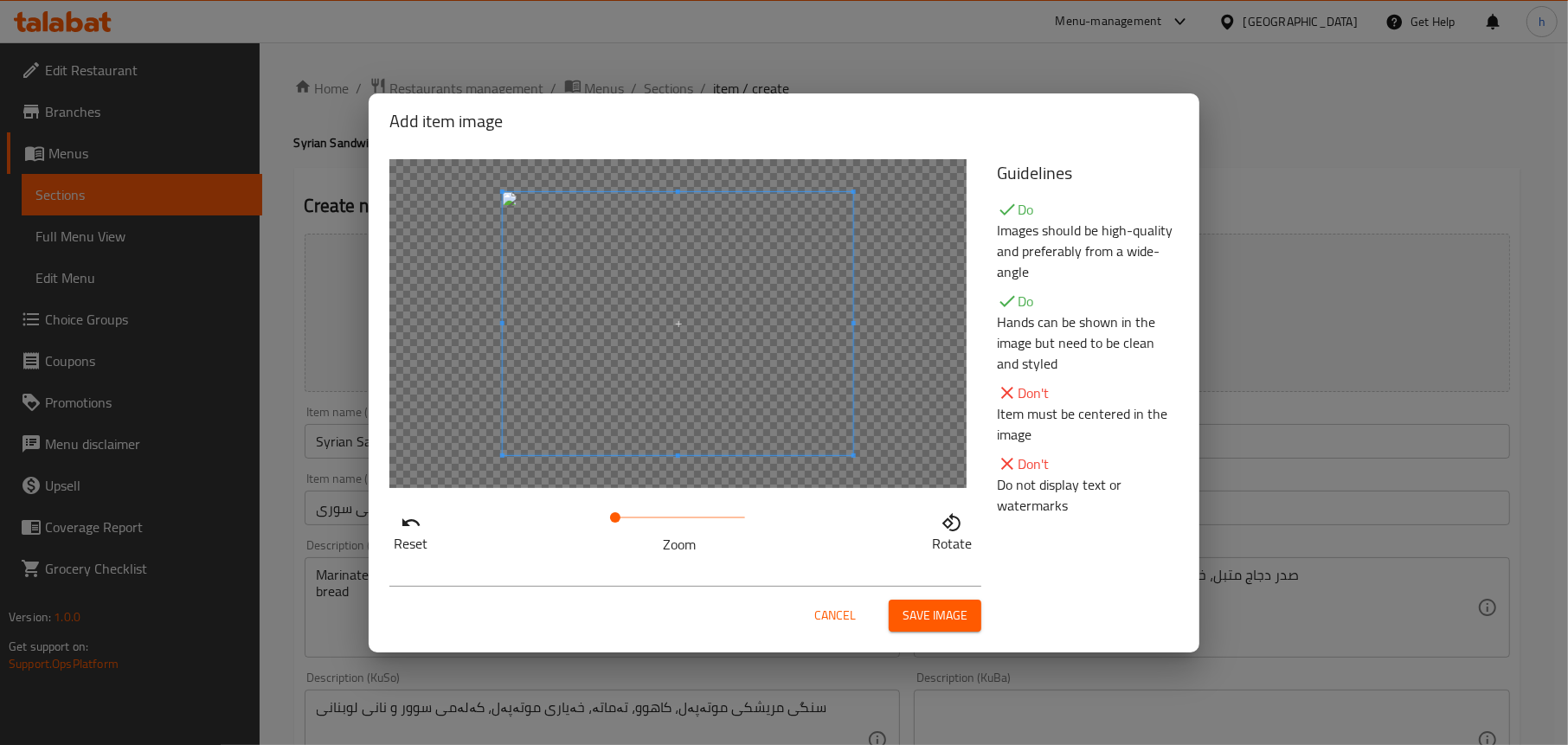
click at [958, 620] on span "Save image" at bounding box center [935, 616] width 64 height 21
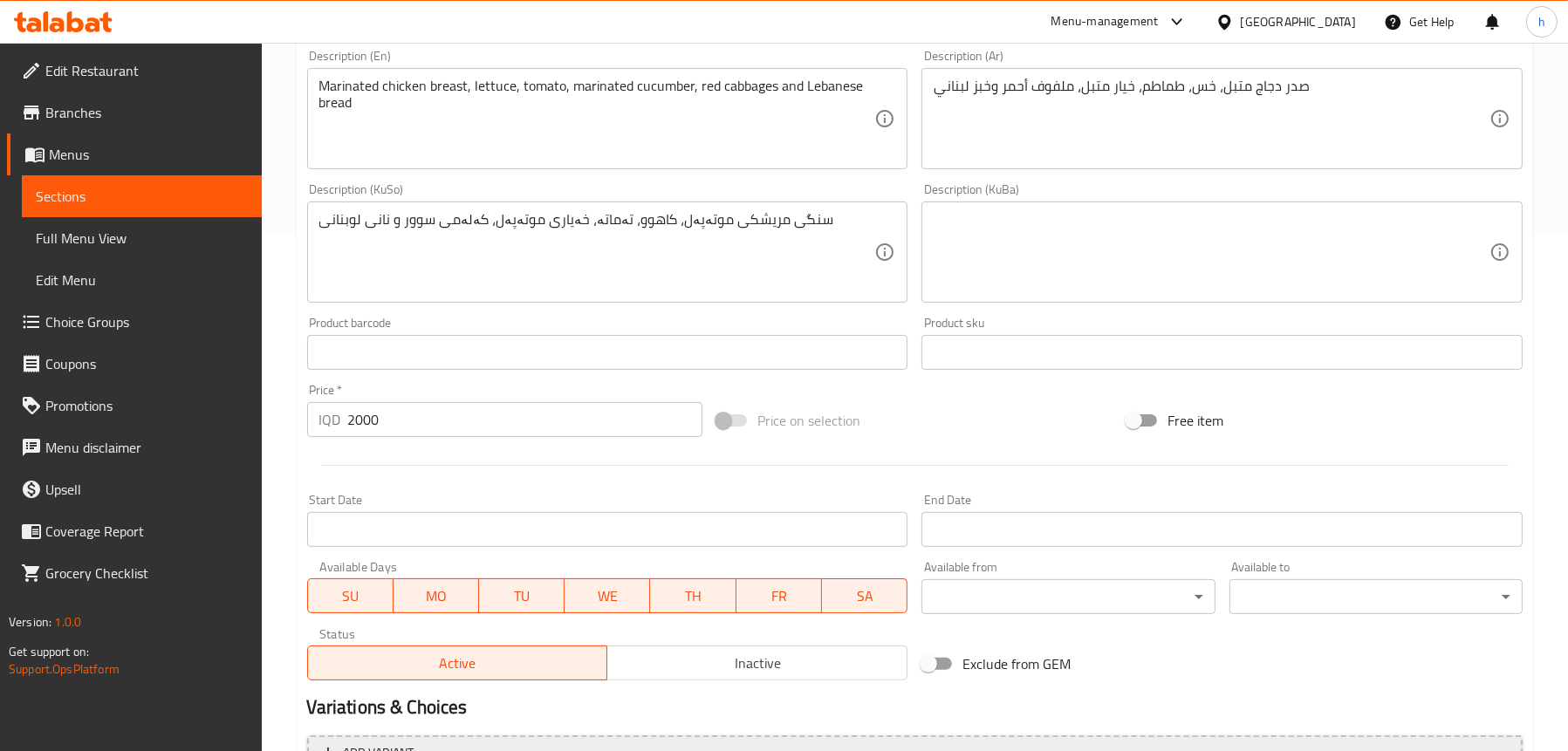
scroll to position [698, 0]
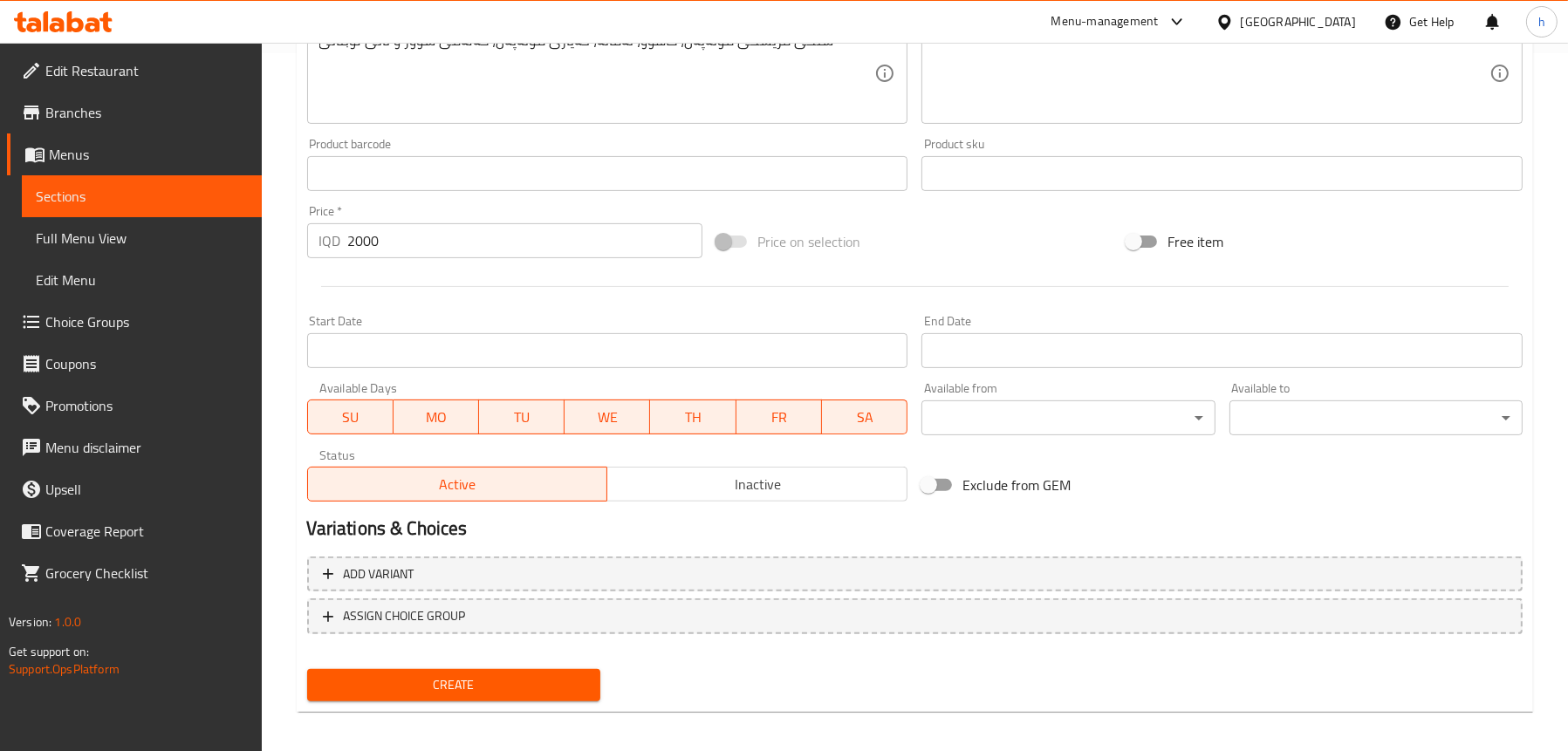
click at [471, 680] on span "Create" at bounding box center [453, 685] width 265 height 21
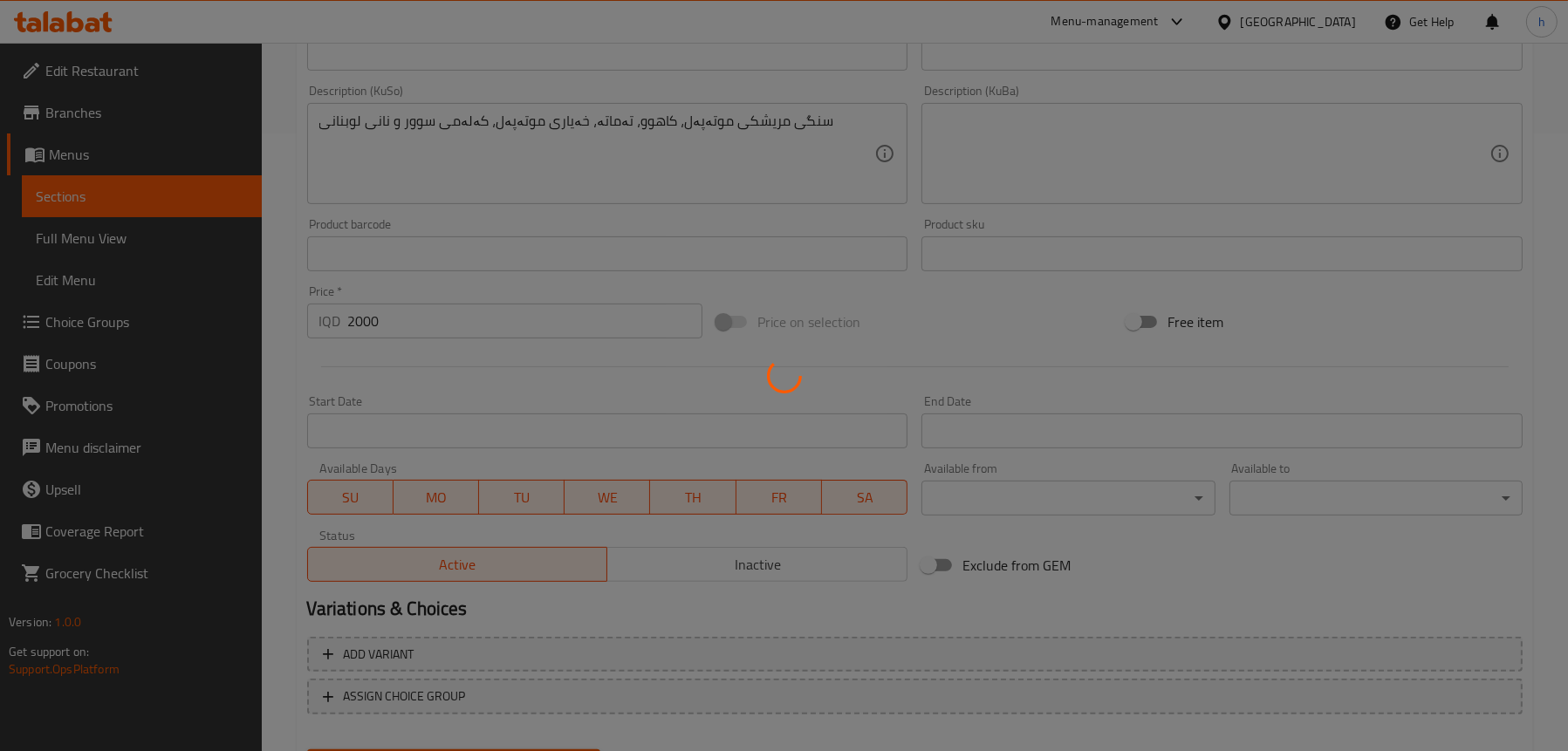
scroll to position [524, 0]
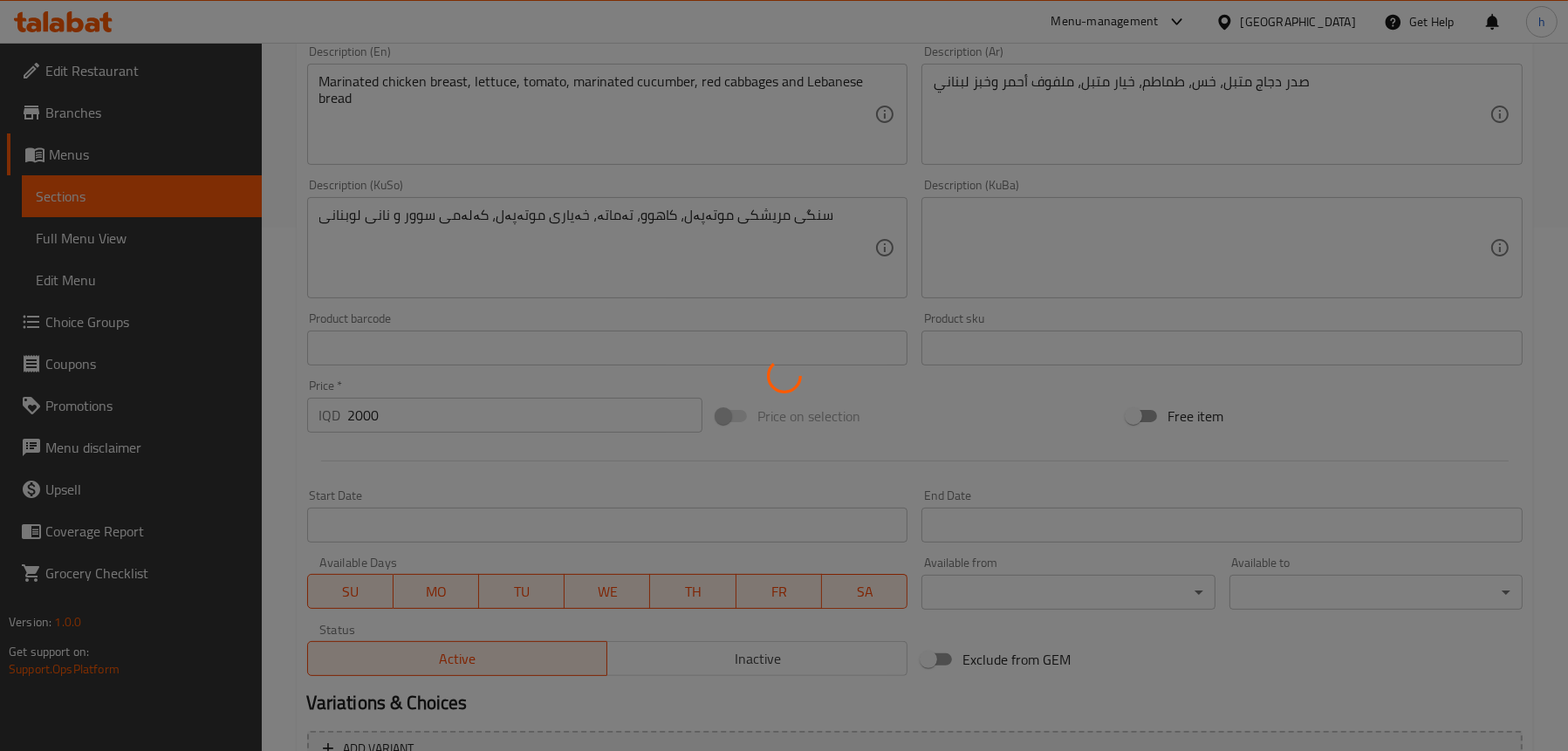
type input "0"
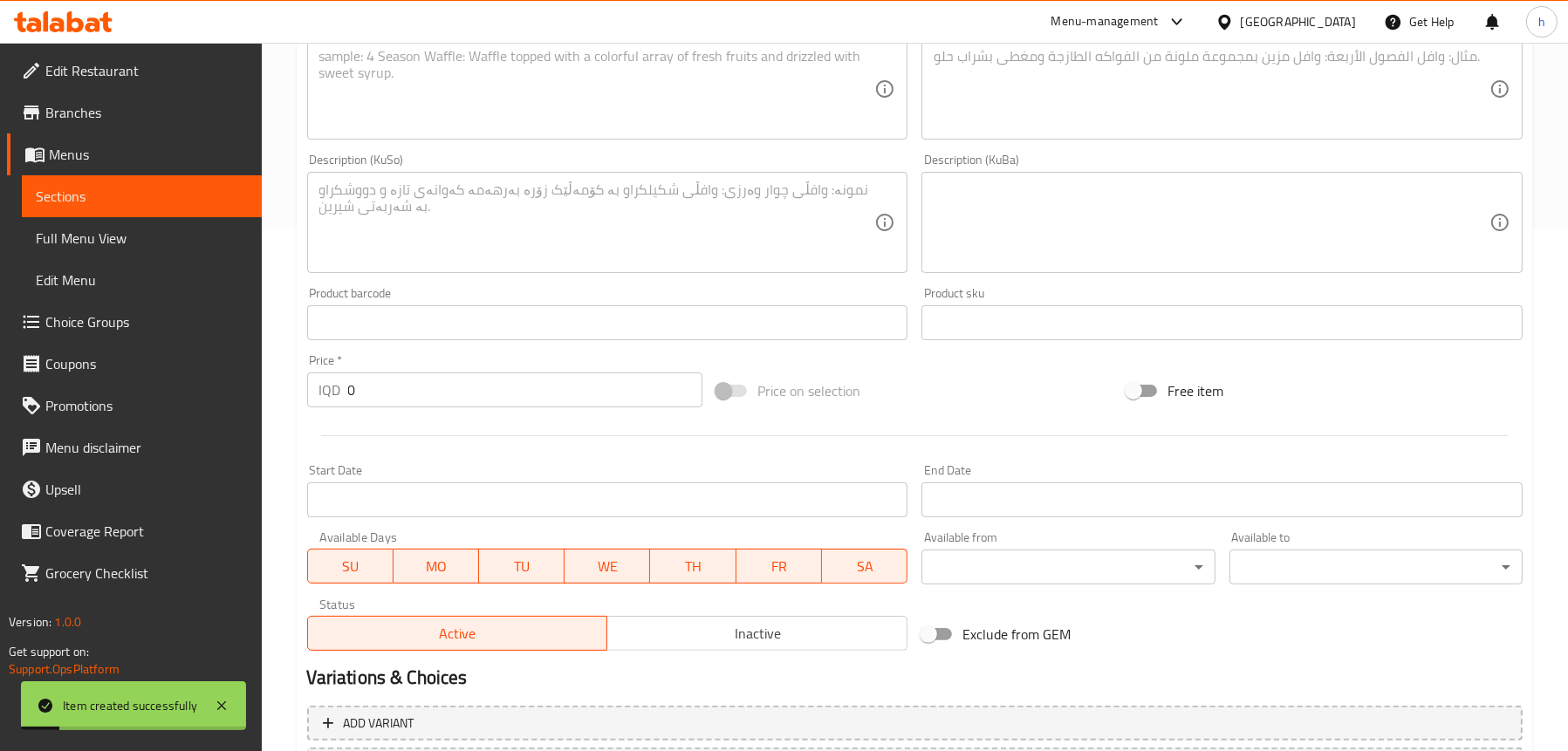
click at [97, 194] on span "Sections" at bounding box center [142, 197] width 212 height 21
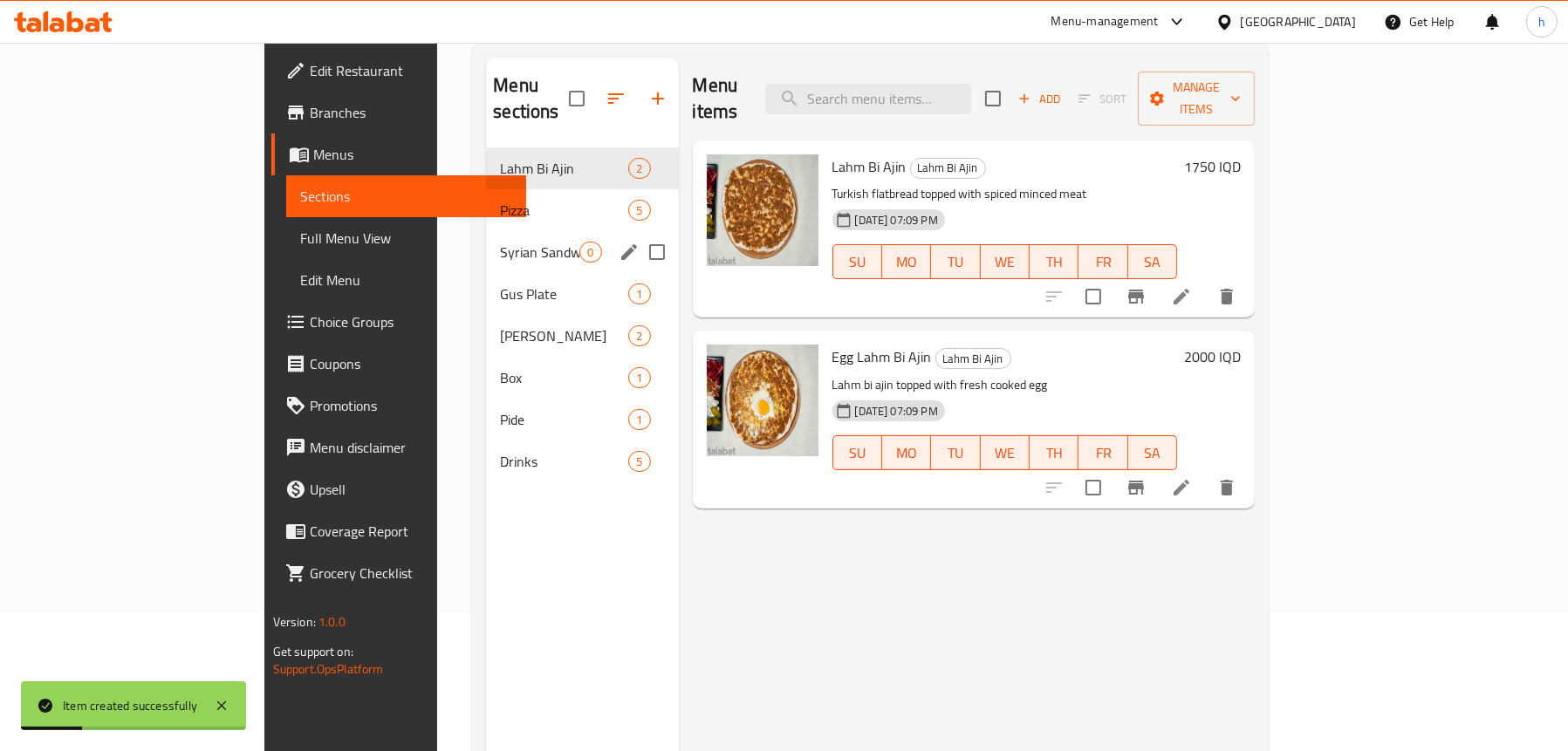
scroll to position [70, 0]
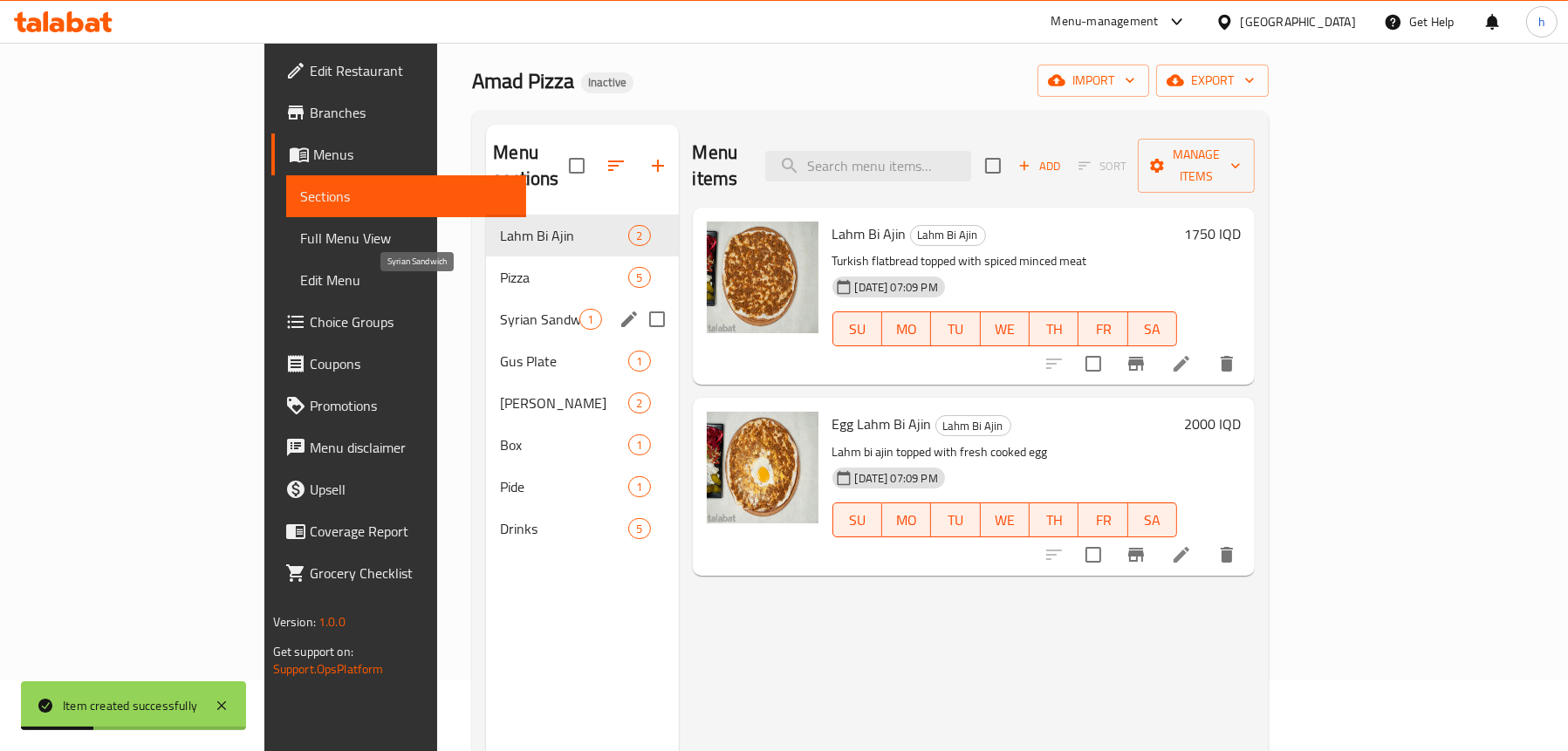
click at [500, 309] on span "Syrian Sandwich" at bounding box center [539, 320] width 79 height 21
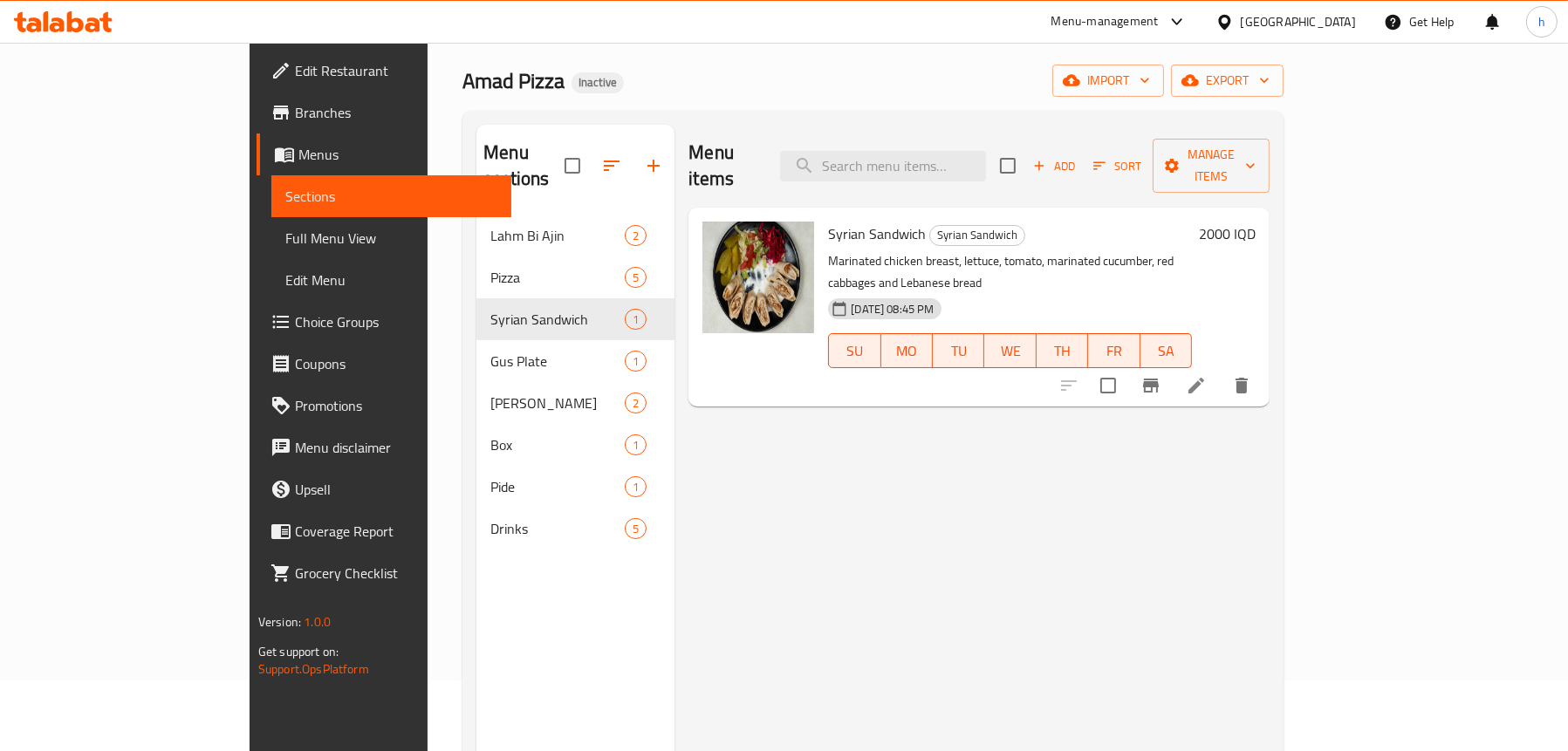
click at [1207, 375] on icon at bounding box center [1196, 386] width 21 height 21
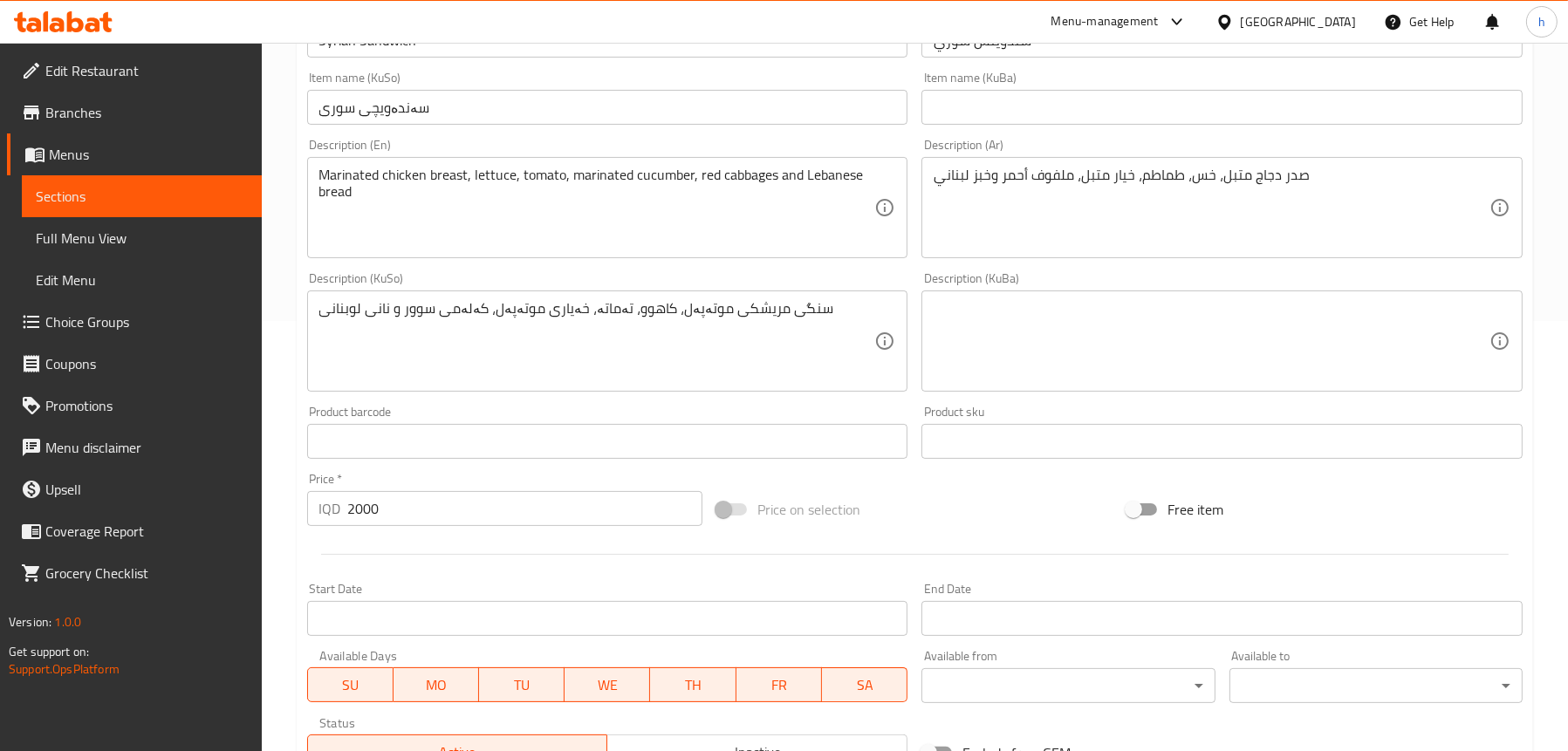
scroll to position [437, 0]
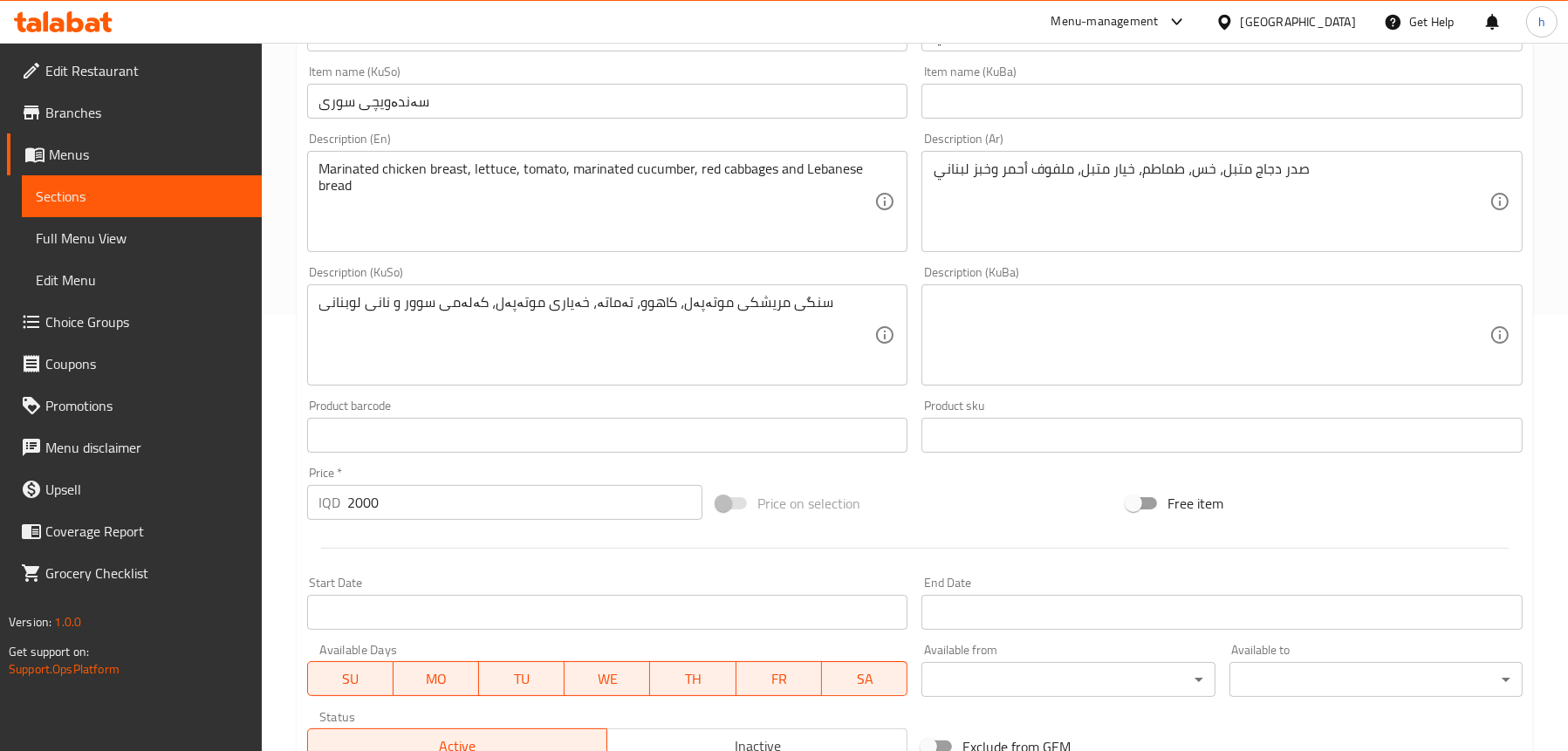
click at [49, 197] on span "Sections" at bounding box center [142, 197] width 212 height 21
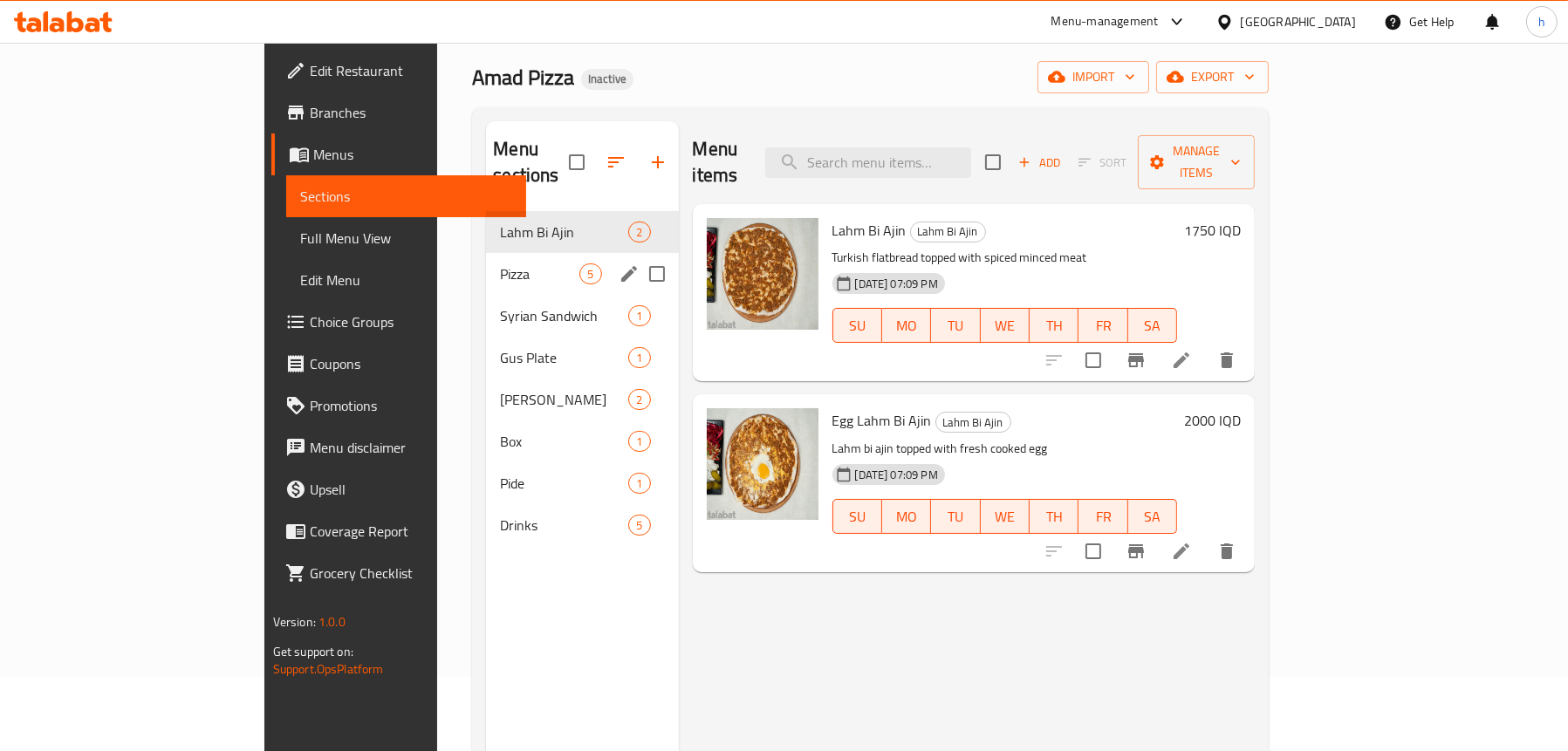
scroll to position [70, 0]
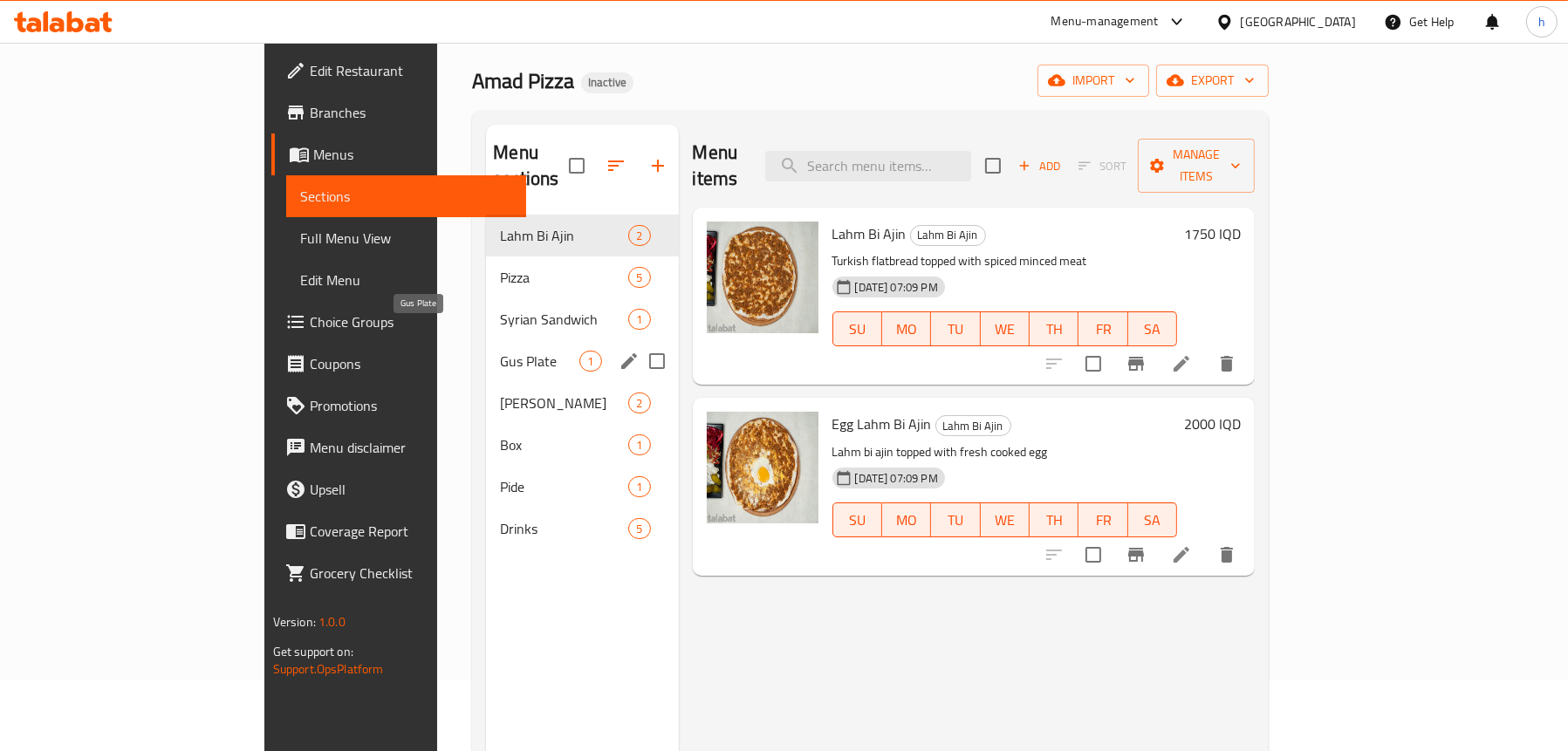
click at [500, 351] on span "Gus Plate" at bounding box center [539, 362] width 79 height 21
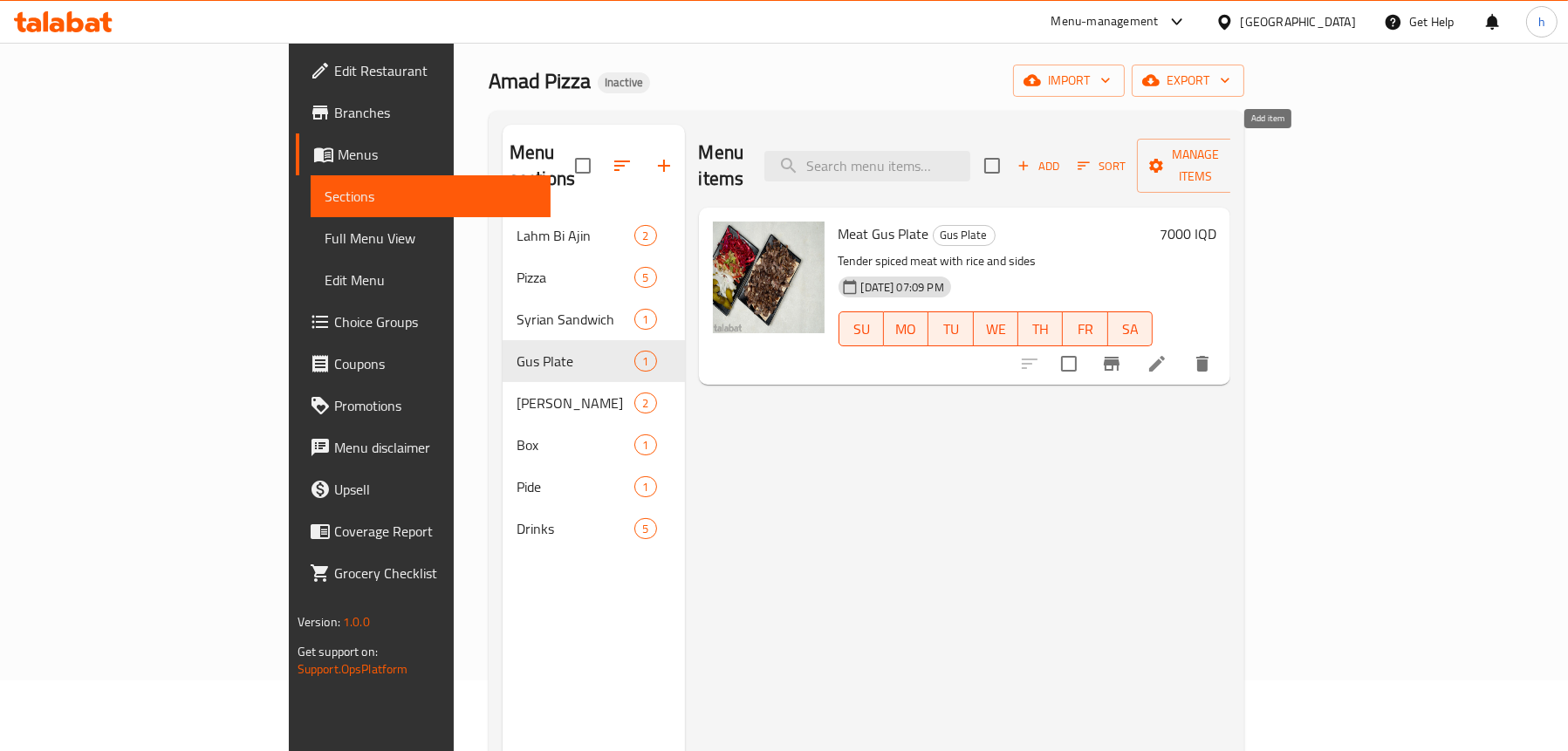
click at [1062, 156] on span "Add" at bounding box center [1038, 166] width 47 height 20
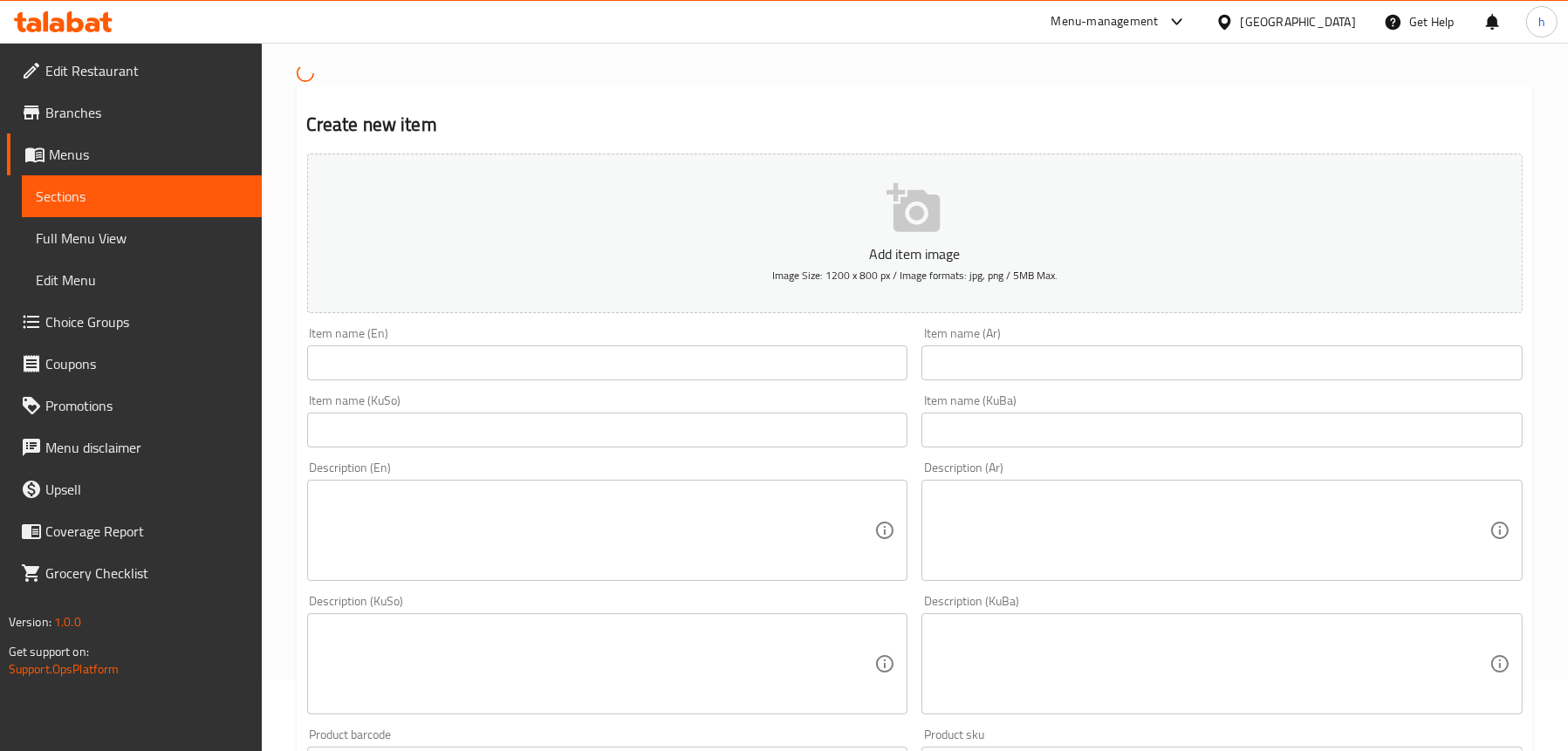
click at [487, 363] on input "text" at bounding box center [608, 363] width 601 height 35
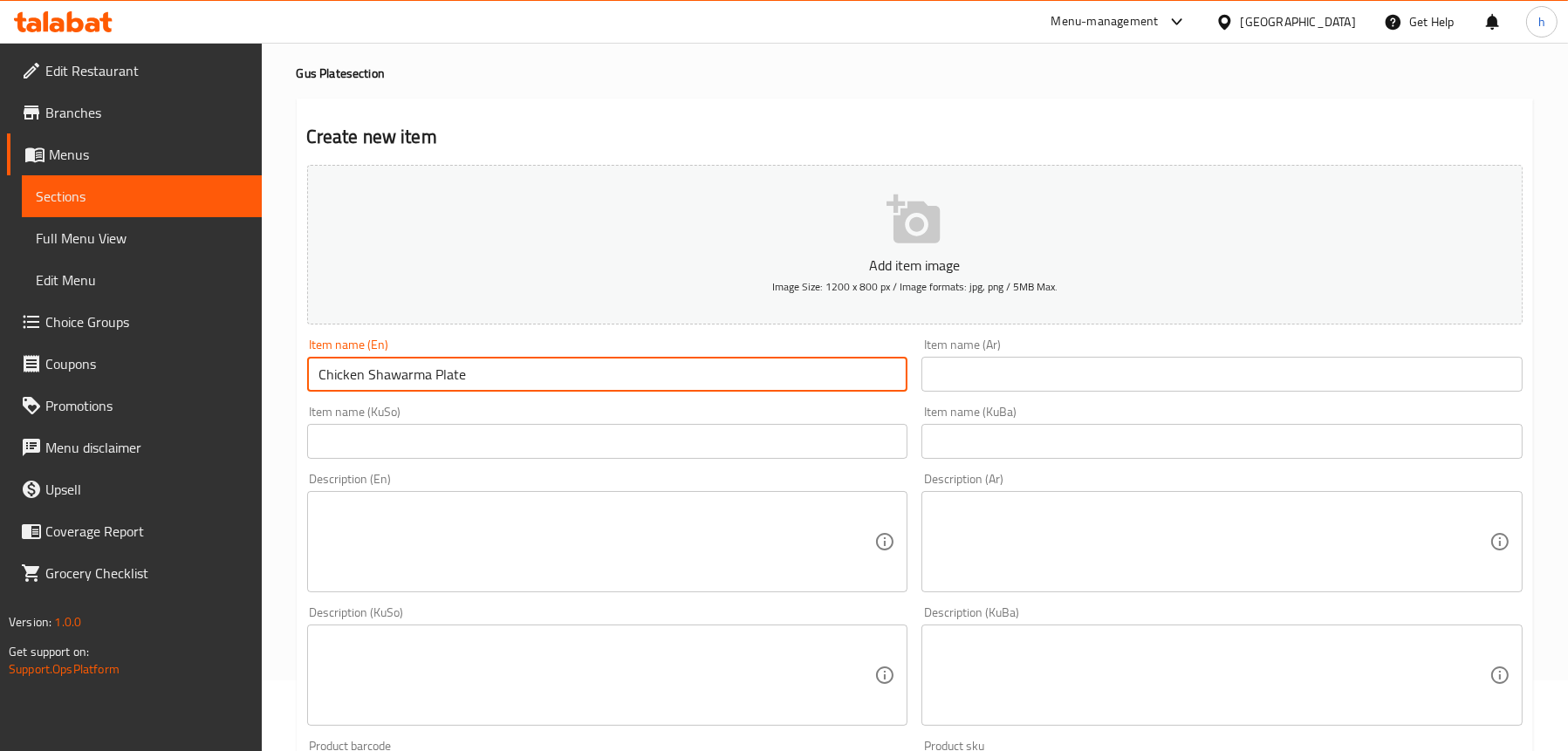
type input "Chicken Shawarma Plate"
click at [1125, 359] on input "text" at bounding box center [1221, 374] width 601 height 35
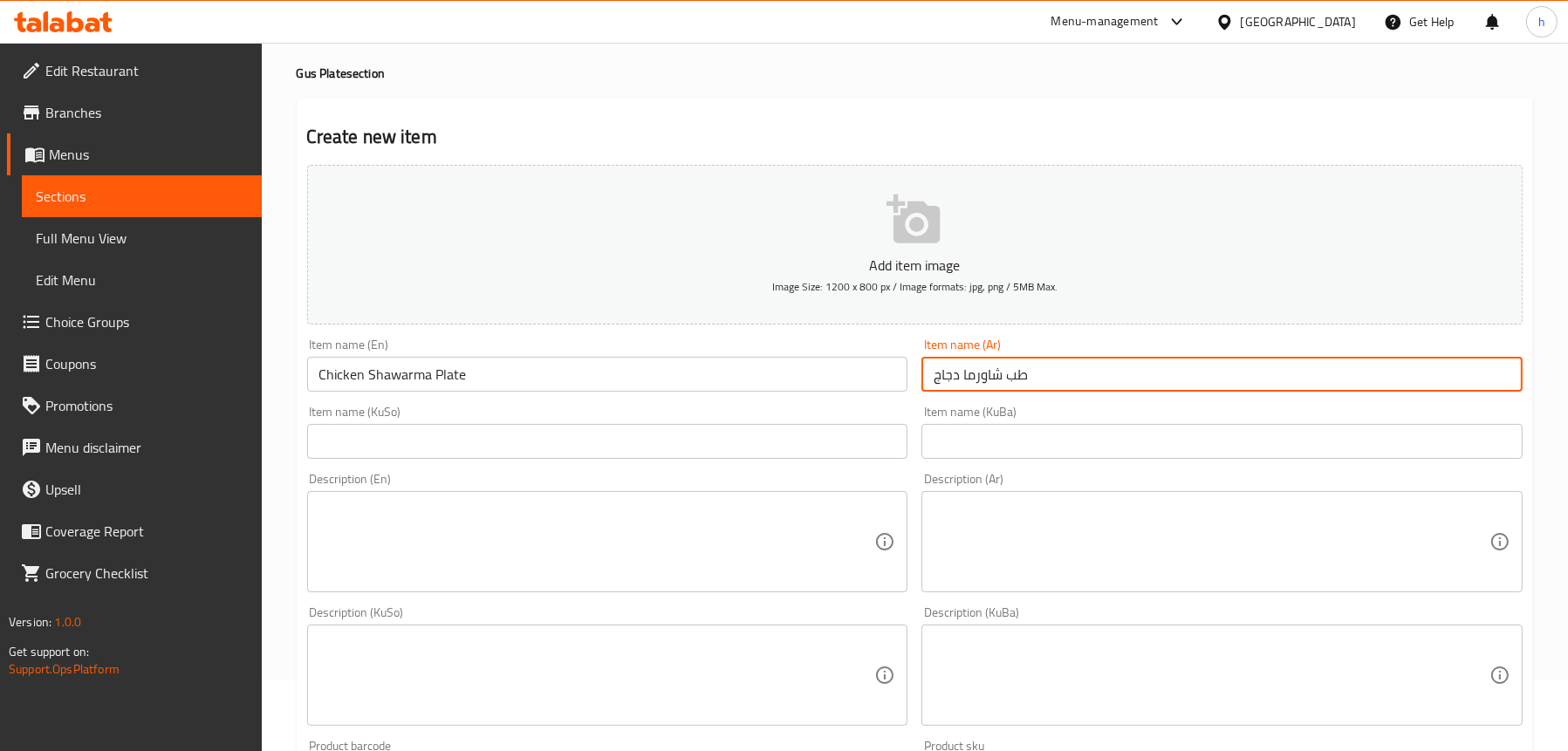
click at [1006, 375] on input "طب شاورما دجاج" at bounding box center [1221, 374] width 601 height 35
type input "طبق شاورما دجاج"
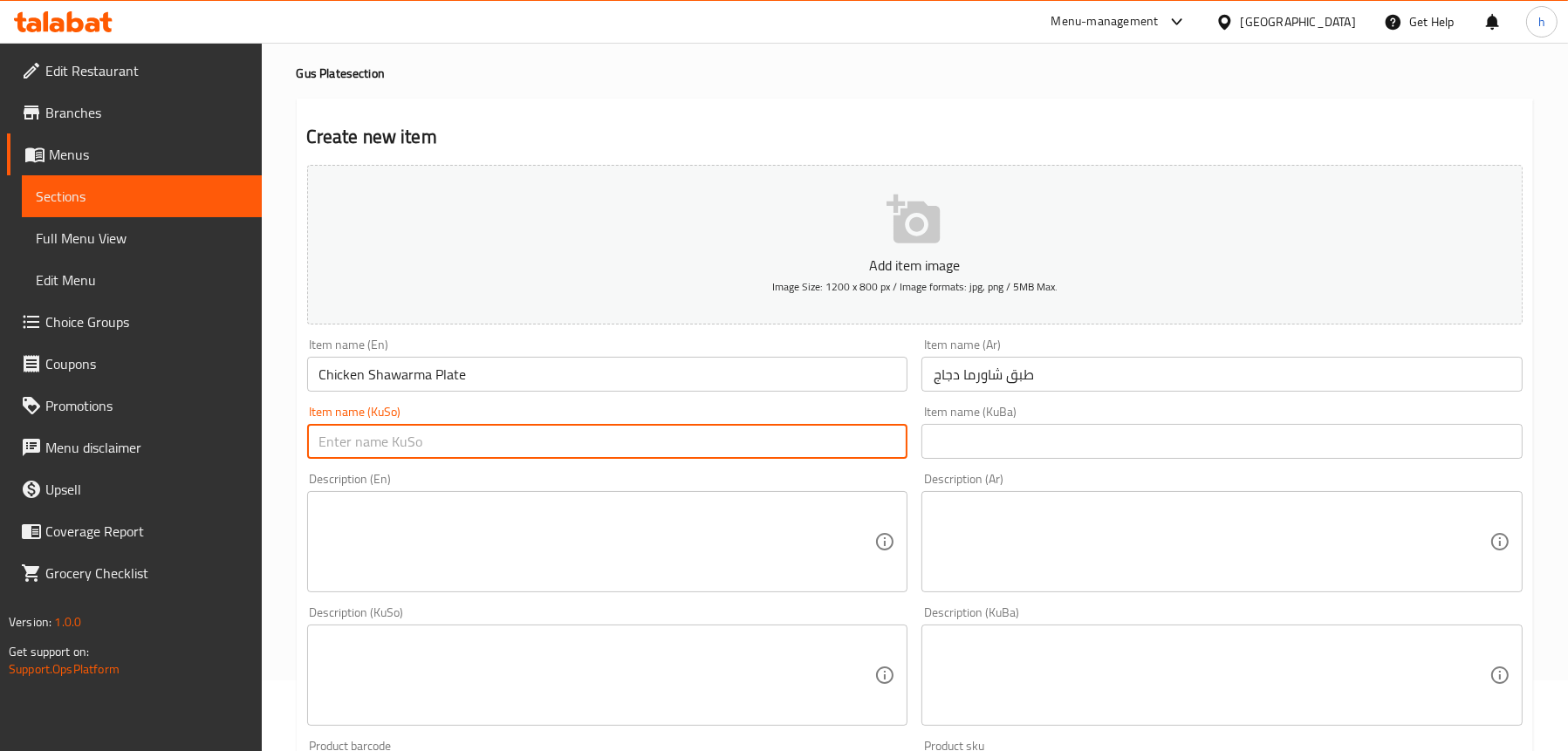
click at [703, 446] on input "text" at bounding box center [608, 441] width 601 height 35
type input "قاپێ شاورمەی مریشک"
click at [457, 536] on textarea at bounding box center [598, 542] width 556 height 83
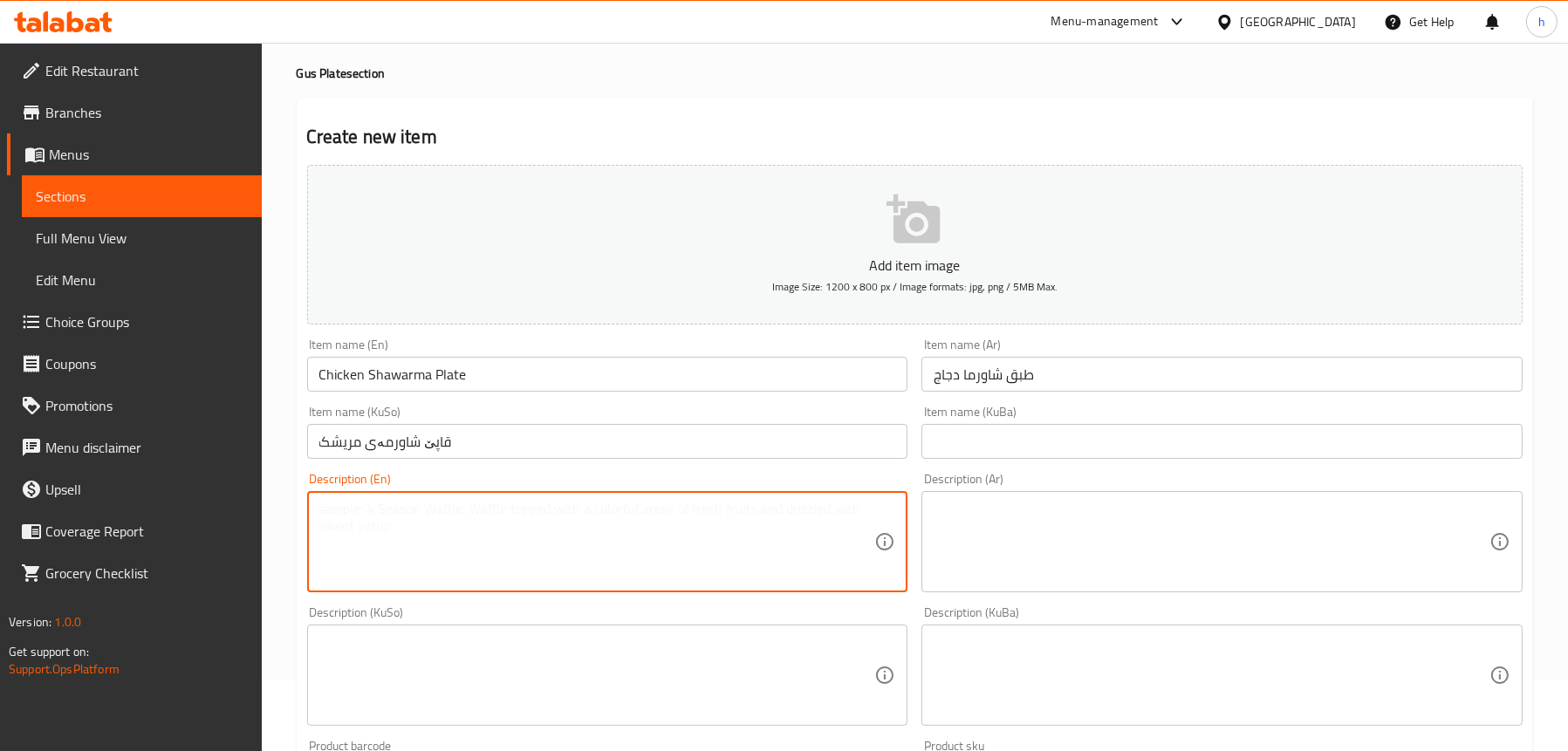
paste textarea "Marinated chicken breast, Lebanese bread, red cabbages, onion, lettuce, tomato …"
type textarea "Marinated chicken breast, Lebanese bread, red cabbages, onion, lettuce, tomato …"
click at [1119, 518] on textarea at bounding box center [1212, 542] width 556 height 83
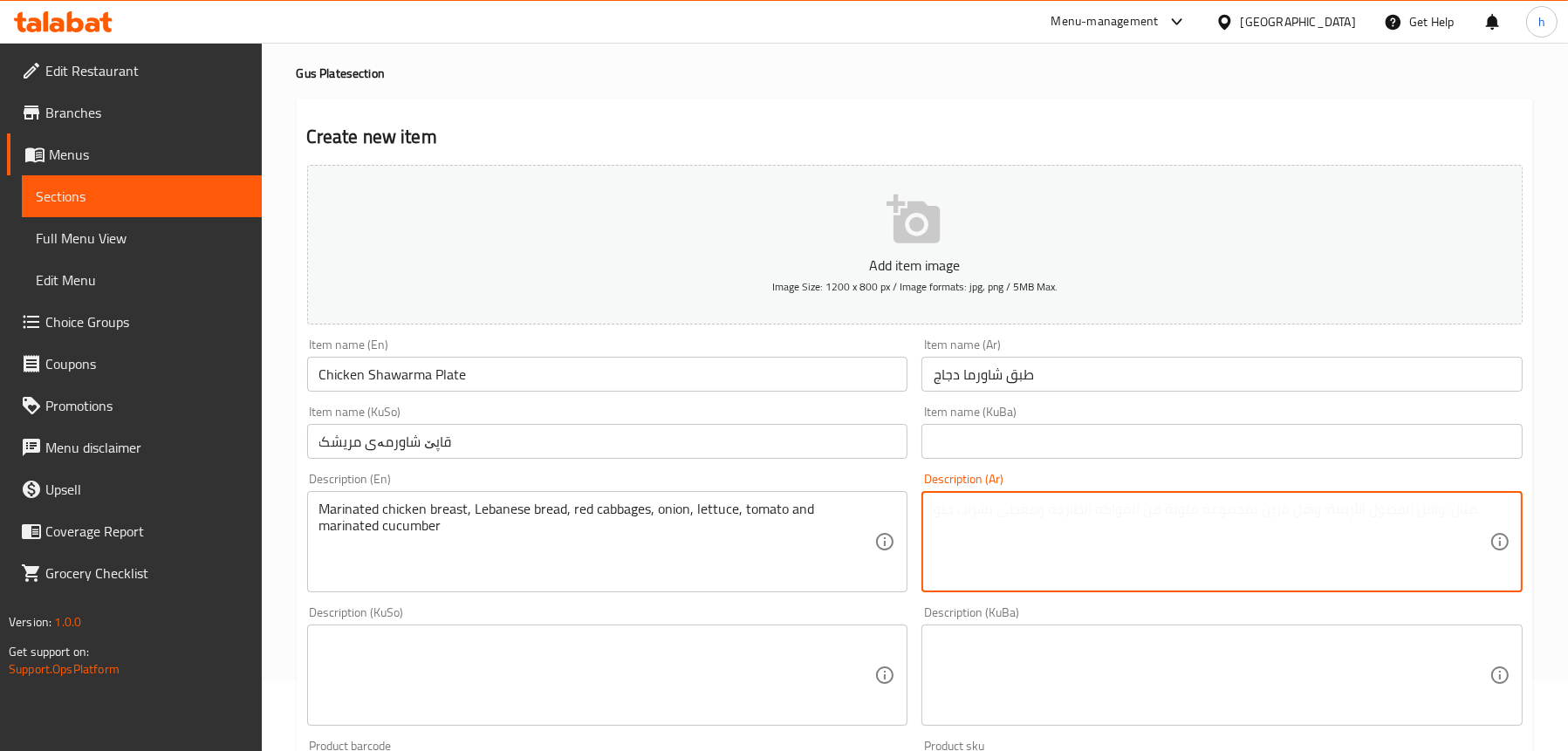
paste textarea "صدر دجاج متبل، خبز لبناني، ملفوف أحمر، بصل، خس، طماطم وخيار متبل"
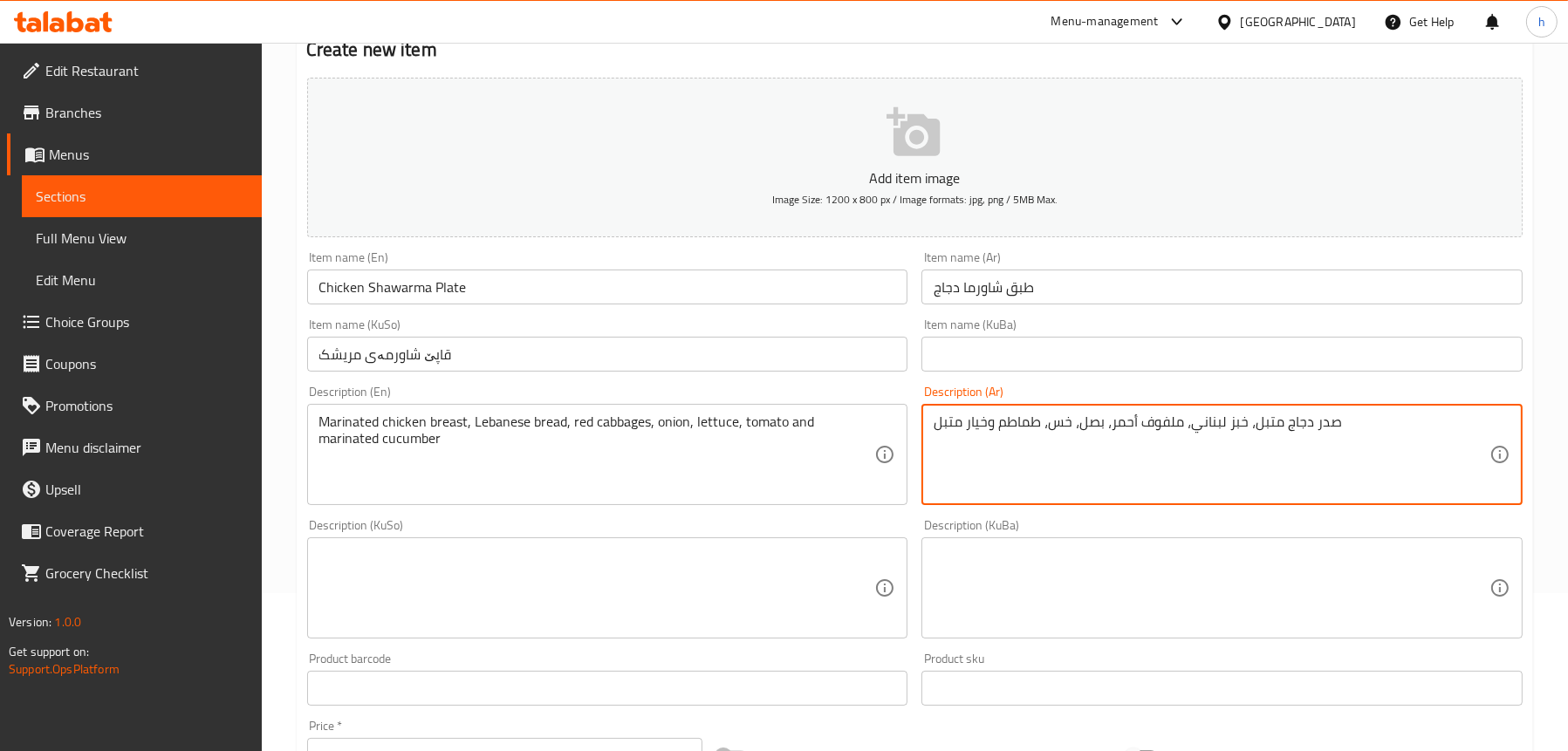
type textarea "صدر دجاج متبل، خبز لبناني، ملفوف أحمر، بصل، خس، طماطم وخيار متبل"
click at [520, 566] on textarea at bounding box center [598, 588] width 556 height 83
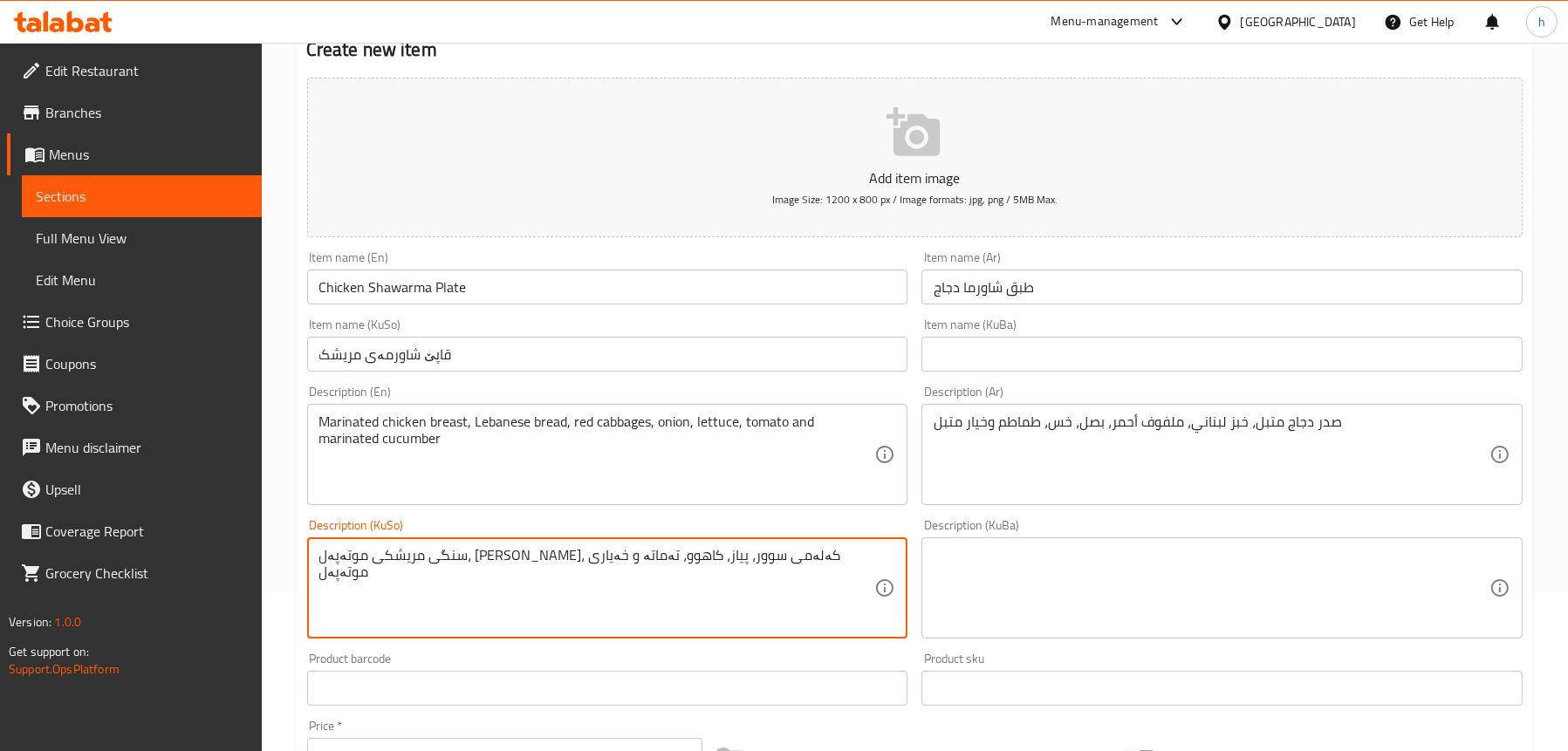
scroll to position [332, 0]
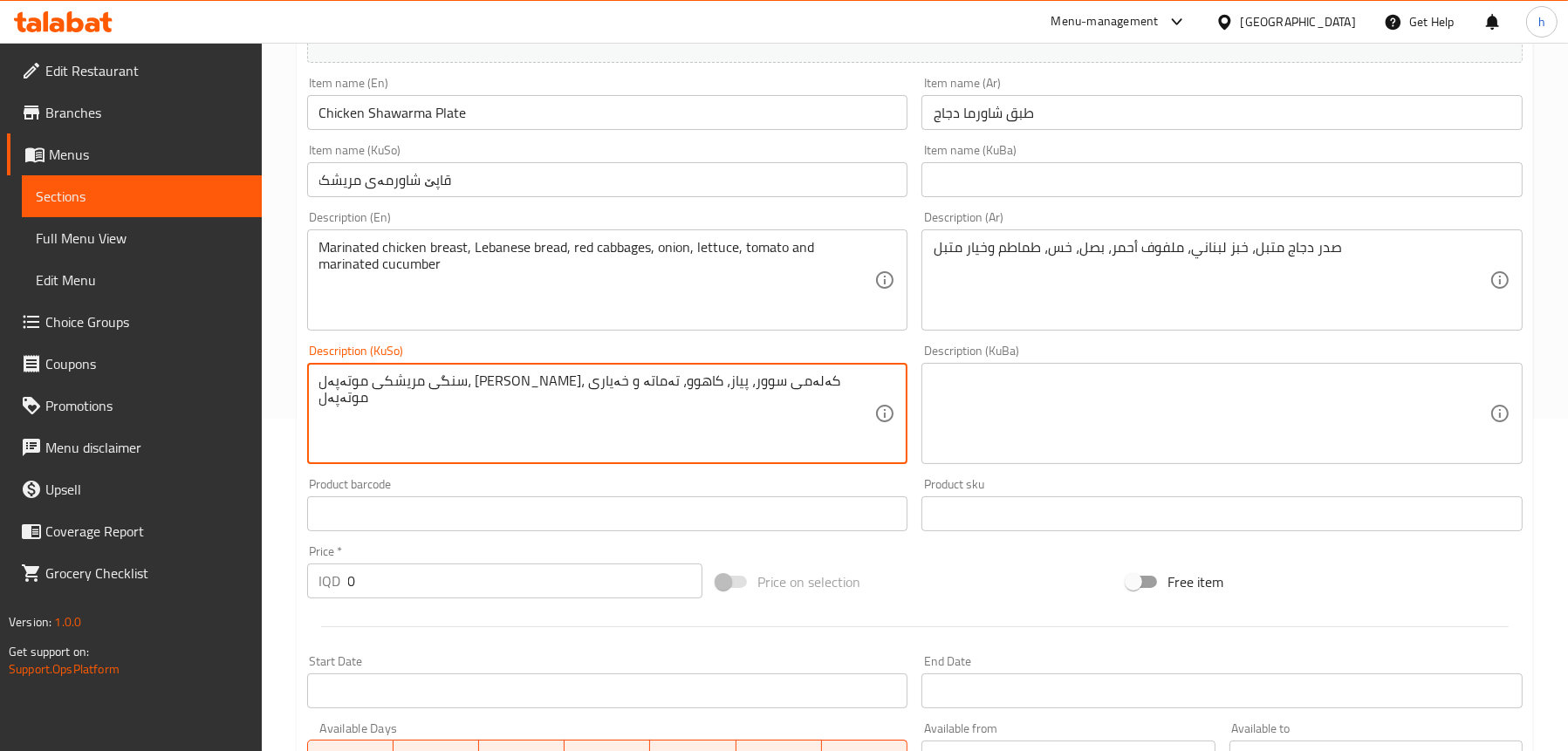
type textarea "سنگی مریشکی موتەپەل، [PERSON_NAME]، کەلەمی سوور، پیاز، کاهوو، تەماتە و خەیاری م…"
click at [432, 586] on input "0" at bounding box center [526, 581] width 355 height 35
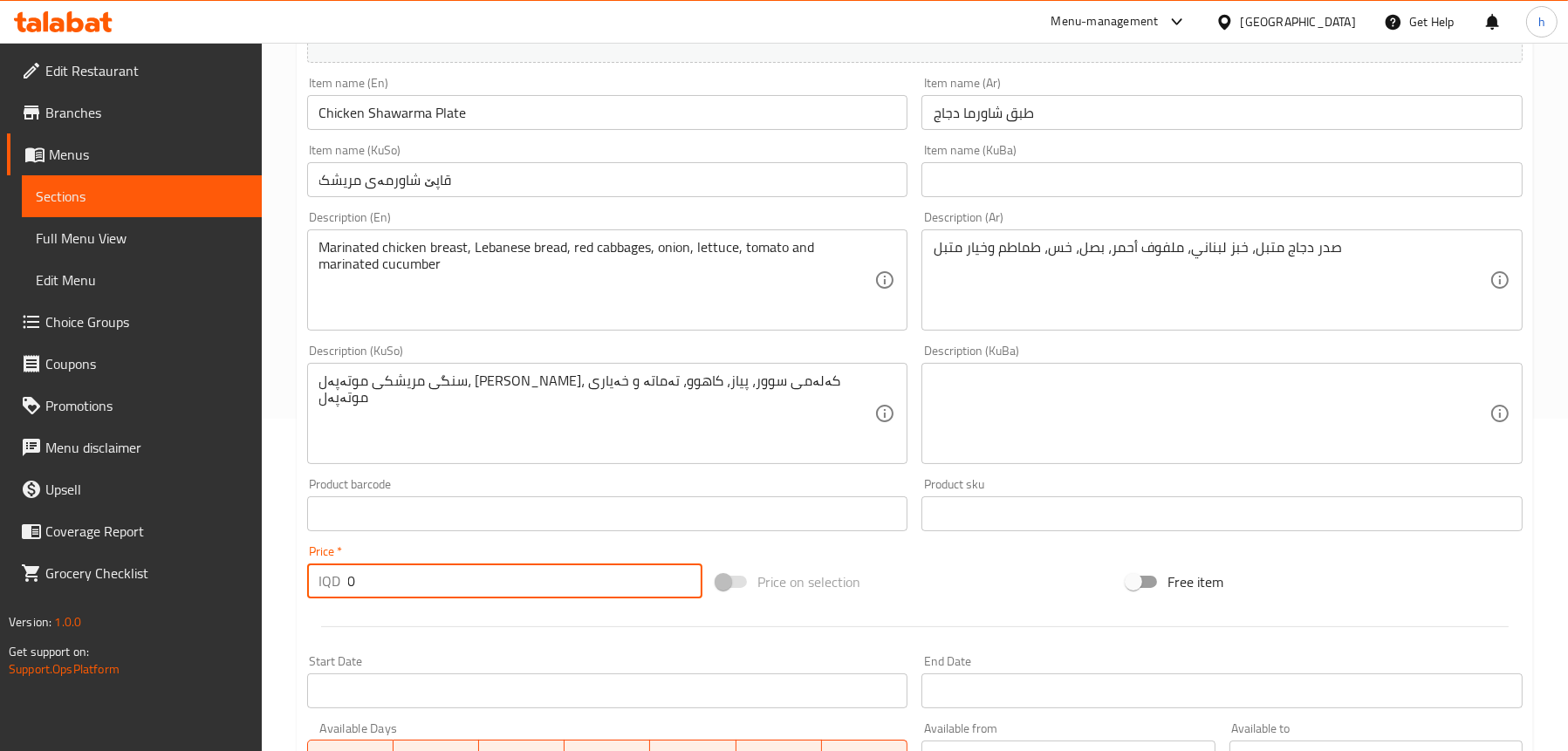
click at [432, 586] on input "0" at bounding box center [526, 581] width 355 height 35
paste input "500"
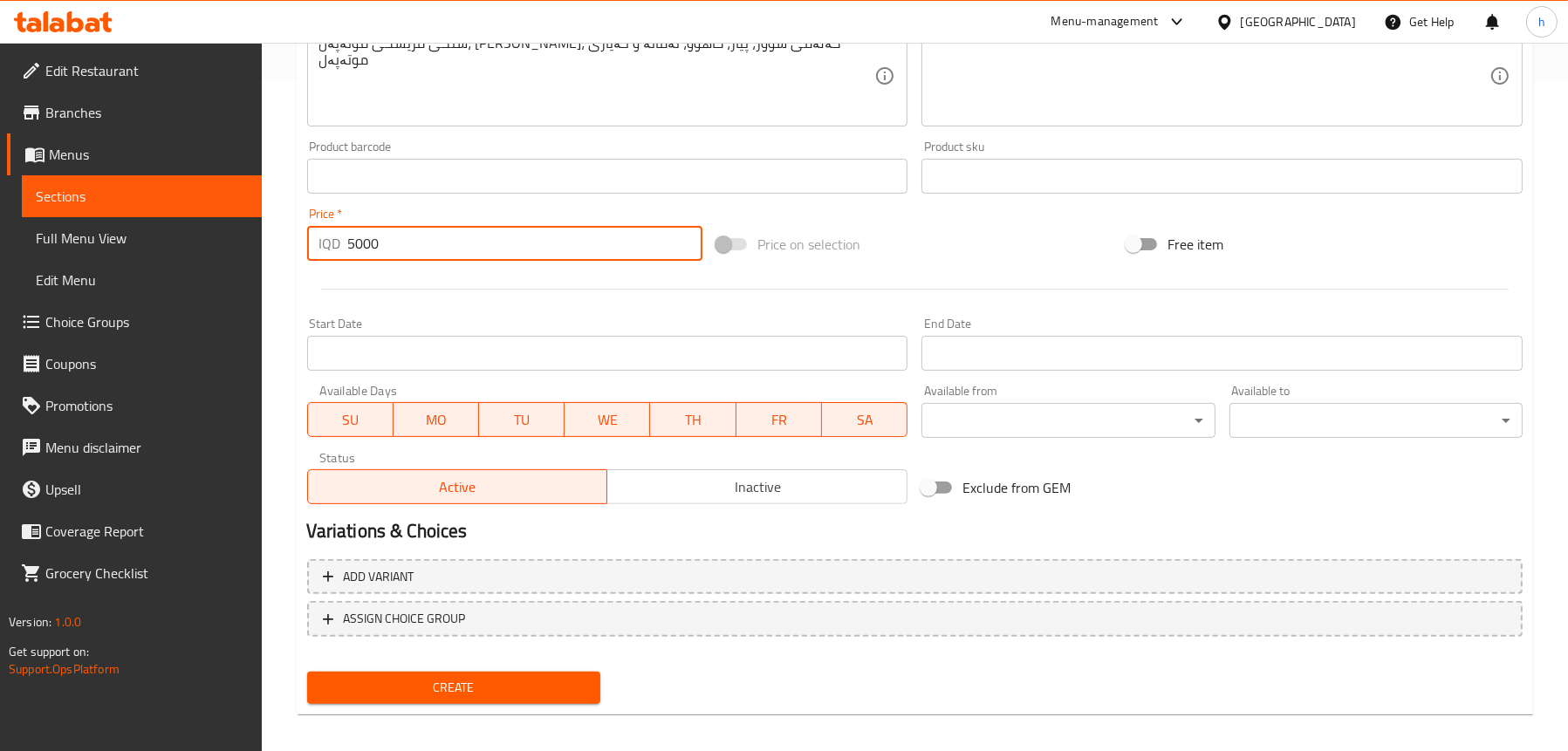
scroll to position [682, 0]
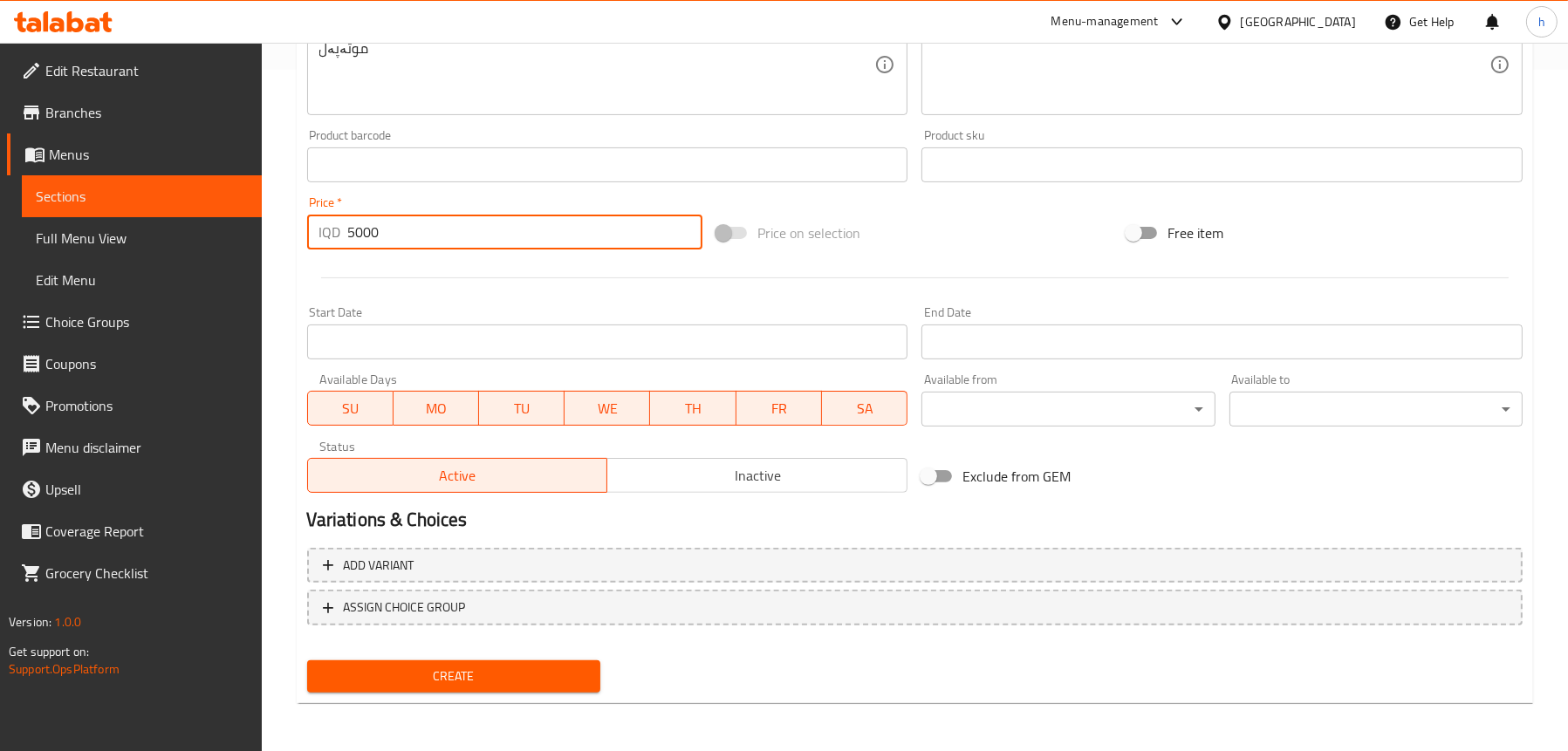
type input "5000"
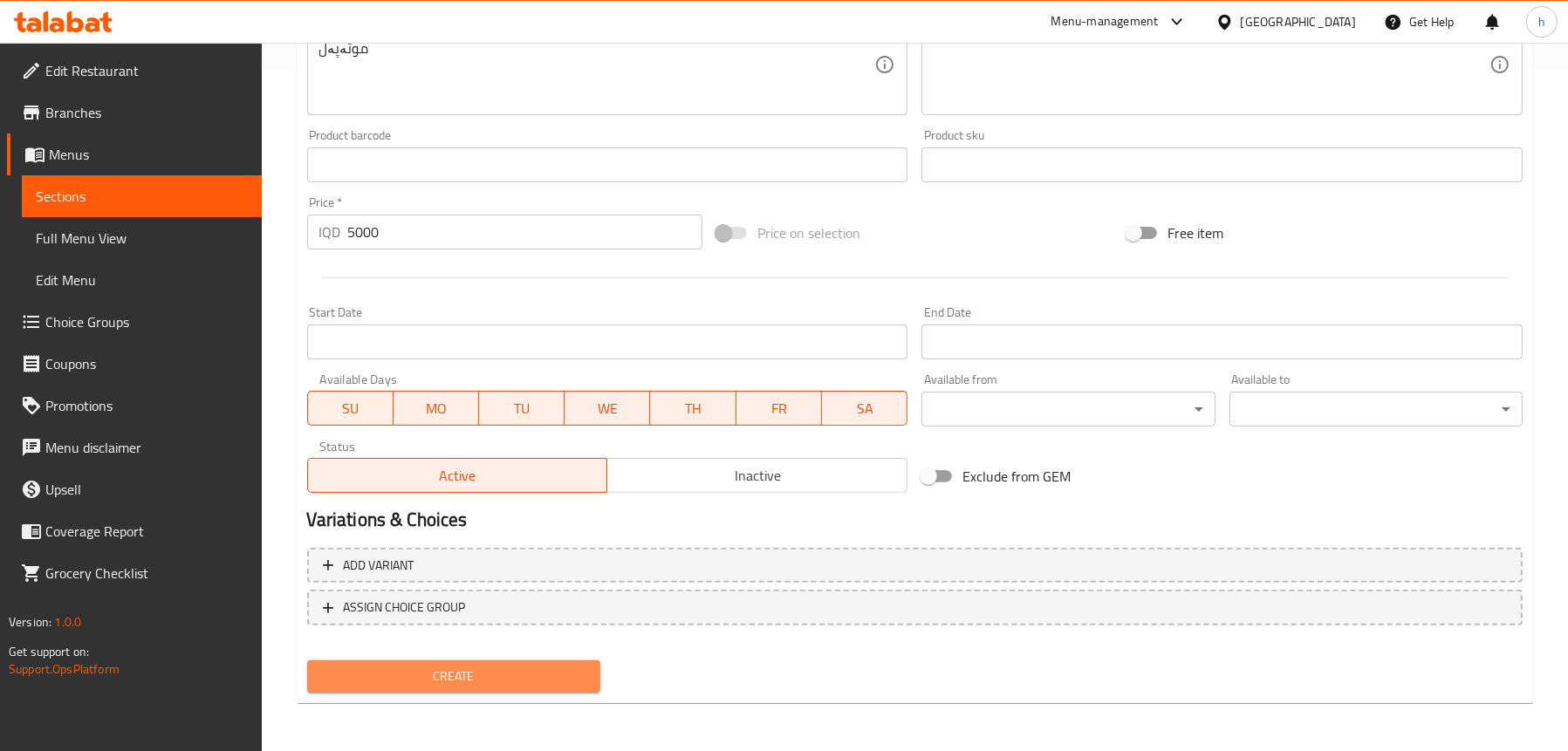
click at [432, 665] on span "Create" at bounding box center [453, 676] width 265 height 21
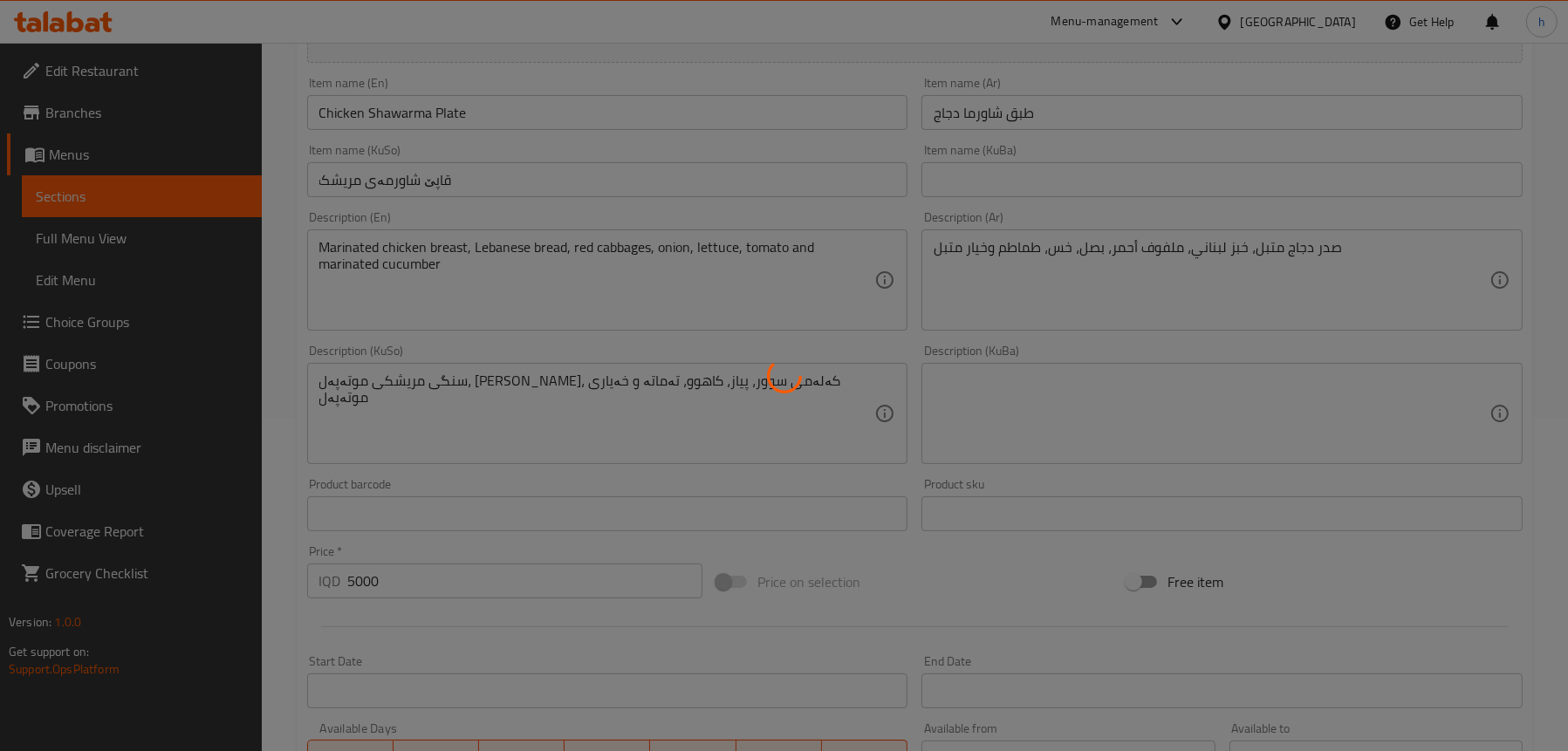
type input "0"
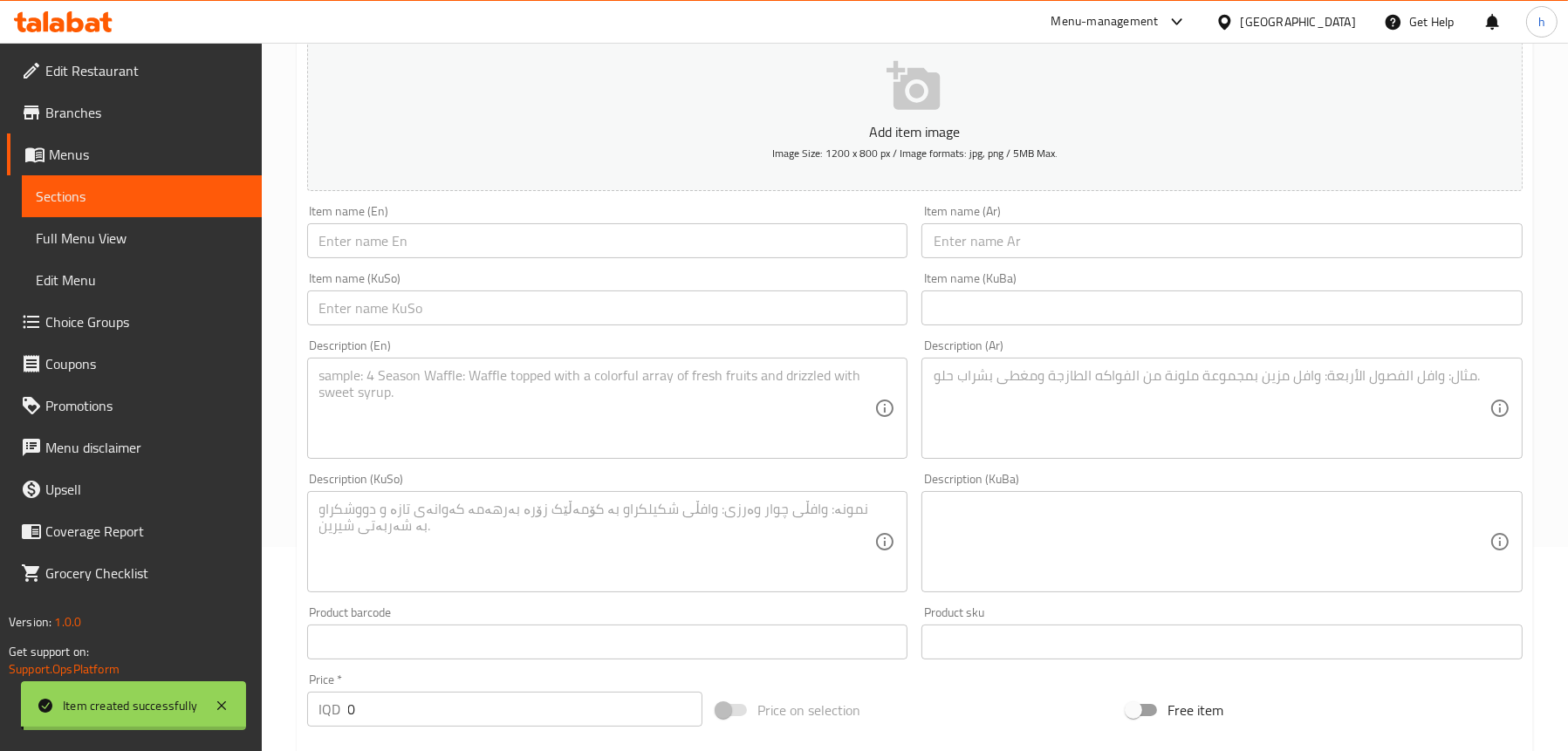
scroll to position [70, 0]
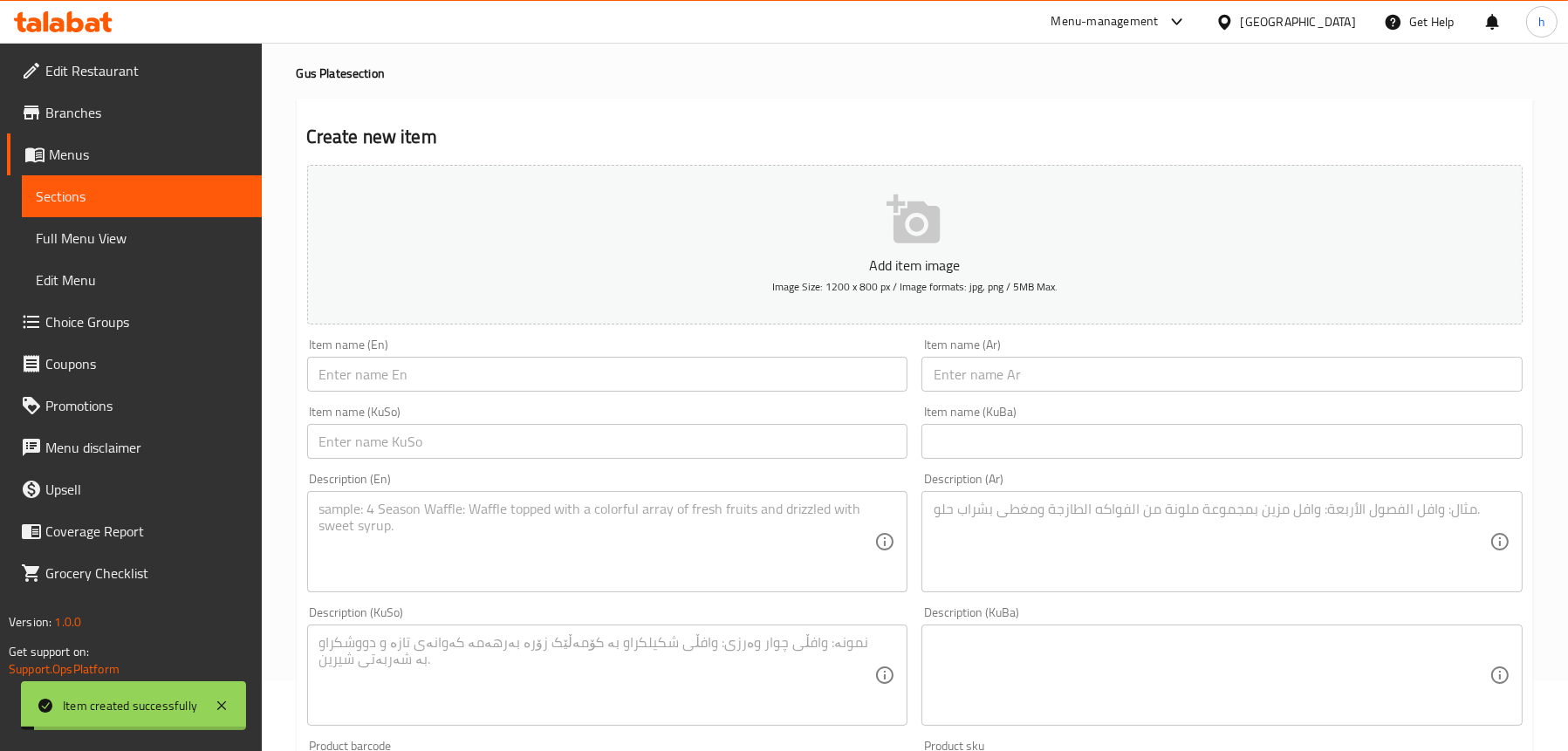
click at [151, 199] on span "Sections" at bounding box center [142, 197] width 212 height 21
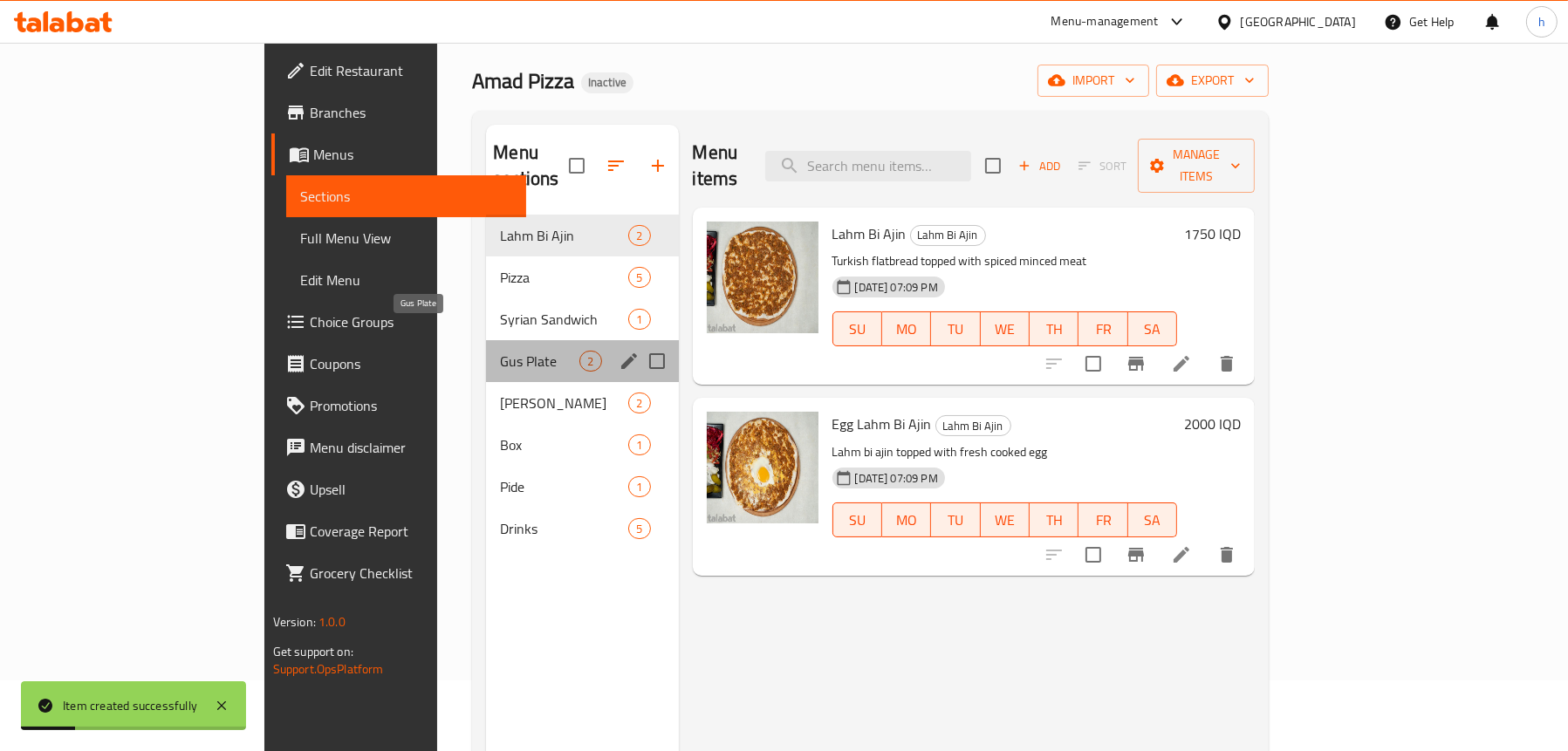
click at [500, 351] on span "Gus Plate" at bounding box center [539, 362] width 79 height 21
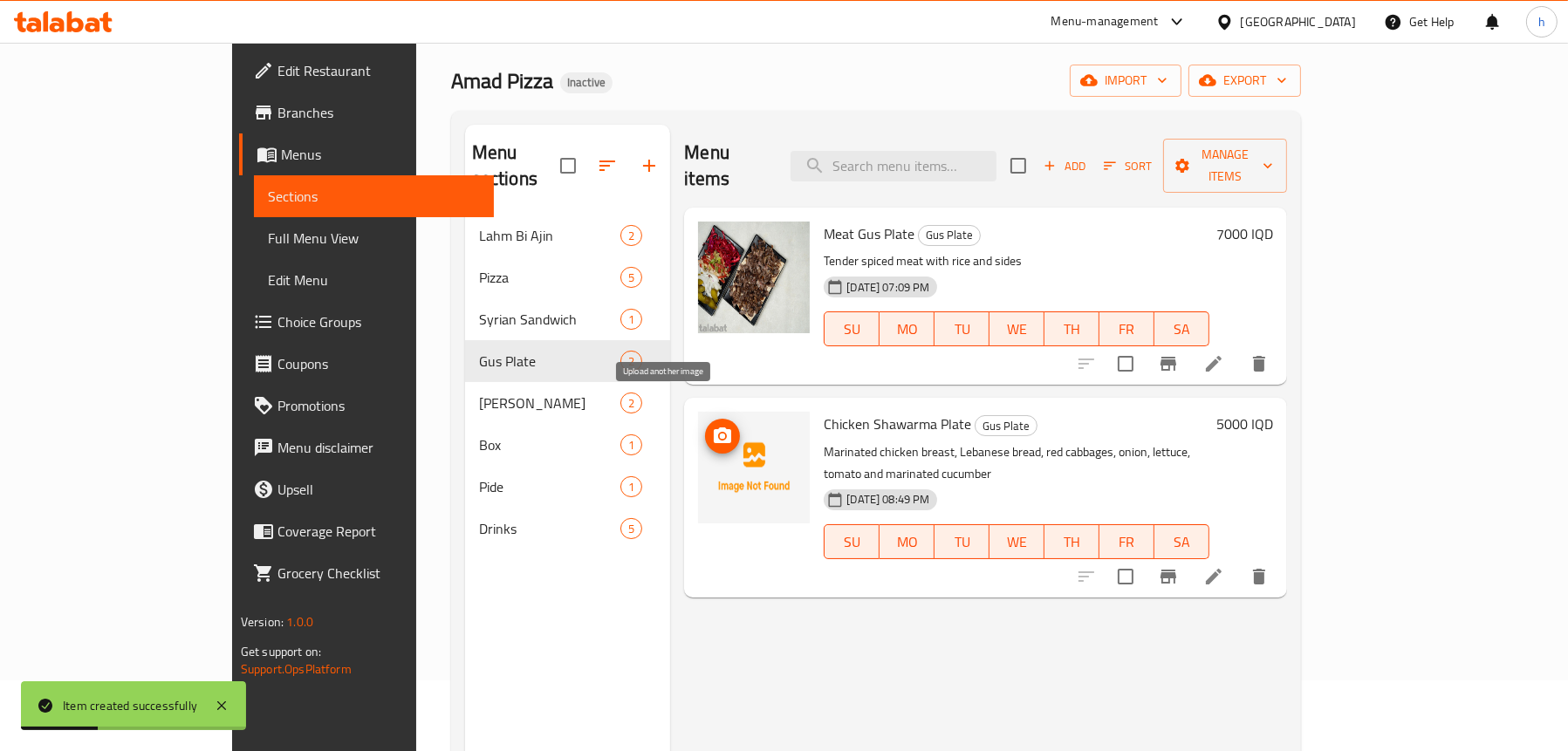
click at [705, 426] on span "upload picture" at bounding box center [722, 437] width 35 height 21
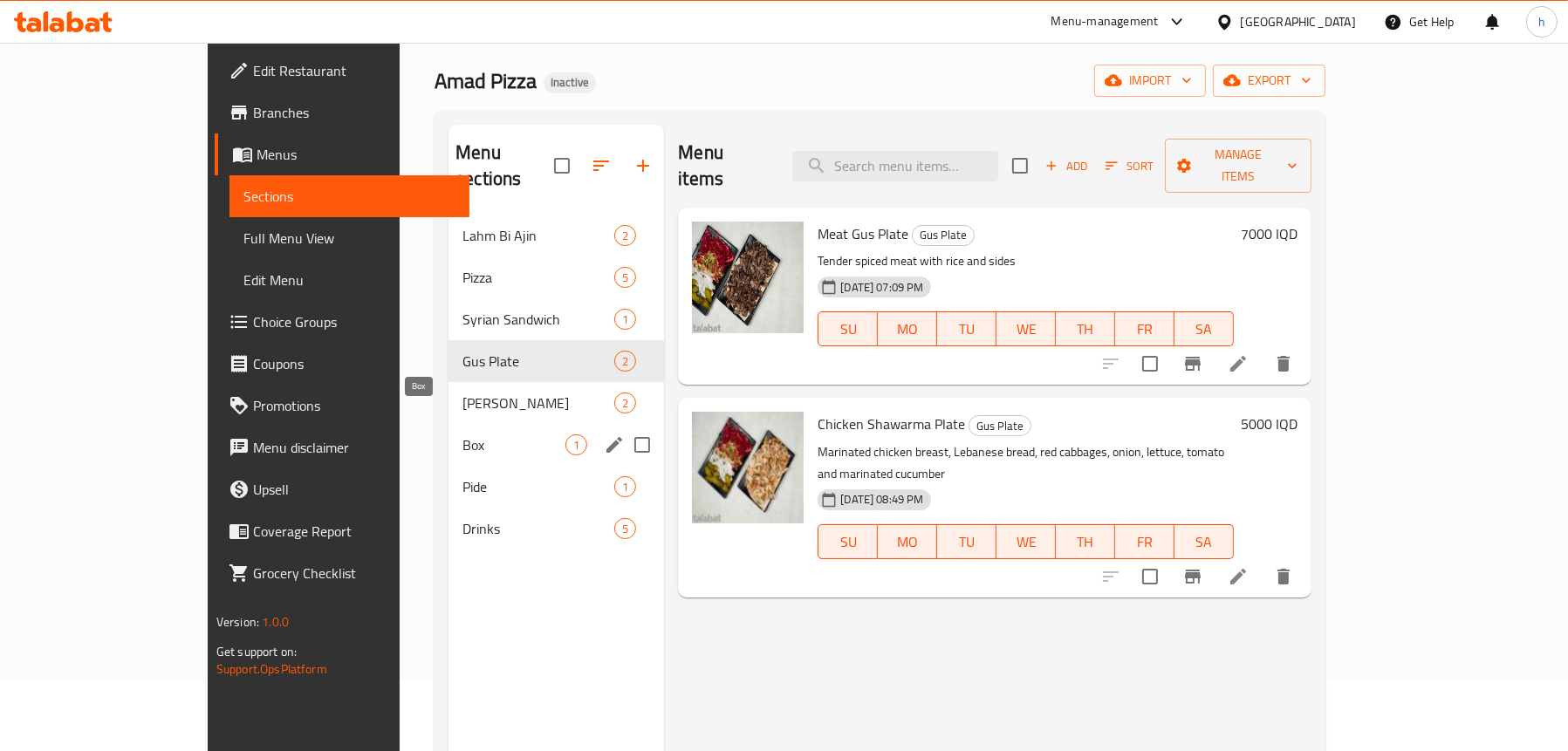
click at [462, 435] on span "Box" at bounding box center [514, 445] width 103 height 21
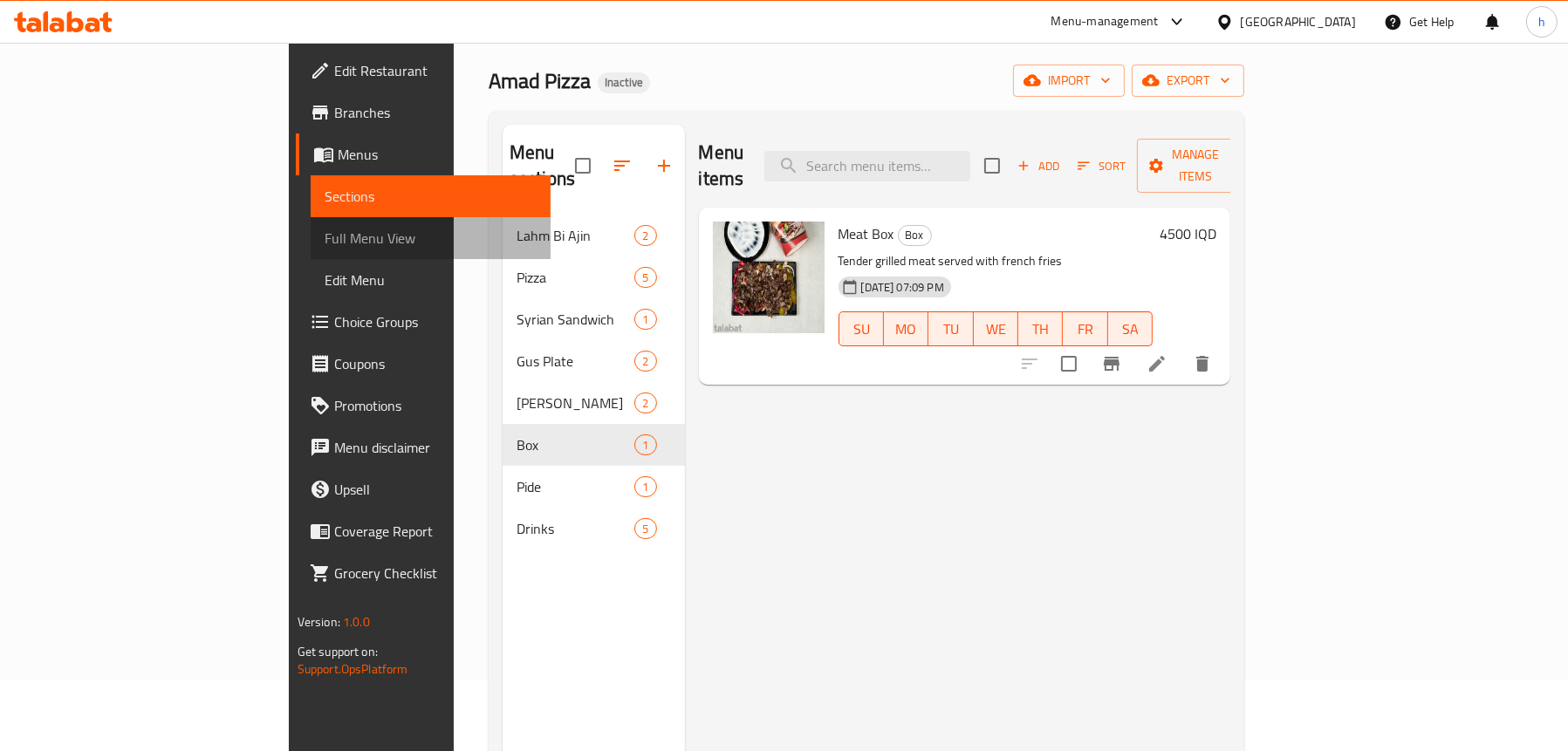
click at [324, 243] on span "Full Menu View" at bounding box center [430, 239] width 212 height 21
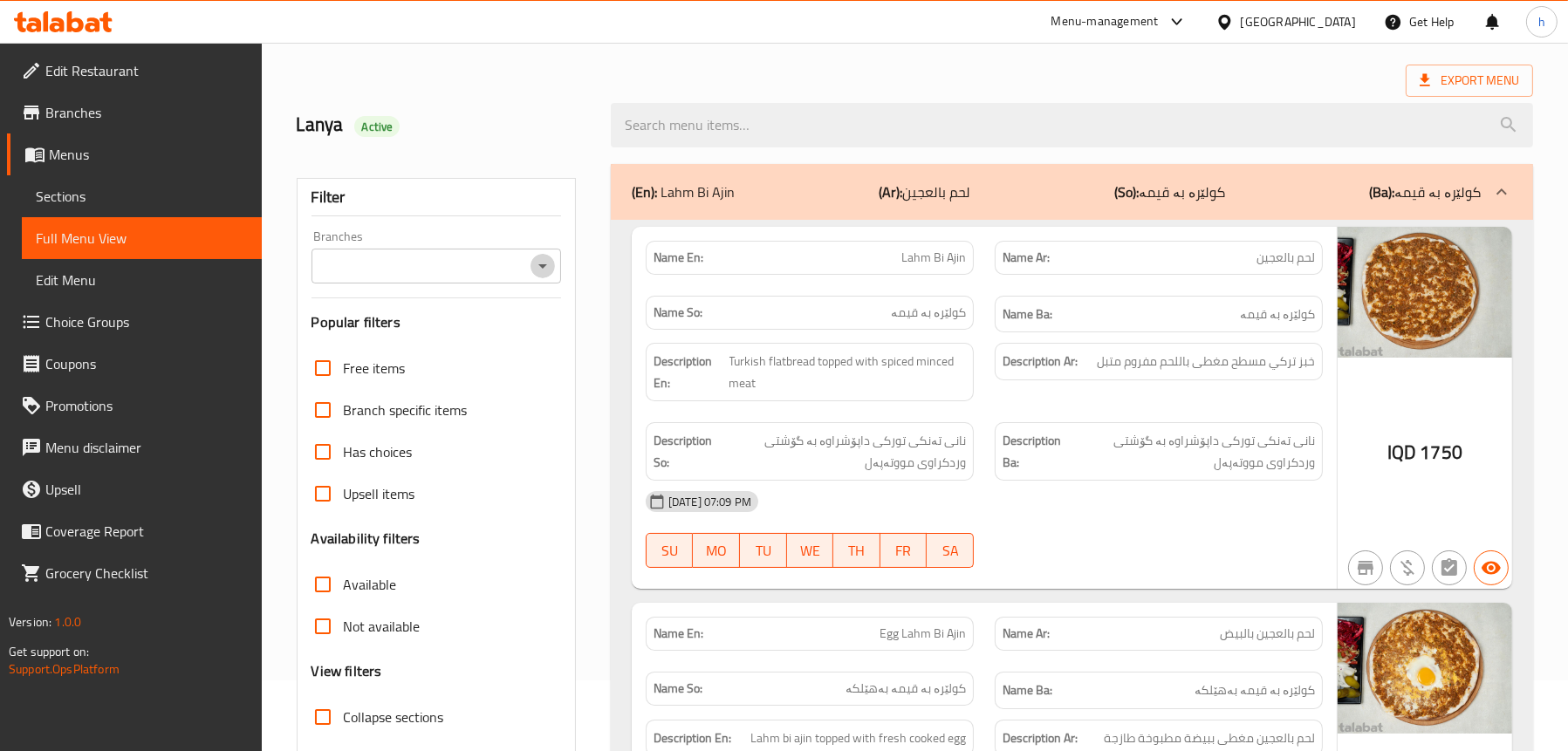
click at [546, 258] on icon "Open" at bounding box center [543, 266] width 21 height 21
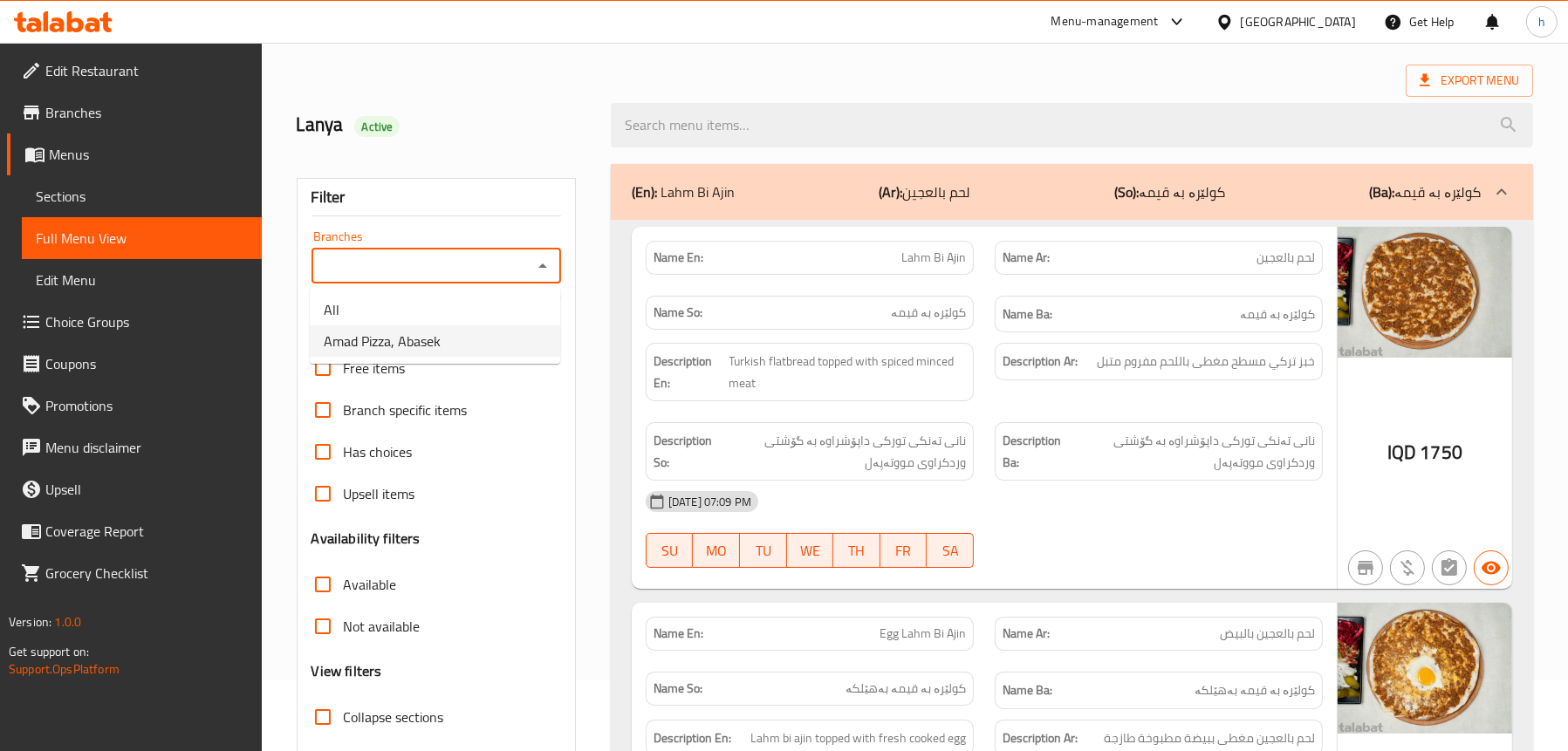
click at [453, 336] on li "Amad Pizza, Abasek" at bounding box center [435, 340] width 250 height 31
type input "Amad Pizza, Abasek"
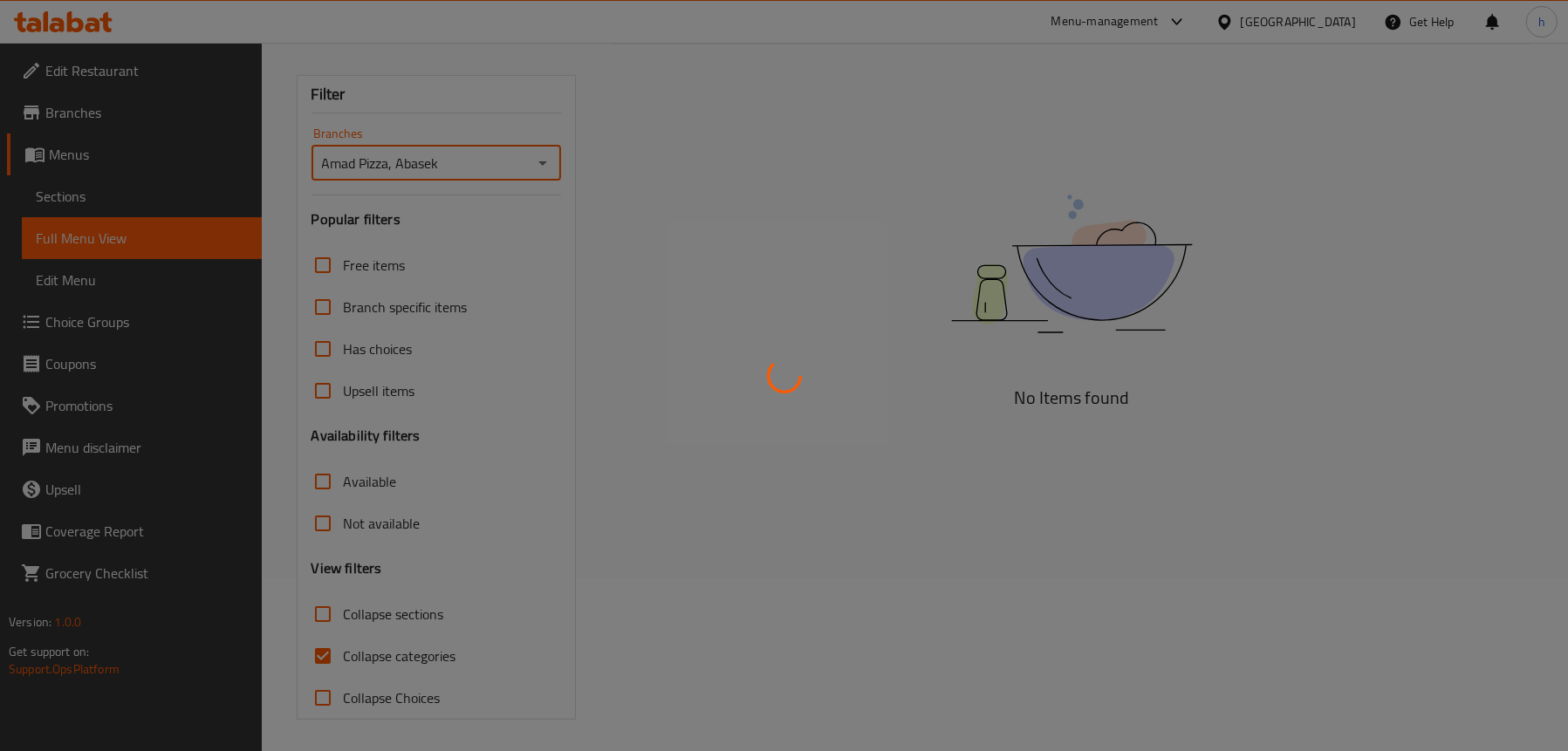
scroll to position [177, 0]
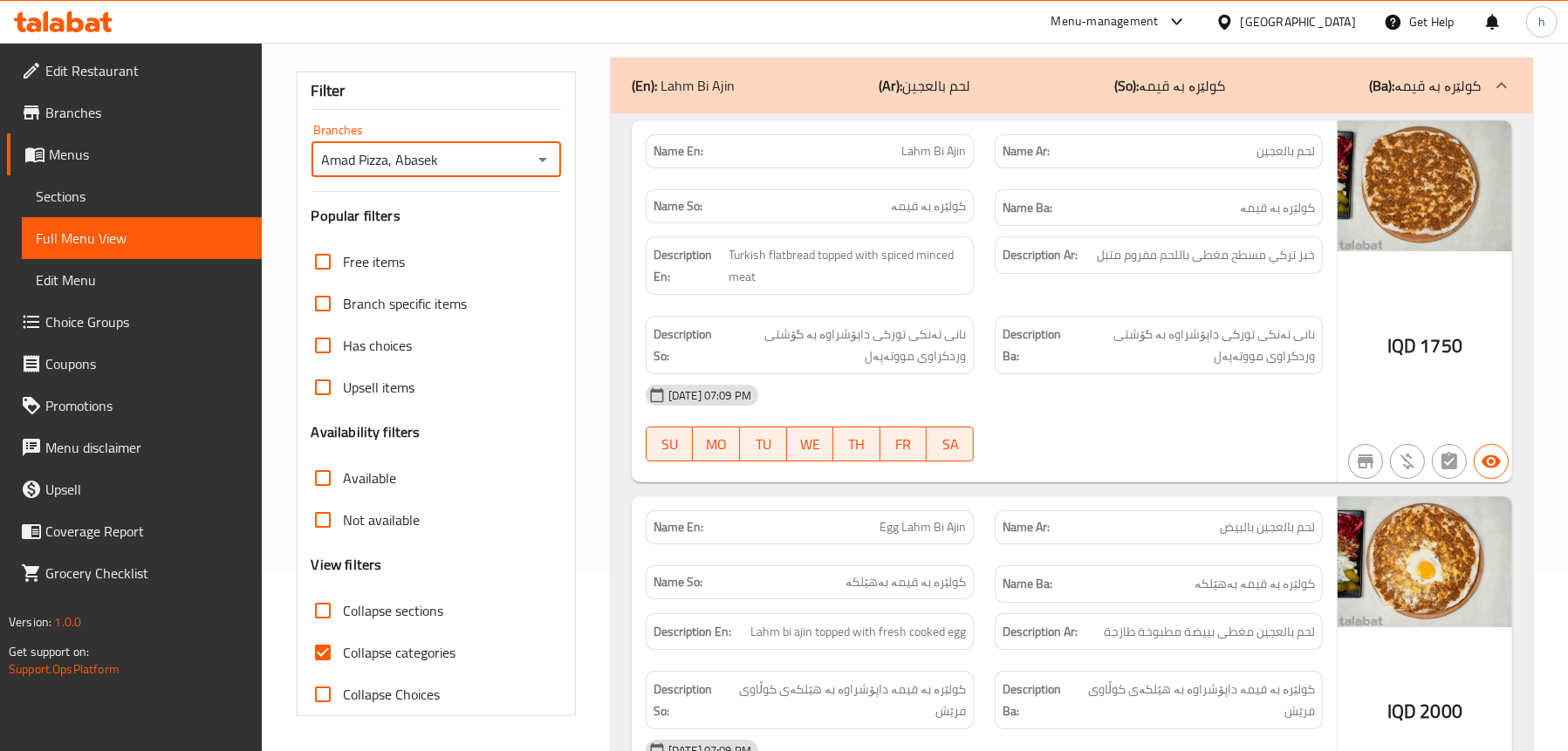
click at [386, 616] on span "Collapse sections" at bounding box center [394, 611] width 101 height 21
click at [344, 616] on input "Collapse sections" at bounding box center [323, 610] width 42 height 42
checkbox input "true"
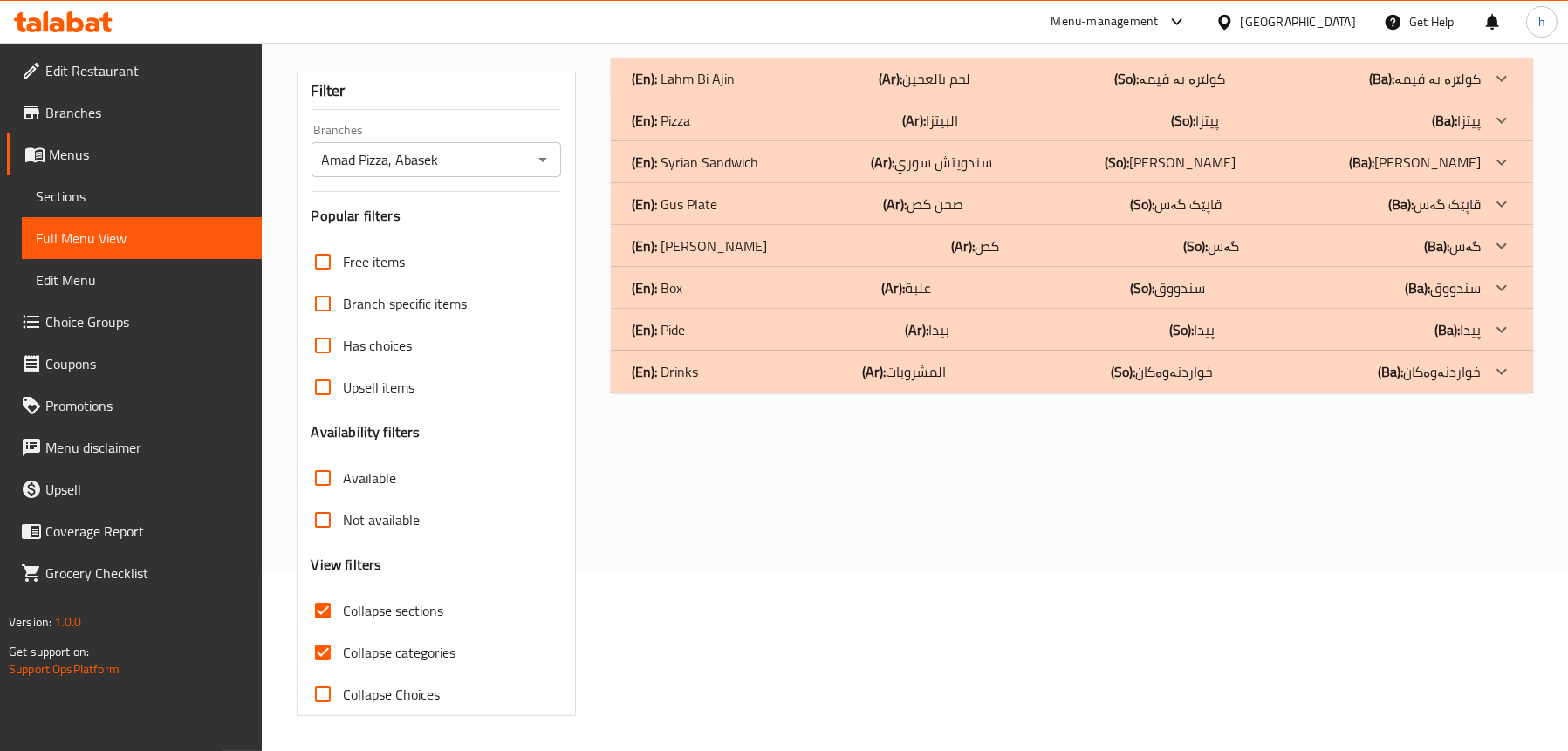
click at [902, 92] on b "(Ar):" at bounding box center [890, 78] width 23 height 26
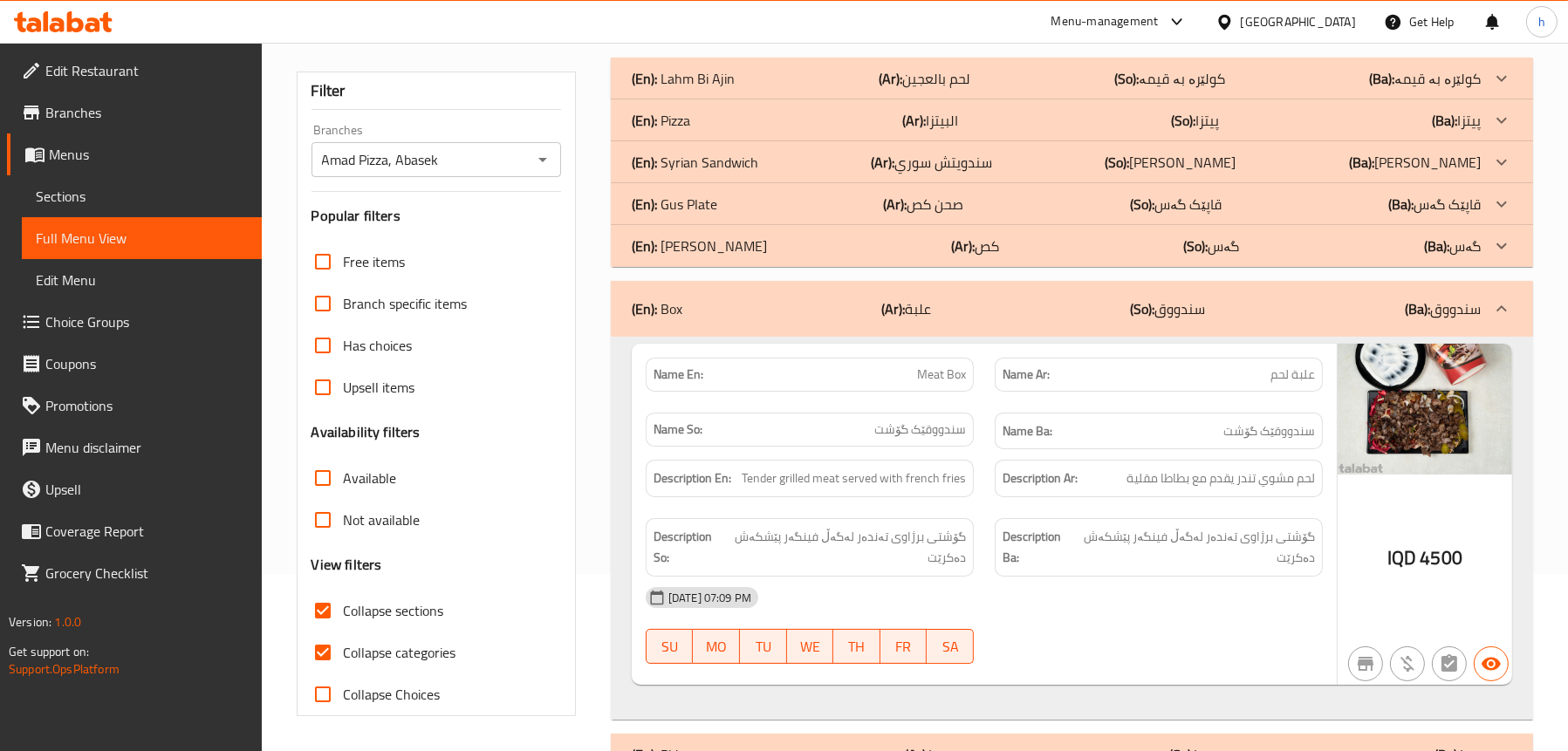
click at [1033, 86] on div "(En): Lahm Bi Ajin (Ar): لحم بالعجين (So): کولێرە بە قیمە (Ba): کولێرە بە قیمە" at bounding box center [1056, 78] width 849 height 21
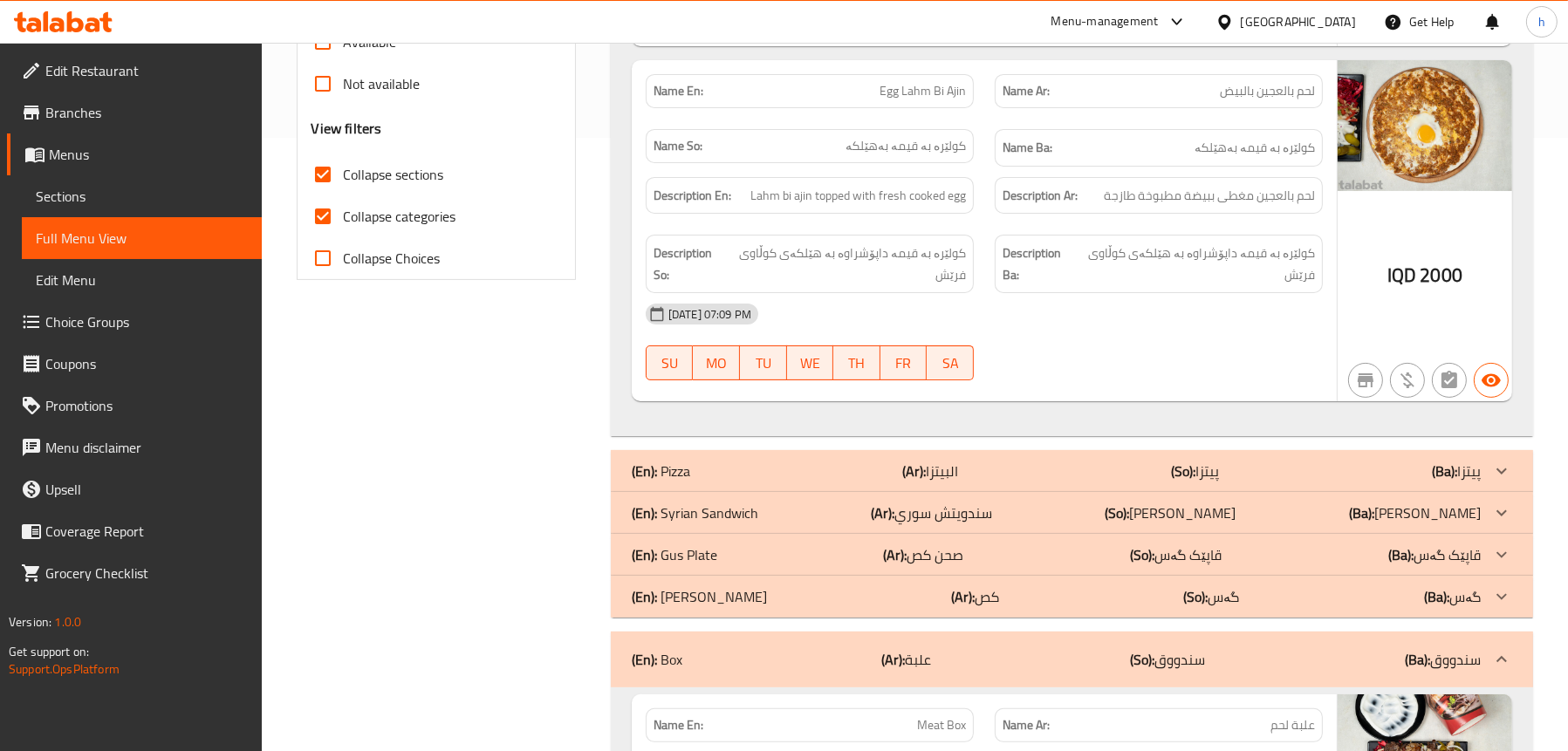
click at [62, 176] on link "Sections" at bounding box center [141, 196] width 240 height 42
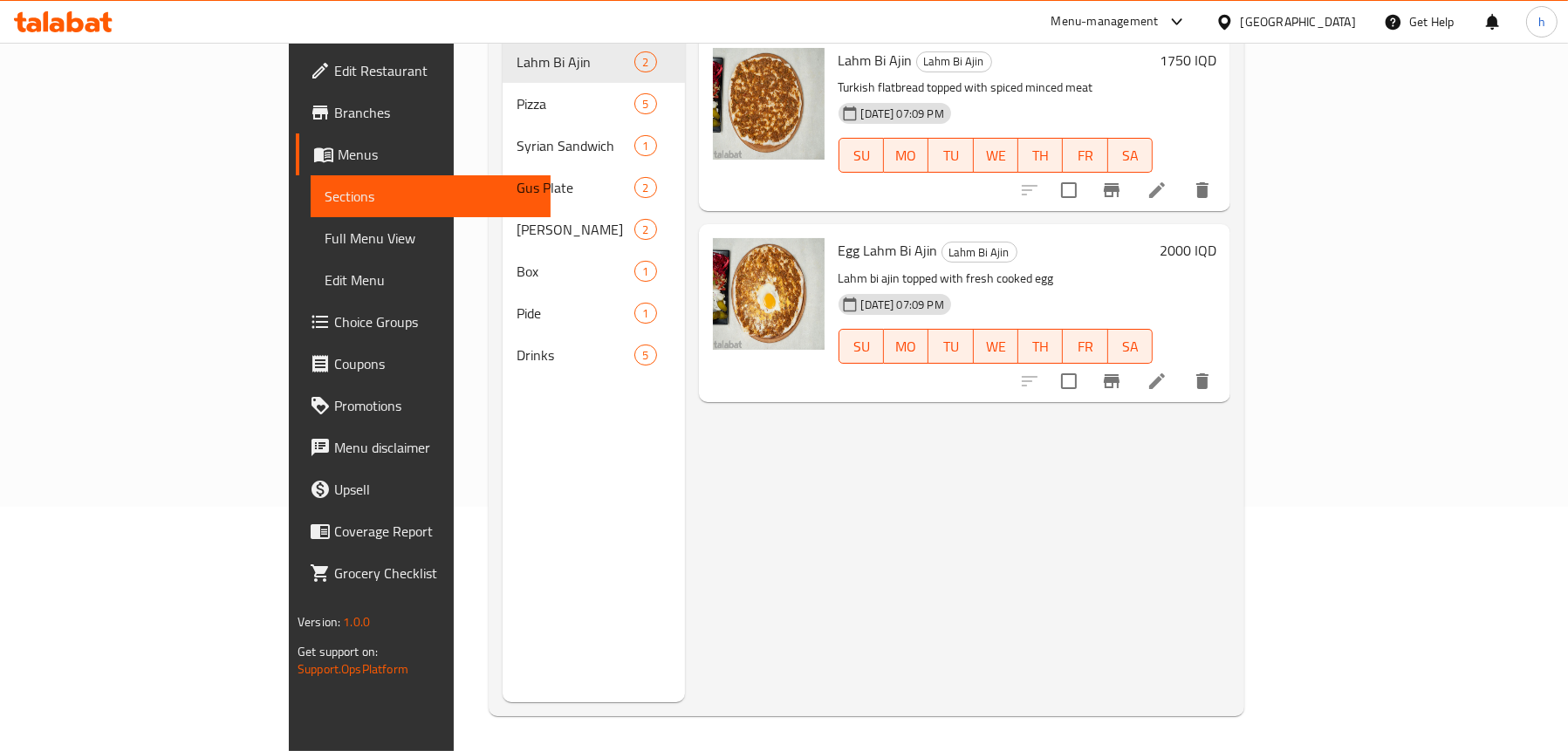
scroll to position [245, 0]
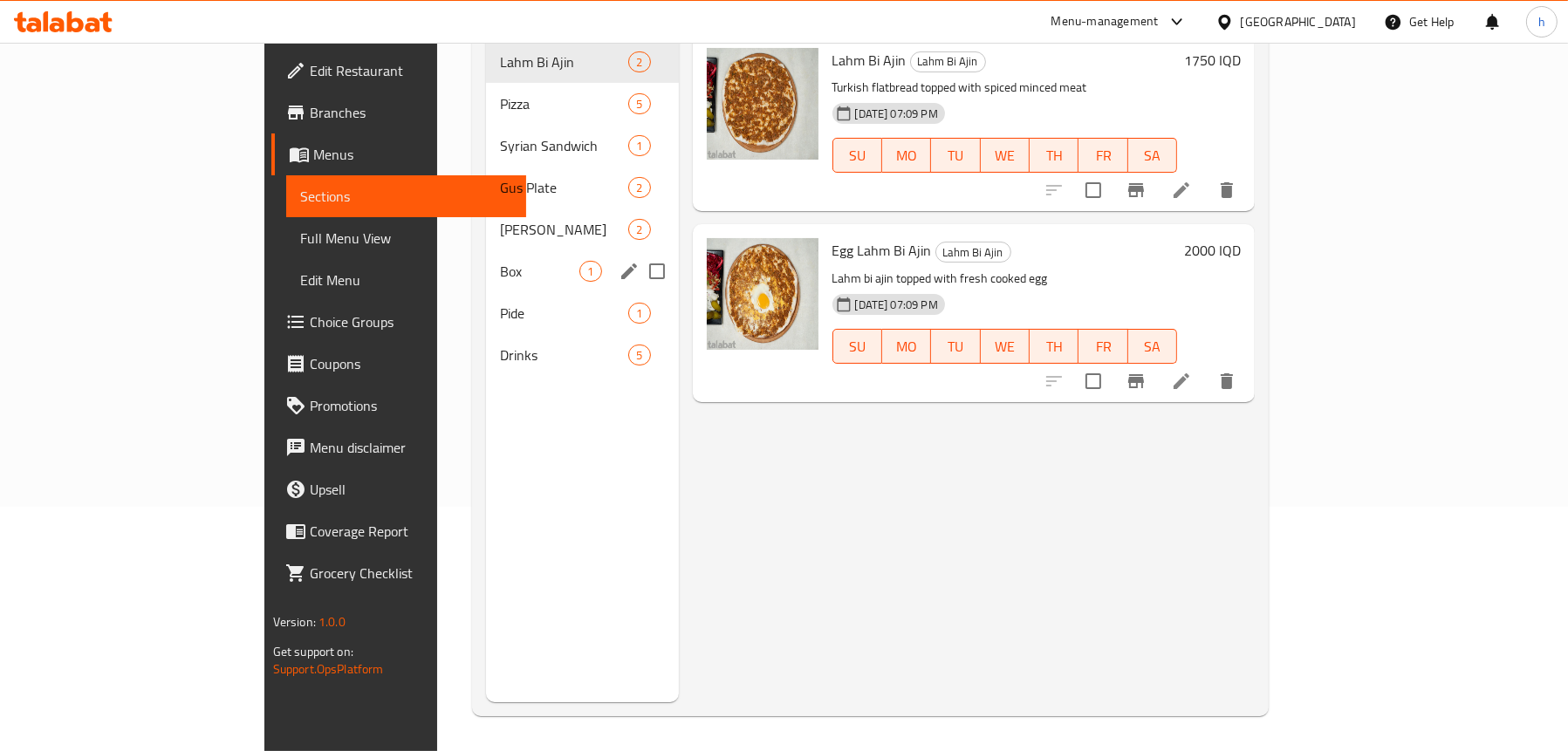
click at [500, 261] on span "Box" at bounding box center [539, 272] width 79 height 21
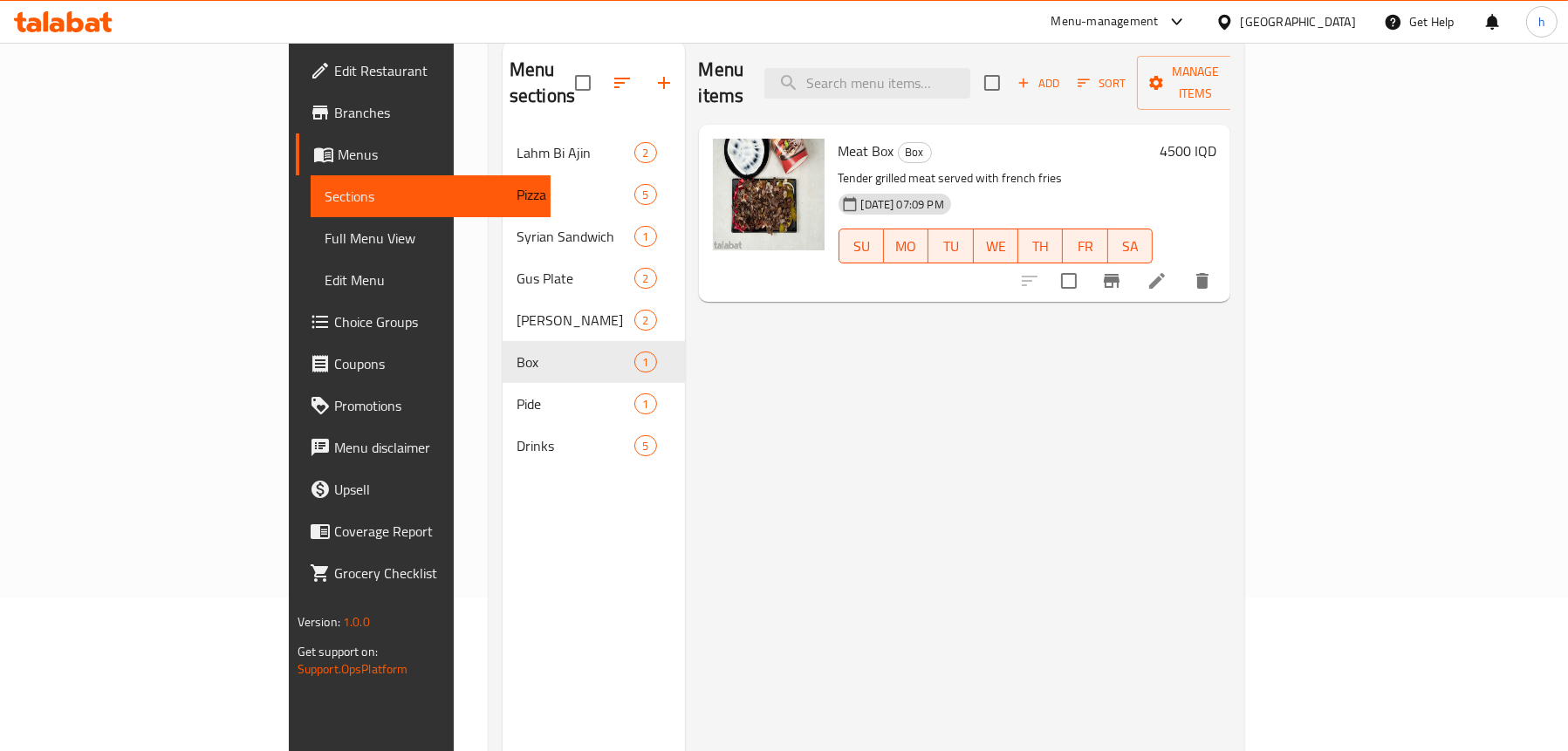
scroll to position [70, 0]
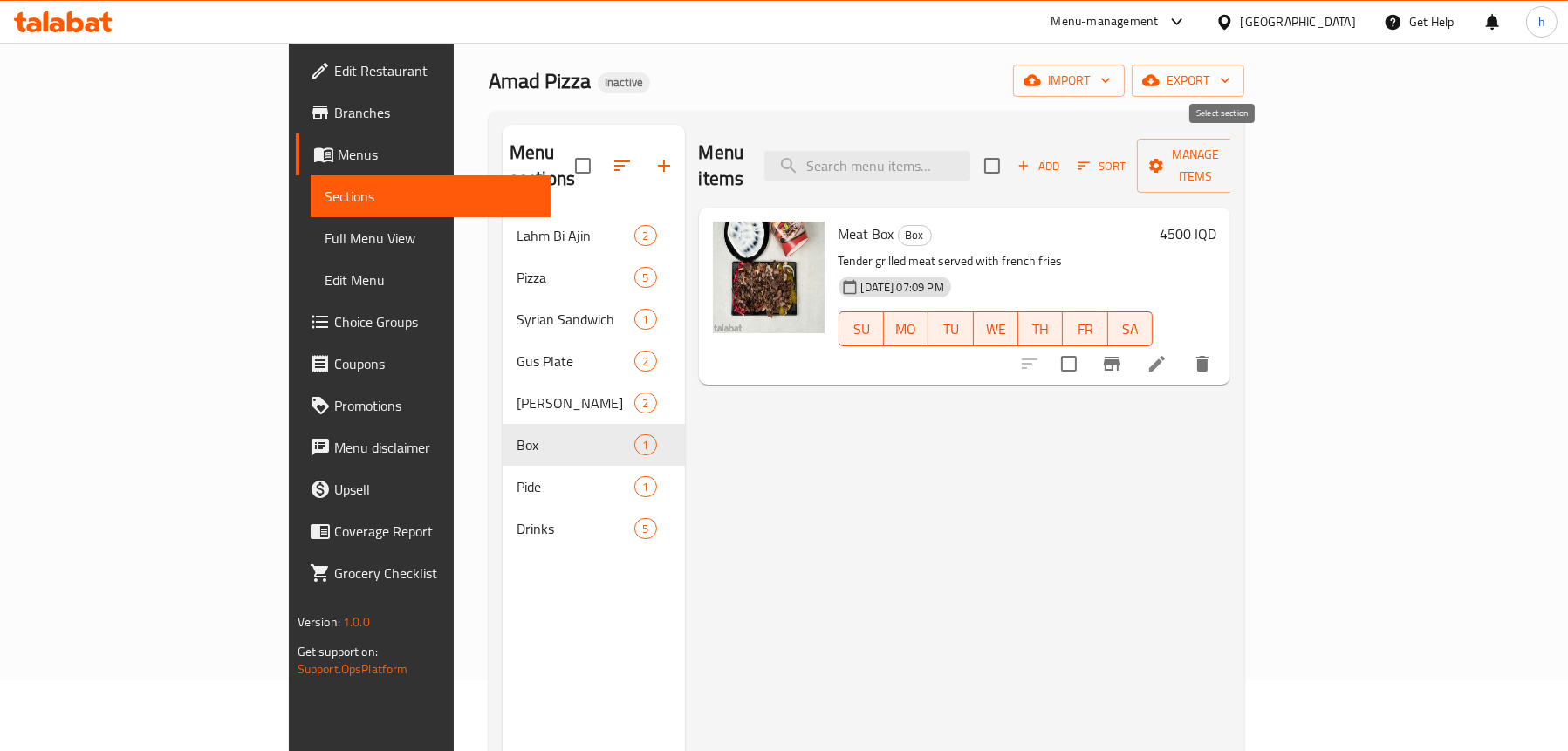
click at [1032, 158] on icon "button" at bounding box center [1024, 166] width 16 height 16
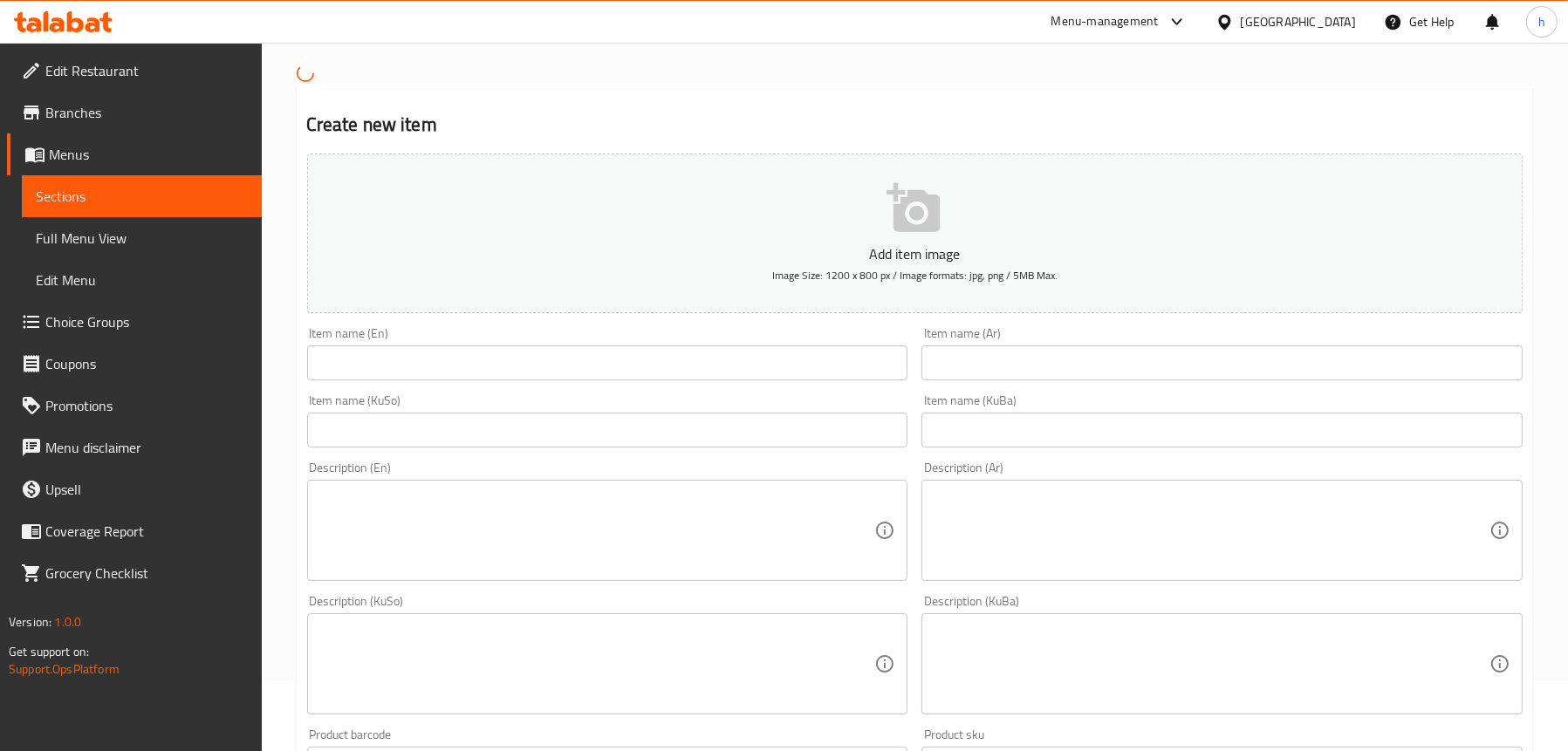
click at [416, 371] on input "text" at bounding box center [608, 363] width 601 height 35
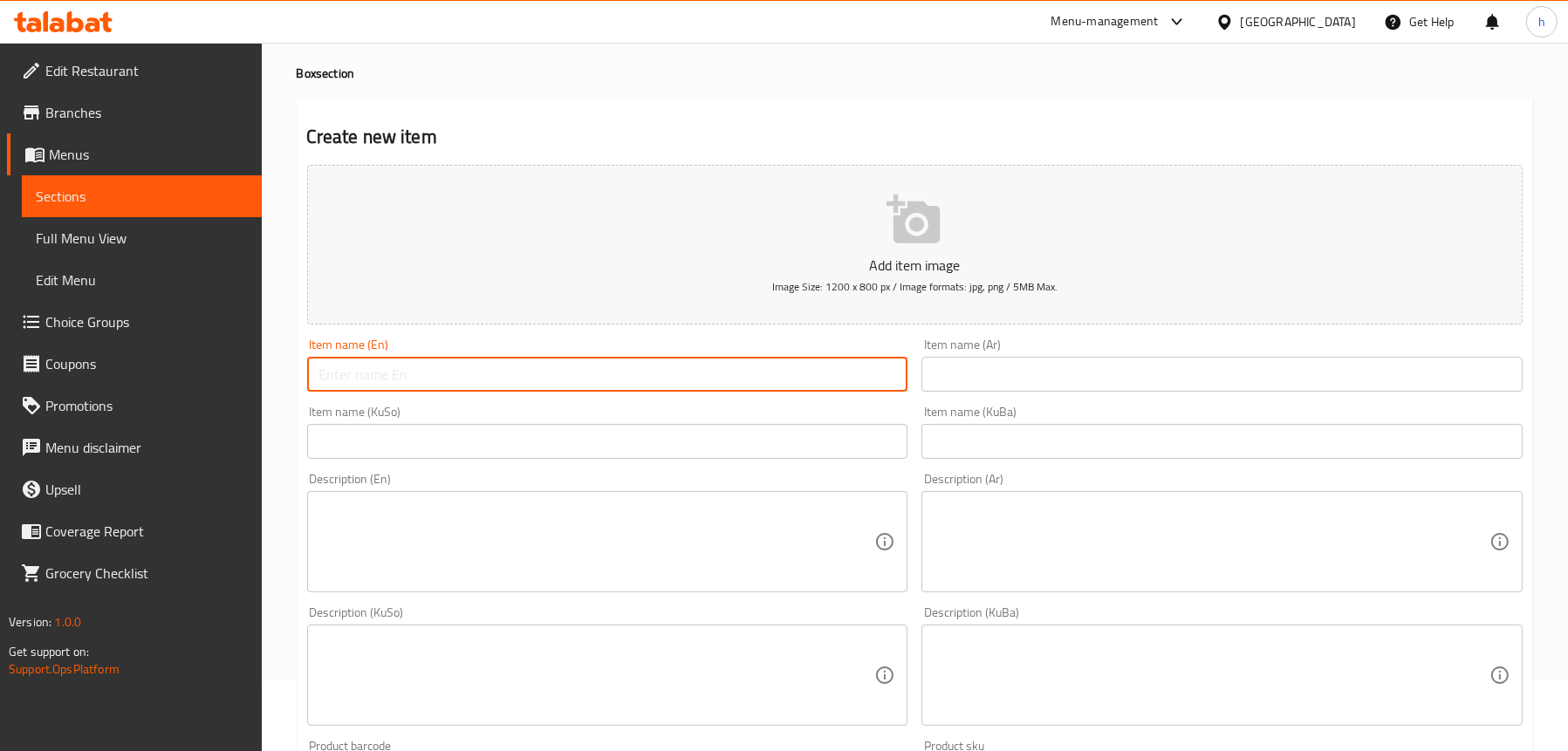
paste input "Chicken Box"
type input "Chicken Box"
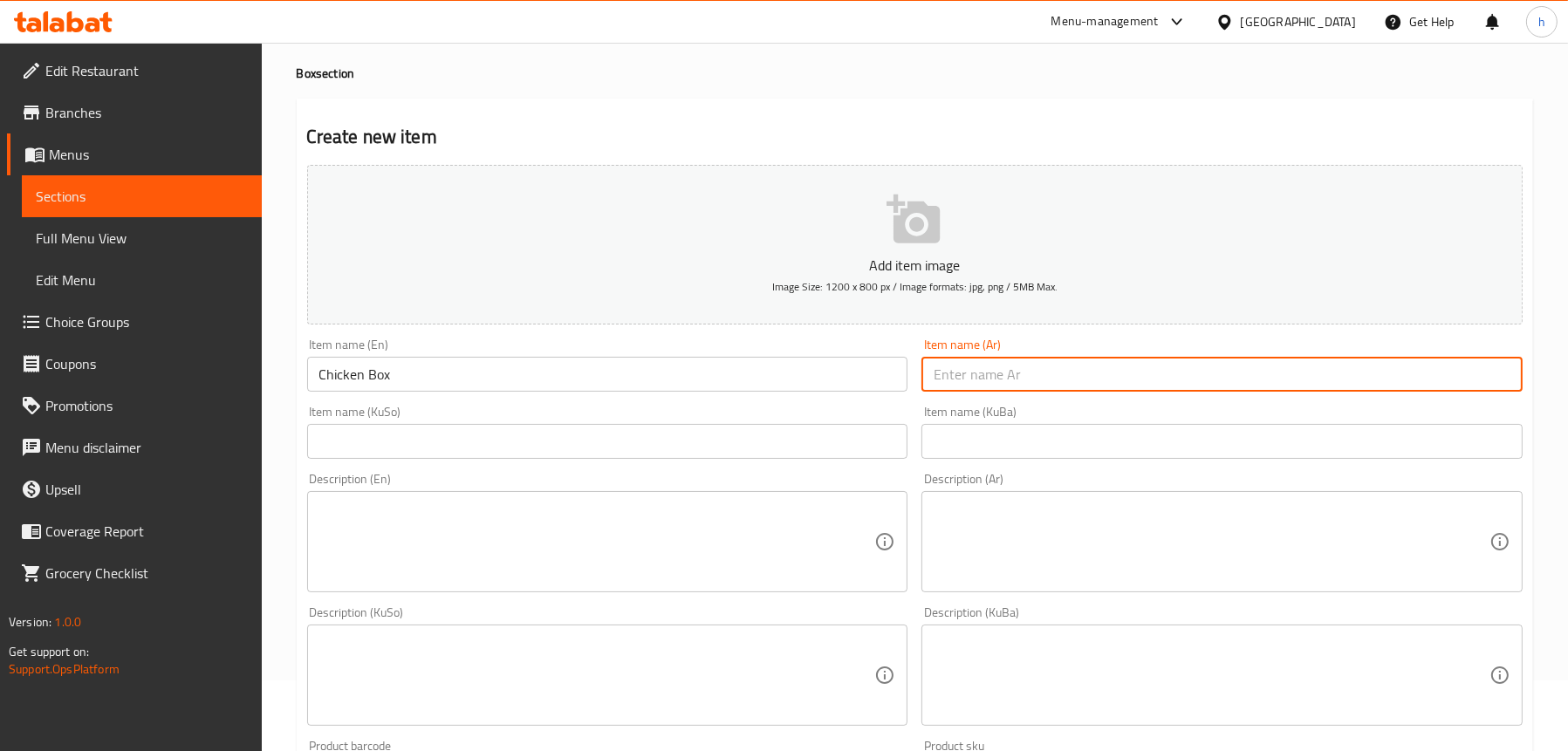
click at [1047, 366] on input "text" at bounding box center [1221, 374] width 601 height 35
type input "علبة دجاج"
click at [742, 440] on input "text" at bounding box center [608, 441] width 601 height 35
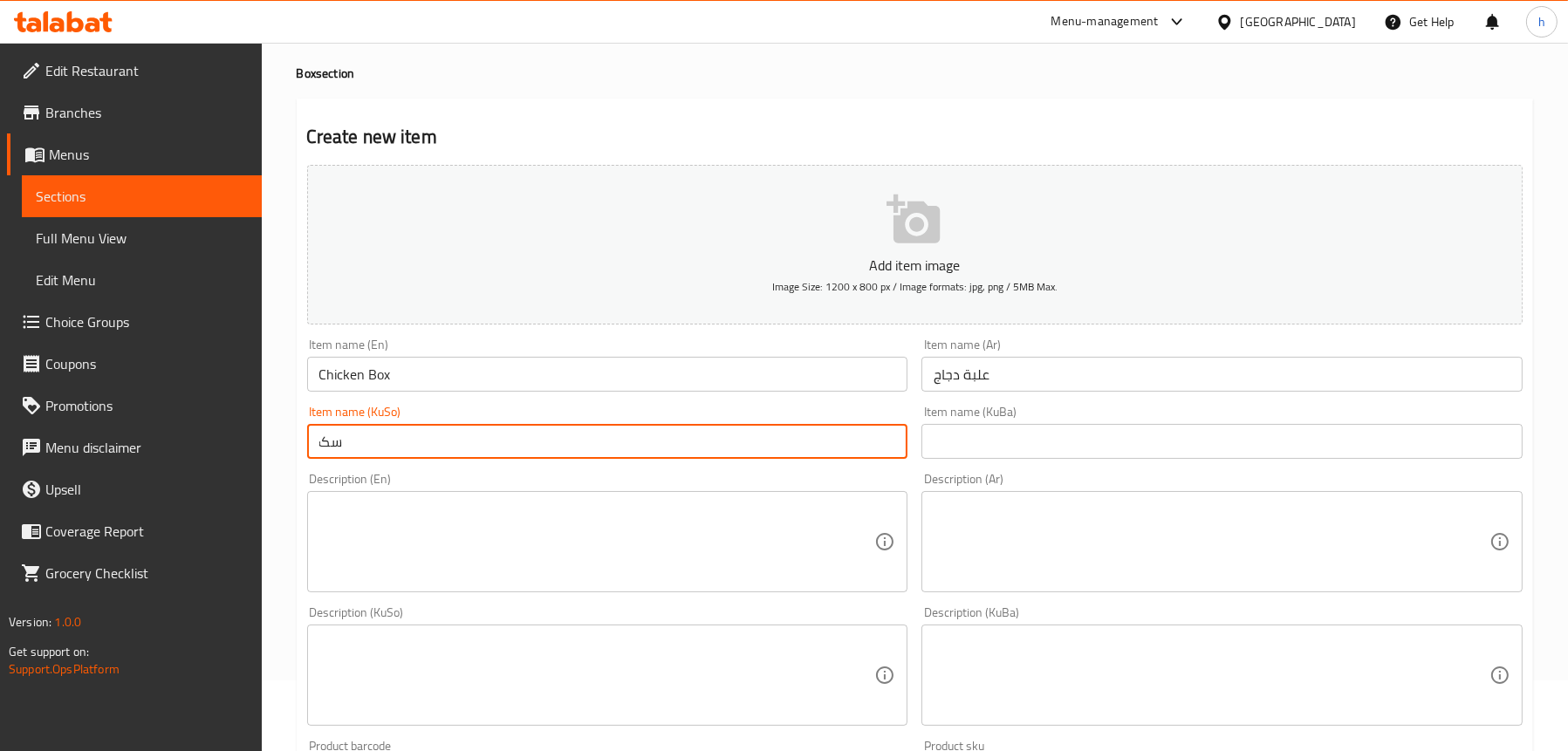
type input "س"
type input "سندووقی مریشک"
click at [470, 522] on textarea at bounding box center [598, 542] width 556 height 83
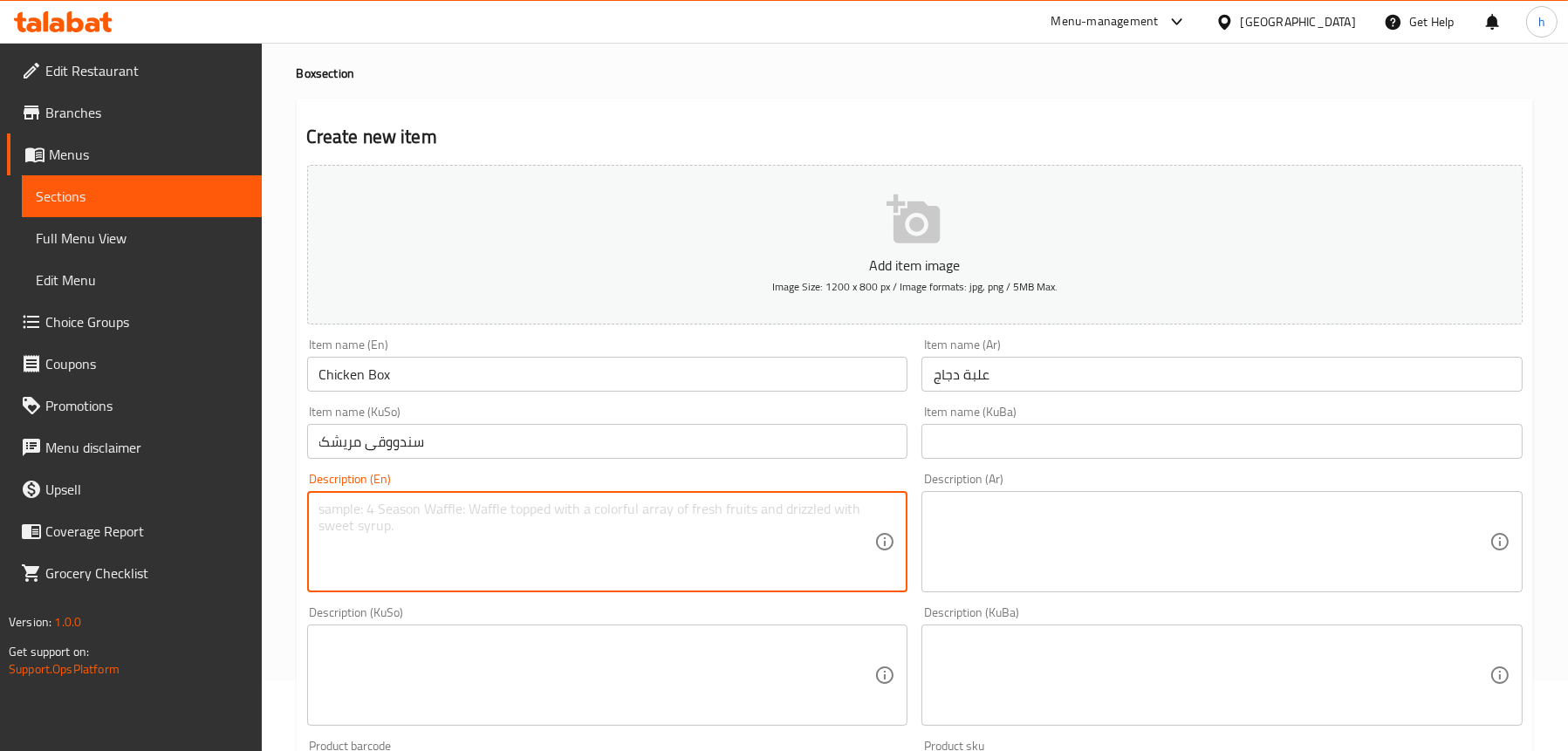
paste textarea "Marinated chicken breast, marinated cucumber, red cabbages, Lebanese bread and …"
type textarea "Marinated chicken breast, marinated cucumber, red cabbages, Lebanese bread and …"
click at [1008, 510] on textarea at bounding box center [1212, 542] width 556 height 83
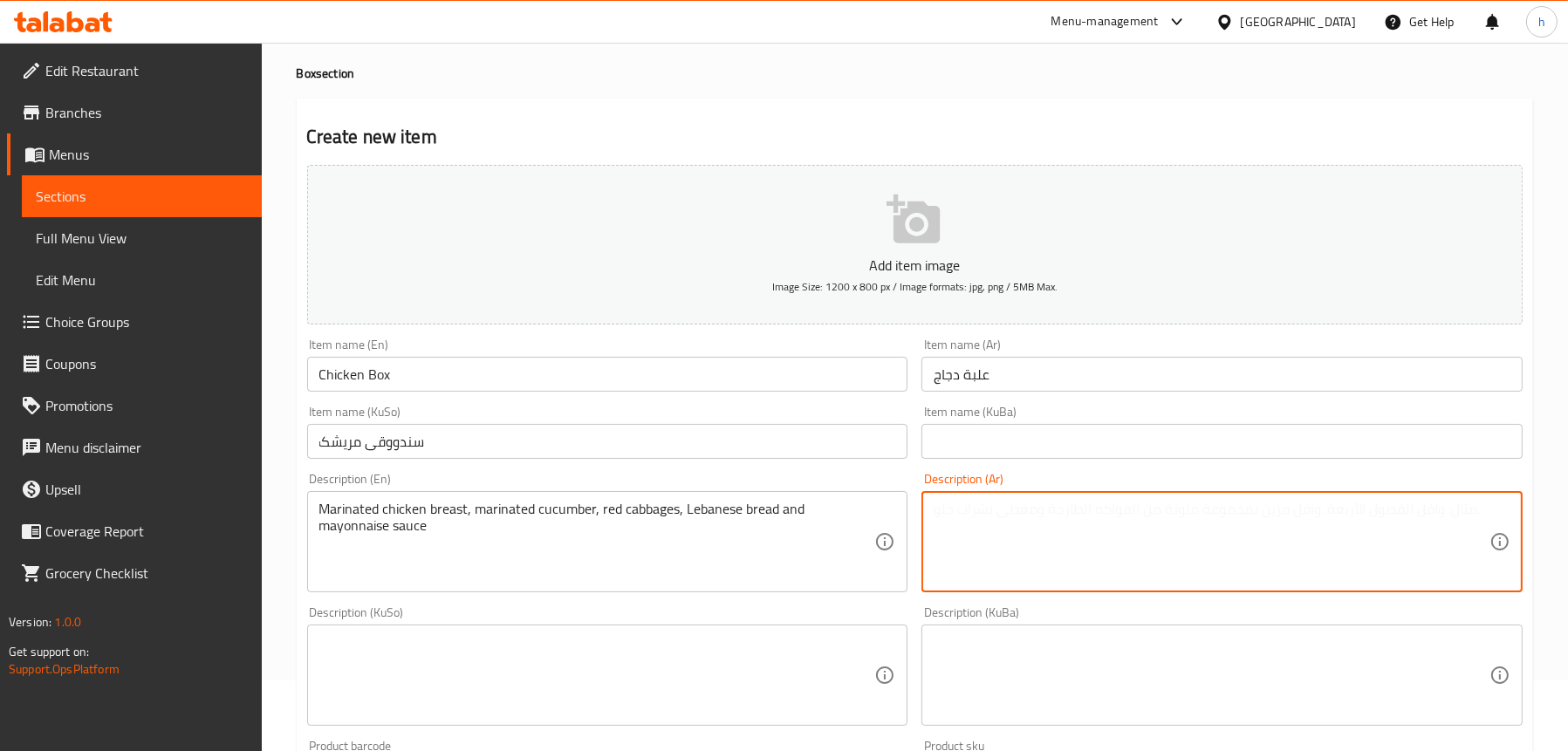
paste textarea "صدر دجاج متبل، خيار متبل، ملفوف أحمر، خبز لبناني وصلصة مايونيز"
type textarea "صدر دجاج متبل، خيار متبل، ملفوف أحمر، خبز لبناني وصلصة مايونيز"
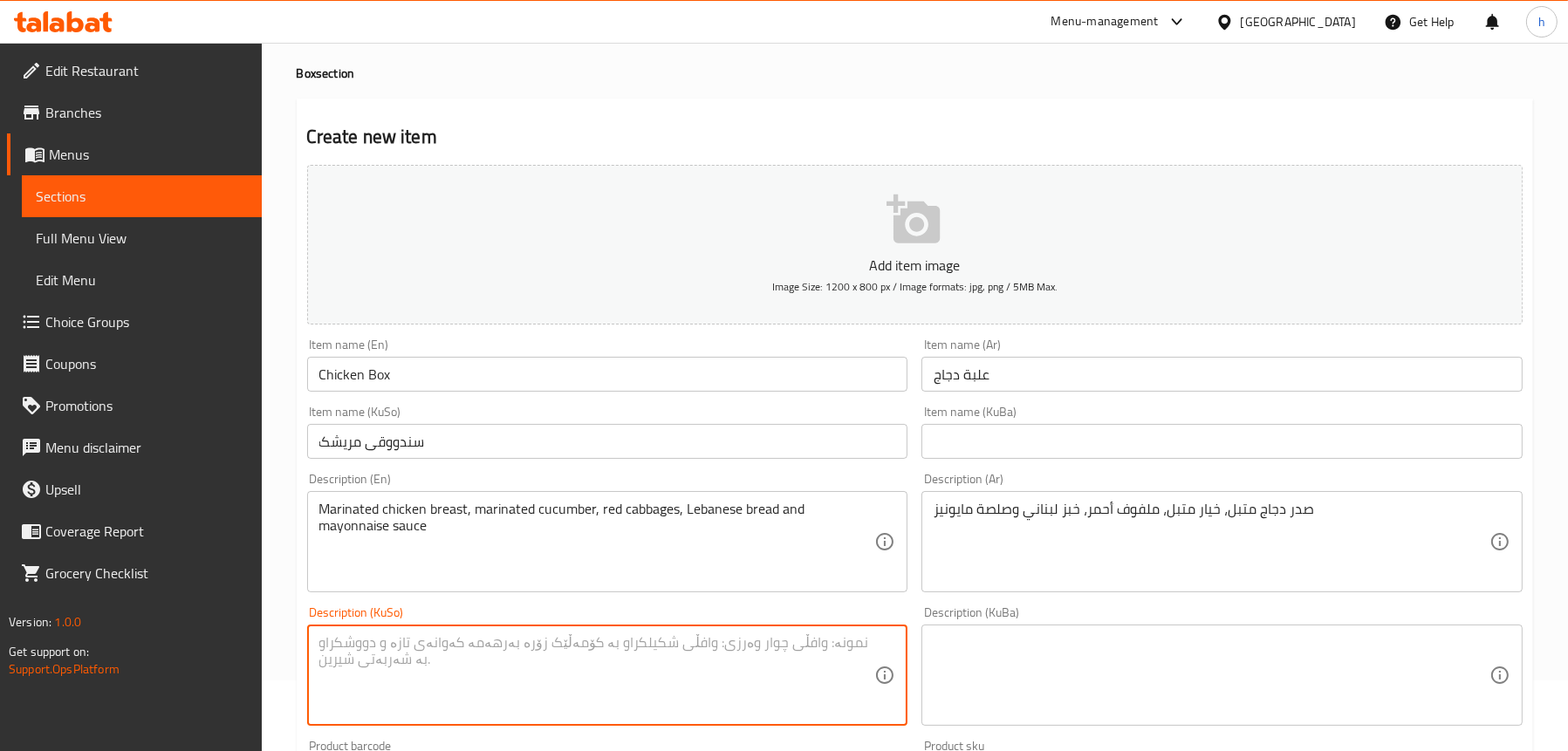
click at [706, 643] on textarea at bounding box center [598, 675] width 556 height 83
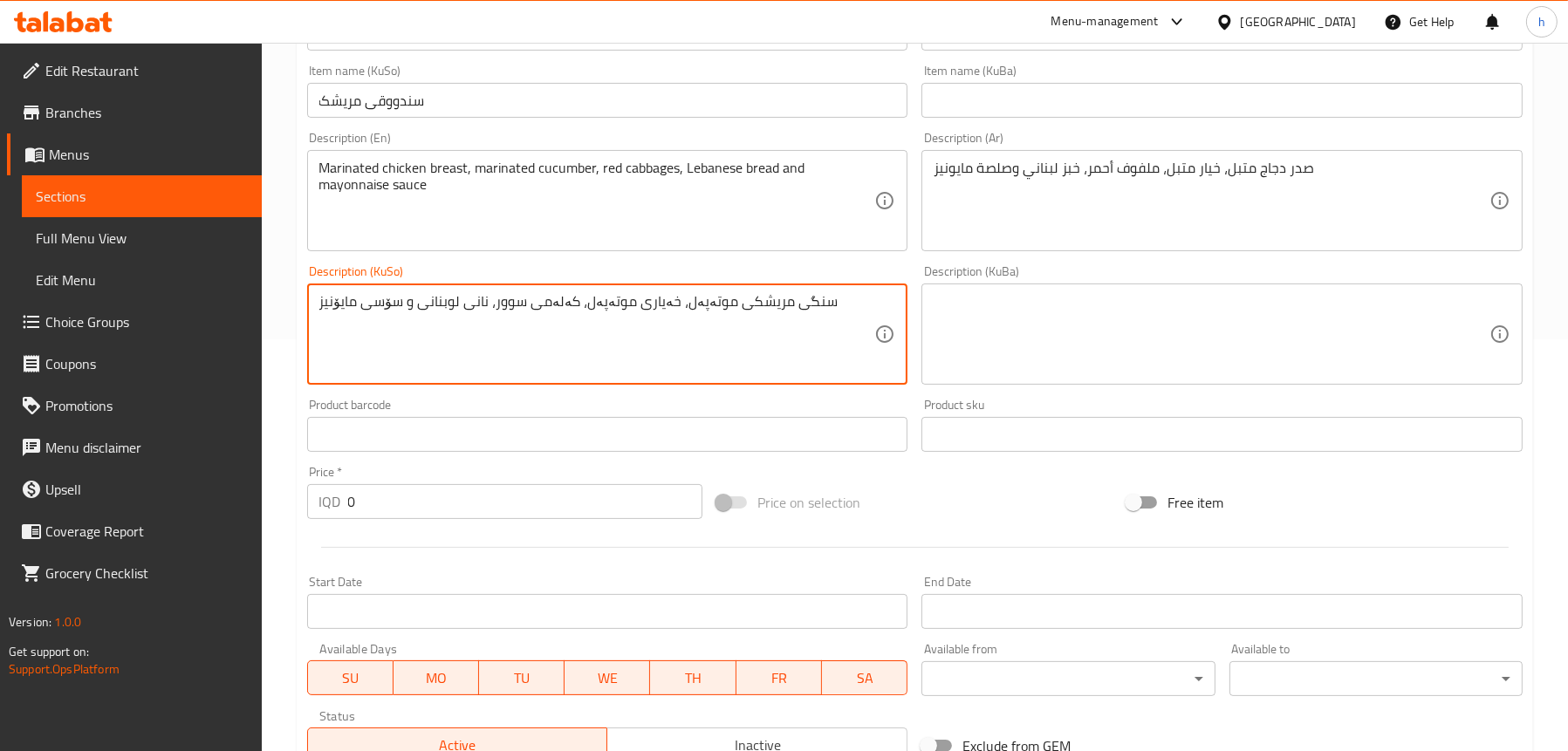
scroll to position [420, 0]
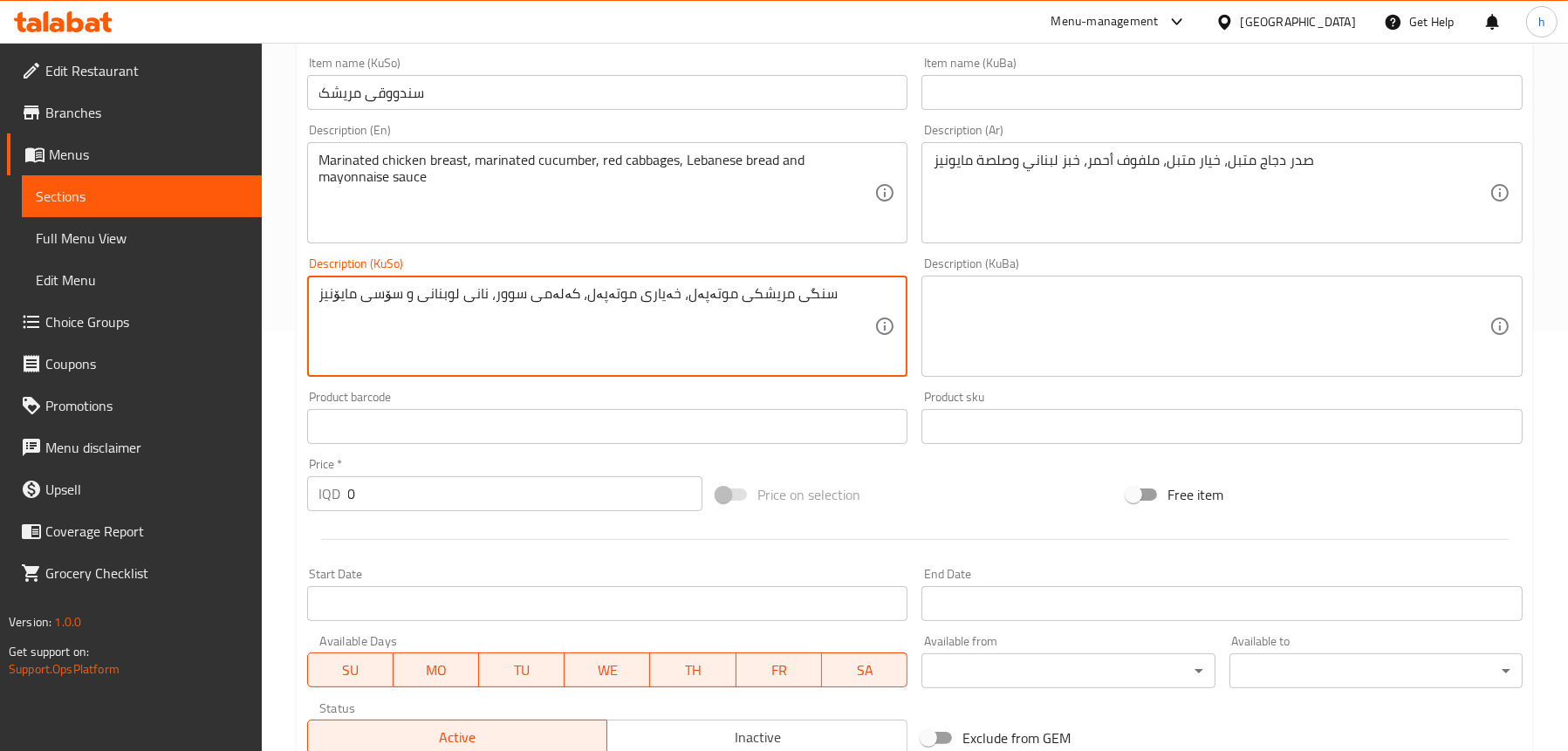
type textarea "سنگی مریشکی موتەپەل، خەیاری موتەپەل، کەلەمی سوور، نانی لوبنانی و سۆسی مایۆنیز"
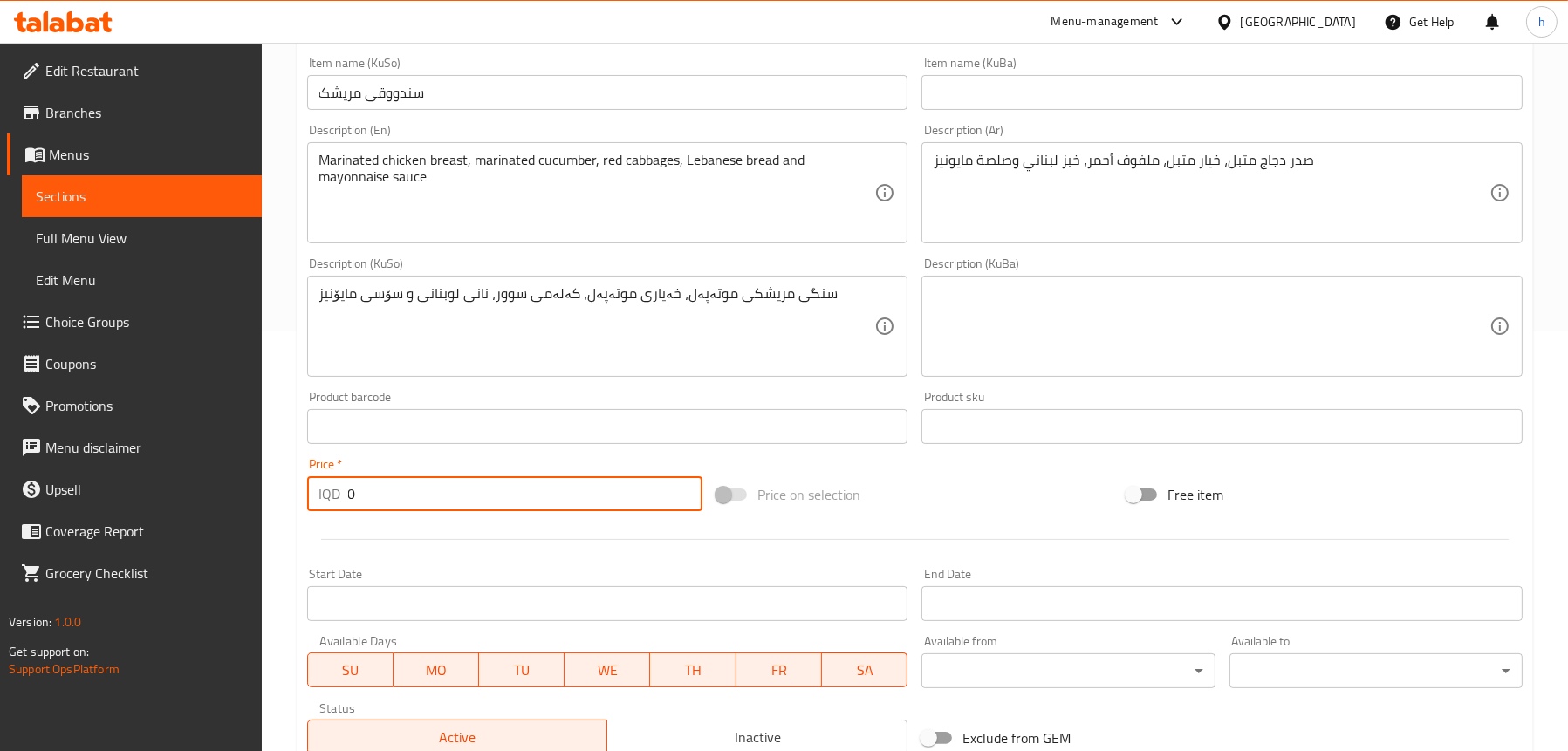
drag, startPoint x: 344, startPoint y: 492, endPoint x: 308, endPoint y: 491, distance: 36.0
click at [308, 491] on div "IQD 0 Price *" at bounding box center [505, 494] width 396 height 35
paste input "350"
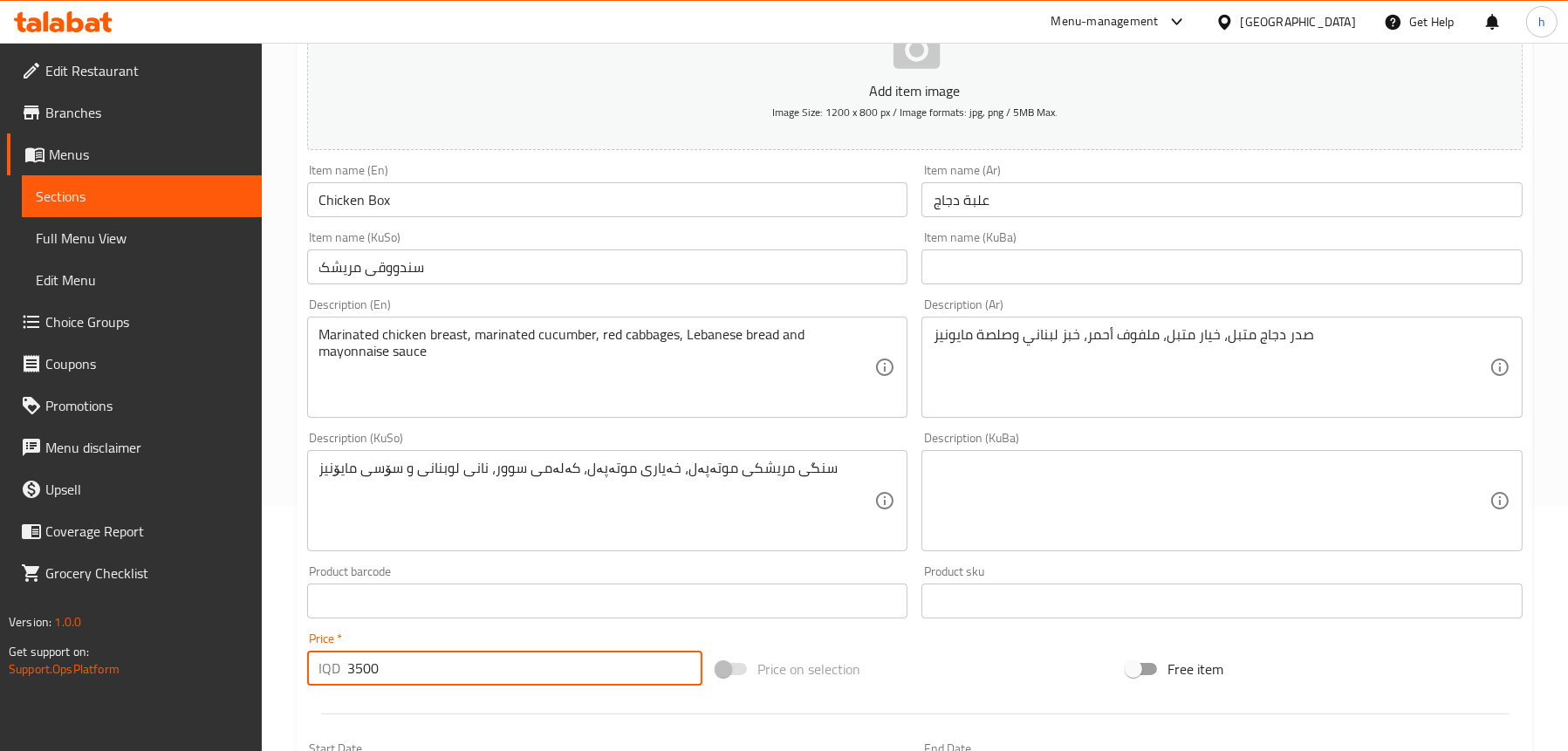
scroll to position [0, 0]
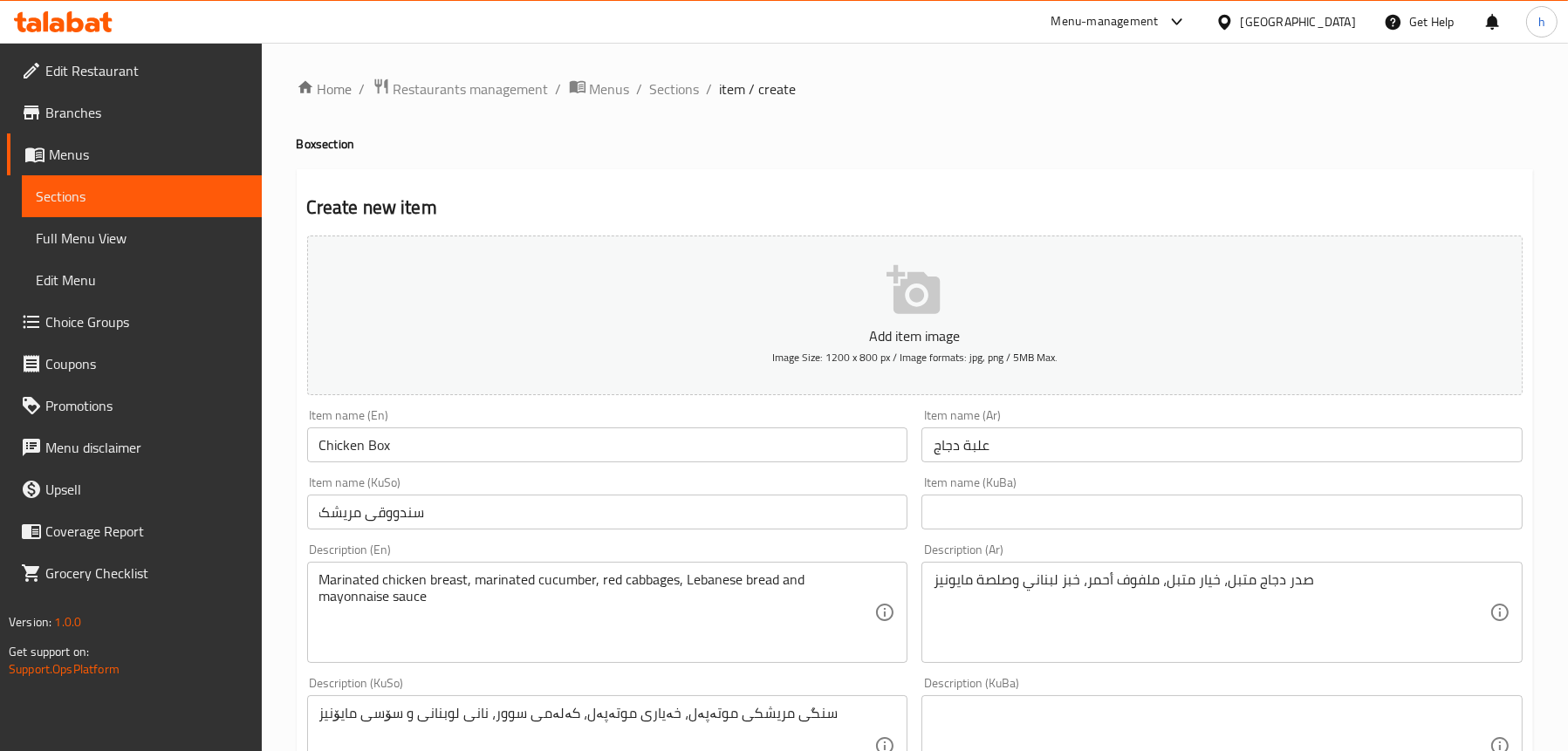
type input "3500"
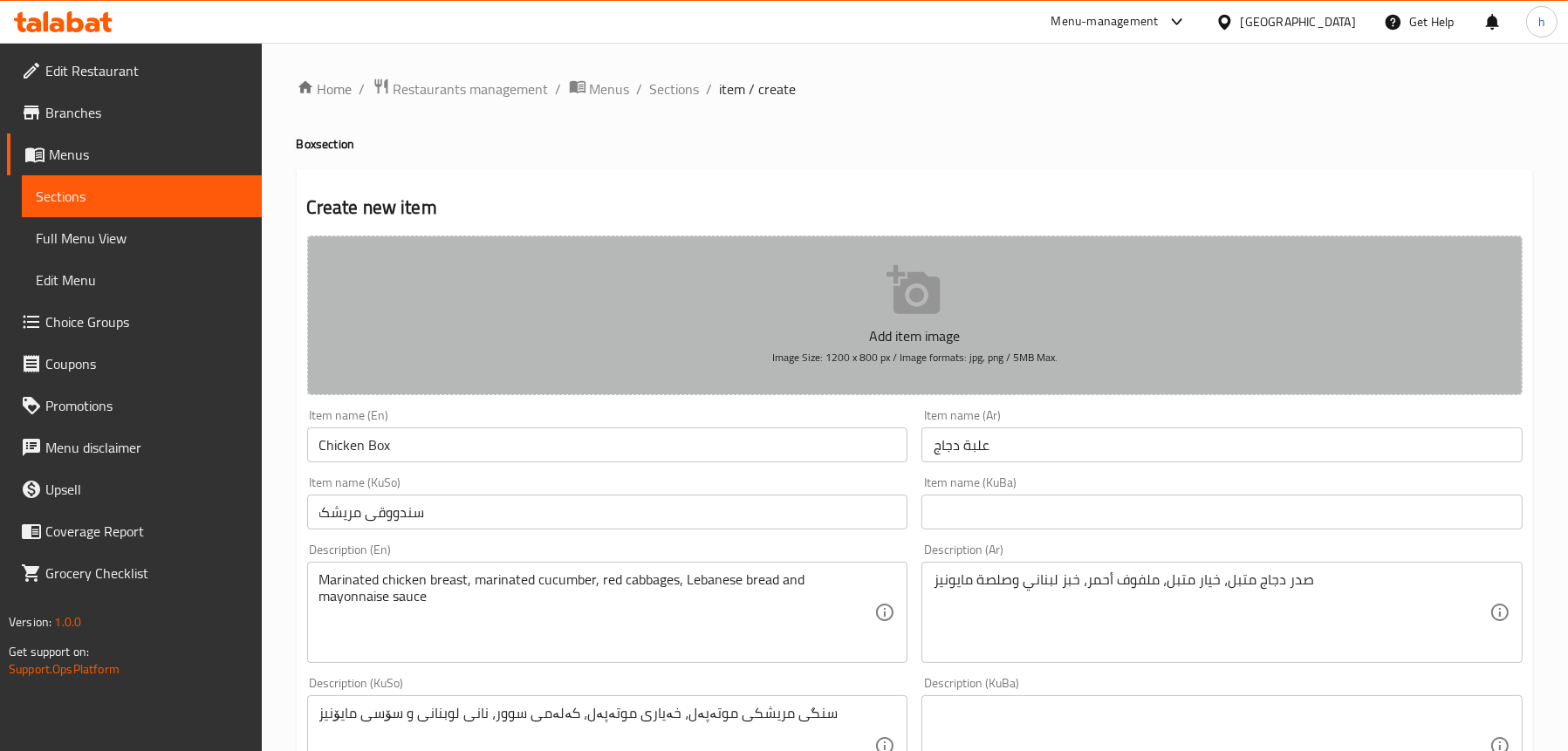
click at [1013, 264] on button "Add item image Image Size: 1200 x 800 px / Image formats: jpg, png / 5MB Max." at bounding box center [915, 314] width 1216 height 159
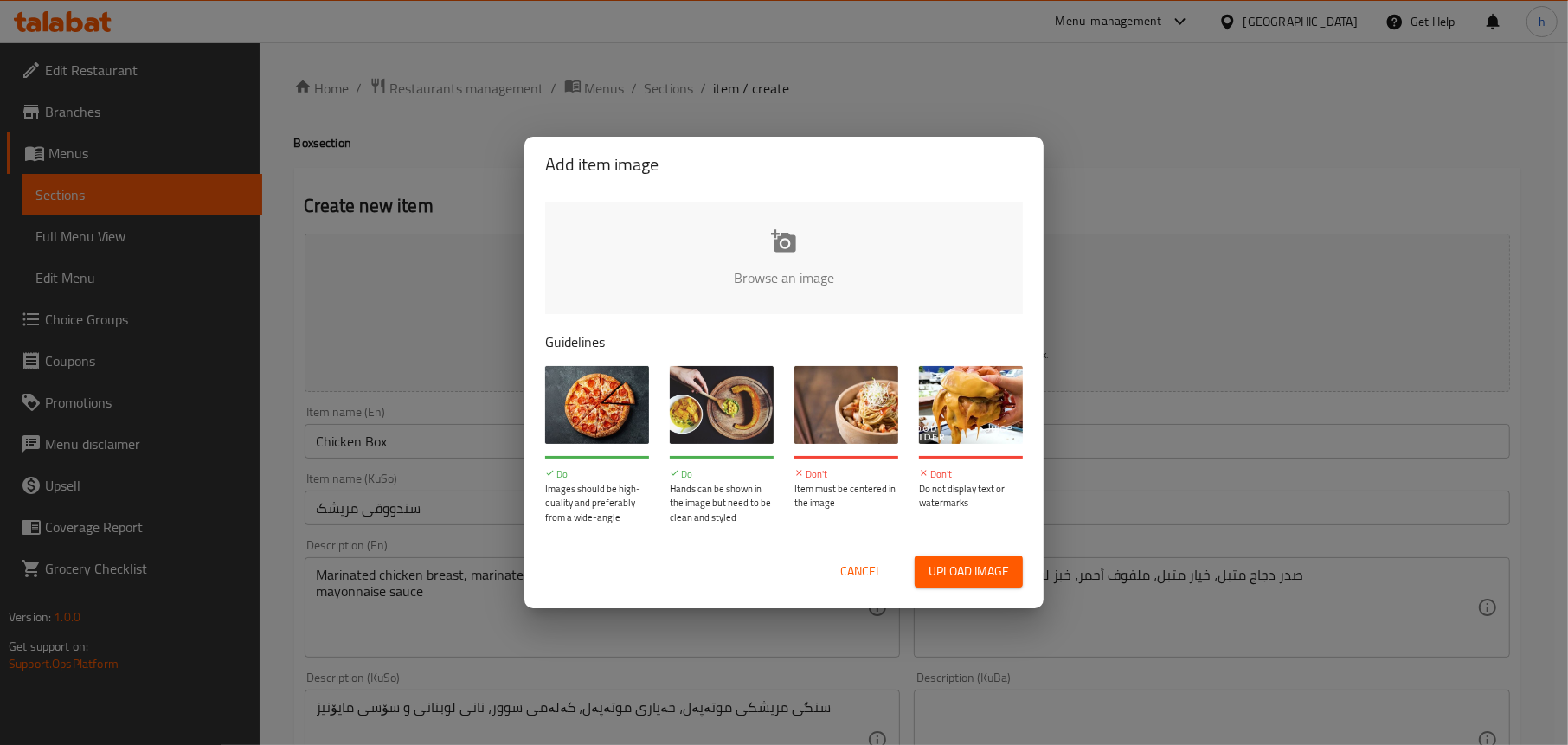
click at [640, 259] on input "file" at bounding box center [1368, 283] width 1648 height 162
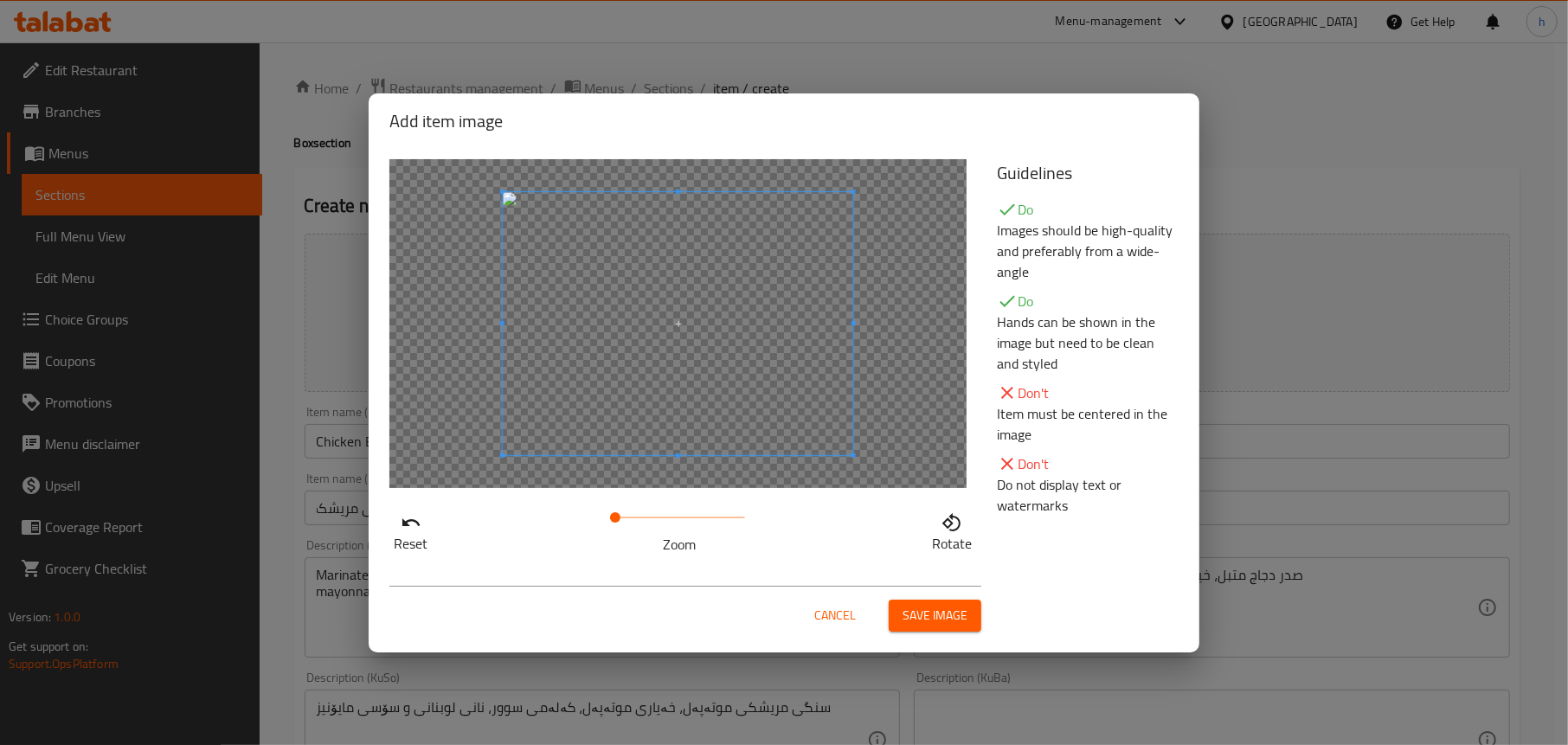
click at [937, 606] on span "Save image" at bounding box center [935, 616] width 64 height 21
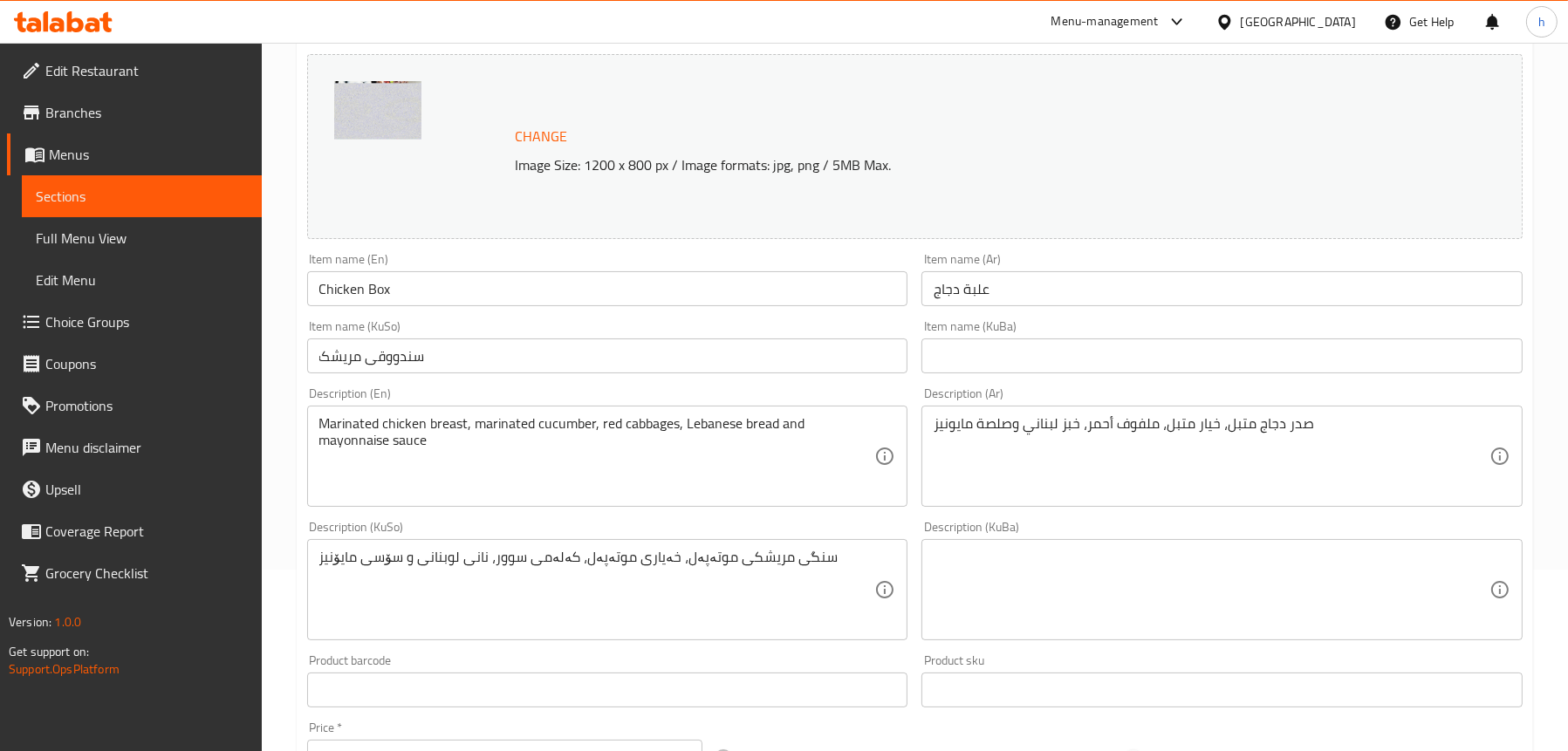
scroll to position [437, 0]
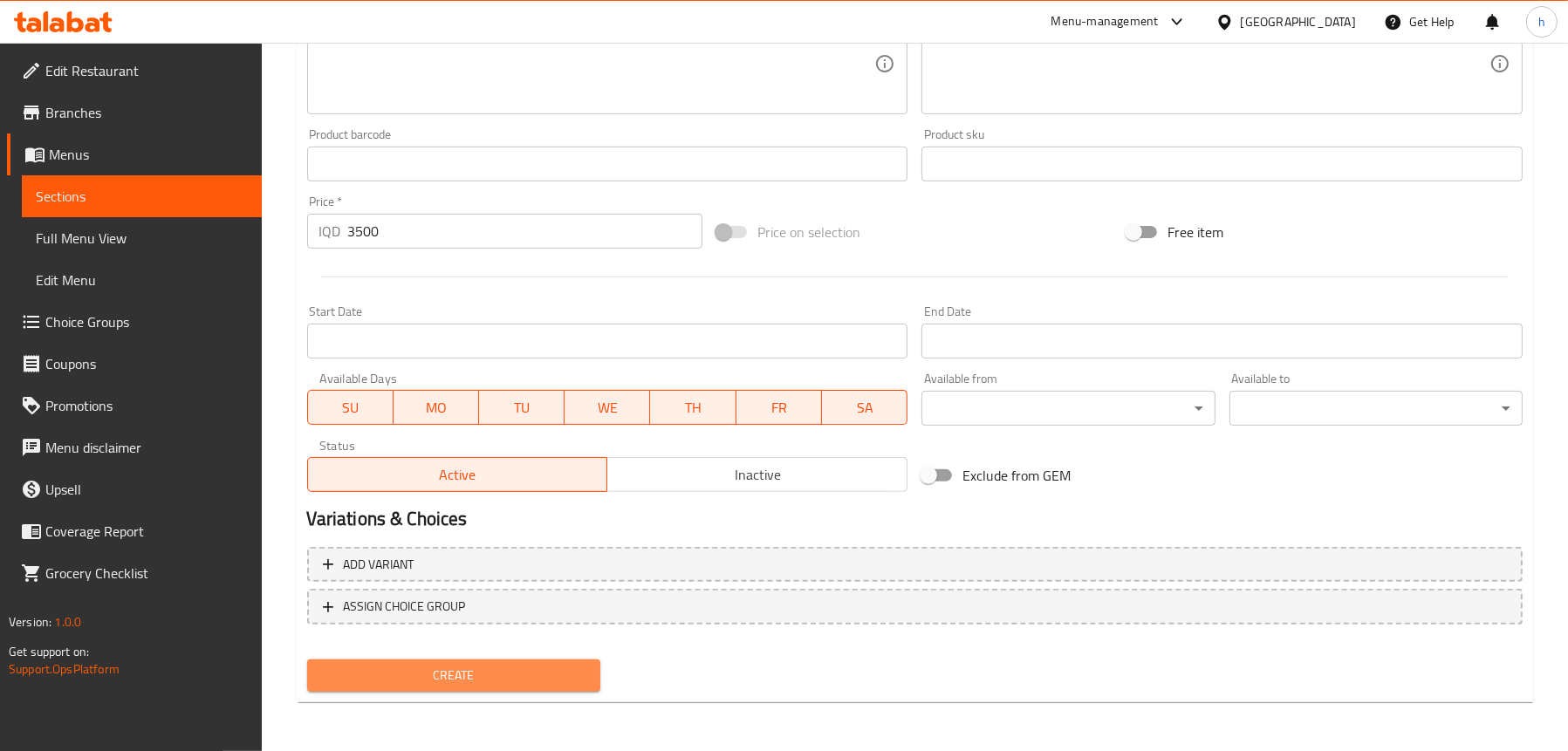
click at [498, 674] on span "Create" at bounding box center [453, 675] width 265 height 21
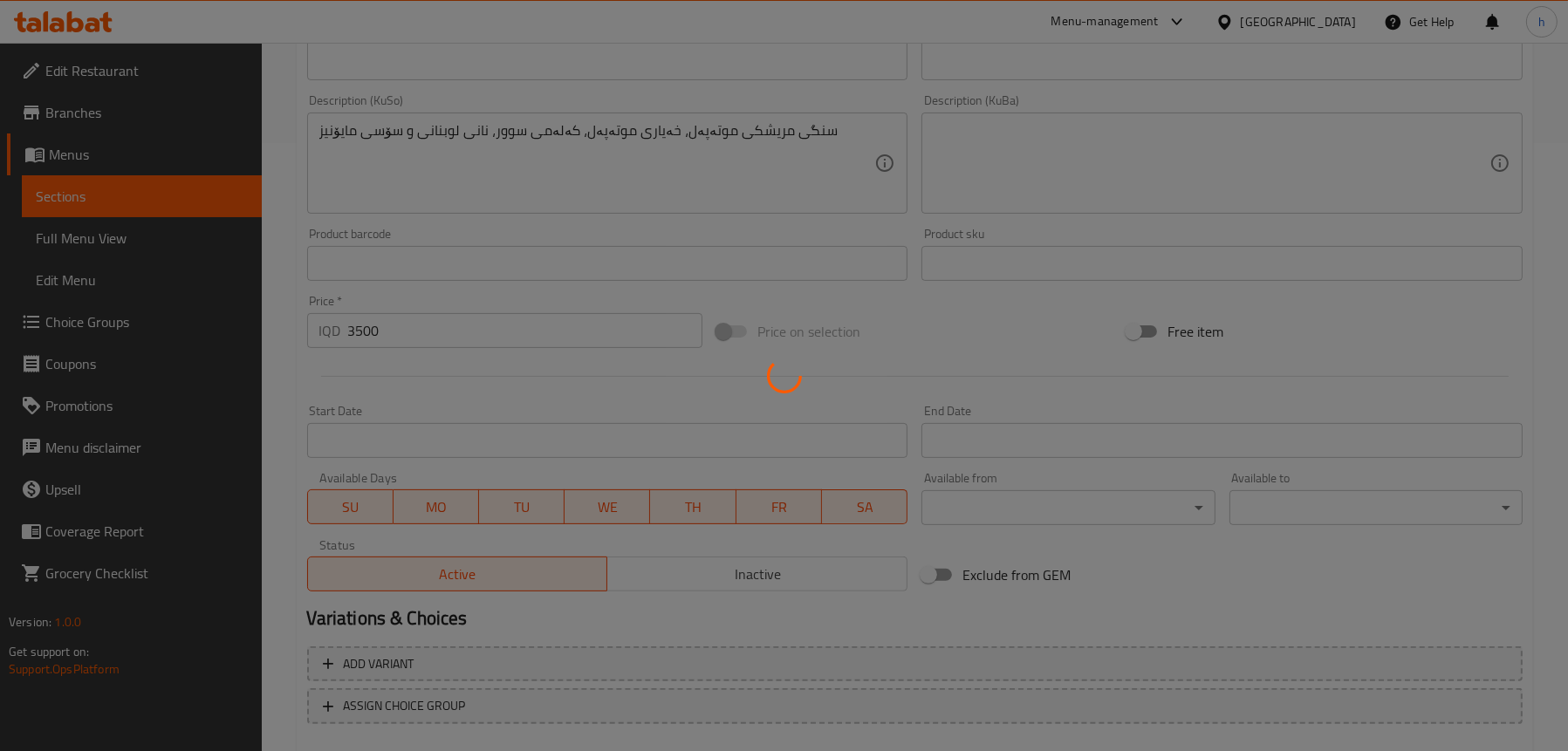
scroll to position [359, 0]
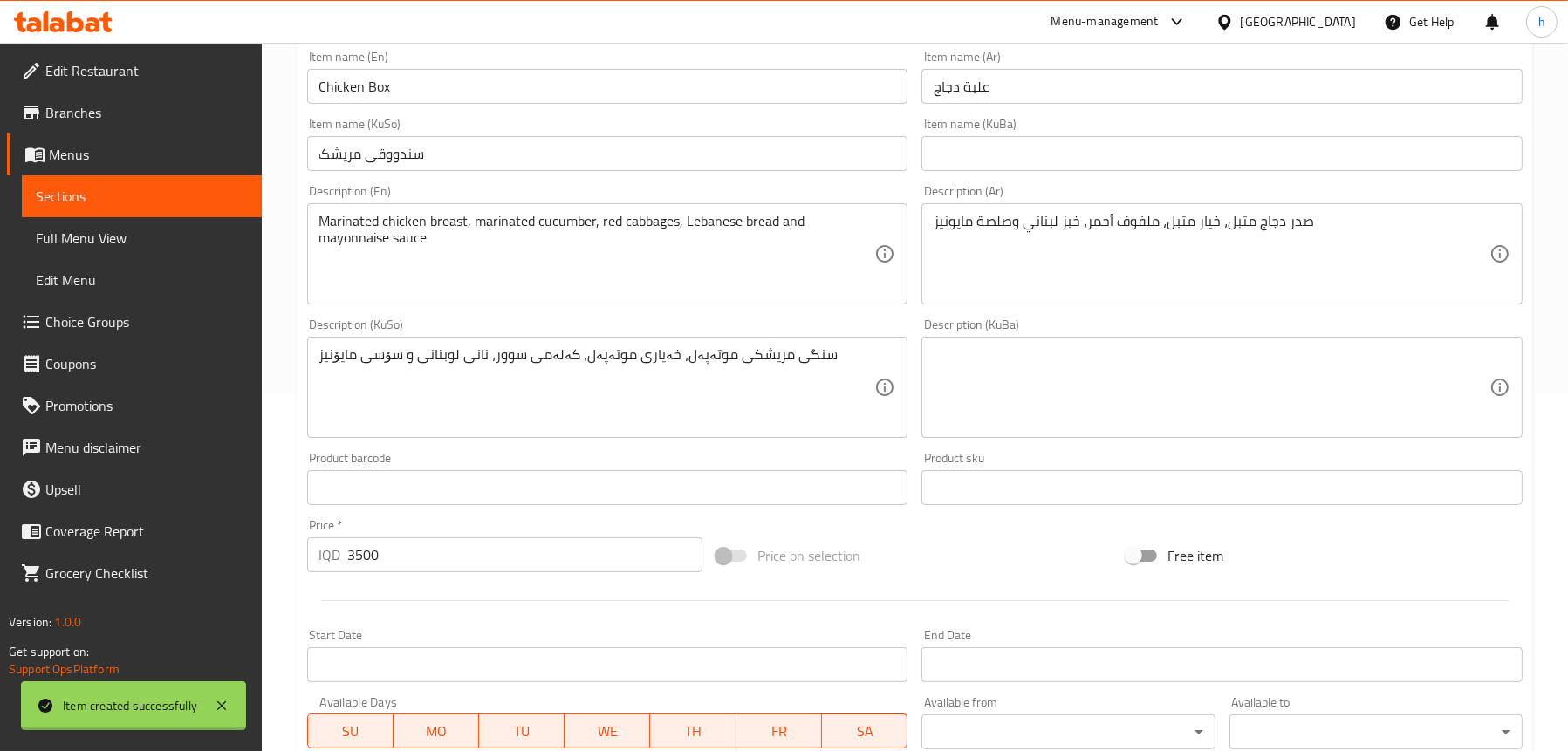
type input "0"
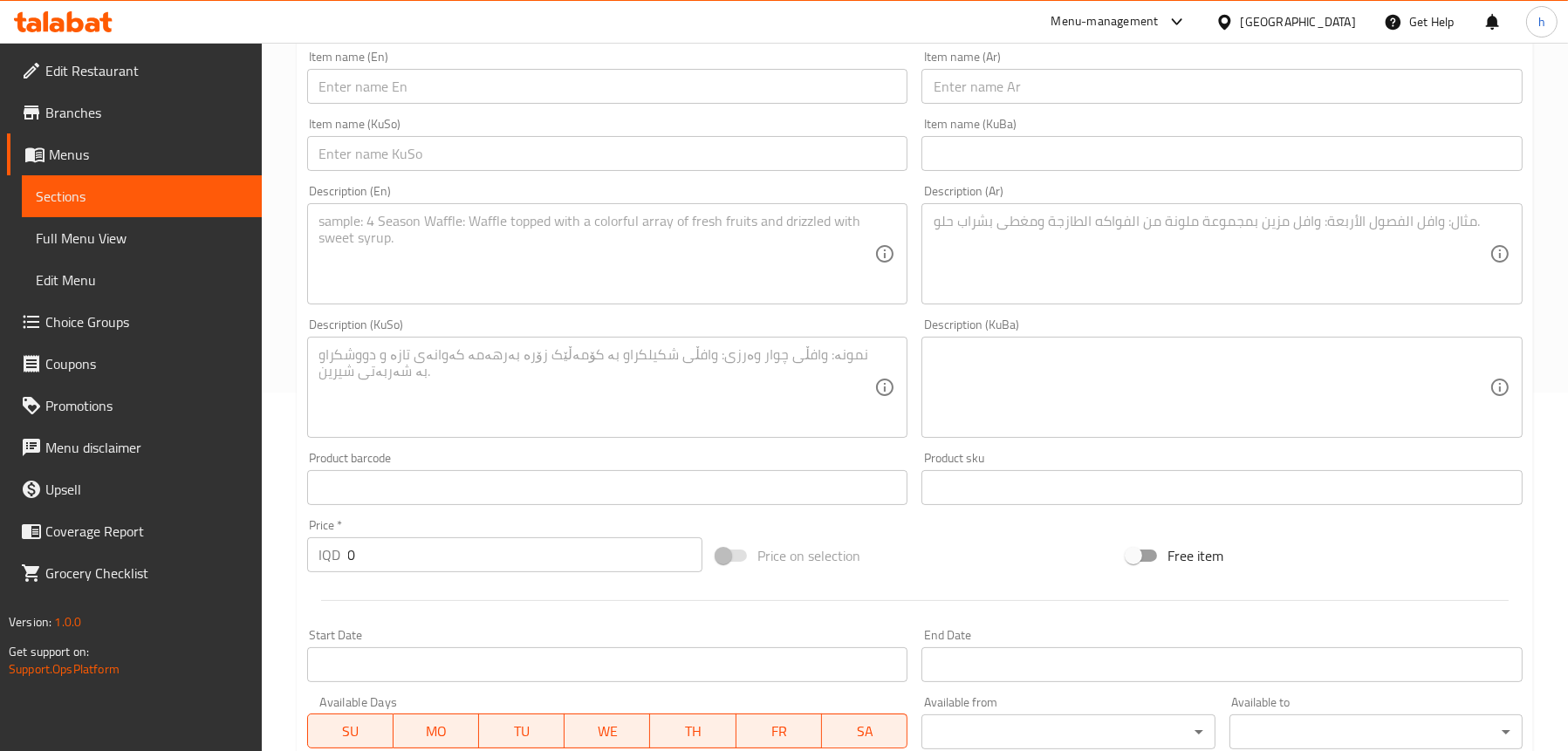
click at [138, 211] on link "Sections" at bounding box center [141, 196] width 240 height 42
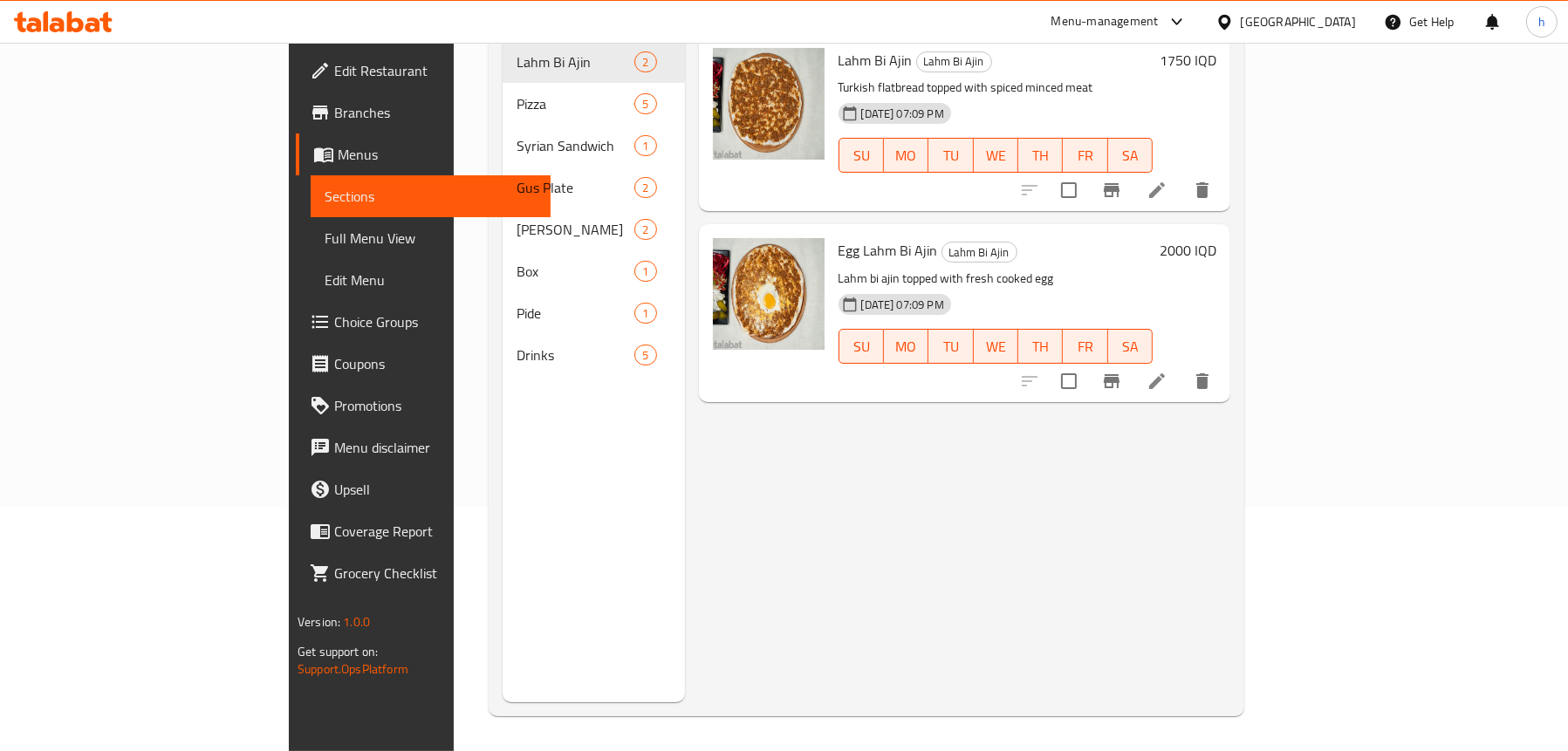
scroll to position [245, 0]
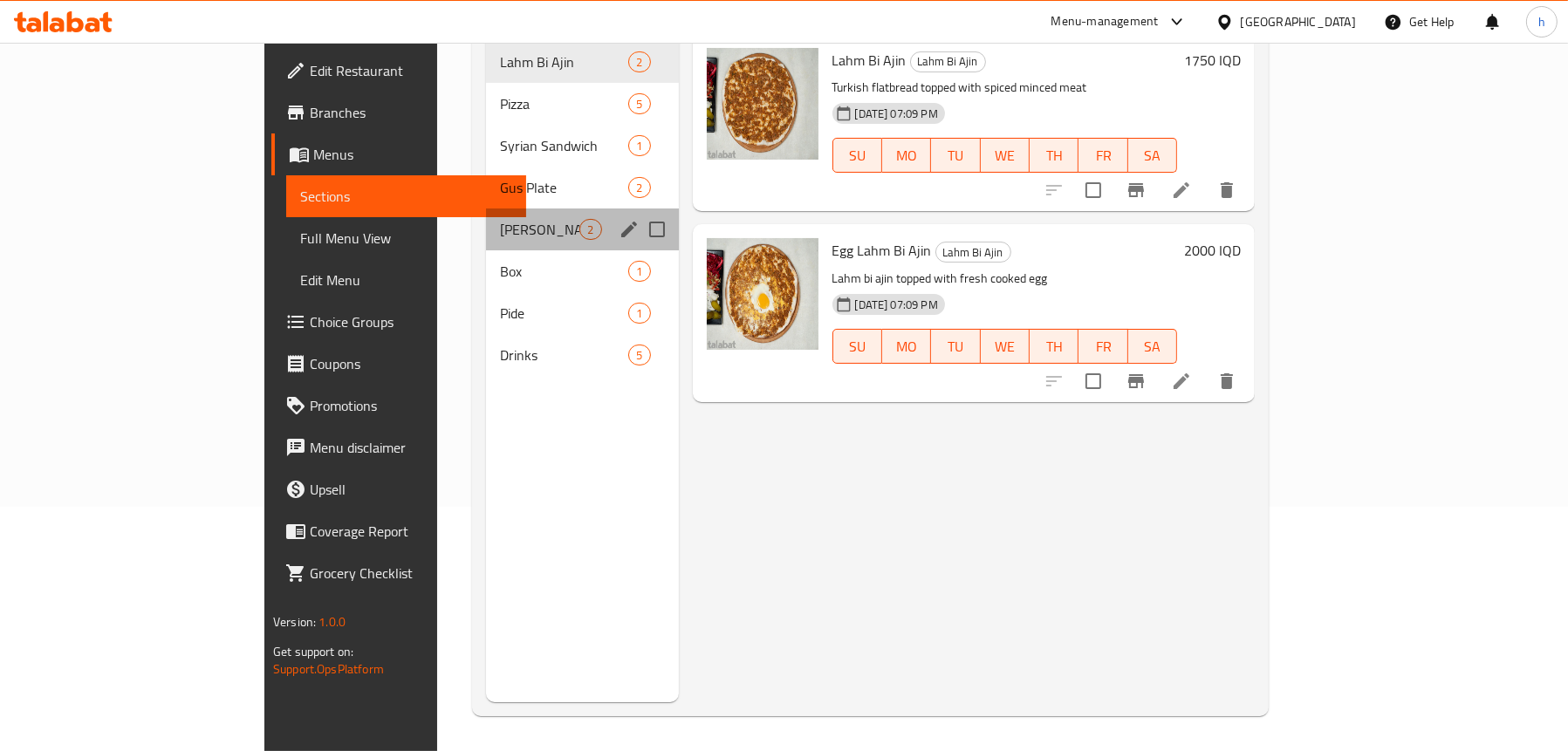
click at [486, 214] on div "Gus 2" at bounding box center [583, 229] width 192 height 42
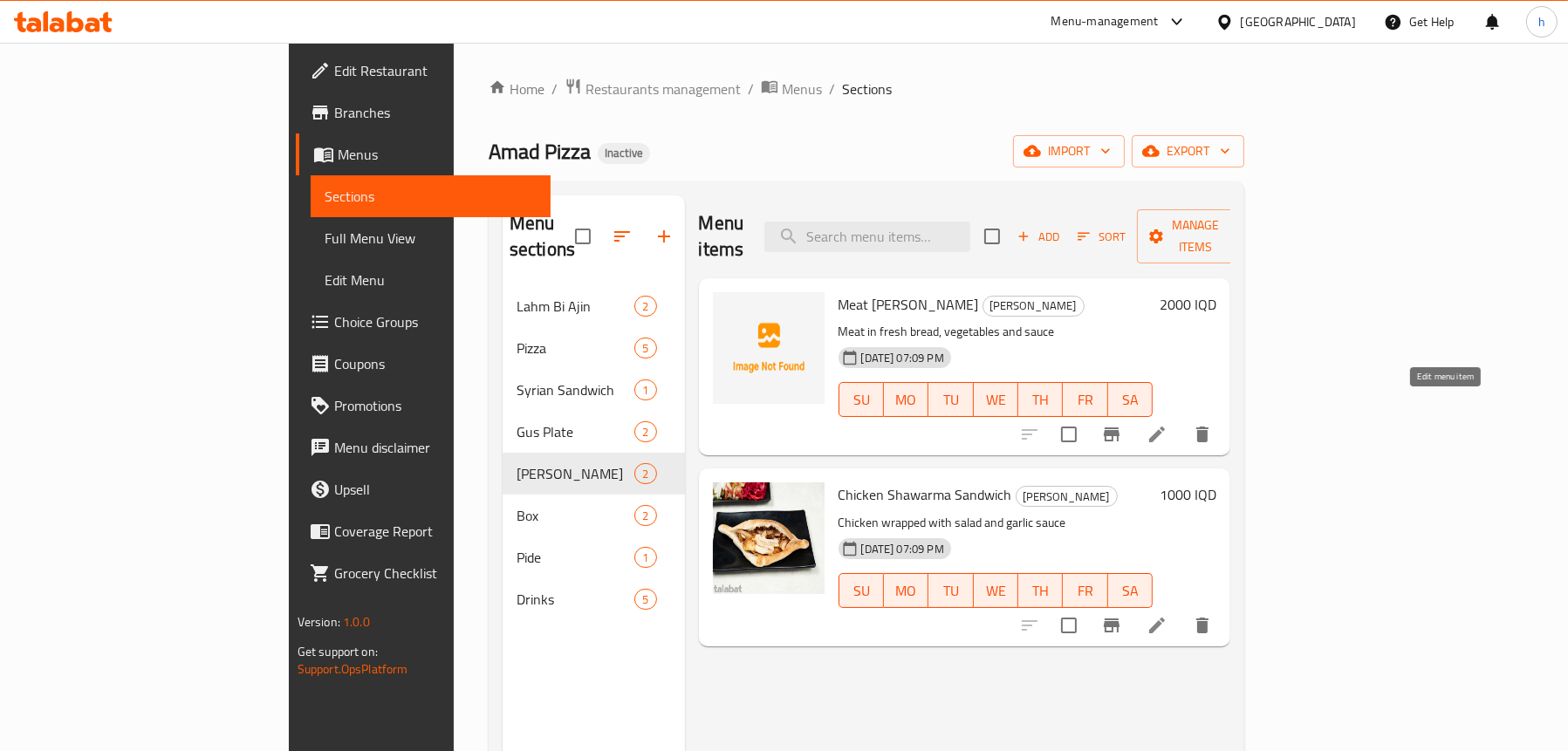
click at [1168, 424] on icon at bounding box center [1157, 435] width 21 height 21
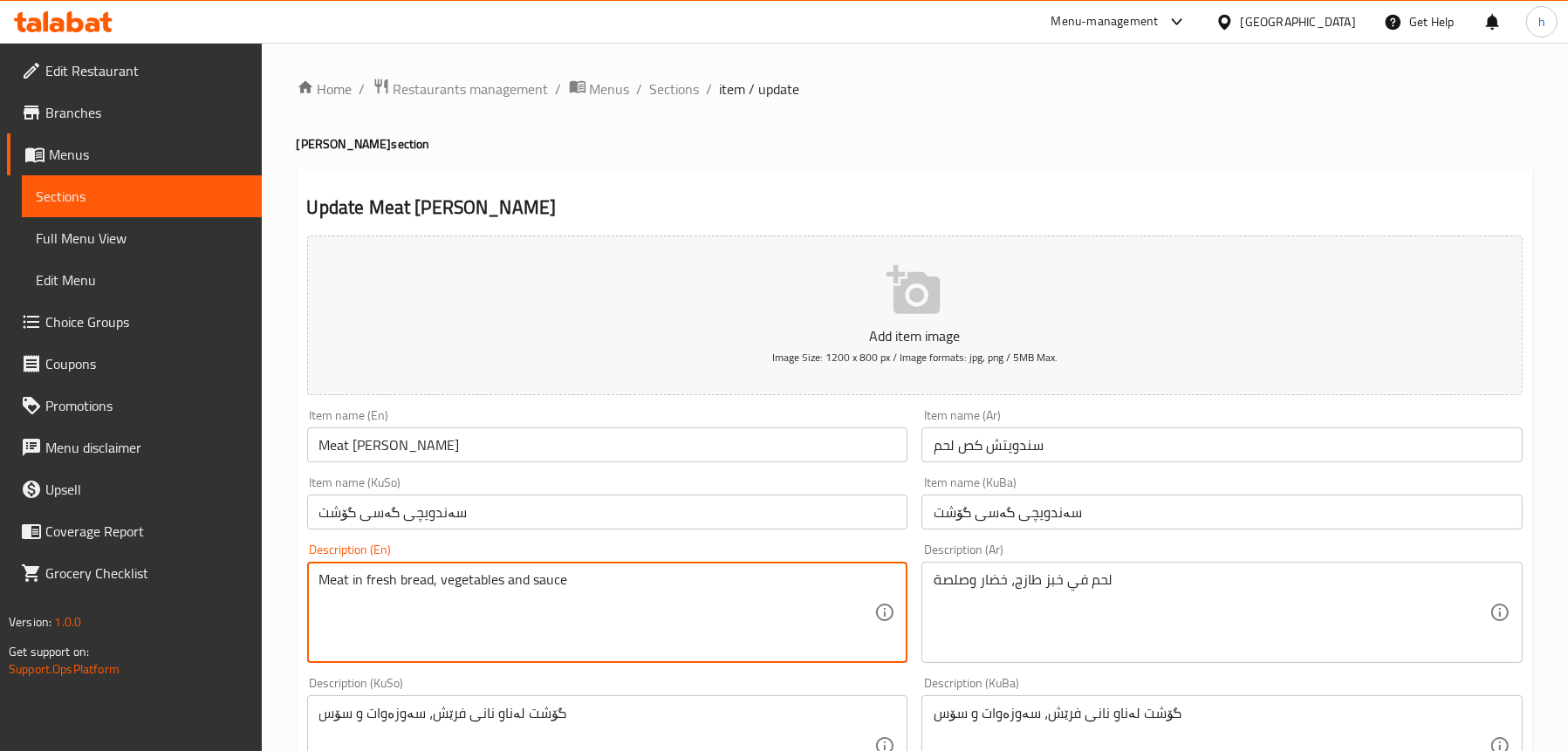
click at [430, 577] on textarea "Meat in fresh bread, vegetables and sauce" at bounding box center [598, 613] width 556 height 83
paste textarea "arinated meat, samoon, red cabbages, lettuce, tomato, onion and marinated cucum…"
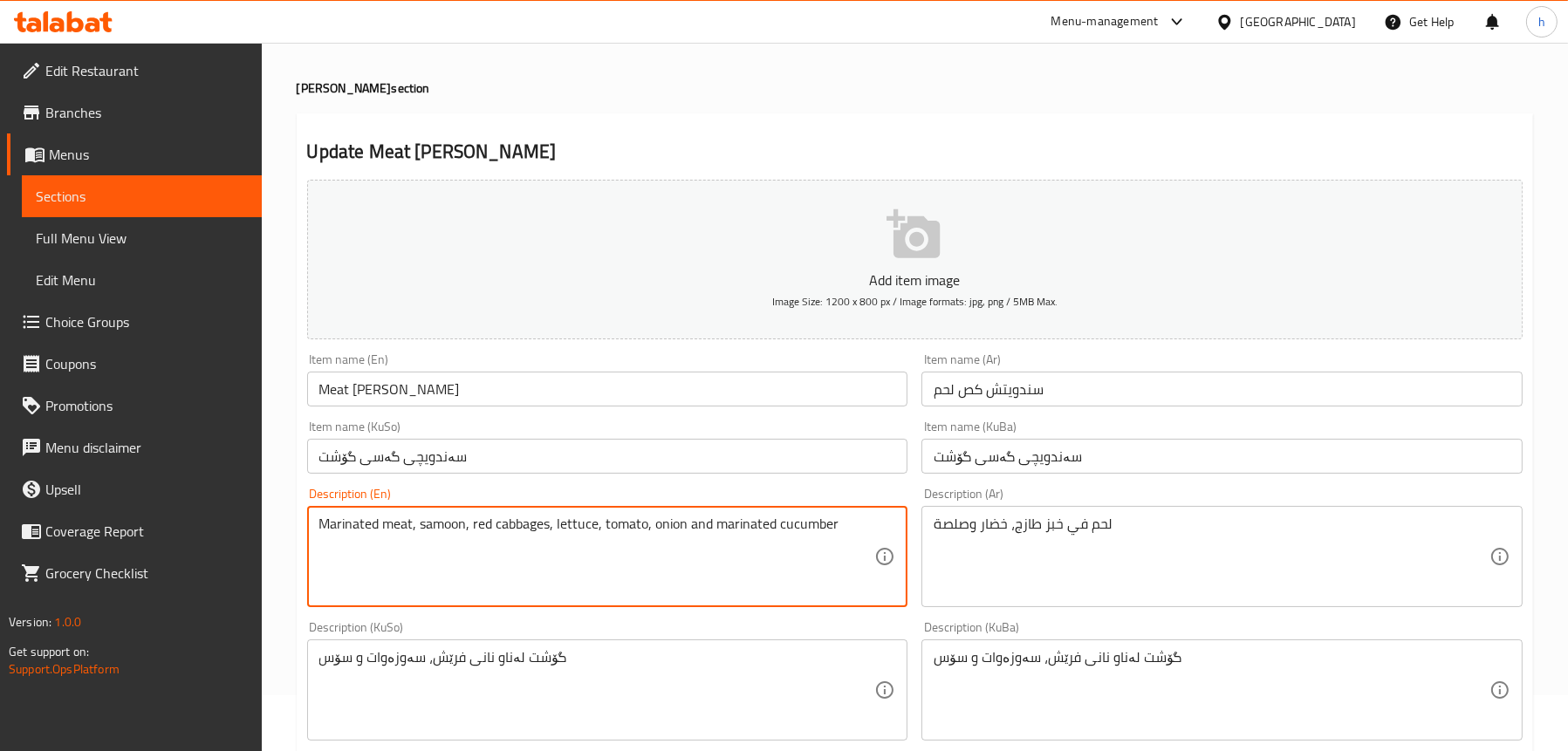
scroll to position [87, 0]
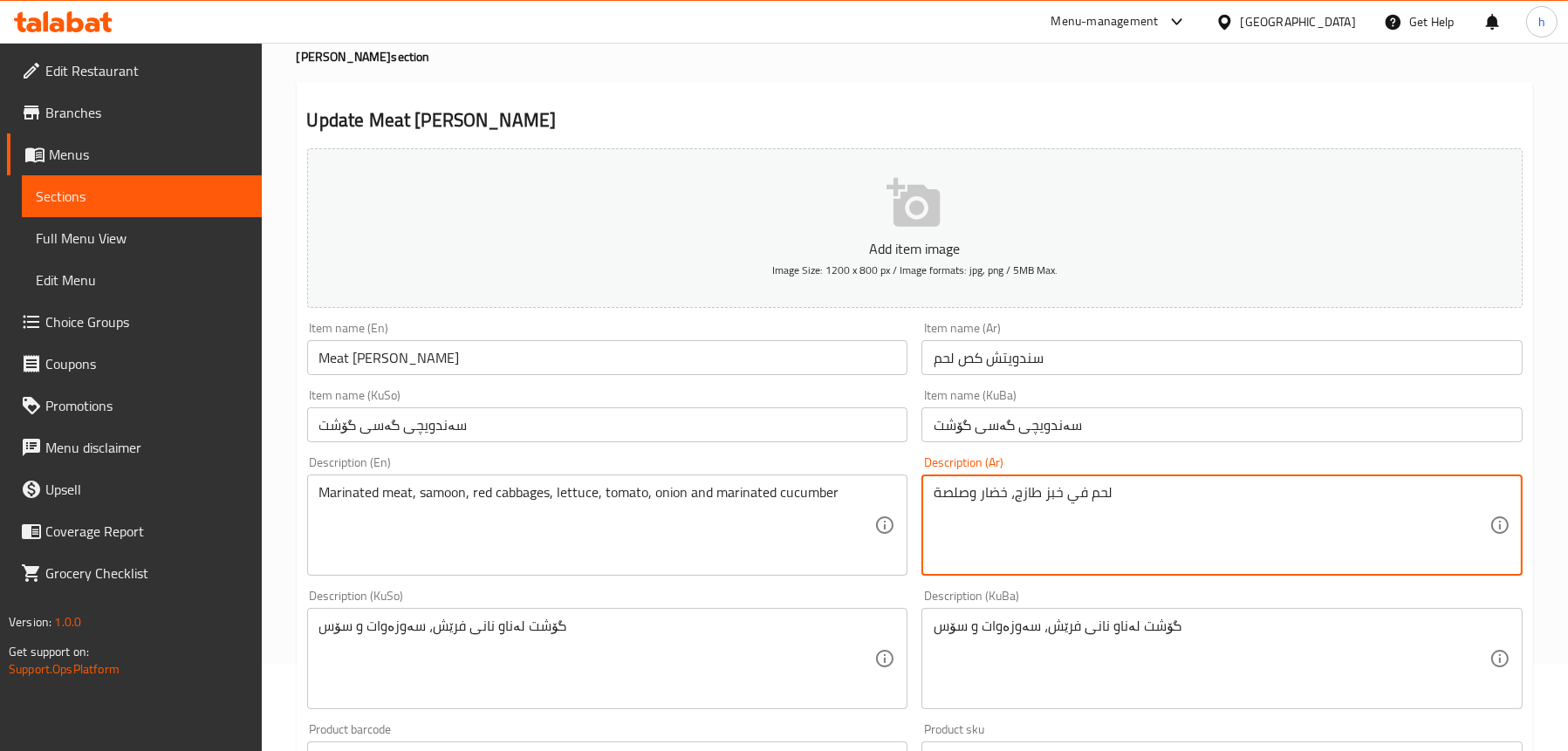
click at [1069, 506] on textarea "لحم في خبز طازج، خضار وصلصة" at bounding box center [1212, 526] width 556 height 83
click at [526, 481] on div "Marinated meat, samoon, red cabbages, lettuce, tomato, onion and marinated cucu…" at bounding box center [608, 526] width 601 height 102
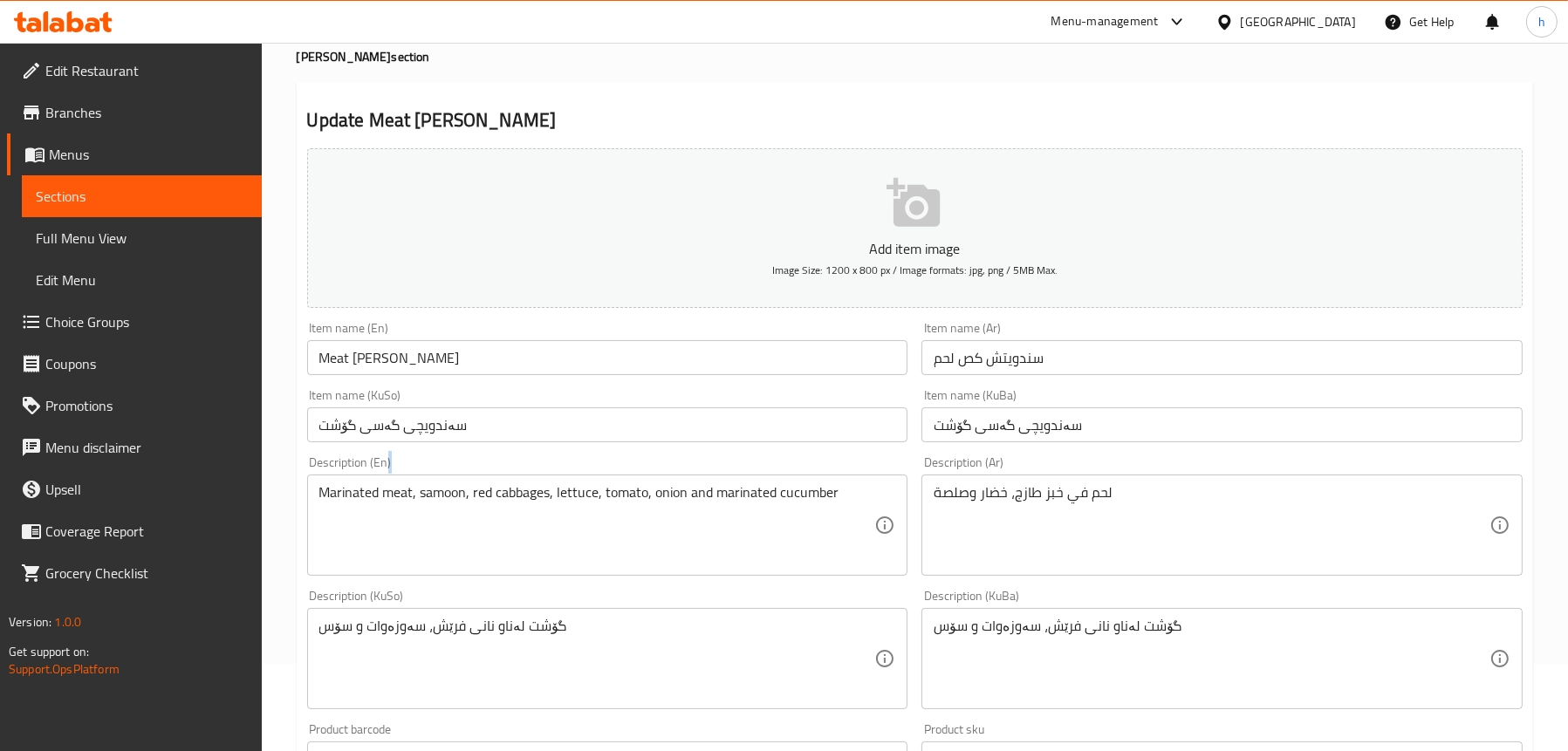
click at [526, 481] on div "Marinated meat, samoon, red cabbages, lettuce, tomato, onion and marinated cucu…" at bounding box center [608, 526] width 601 height 102
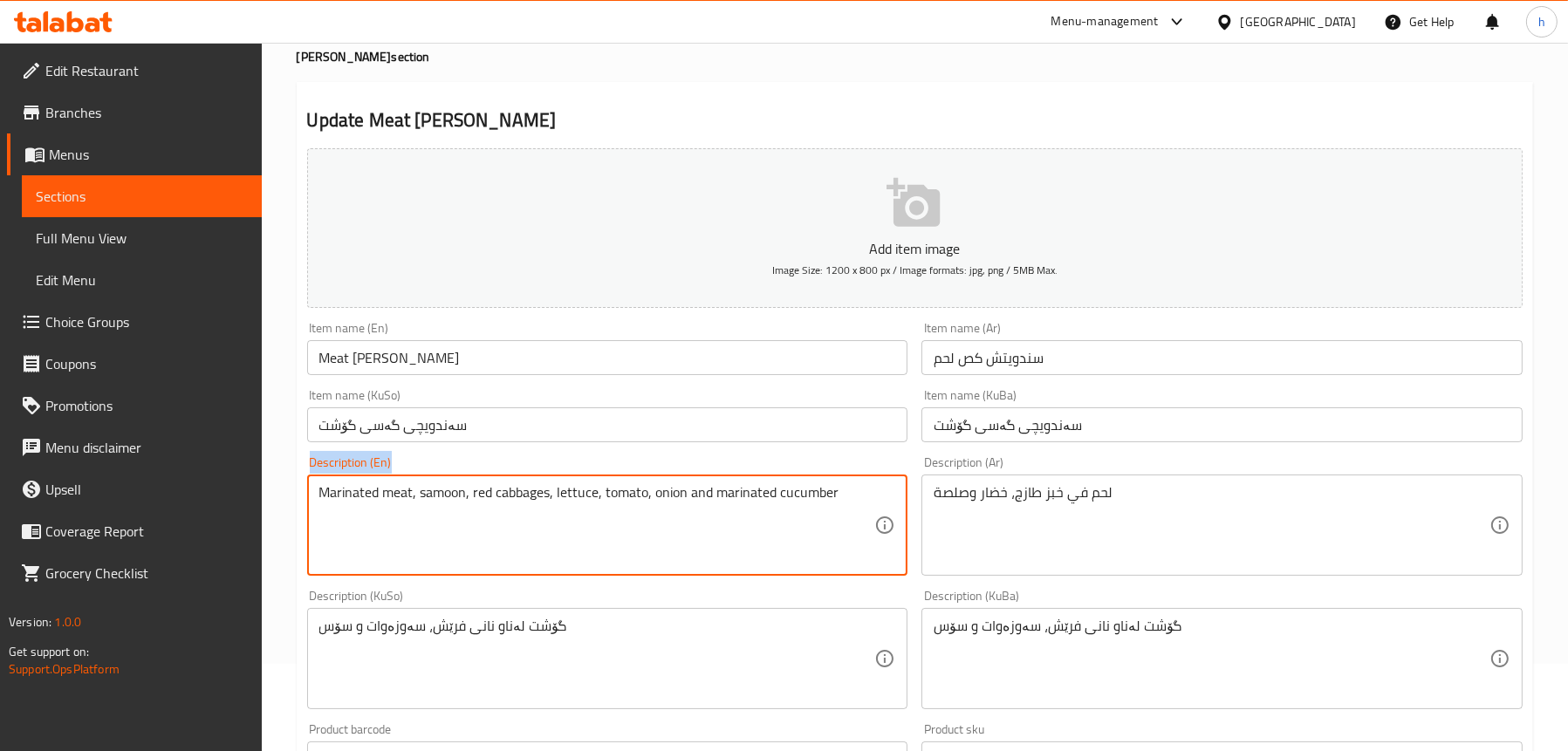
click at [526, 481] on div "Marinated meat, samoon, red cabbages, lettuce, tomato, onion and marinated cucu…" at bounding box center [608, 526] width 601 height 102
click at [519, 497] on textarea "Marinated meat, samoon, red cabbages, lettuce, tomato, onion and marinated cucu…" at bounding box center [598, 526] width 556 height 83
paste textarea ", lettuce, tomato, onion and marinated cucumber"
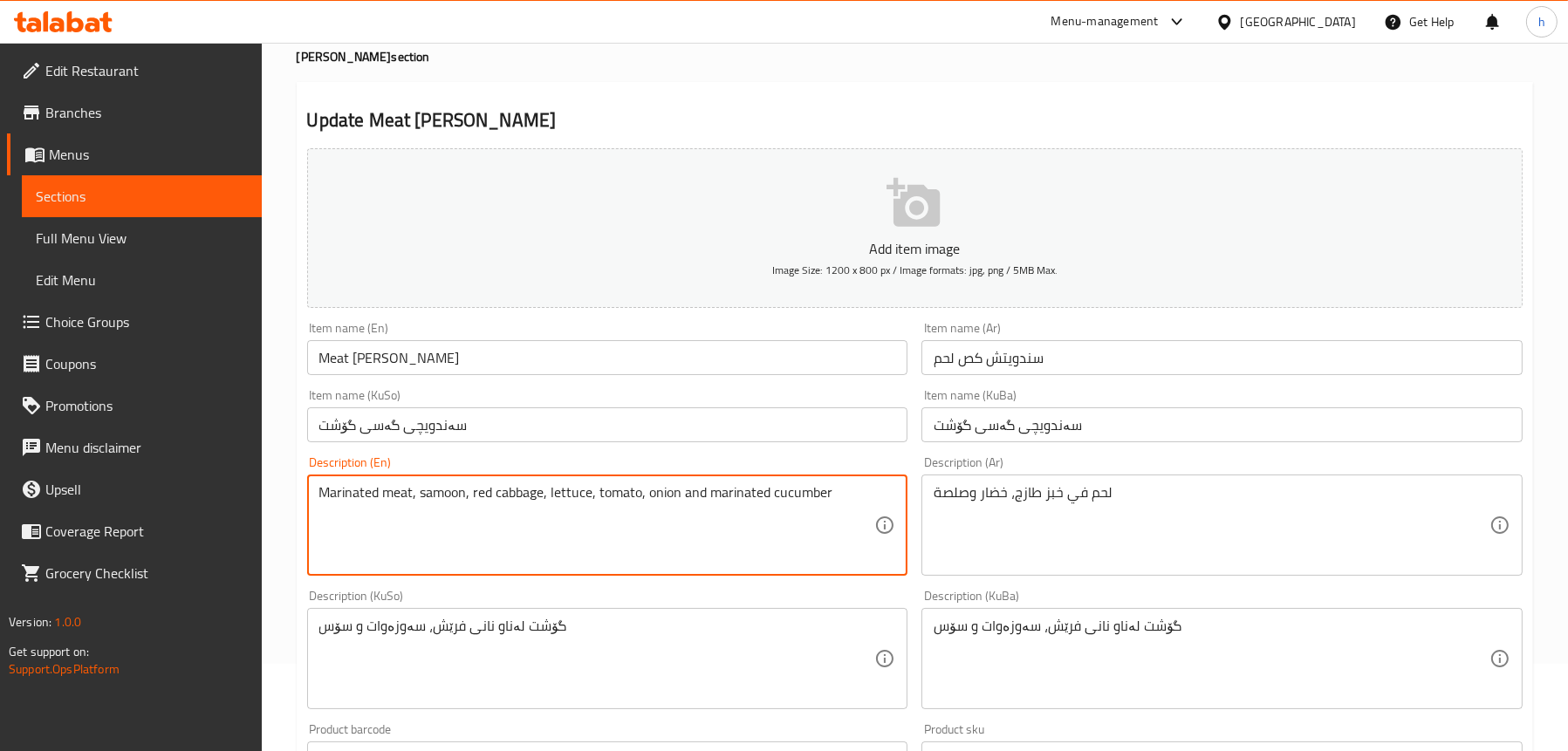
type textarea "Marinated meat, samoon, red cabbage, lettuce, tomato, onion and marinated cucum…"
click at [1183, 516] on textarea "لحم في خبز طازج، خضار وصلصة" at bounding box center [1212, 526] width 556 height 83
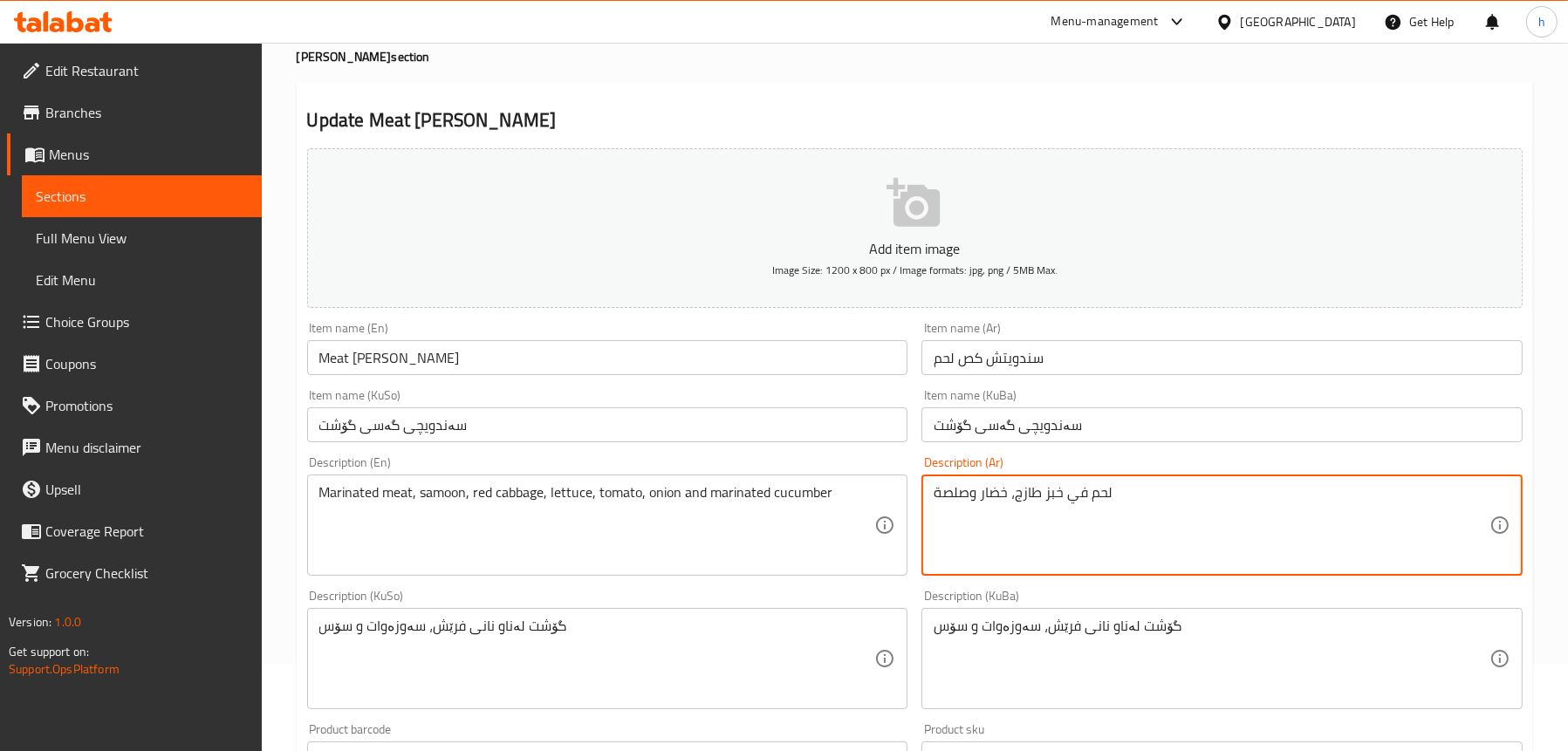
click at [1183, 516] on textarea "لحم في خبز طازج، خضار وصلصة" at bounding box center [1212, 526] width 556 height 83
paste textarea "تبل، صمون، ملفوف أحمر، خس، طماطم، بصل وخيار متبل"
type textarea "لحم متبل، صمون، ملفوف أحمر، خس، طماطم، بصل وخيار متبل"
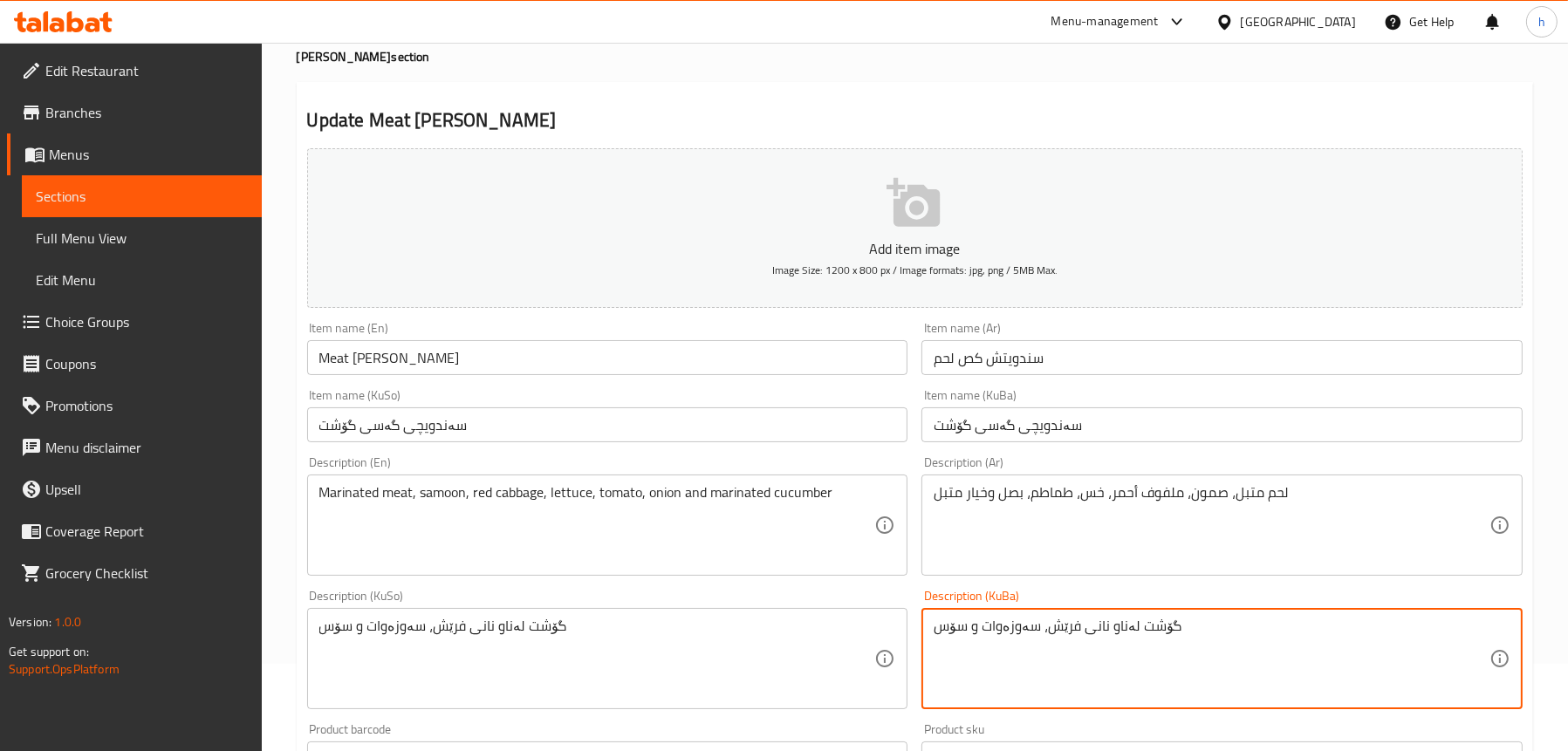
click at [1076, 624] on textarea "گۆشت لەناو نانی فرێش، سەوزەوات و سۆس" at bounding box center [1212, 659] width 556 height 83
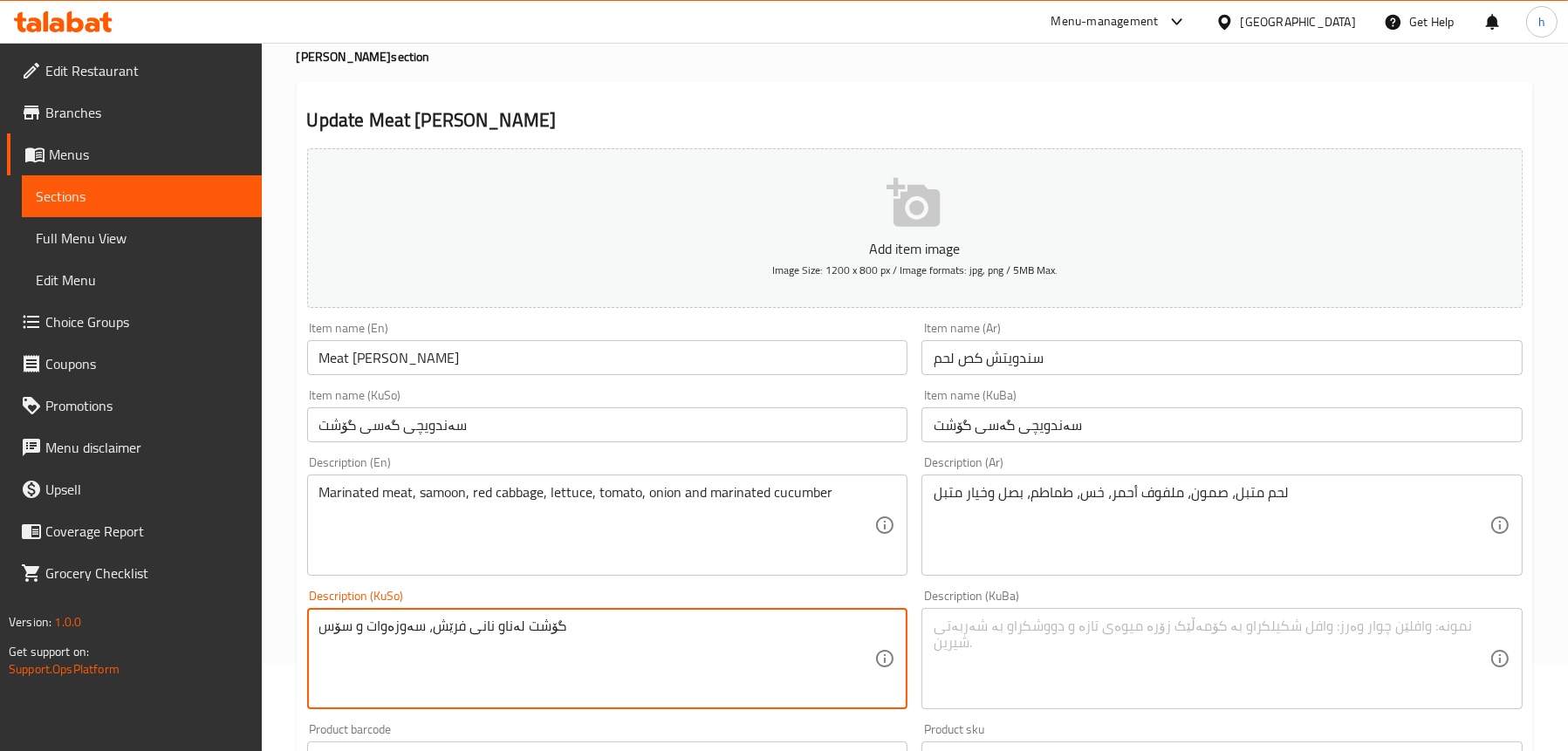
click at [438, 618] on textarea "گۆشت لەناو نانی فرێش، سەوزەوات و سۆس" at bounding box center [598, 659] width 556 height 83
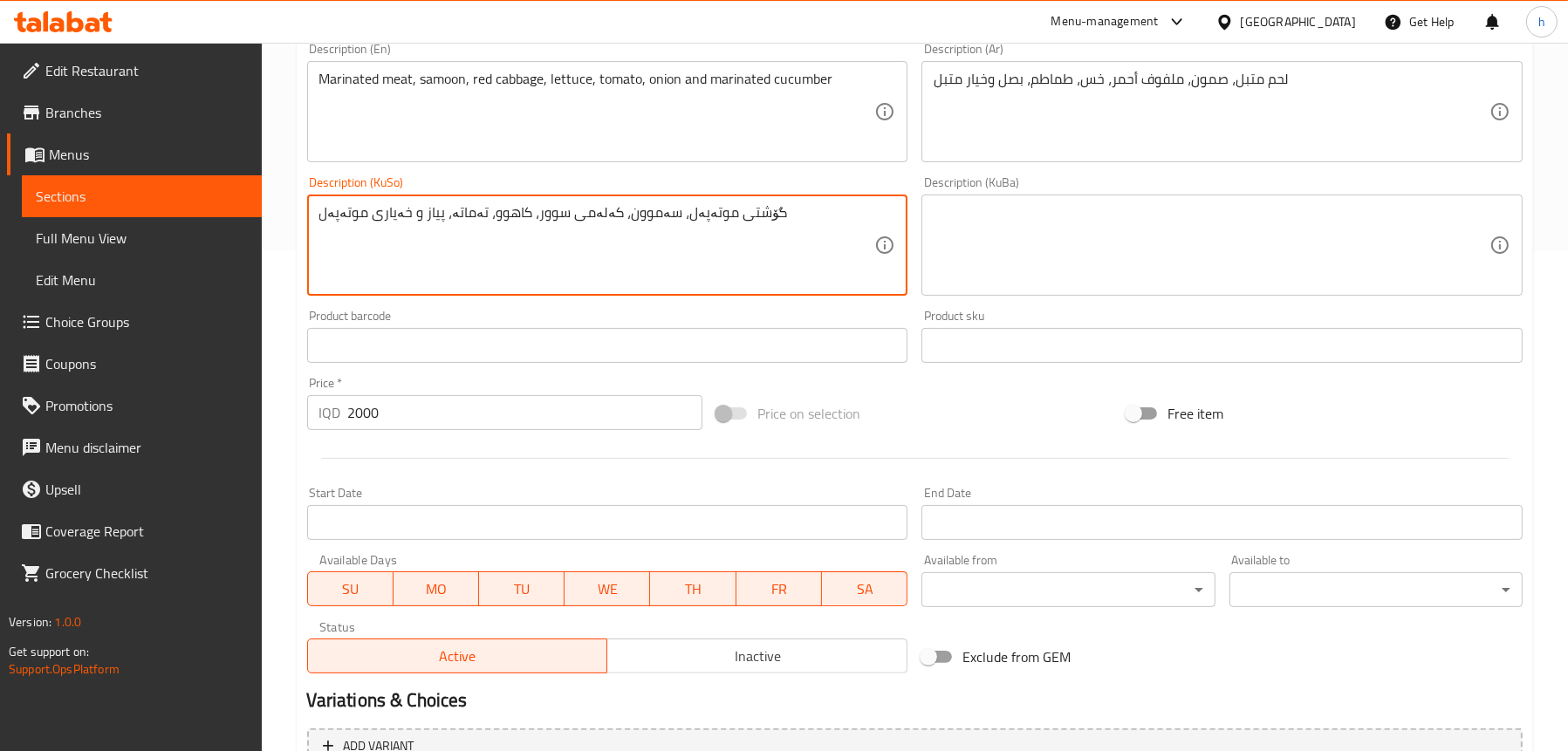
scroll to position [524, 0]
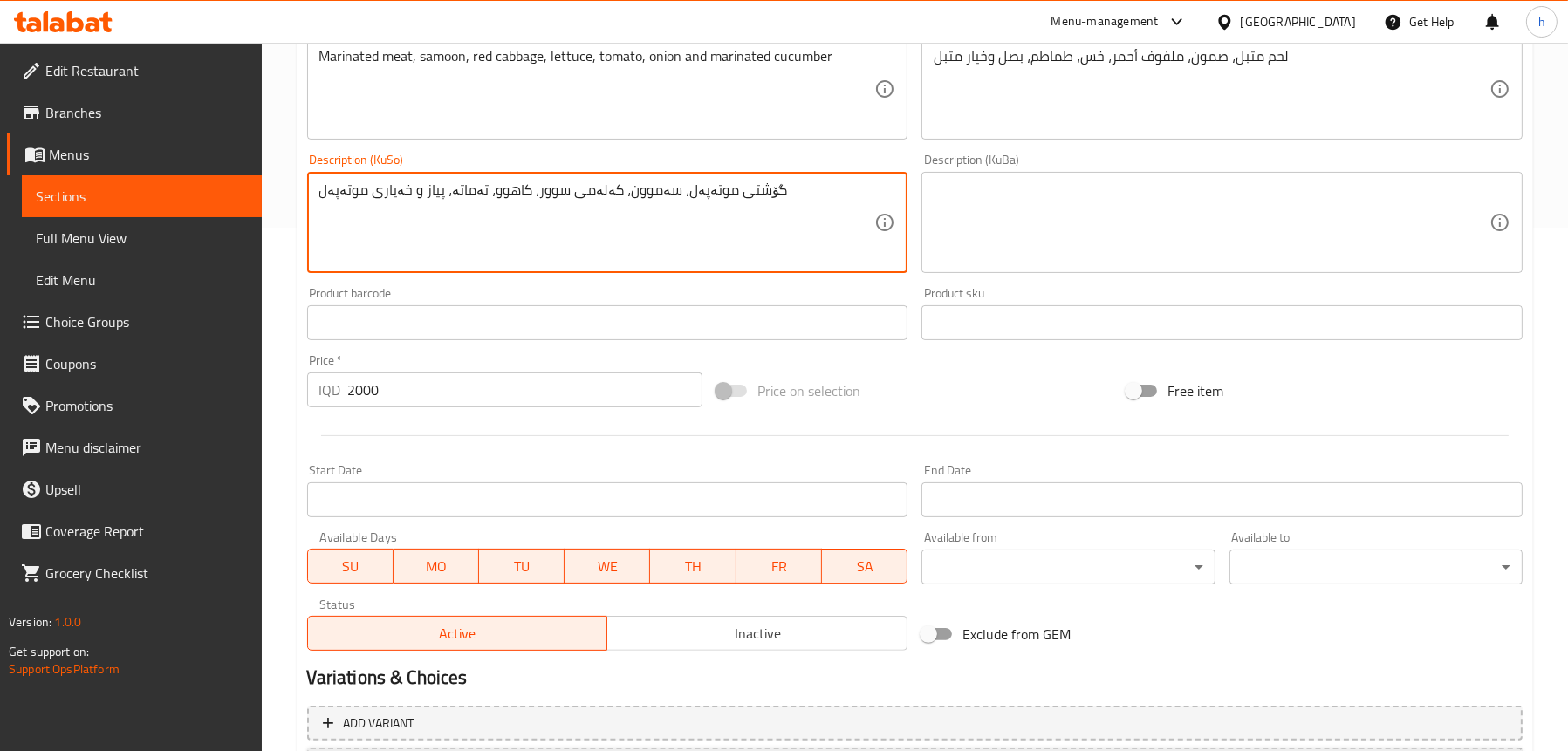
type textarea "گۆشتی موتەپەل، سەموون، کەلەمی سوور، کاهوو، تەماتە، پیاز و خەیاری موتەپەل"
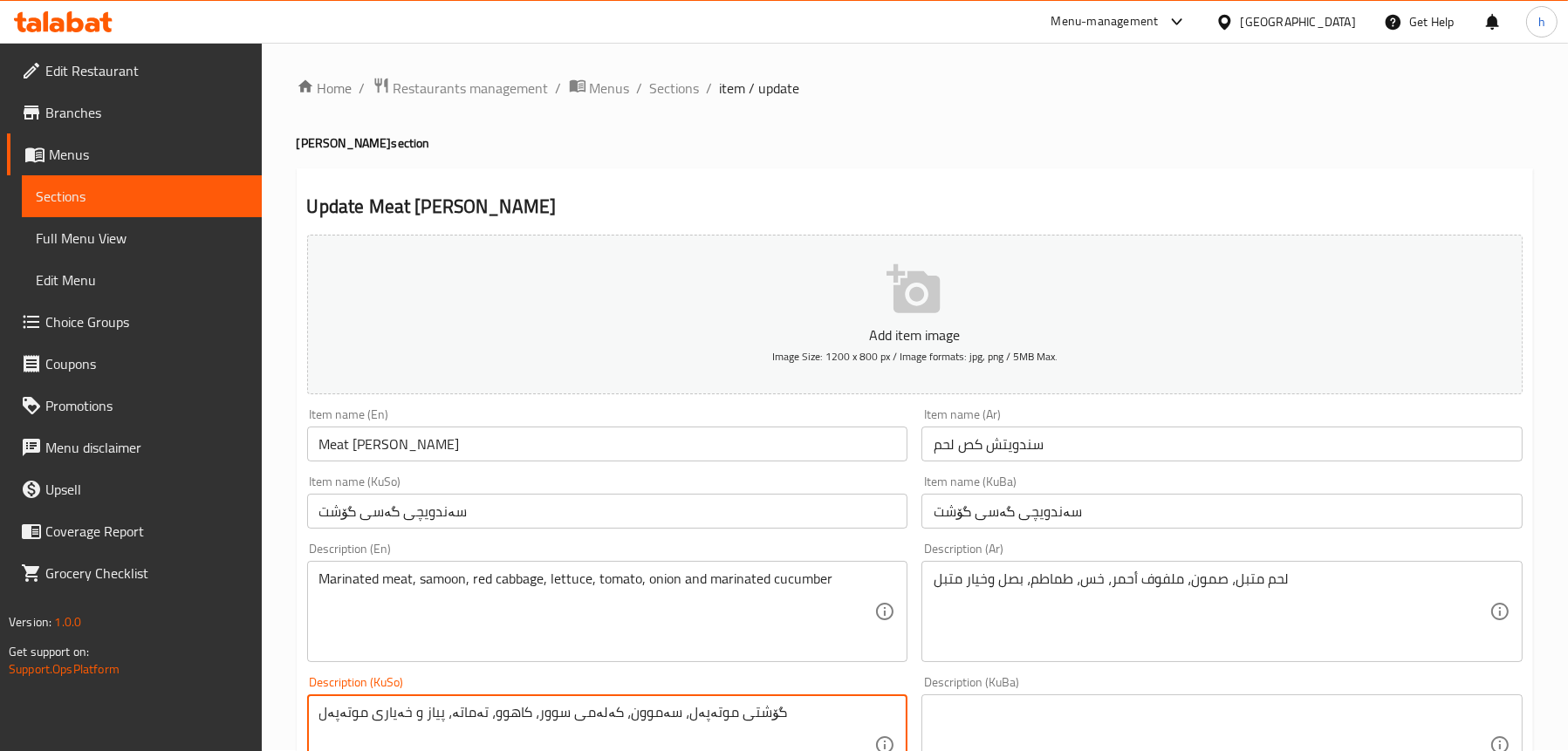
scroll to position [0, 0]
click at [814, 299] on button "Add item image Image Size: 1200 x 800 px / Image formats: jpg, png / 5MB Max." at bounding box center [915, 314] width 1216 height 159
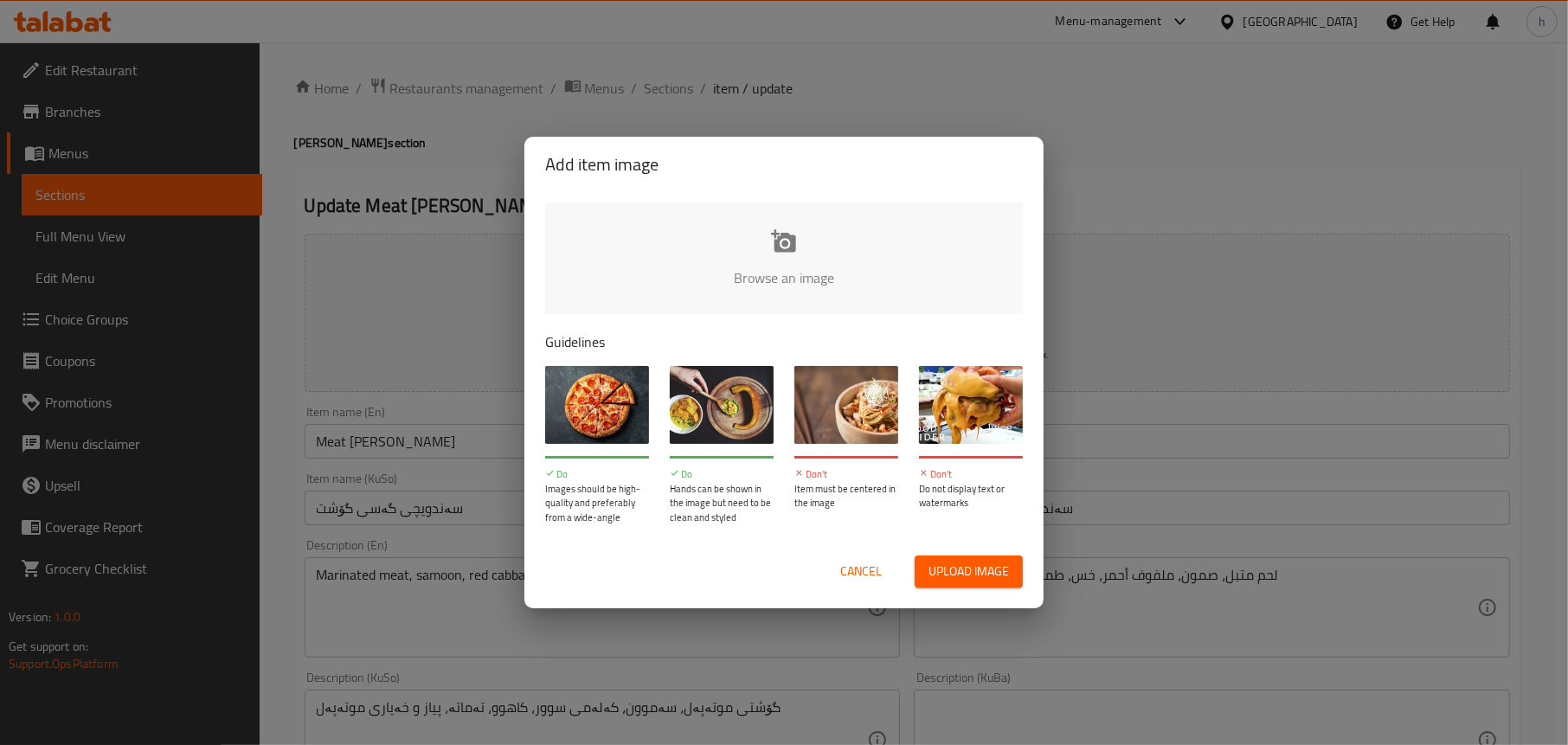
click at [778, 243] on input "file" at bounding box center [1368, 283] width 1648 height 162
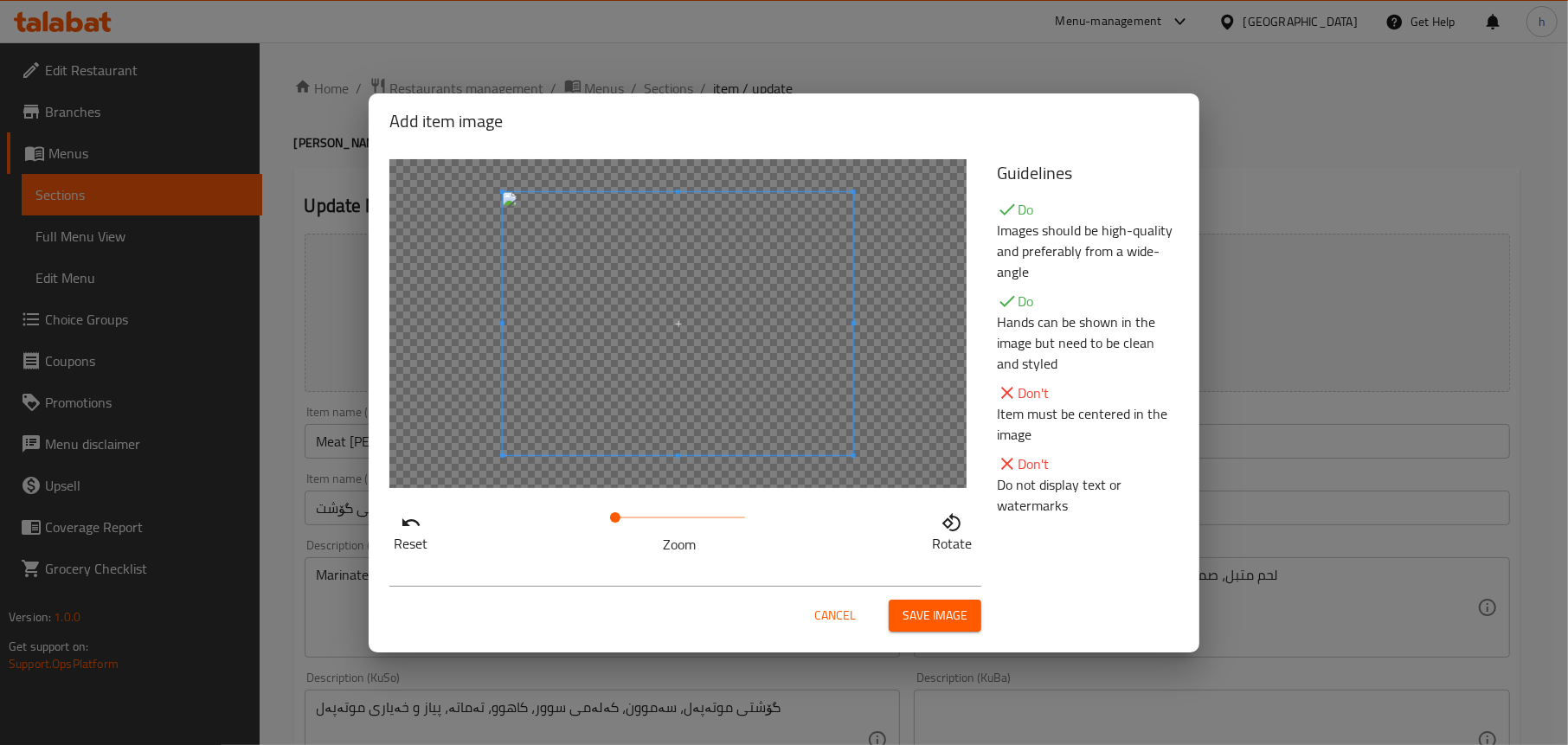
click at [941, 619] on span "Save image" at bounding box center [935, 616] width 64 height 21
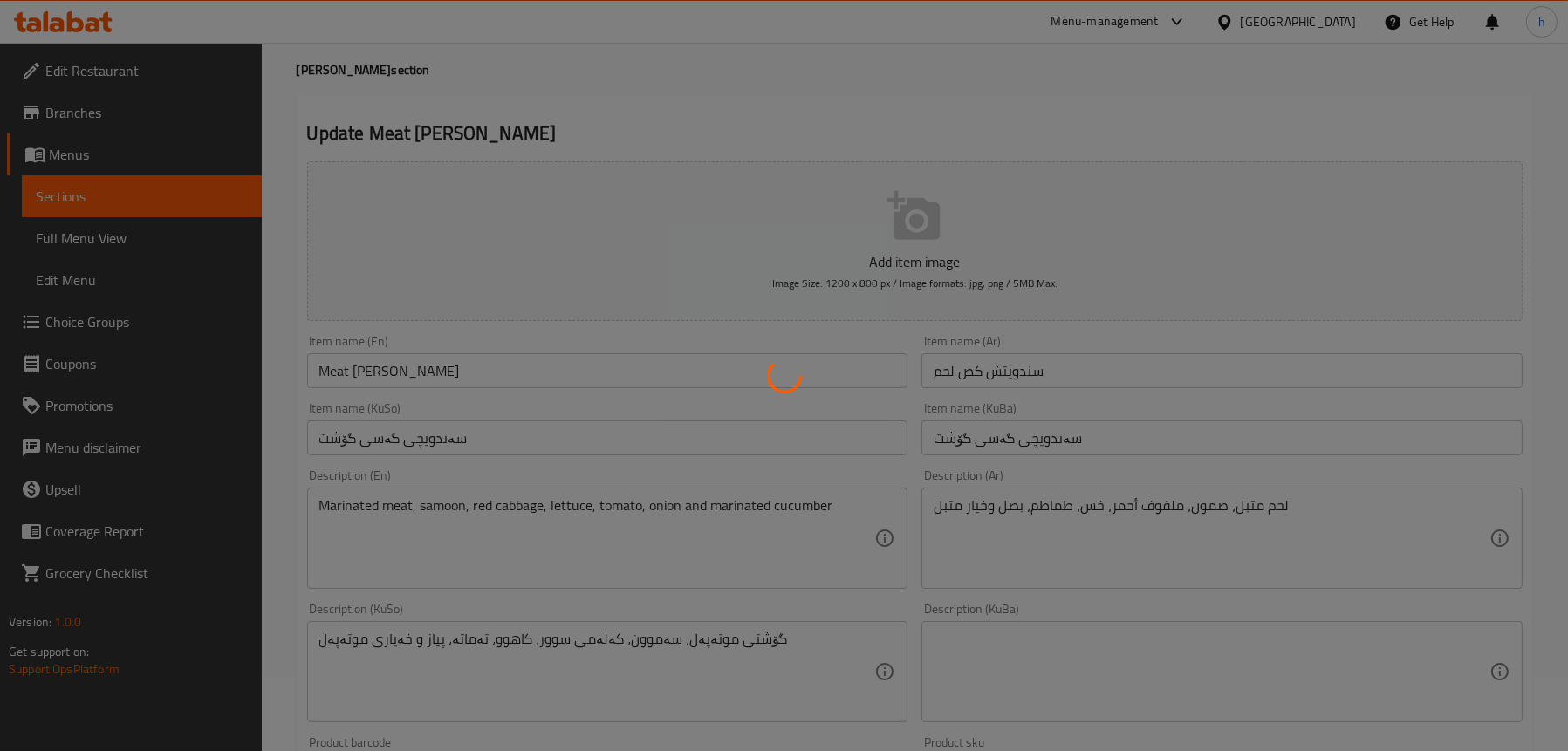
scroll to position [175, 0]
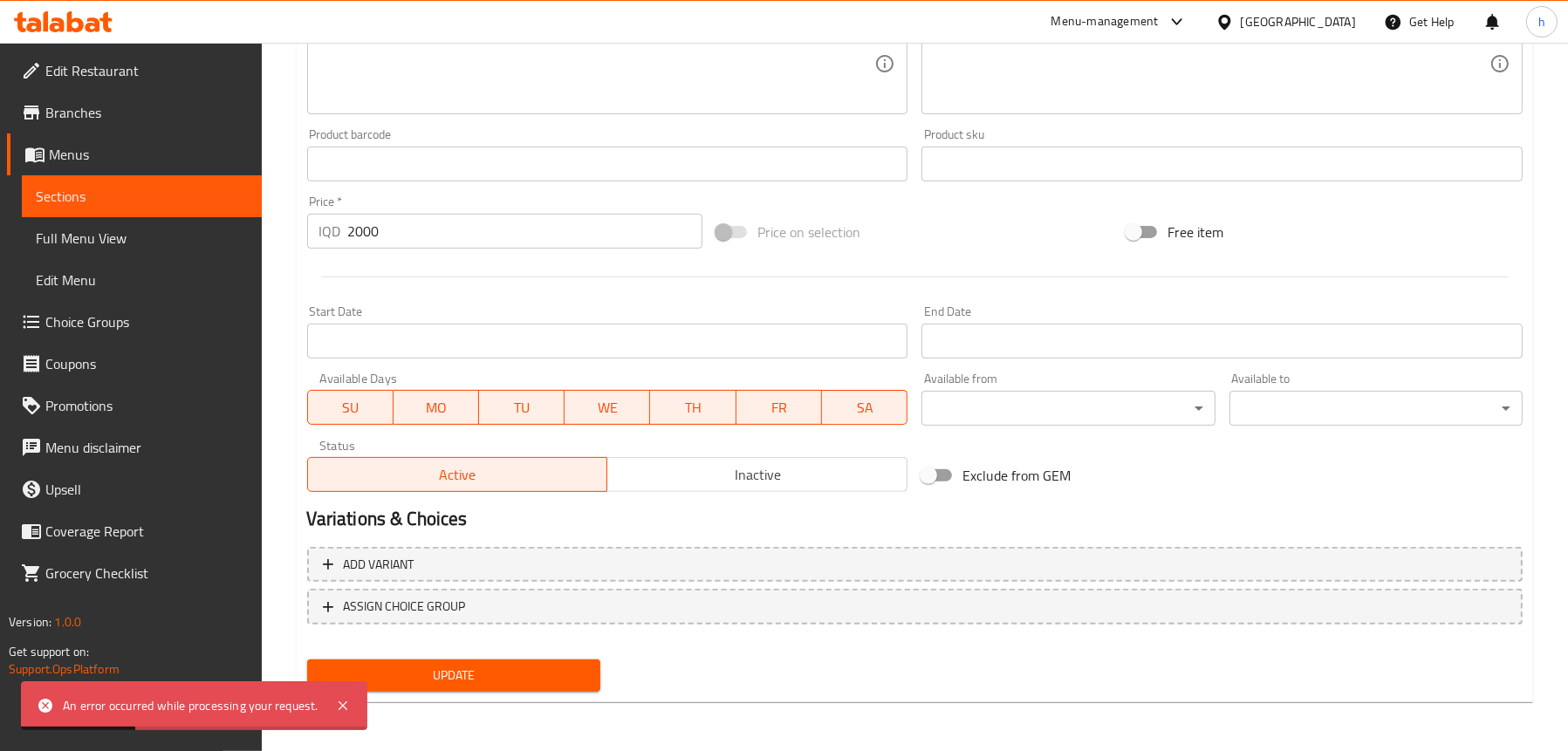
click at [494, 677] on span "Update" at bounding box center [453, 675] width 265 height 21
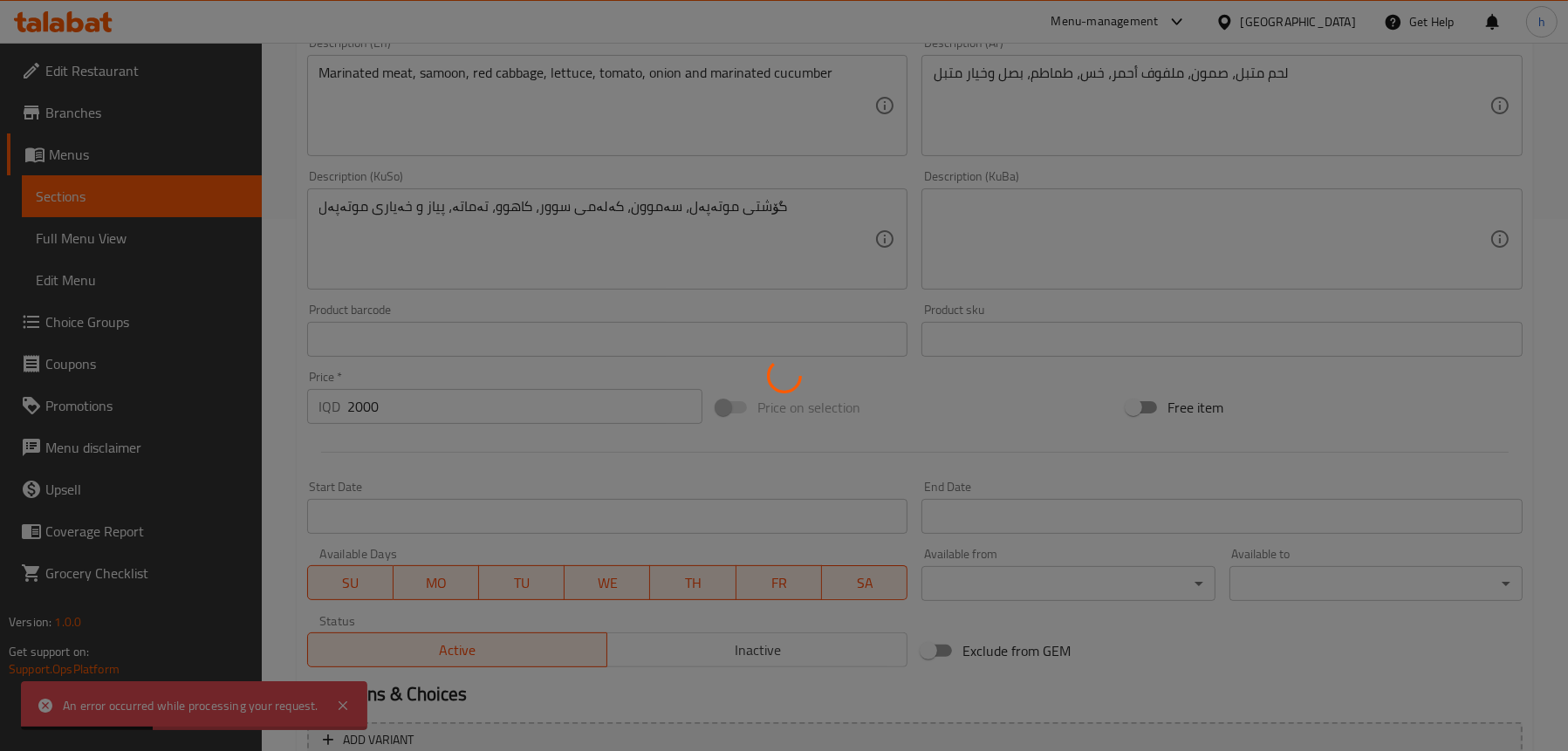
scroll to position [446, 0]
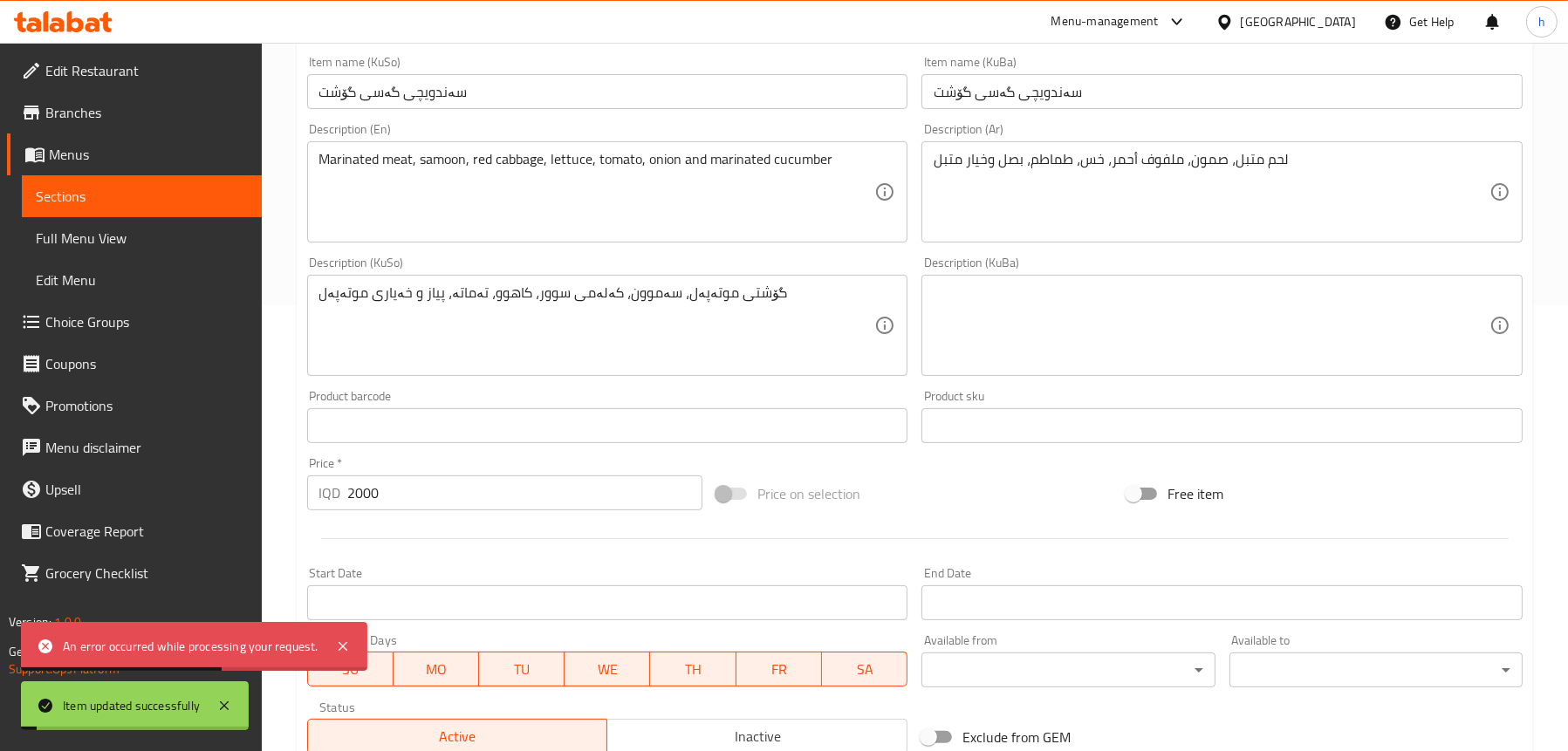
click at [89, 187] on span "Sections" at bounding box center [142, 197] width 212 height 21
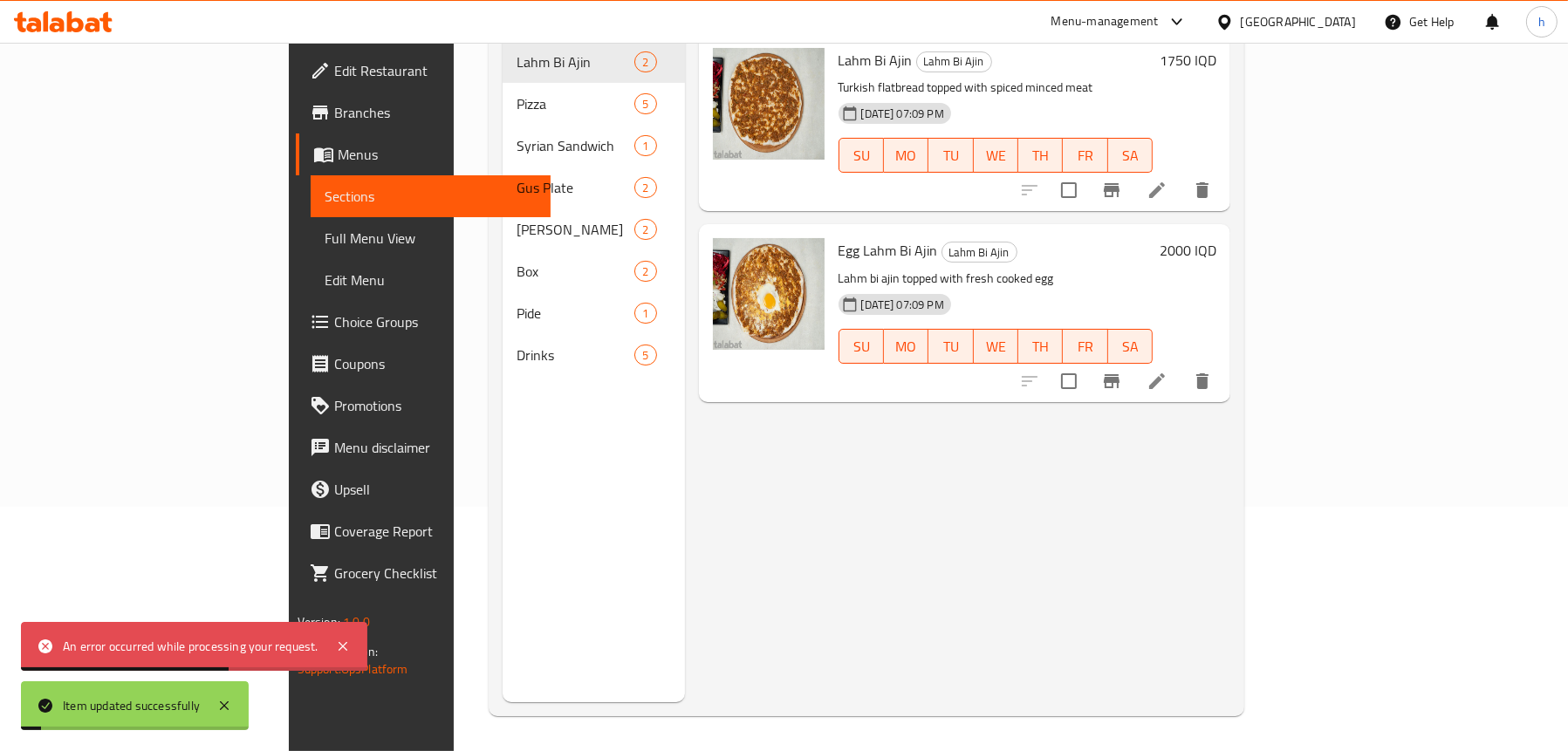
scroll to position [245, 0]
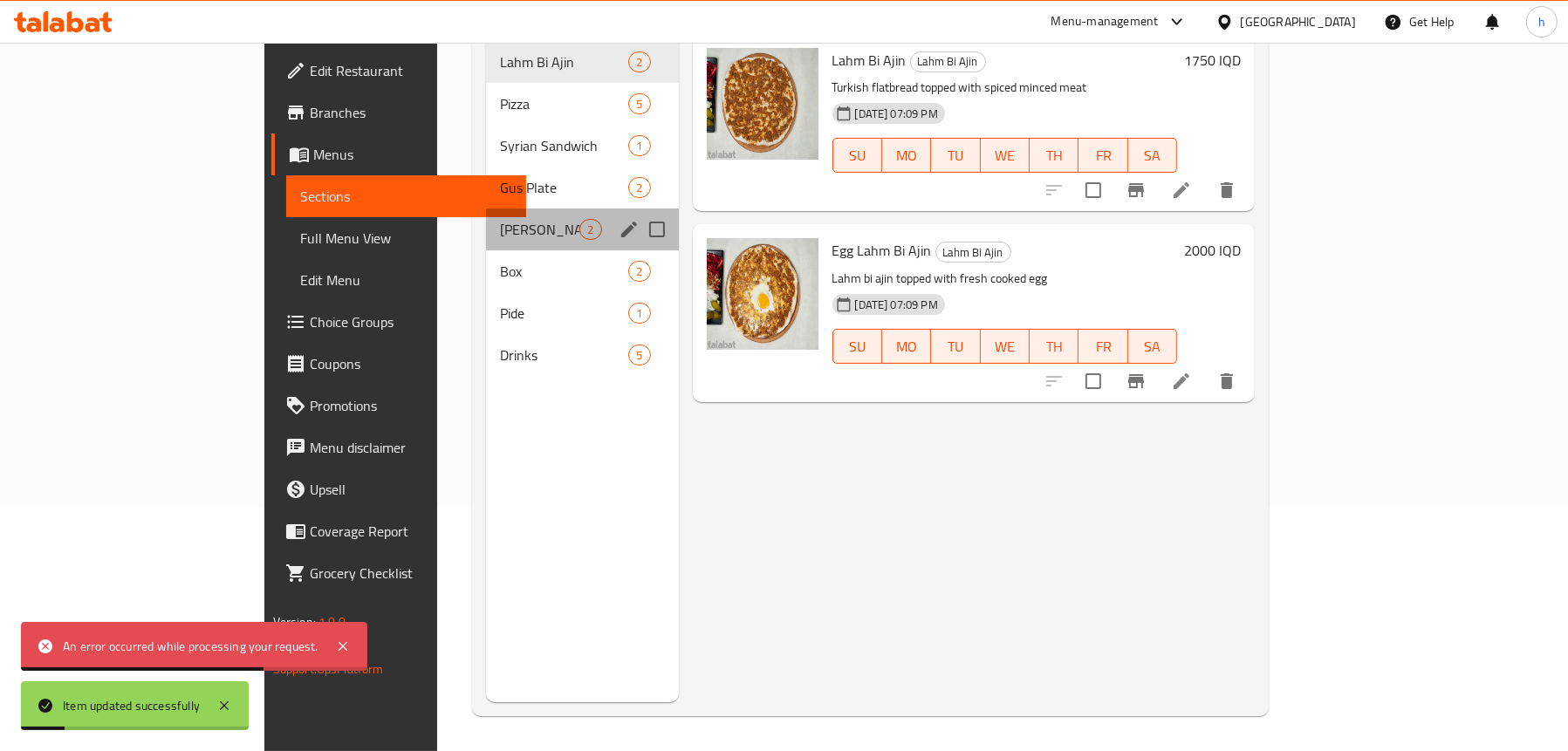
click at [500, 219] on span "[PERSON_NAME]" at bounding box center [539, 230] width 79 height 21
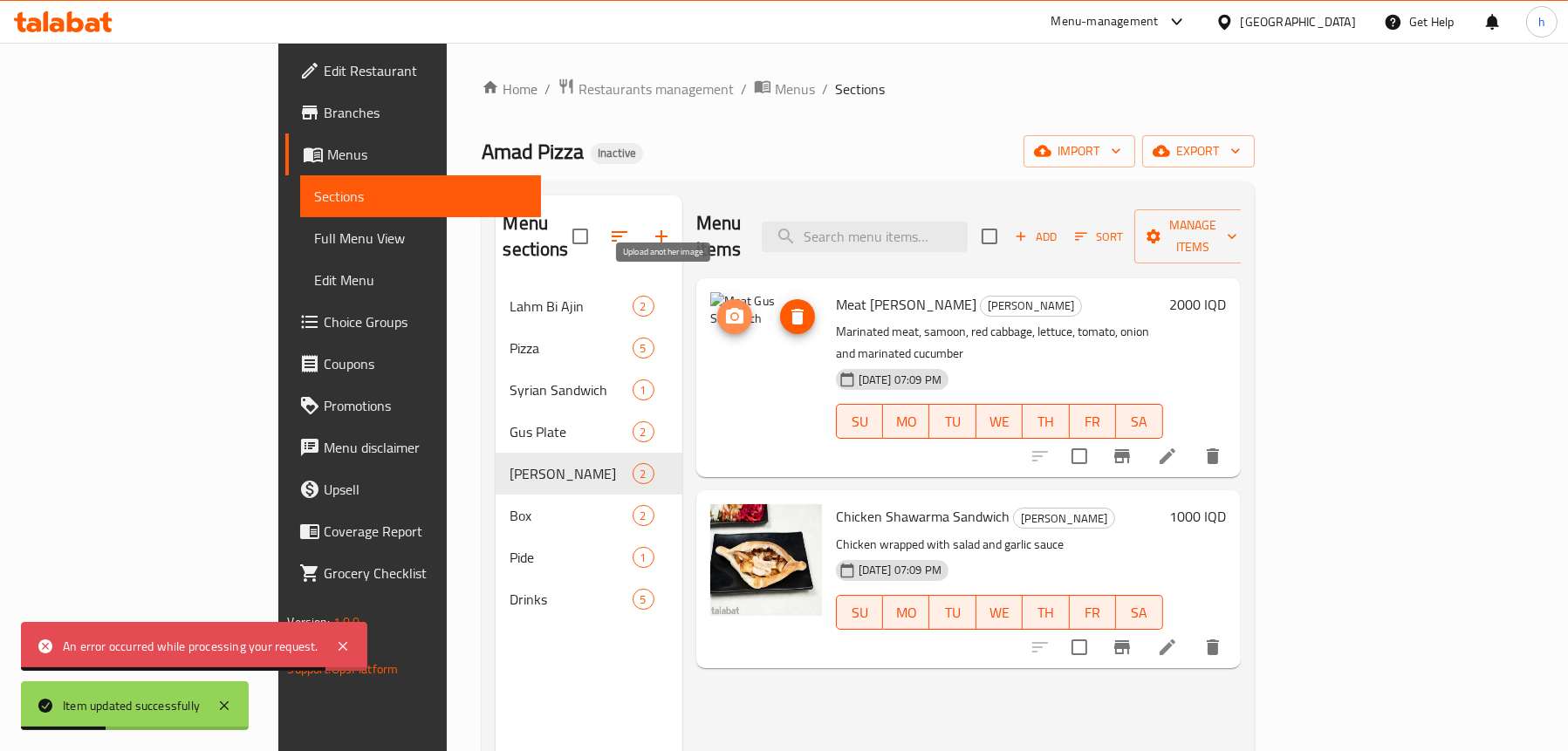
click at [724, 306] on icon "upload picture" at bounding box center [735, 317] width 21 height 21
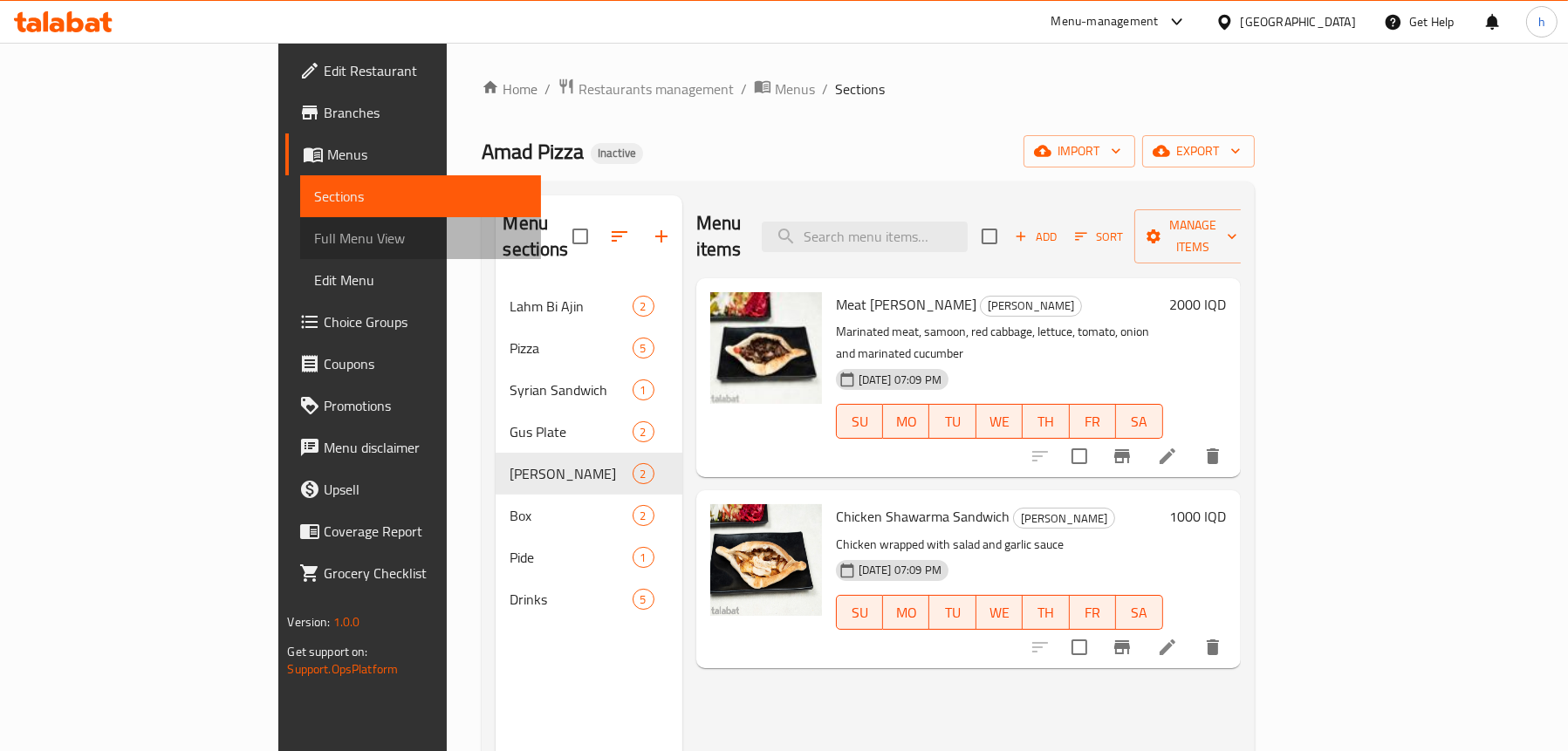
click at [300, 226] on link "Full Menu View" at bounding box center [420, 238] width 240 height 42
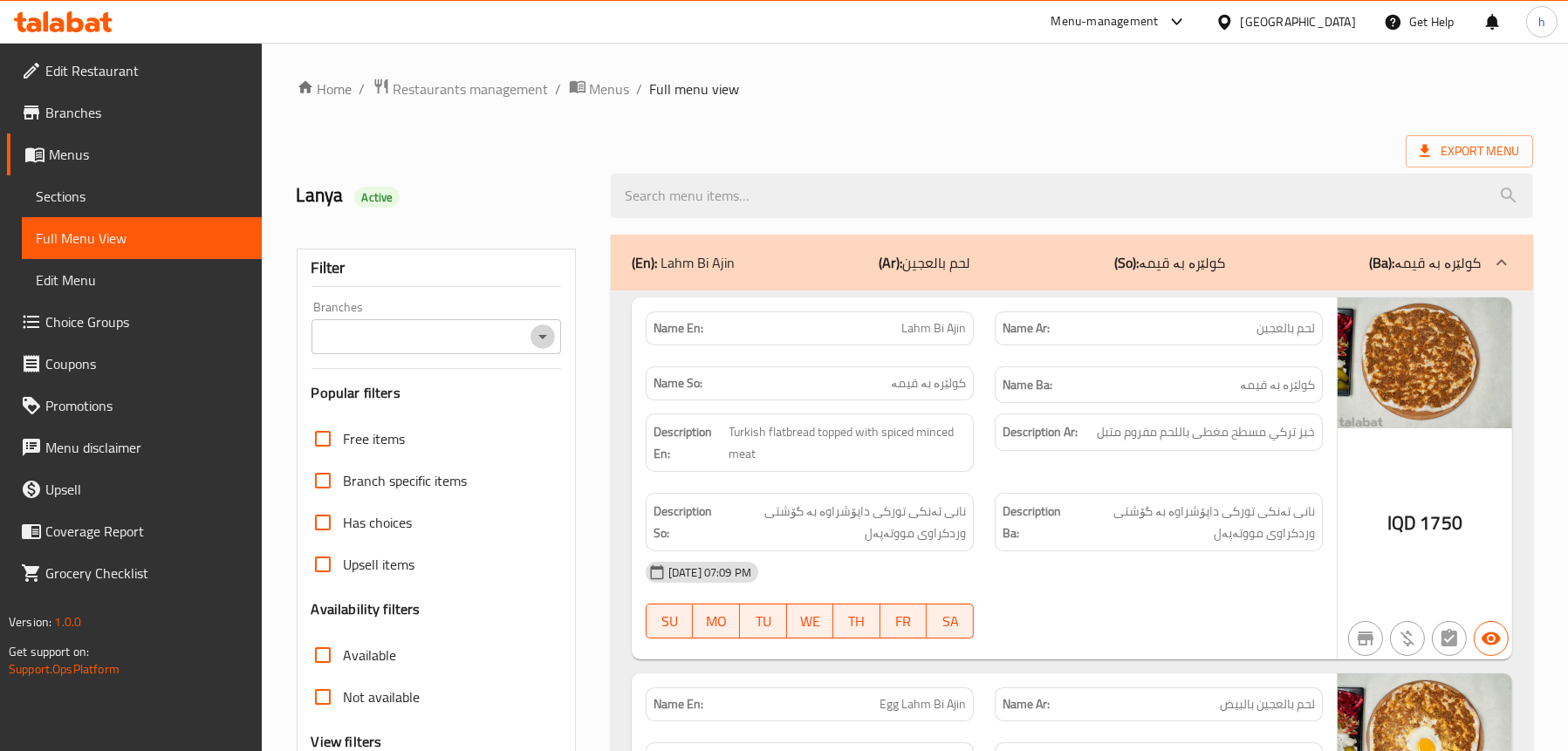
click at [548, 331] on icon "Open" at bounding box center [543, 337] width 21 height 21
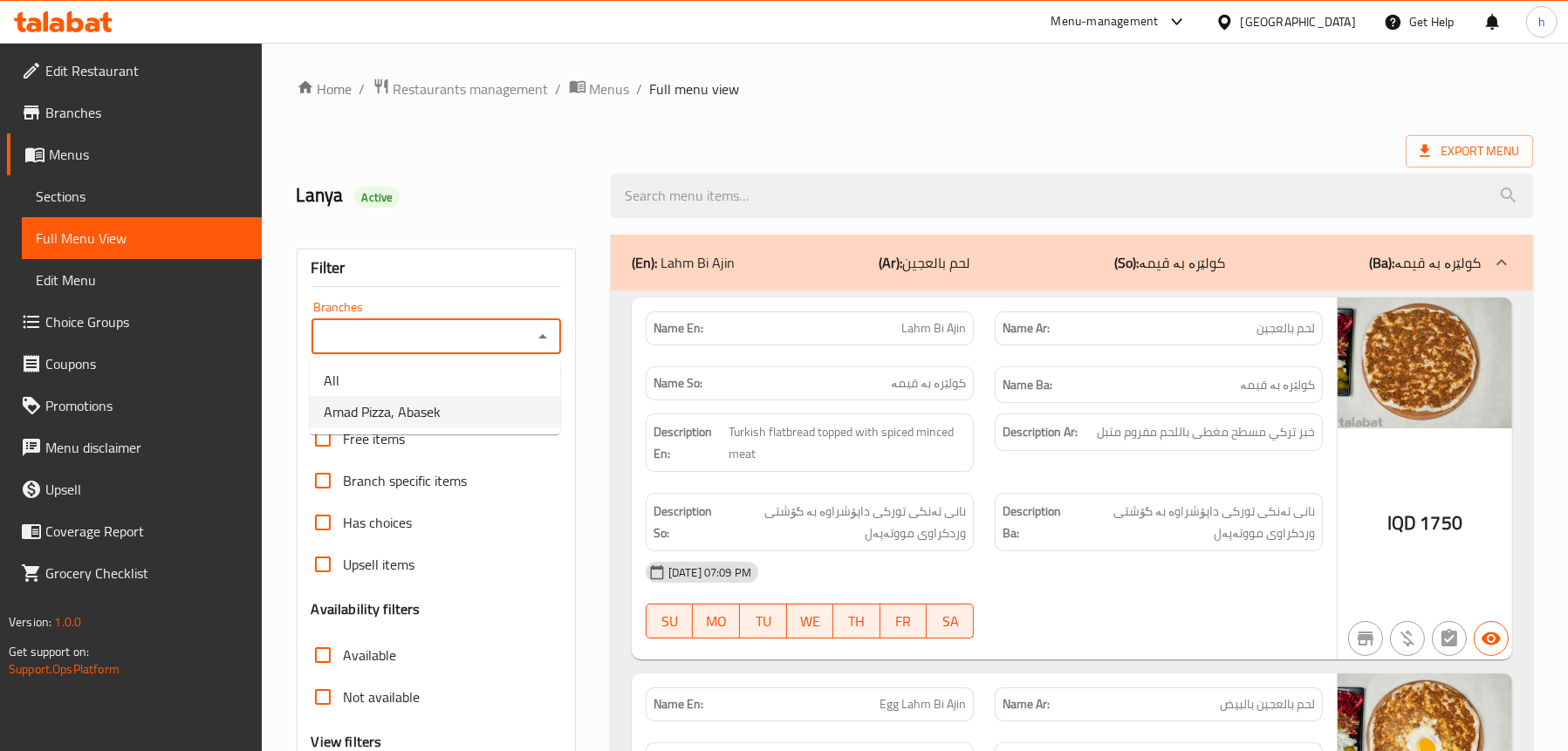
click at [452, 410] on li "Amad Pizza, Abasek" at bounding box center [435, 412] width 250 height 31
type input "Amad Pizza, Abasek"
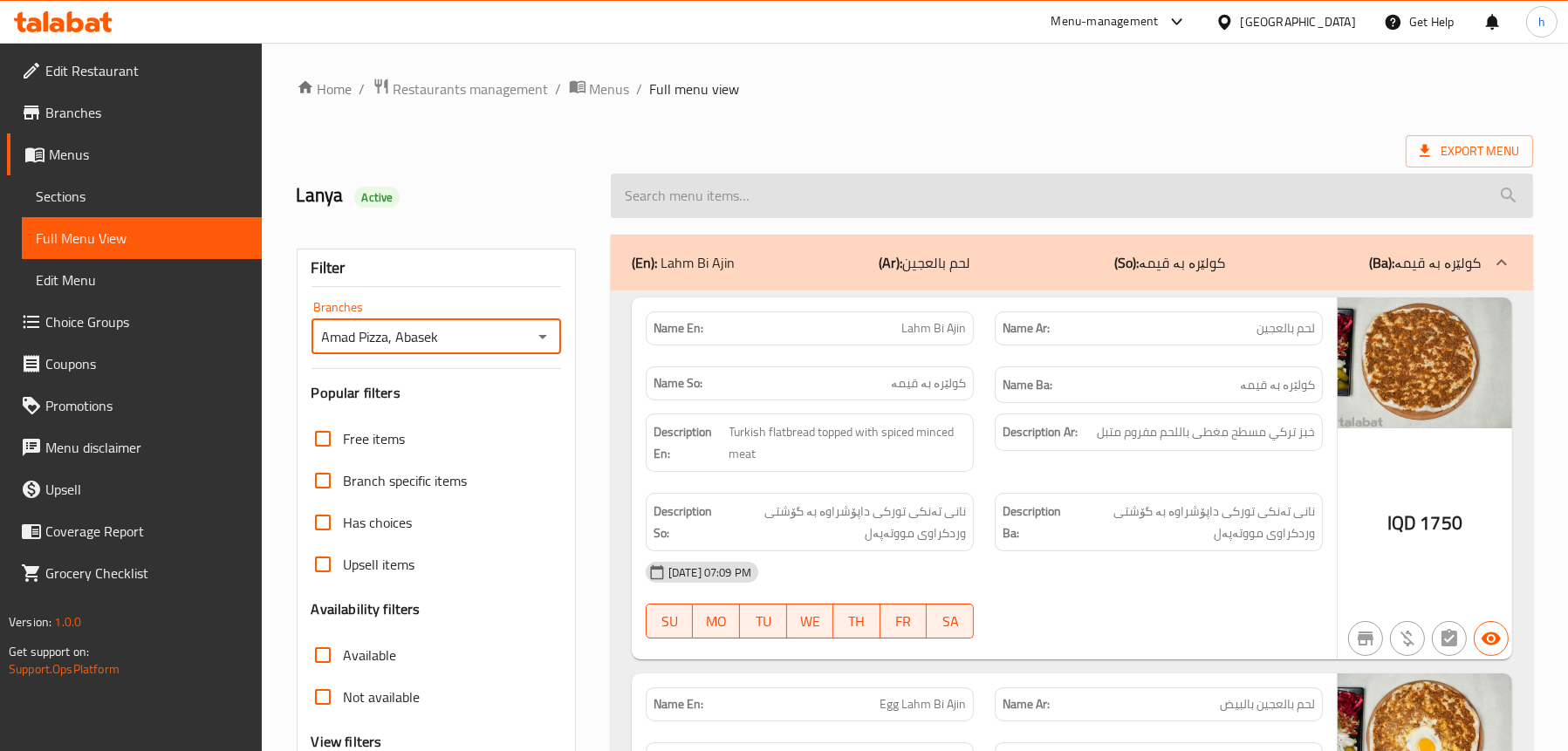
click at [842, 197] on input "search" at bounding box center [1072, 196] width 922 height 45
paste input "Syrian Sandwich"
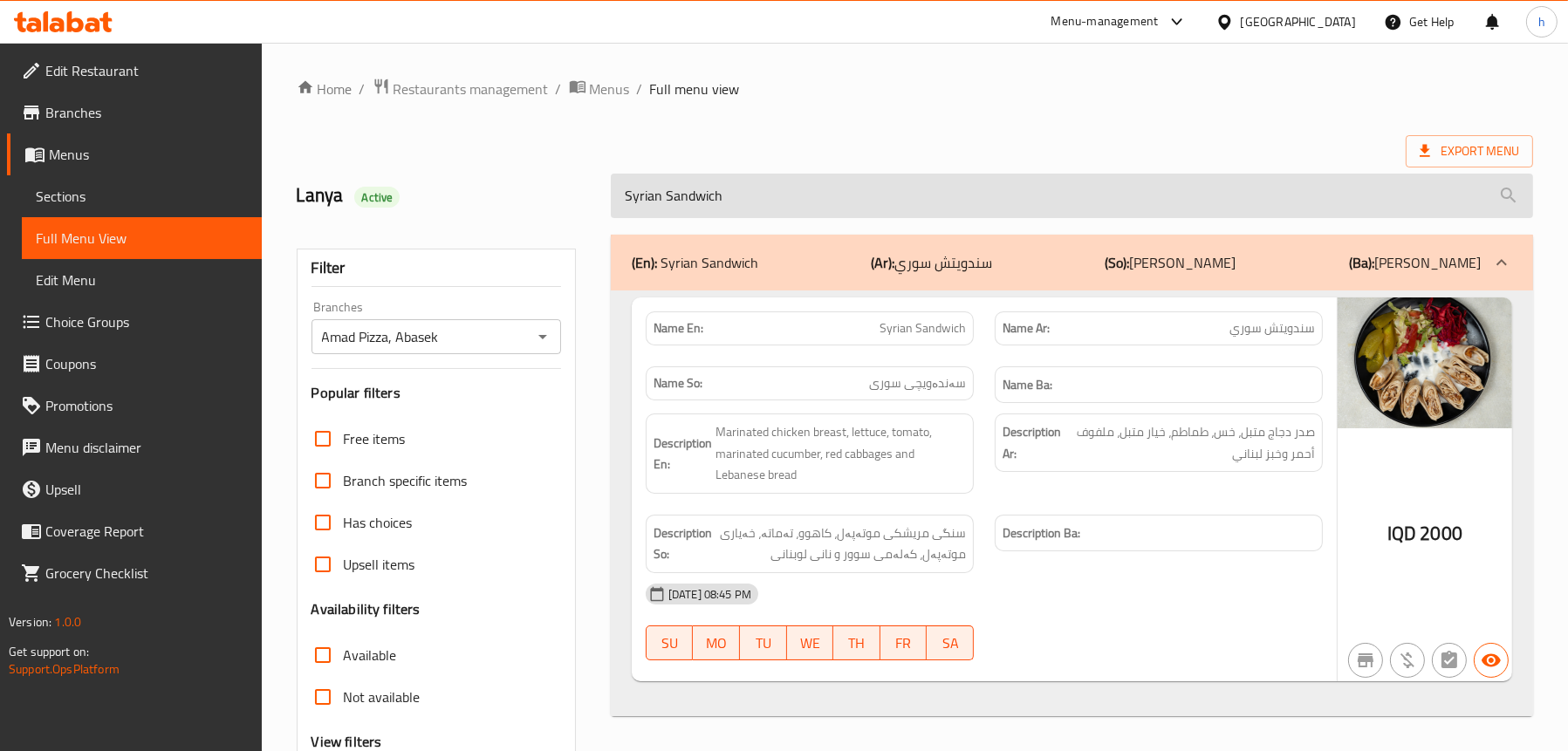
click at [817, 199] on input "Syrian Sandwich" at bounding box center [1072, 196] width 922 height 45
paste input "Chicken Shawrma Plate"
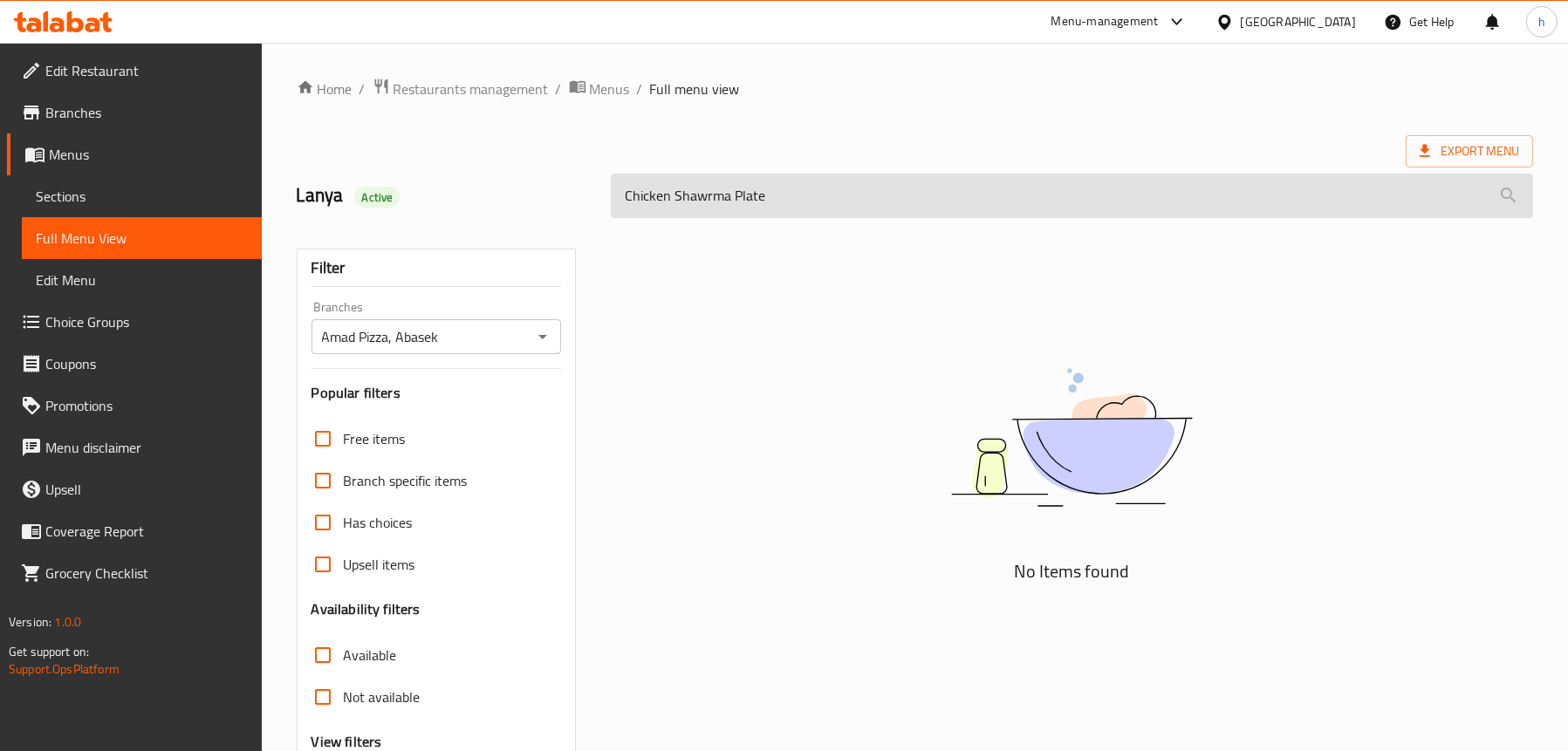
click at [708, 200] on input "Chicken Shawrma Plate" at bounding box center [1072, 196] width 922 height 45
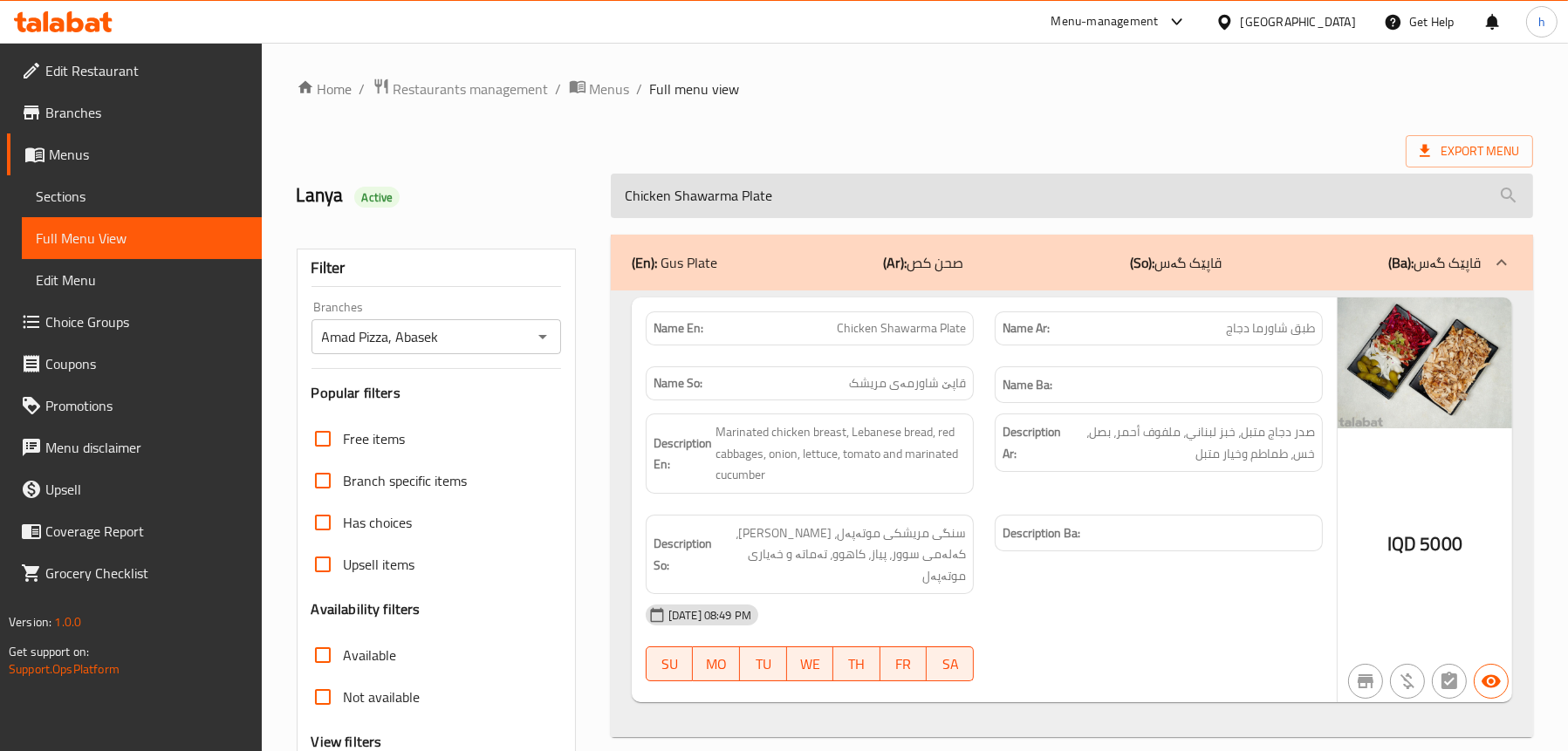
click at [798, 213] on input "Chicken Shawarma Plate" at bounding box center [1072, 196] width 922 height 45
paste input "Box"
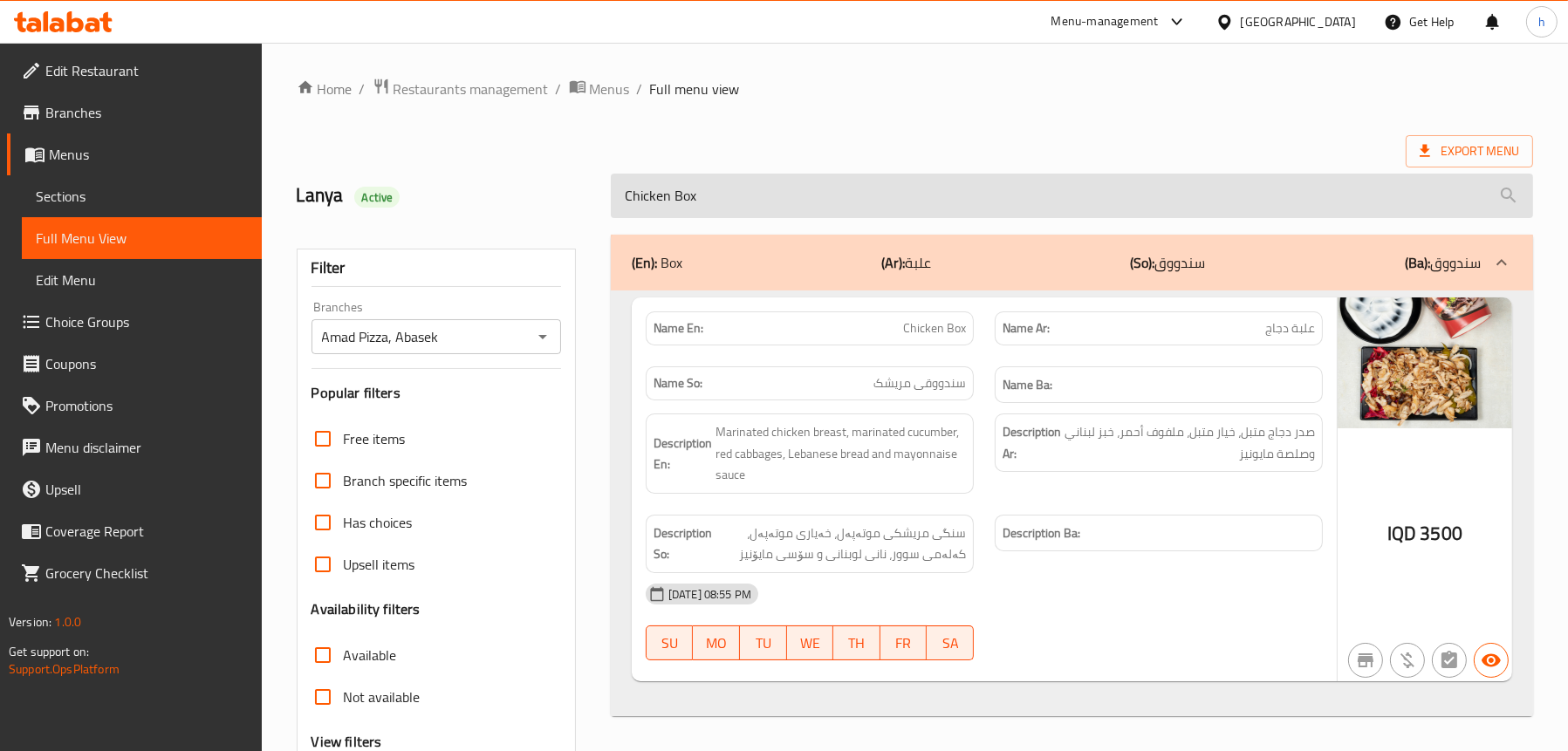
click at [790, 199] on input "Chicken Box" at bounding box center [1072, 196] width 922 height 45
paste input "Meat [PERSON_NAME]"
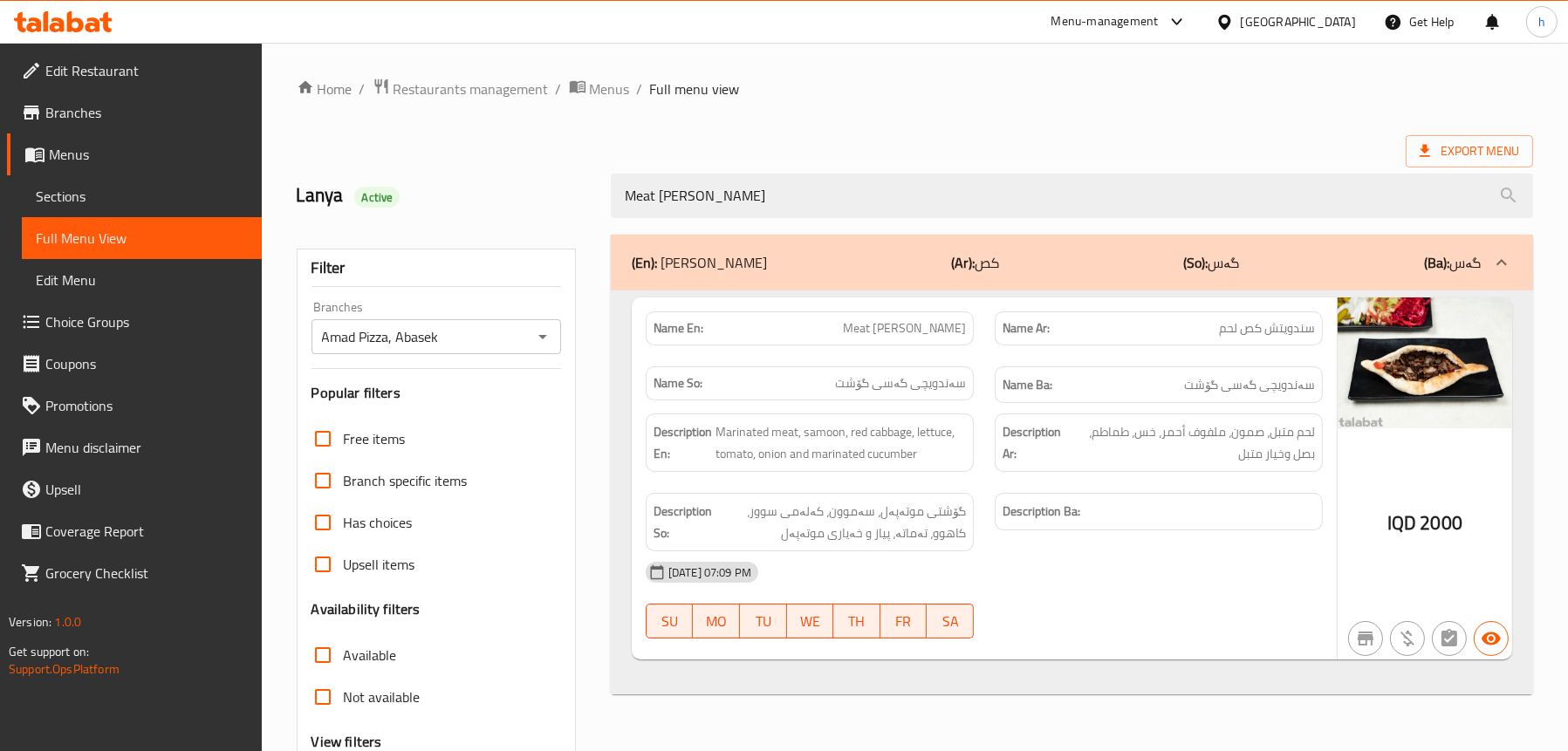
type input "Meat [PERSON_NAME]"
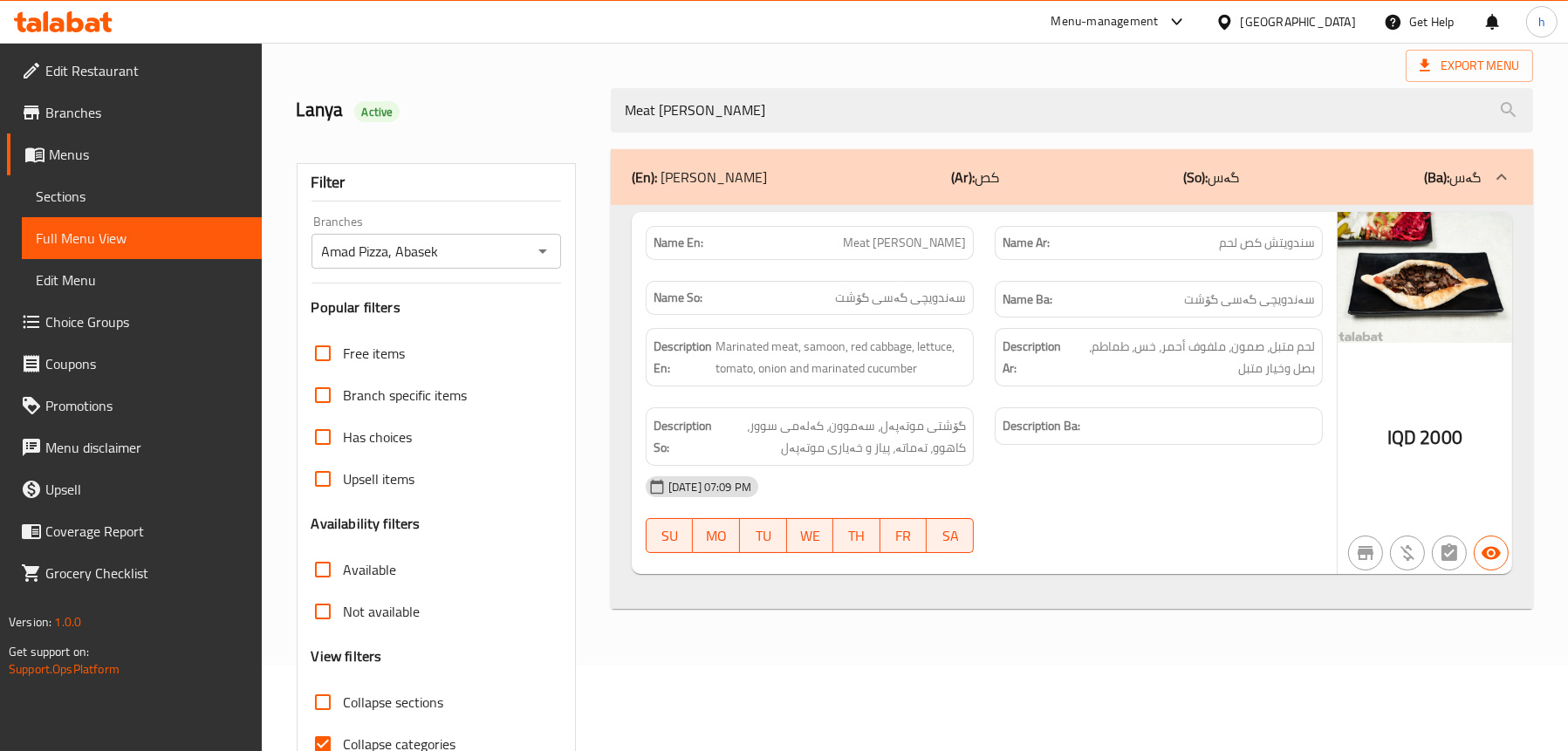
scroll to position [3, 0]
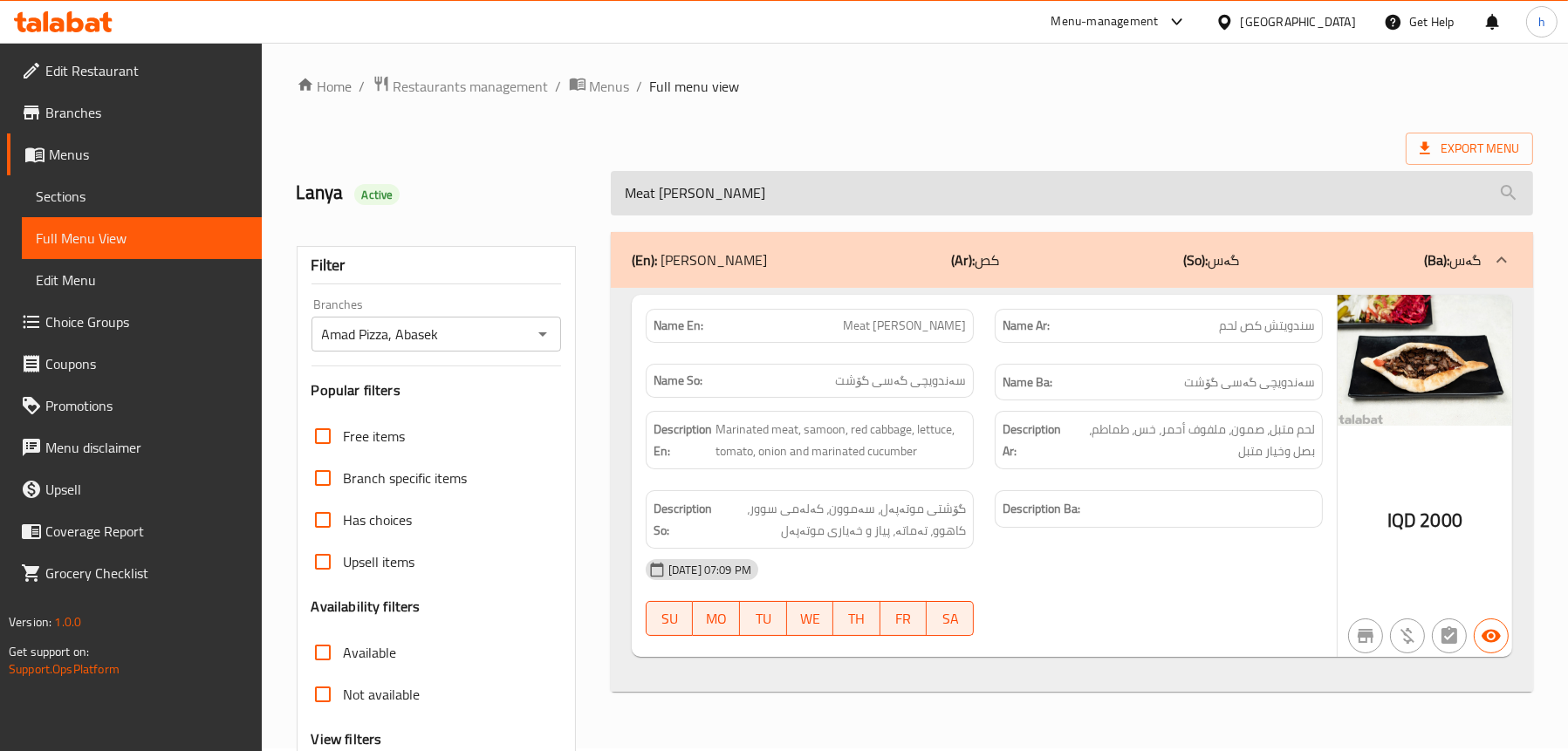
click at [674, 195] on input "Meat [PERSON_NAME]" at bounding box center [1072, 193] width 922 height 45
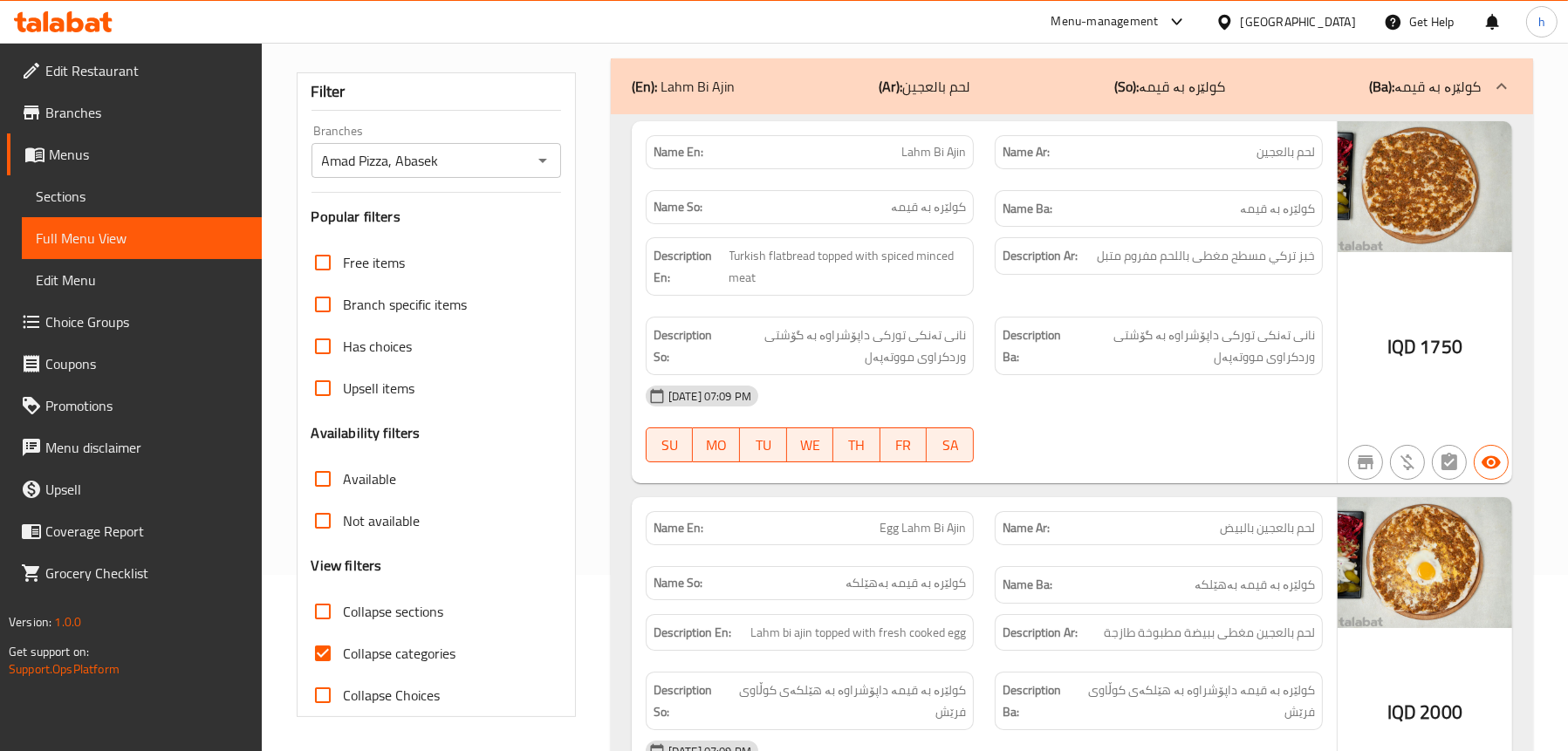
scroll to position [177, 0]
click at [783, 81] on div "(En): Lahm Bi Ajin (Ar): لحم بالعجين (So): کولێرە بە قیمە (Ba): کولێرە بە قیمە" at bounding box center [1056, 86] width 849 height 21
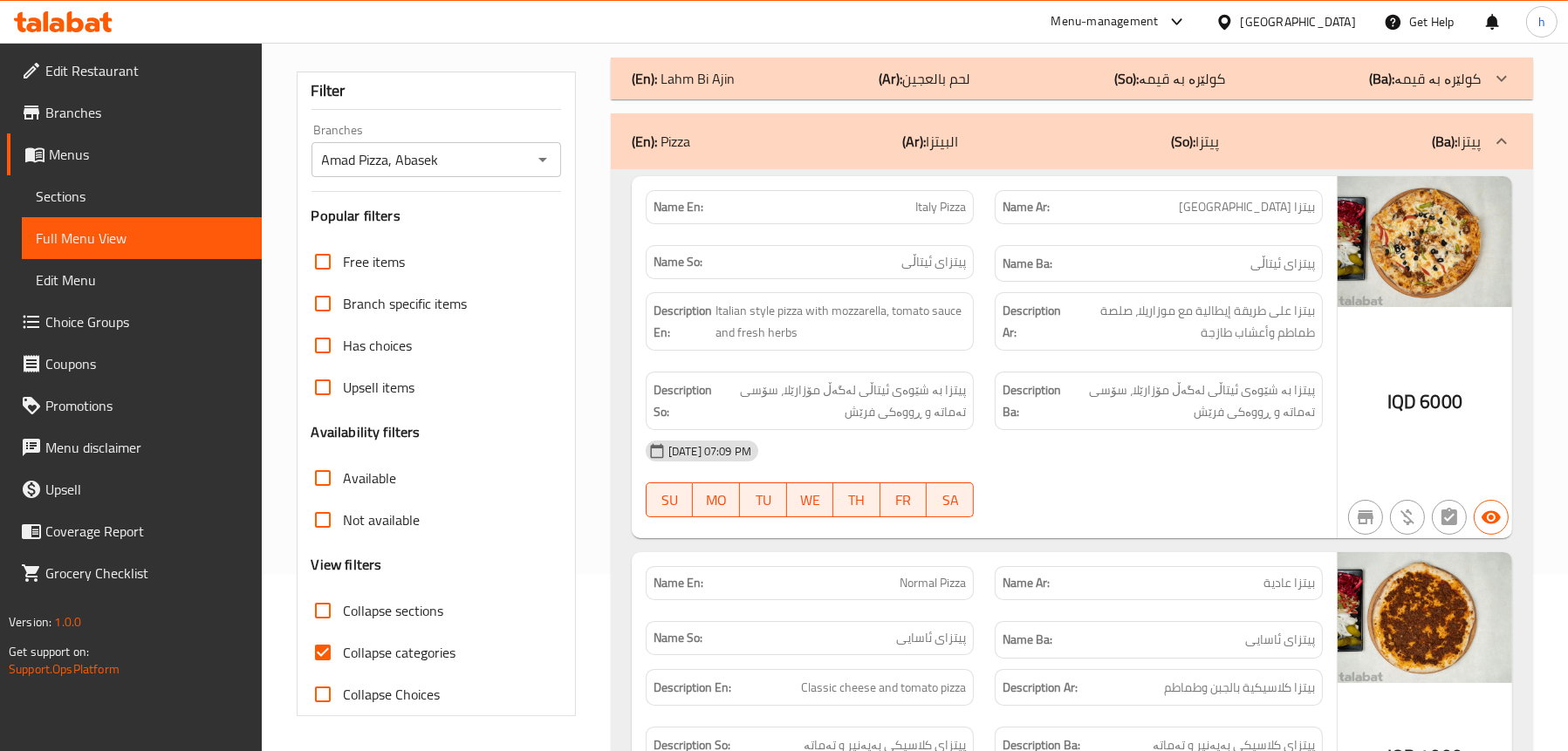
click at [786, 153] on div "(En): Pizza (Ar): البيتزا (So): پیتزا (Ba): پیتزا" at bounding box center [1072, 141] width 922 height 56
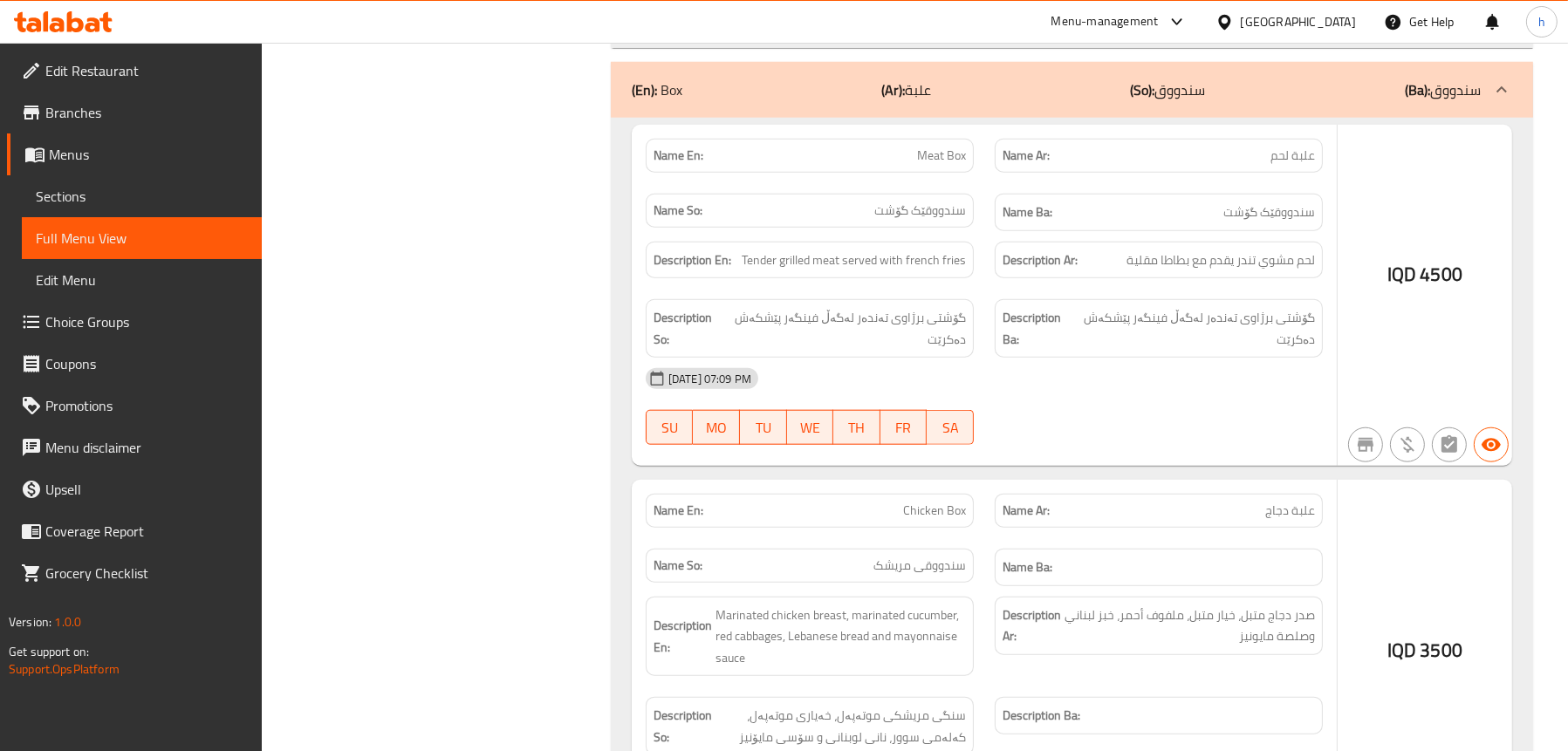
scroll to position [2272, 0]
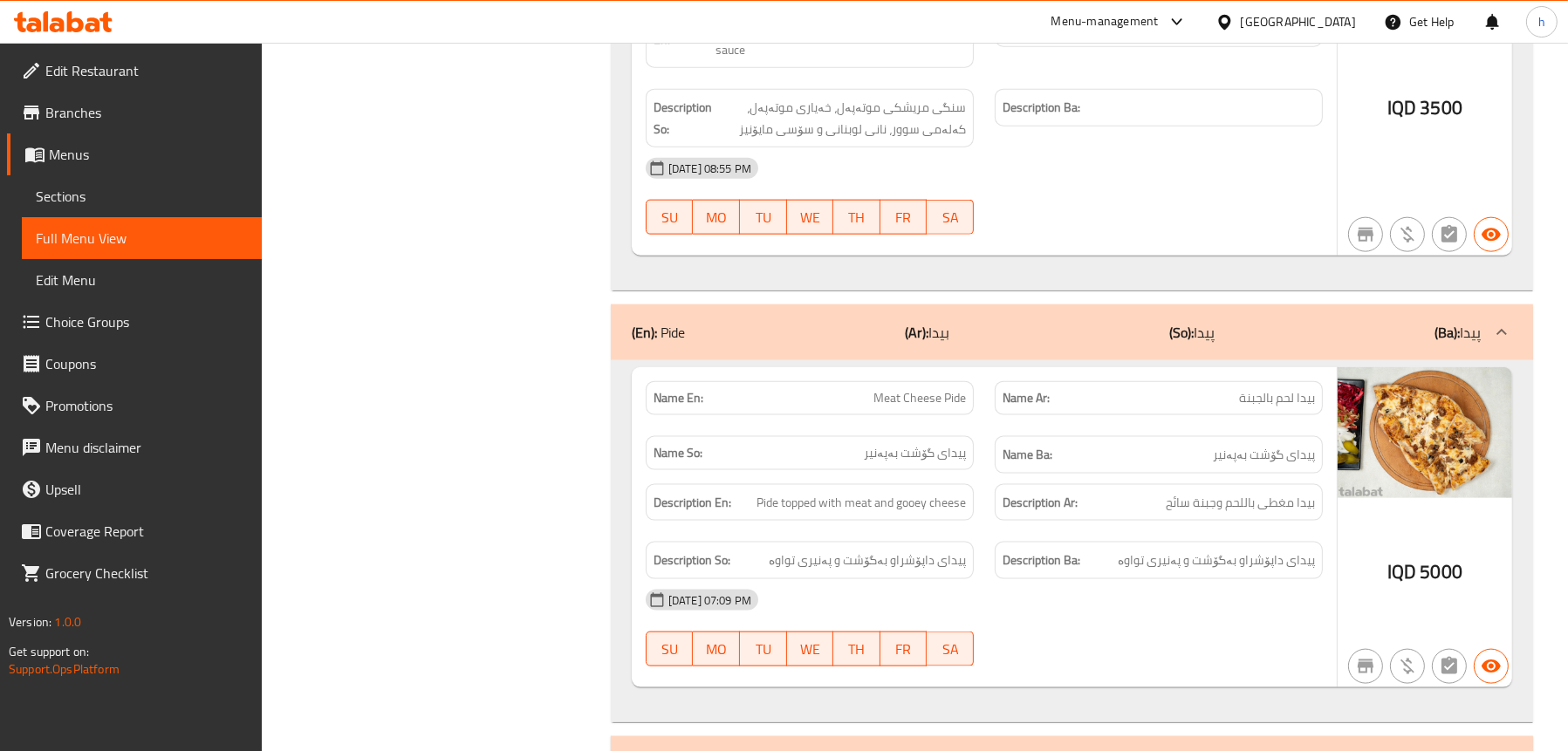
scroll to position [3057, 0]
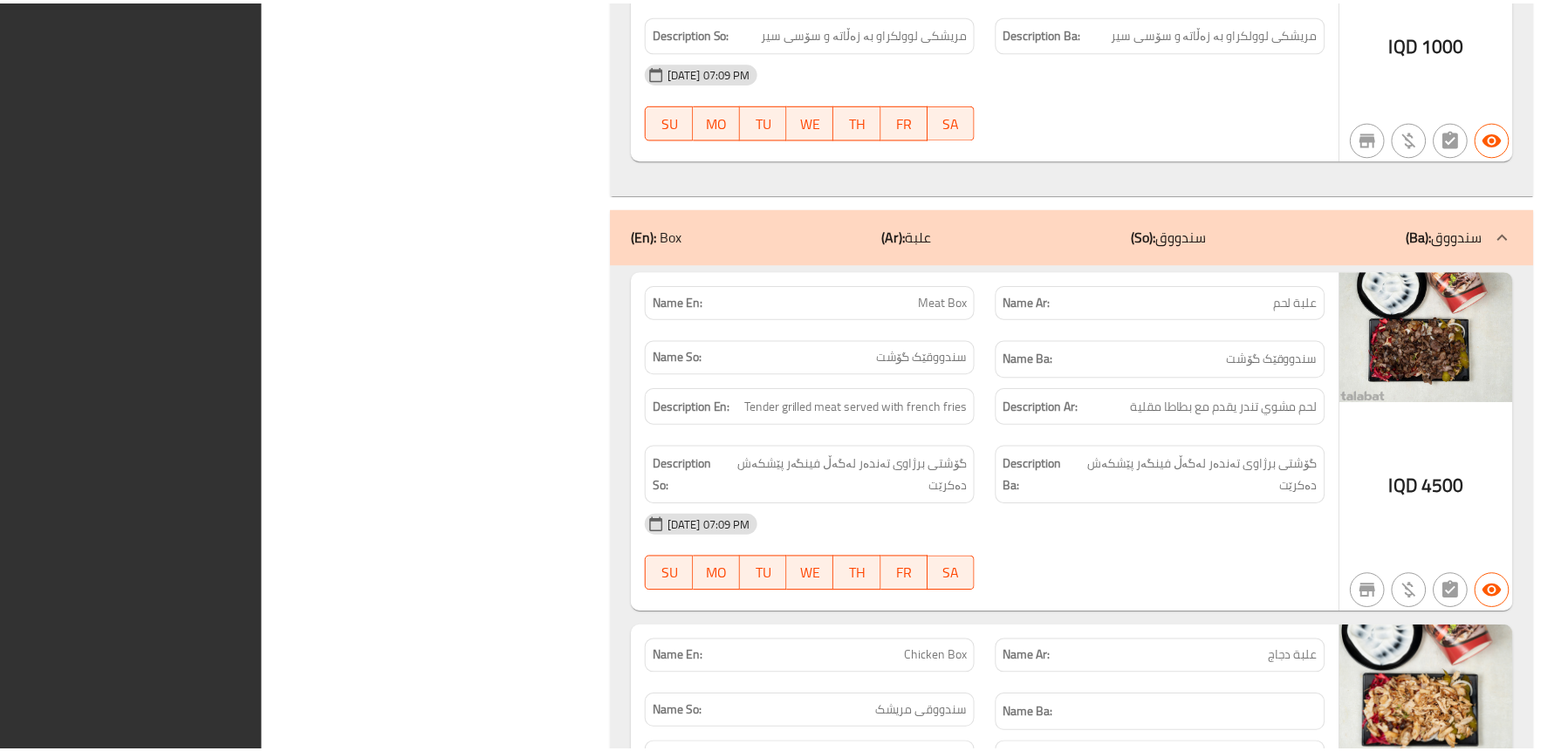
scroll to position [2702, 0]
